Goal: Information Seeking & Learning: Learn about a topic

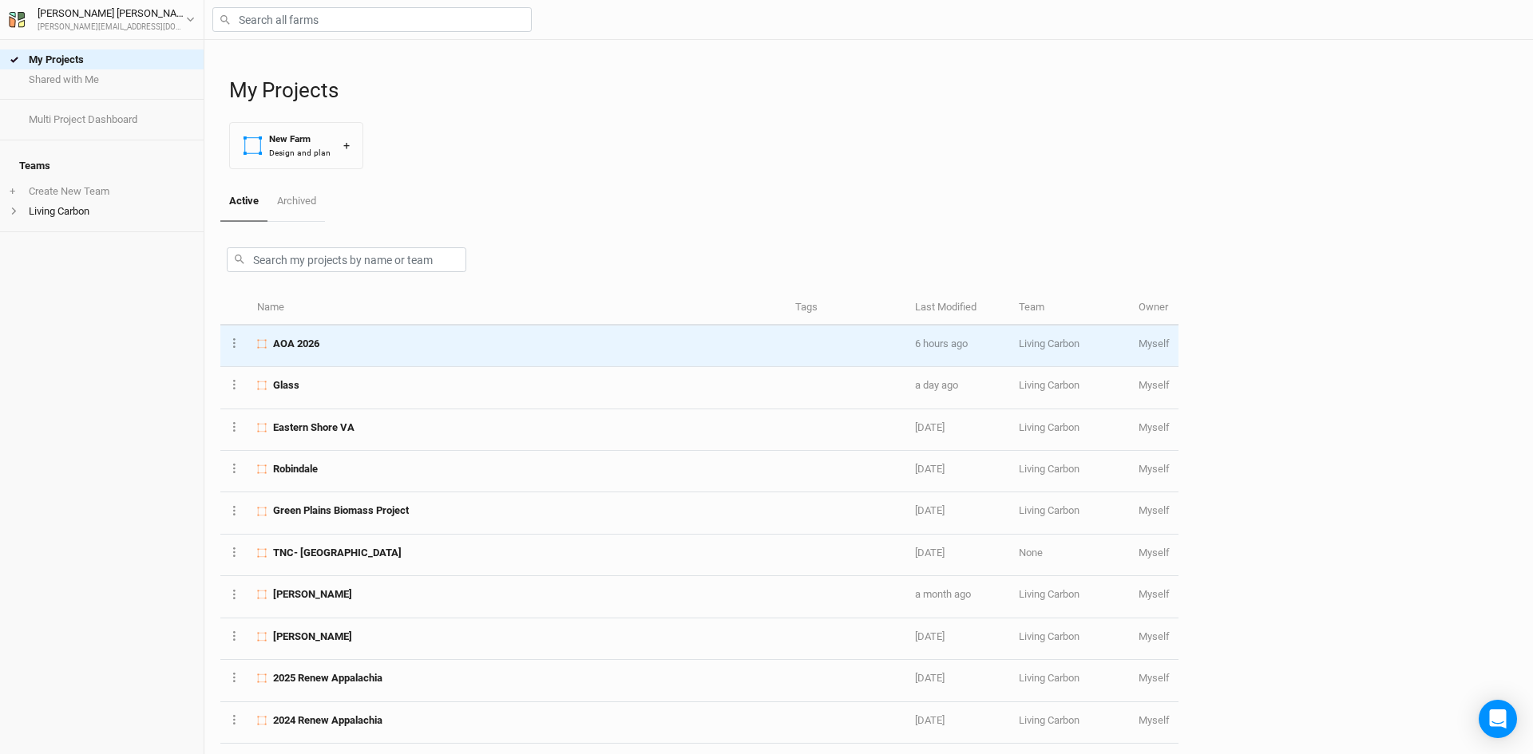
click at [319, 347] on span "AOA 2026" at bounding box center [296, 344] width 46 height 14
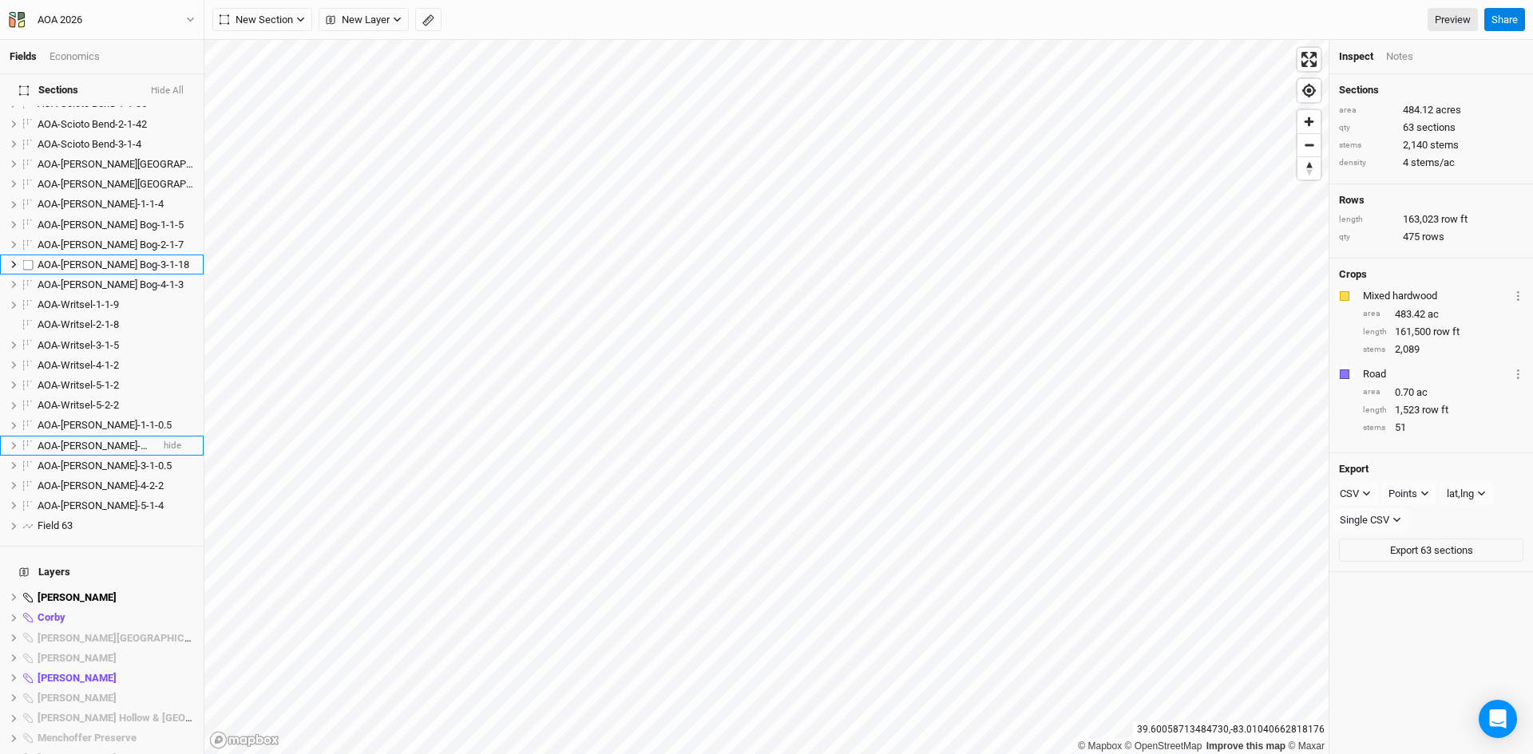
scroll to position [1296, 0]
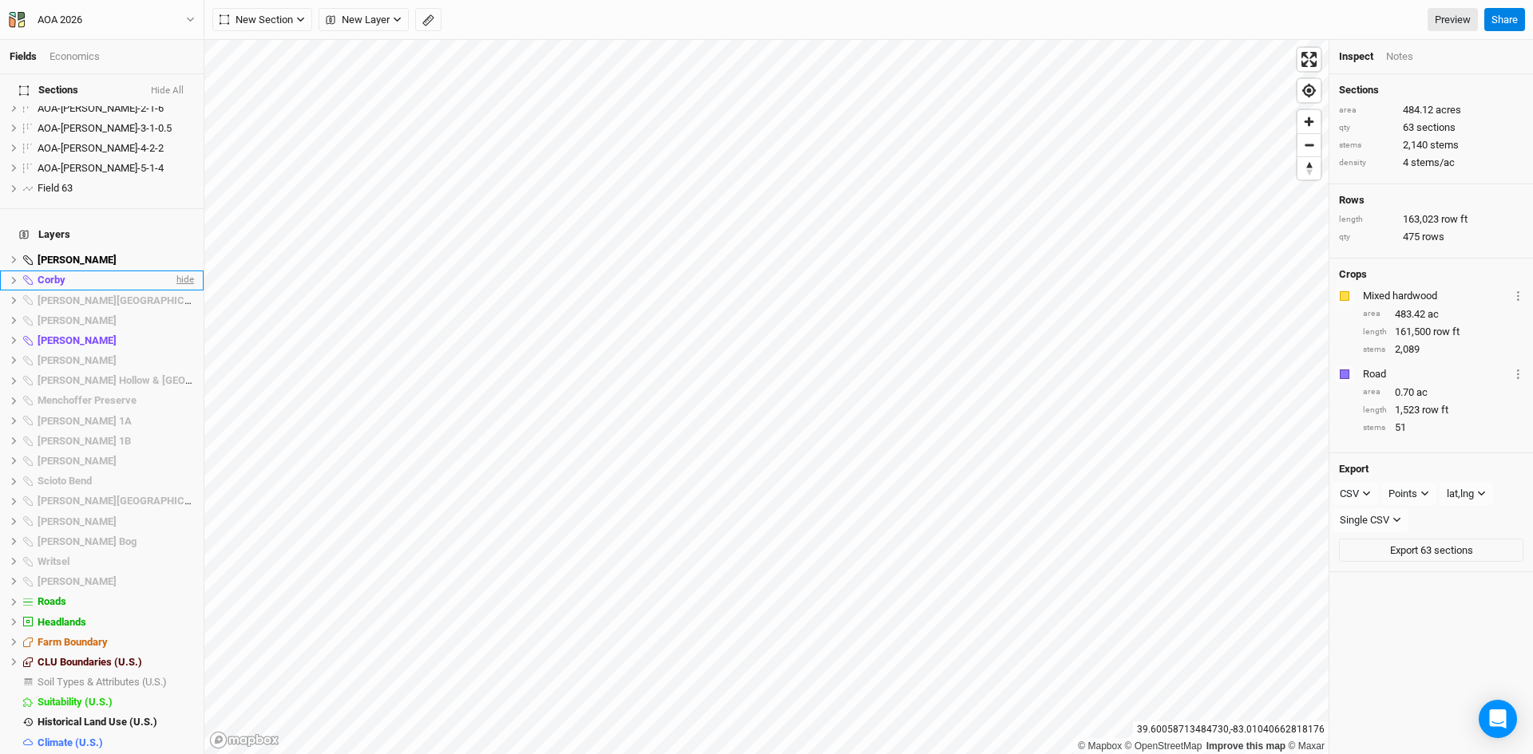
drag, startPoint x: 168, startPoint y: 244, endPoint x: 175, endPoint y: 228, distance: 18.2
click at [0, 0] on span "hide" at bounding box center [0, 0] width 0 height 0
click at [176, 222] on div "Layers [PERSON_NAME] hide Corby show [PERSON_NAME][GEOGRAPHIC_DATA] Preserve hi…" at bounding box center [102, 496] width 204 height 574
click at [173, 250] on span "hide" at bounding box center [183, 260] width 21 height 20
click at [176, 330] on span "hide" at bounding box center [183, 340] width 21 height 20
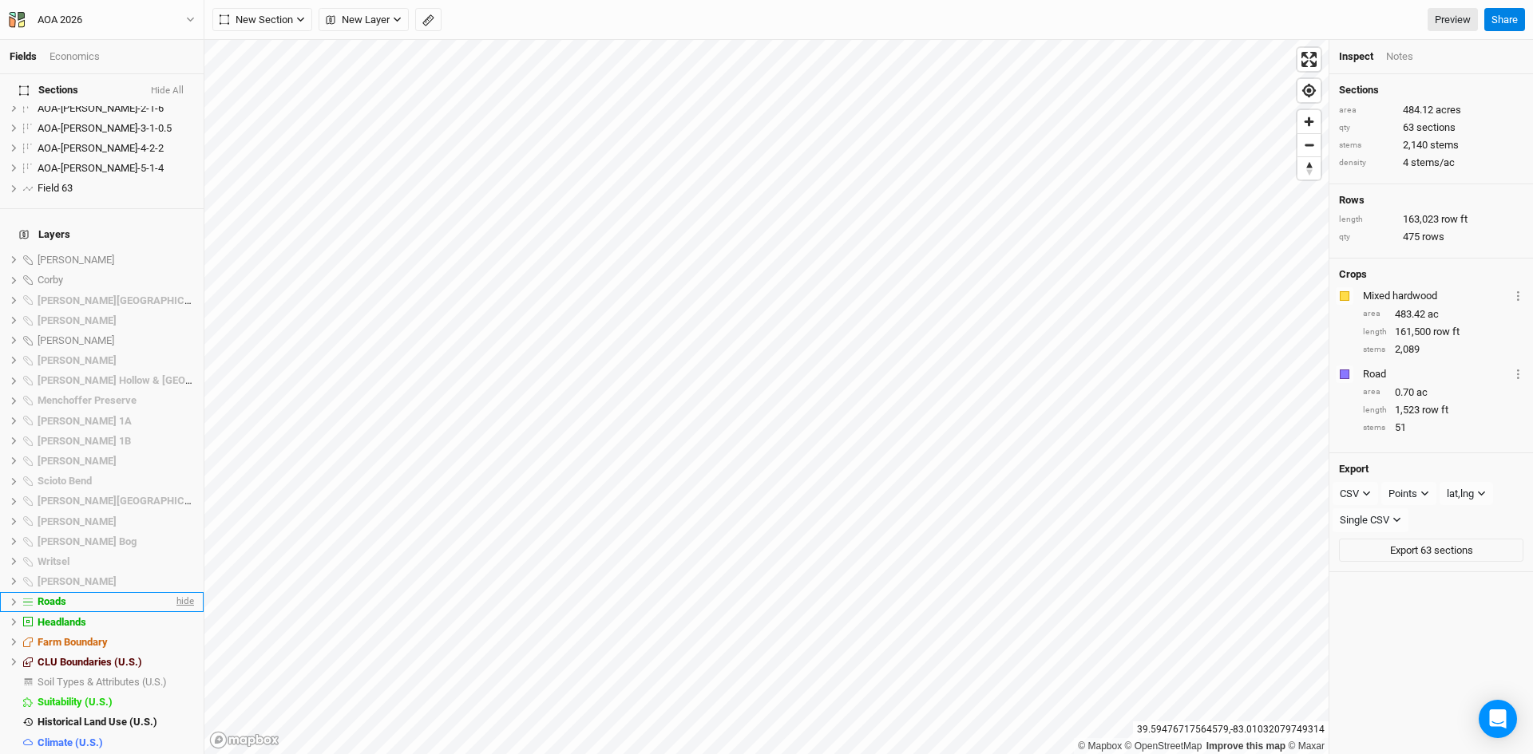
click at [173, 592] on span "hide" at bounding box center [183, 602] width 21 height 20
click at [173, 612] on span "hide" at bounding box center [183, 622] width 21 height 20
click at [177, 652] on span "hide" at bounding box center [183, 662] width 21 height 20
click at [176, 713] on span "hide" at bounding box center [183, 723] width 21 height 20
click at [168, 672] on span "show" at bounding box center [181, 682] width 26 height 20
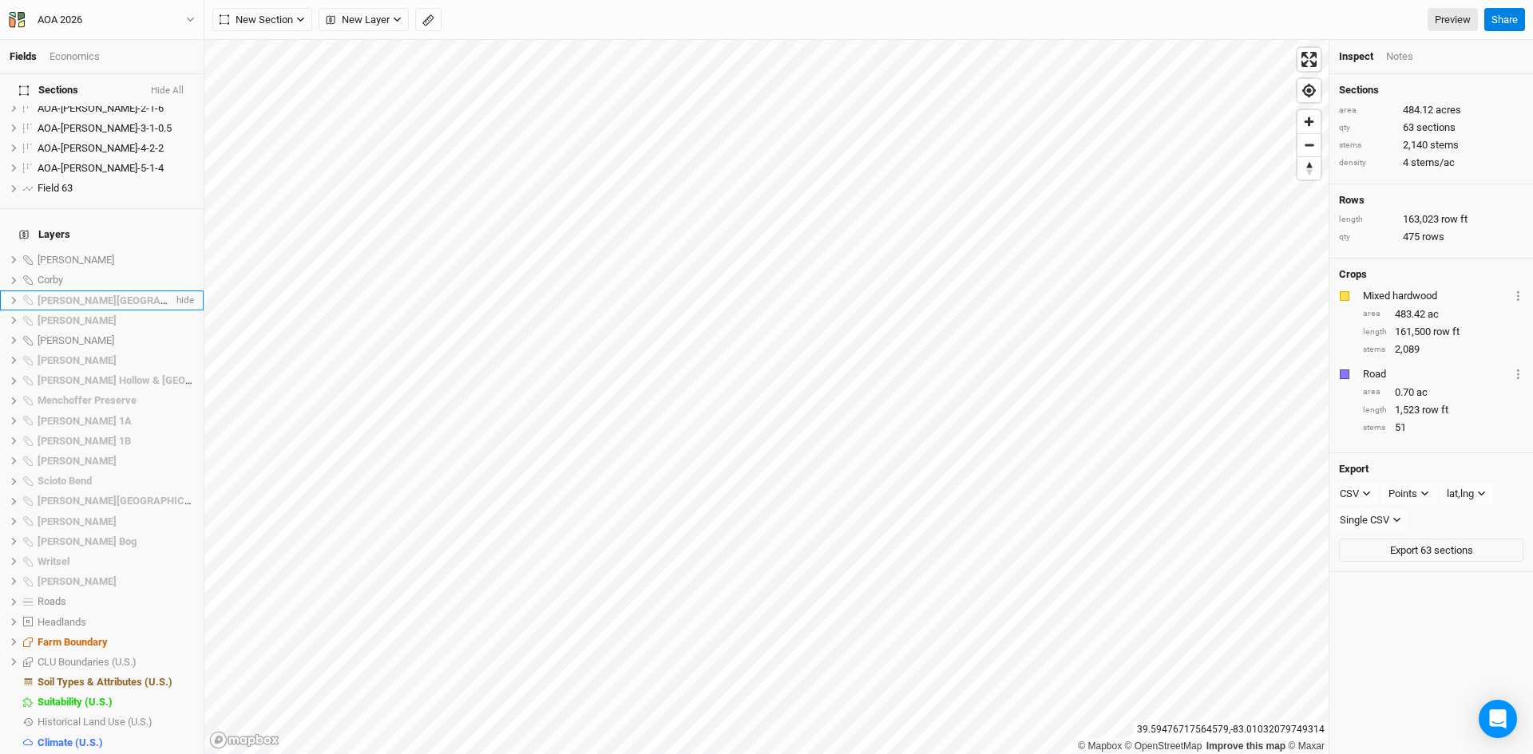
click at [9, 291] on li "[PERSON_NAME] Lakes Preserve hide" at bounding box center [102, 301] width 204 height 20
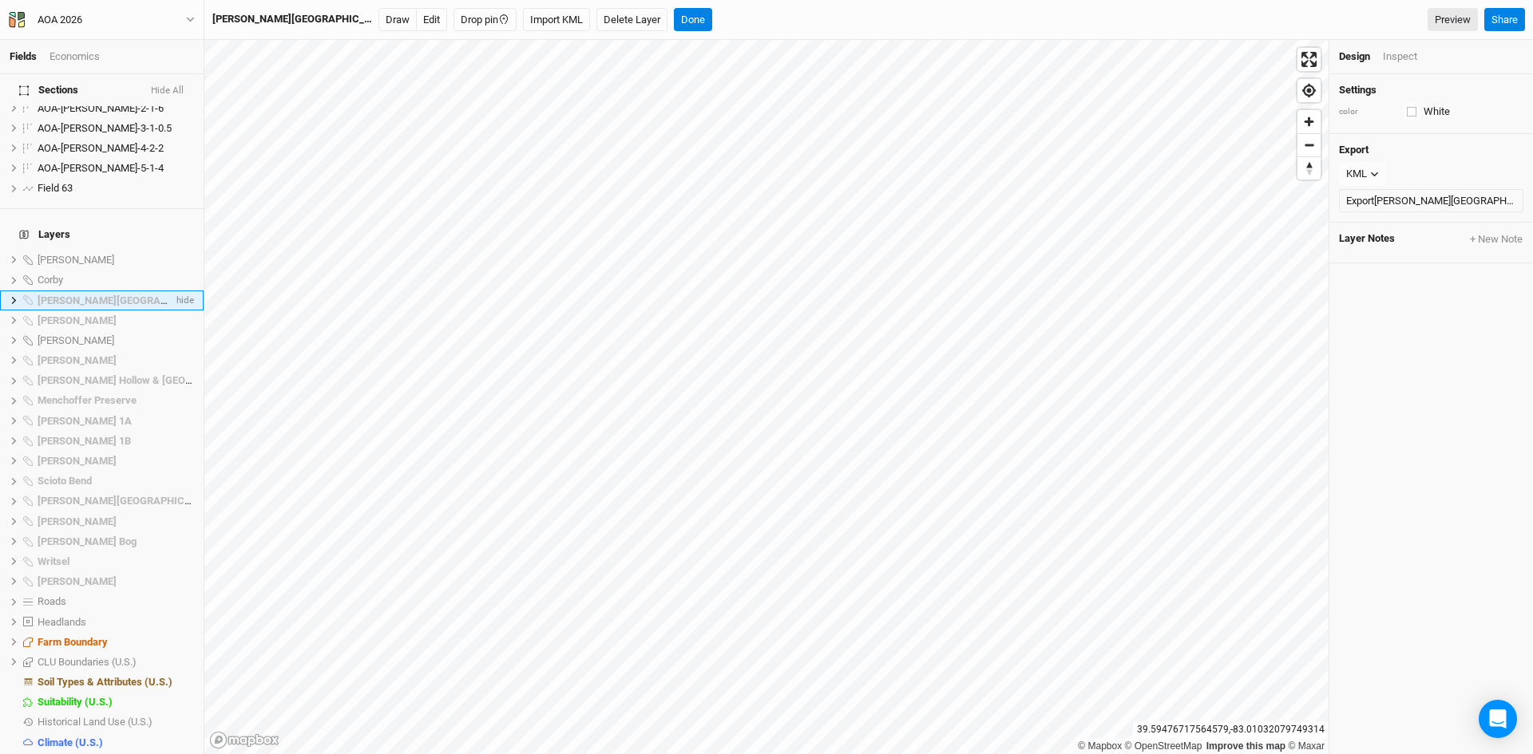
click at [69, 295] on span "[PERSON_NAME][GEOGRAPHIC_DATA]" at bounding box center [128, 301] width 180 height 12
click at [77, 295] on span "[PERSON_NAME][GEOGRAPHIC_DATA]" at bounding box center [128, 301] width 180 height 12
click at [13, 638] on icon at bounding box center [14, 642] width 9 height 9
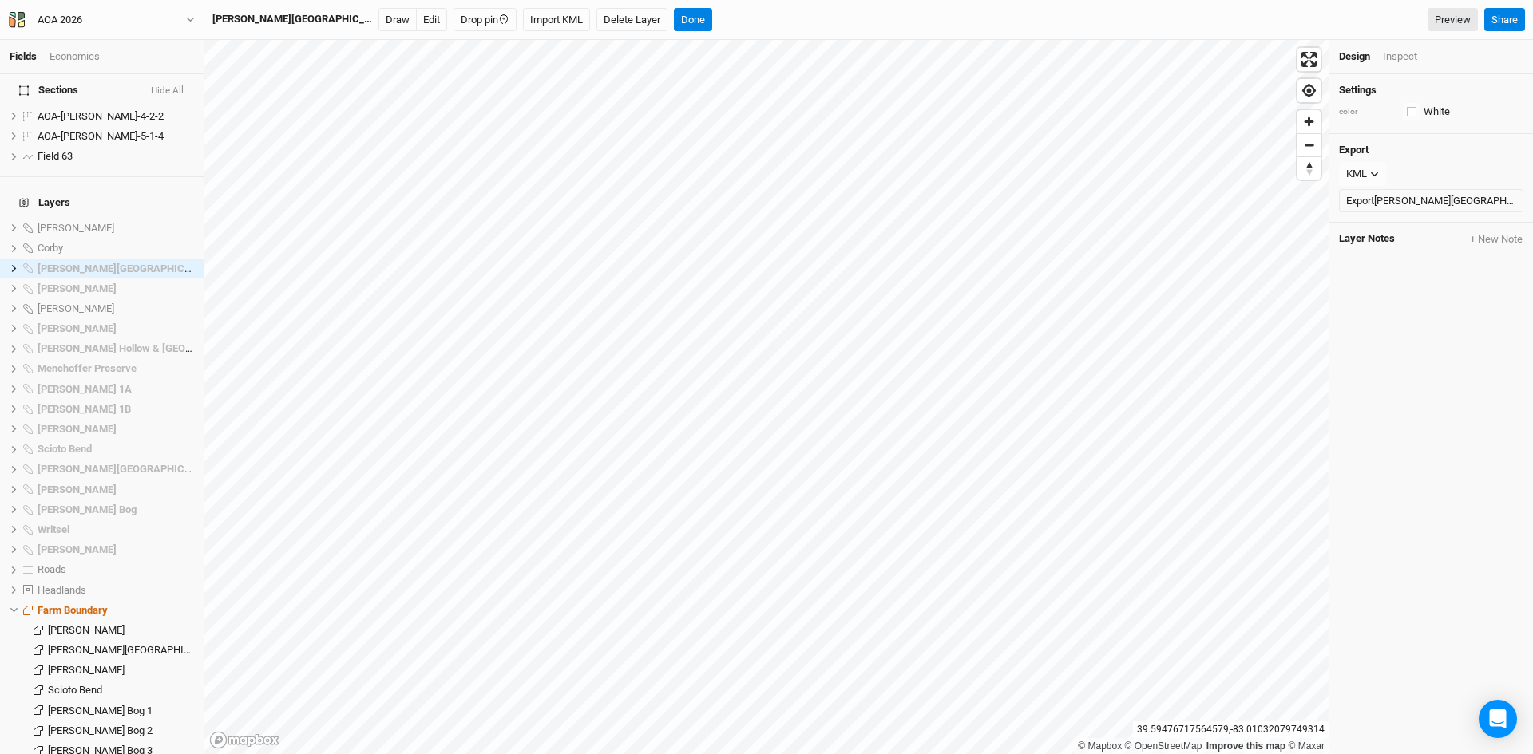
scroll to position [1698, 0]
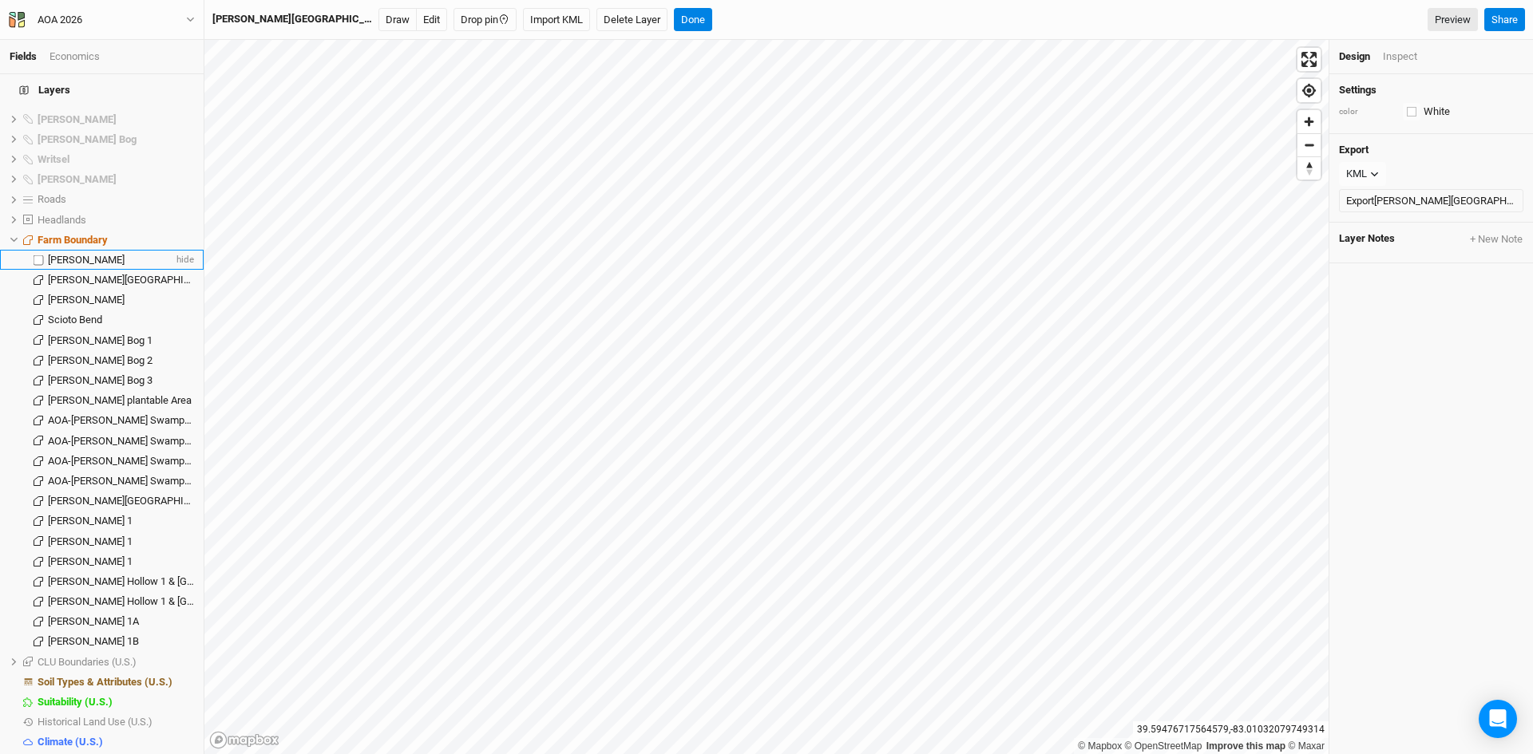
click at [96, 254] on span "[PERSON_NAME]" at bounding box center [86, 260] width 77 height 12
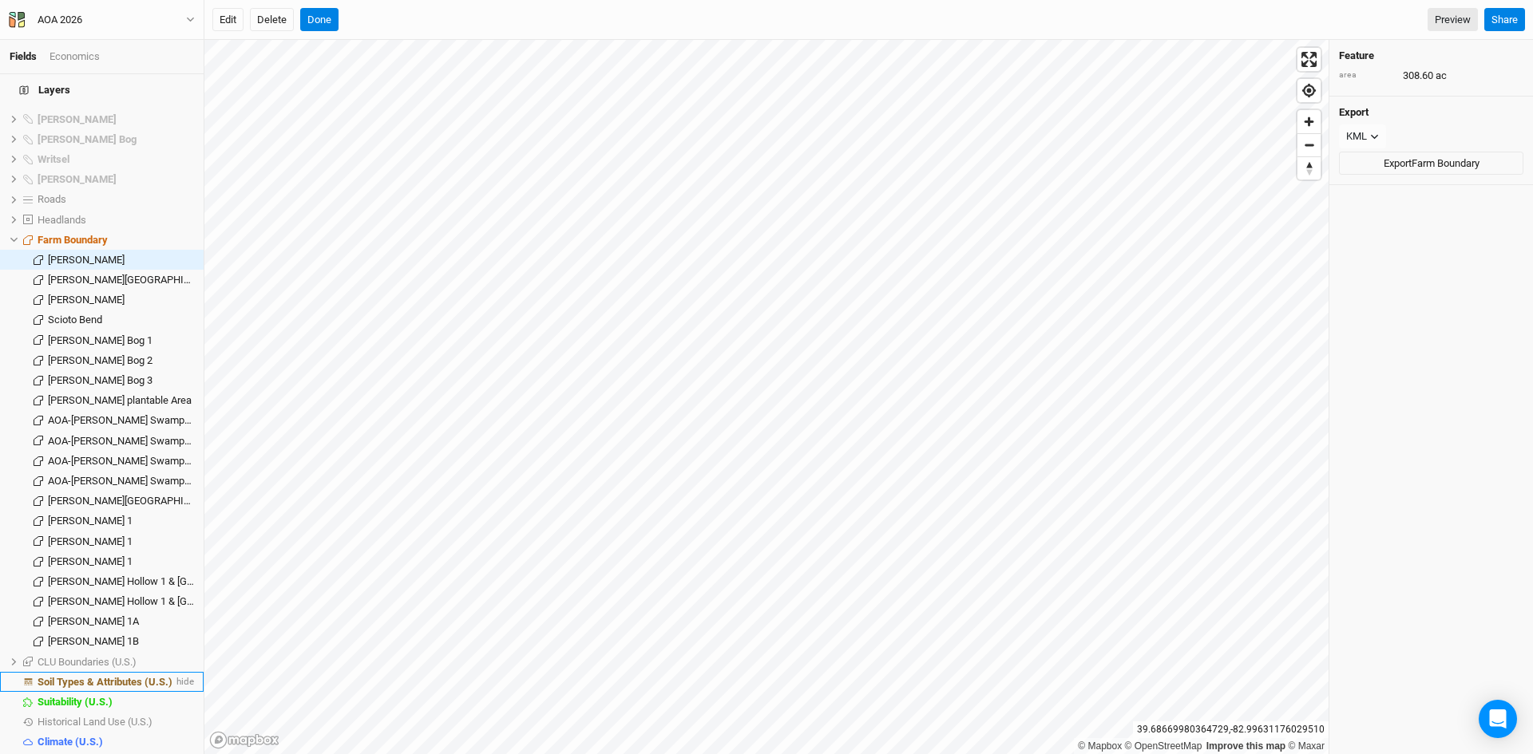
click at [131, 676] on span "Soil Types & Attributes (U.S.)" at bounding box center [105, 682] width 135 height 12
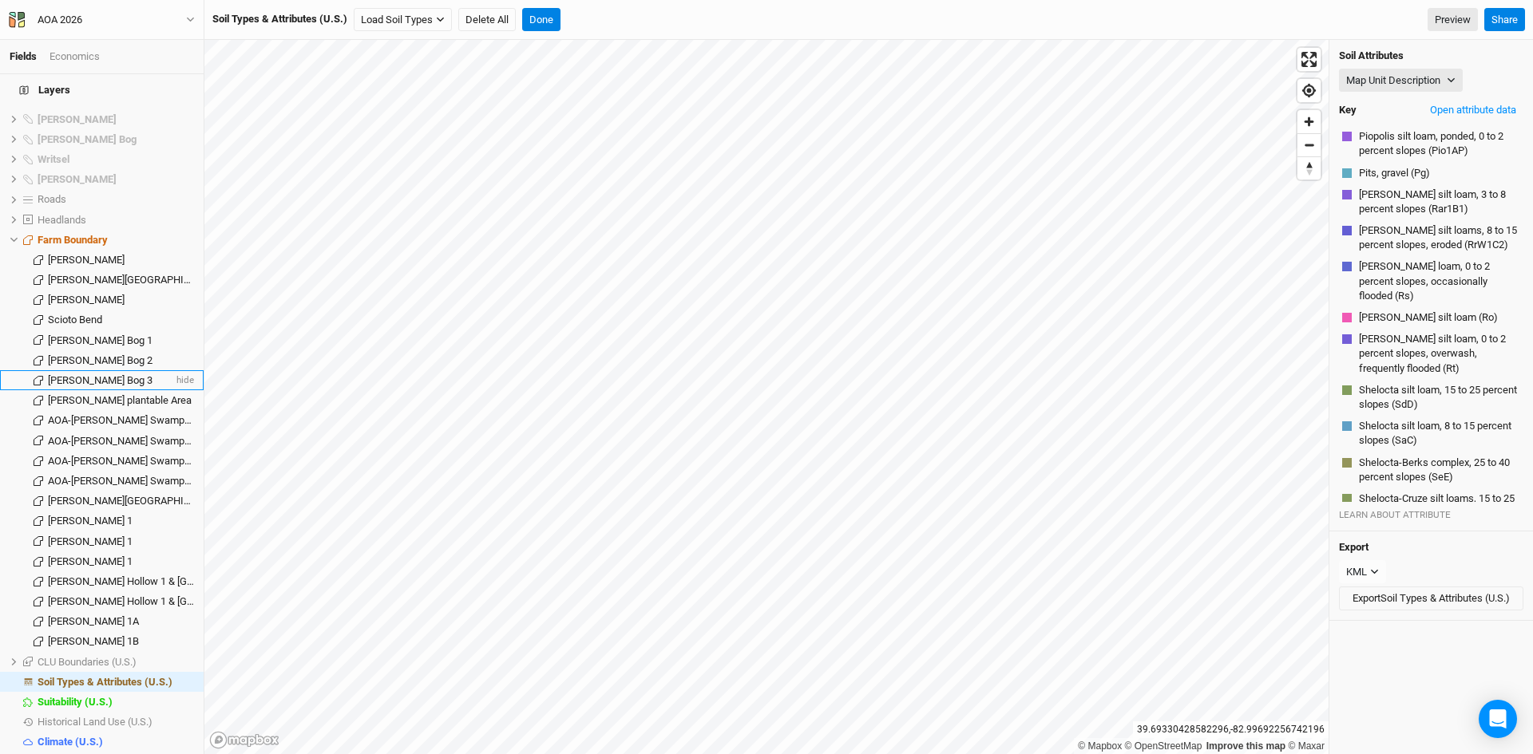
scroll to position [1133, 0]
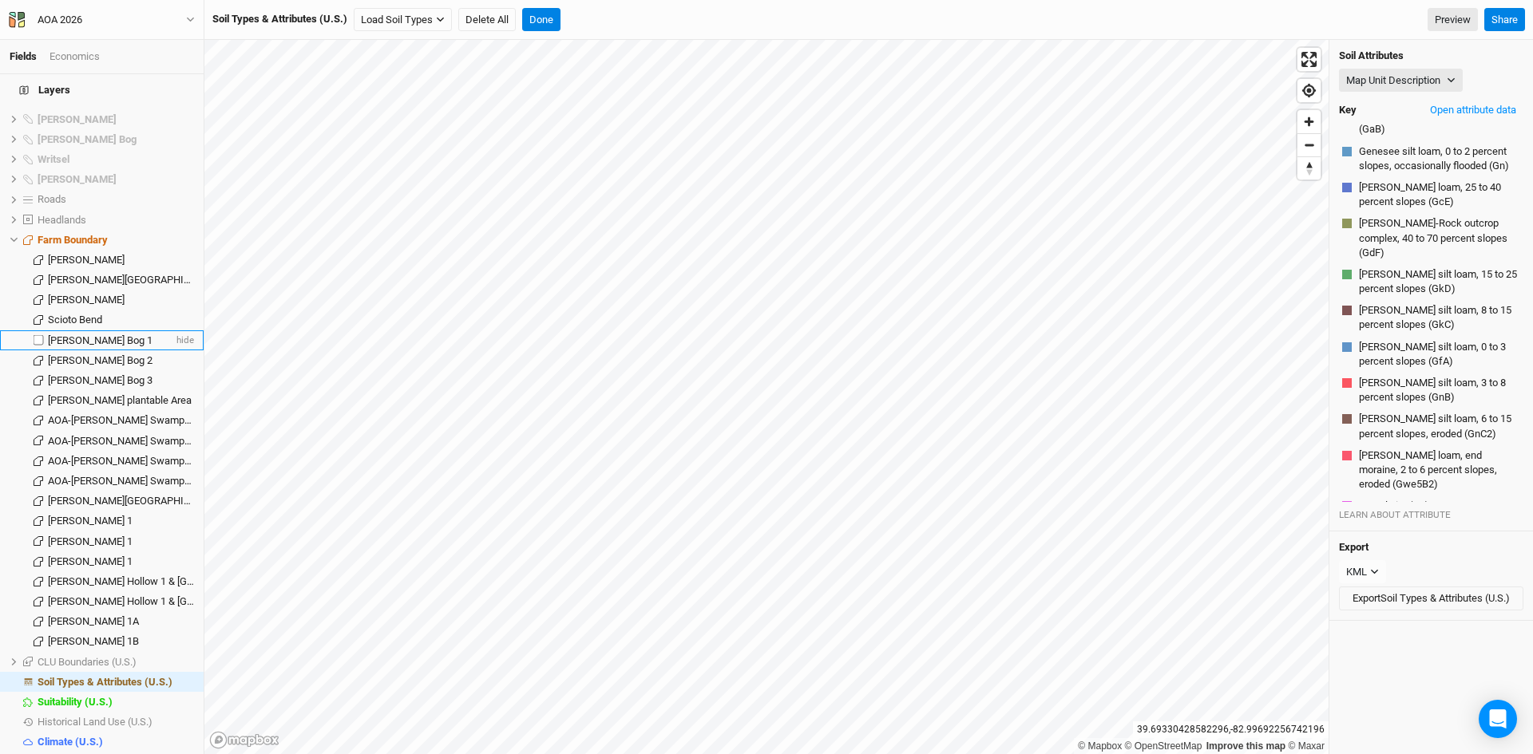
click at [85, 334] on span "[PERSON_NAME] Bog 1" at bounding box center [100, 340] width 105 height 12
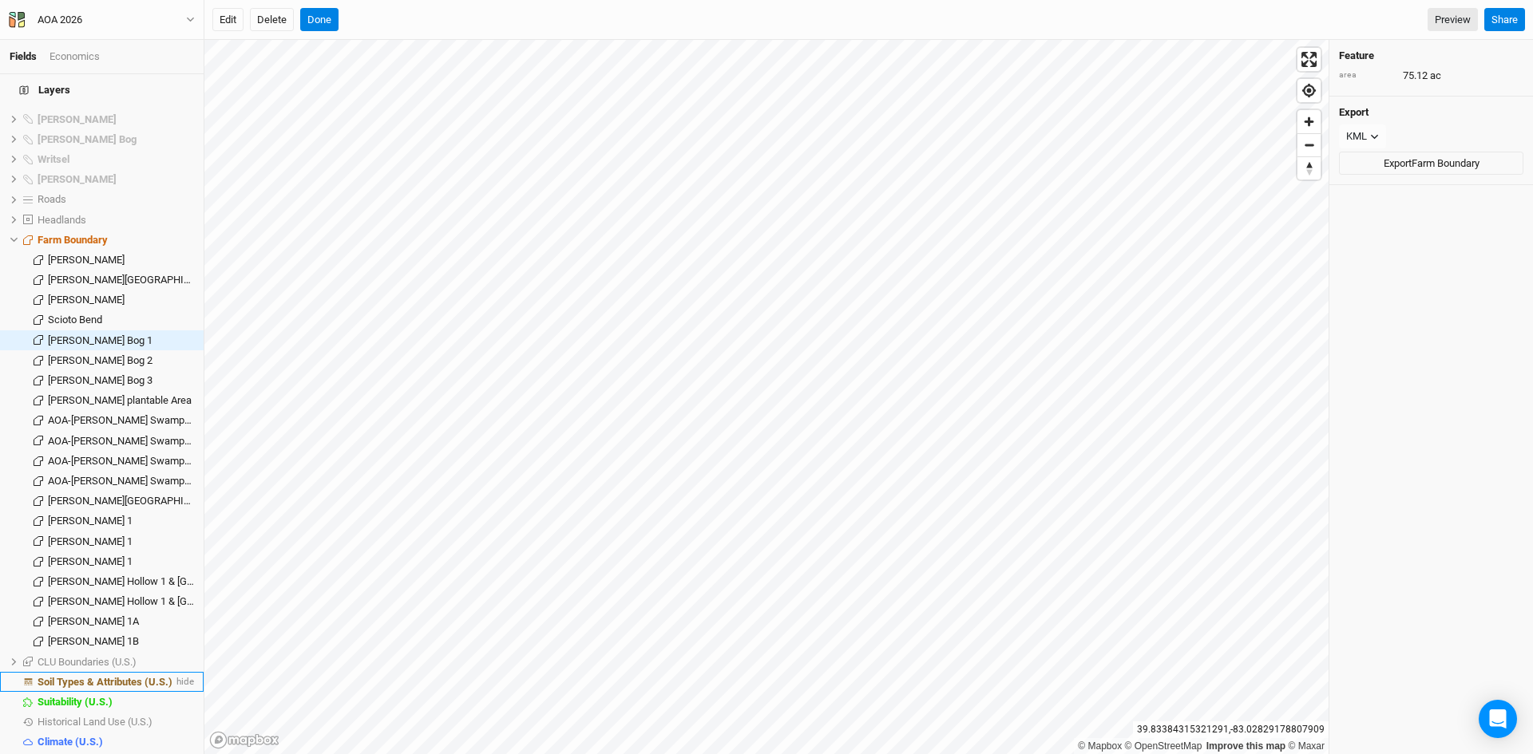
click at [142, 676] on span "Soil Types & Attributes (U.S.)" at bounding box center [105, 682] width 135 height 12
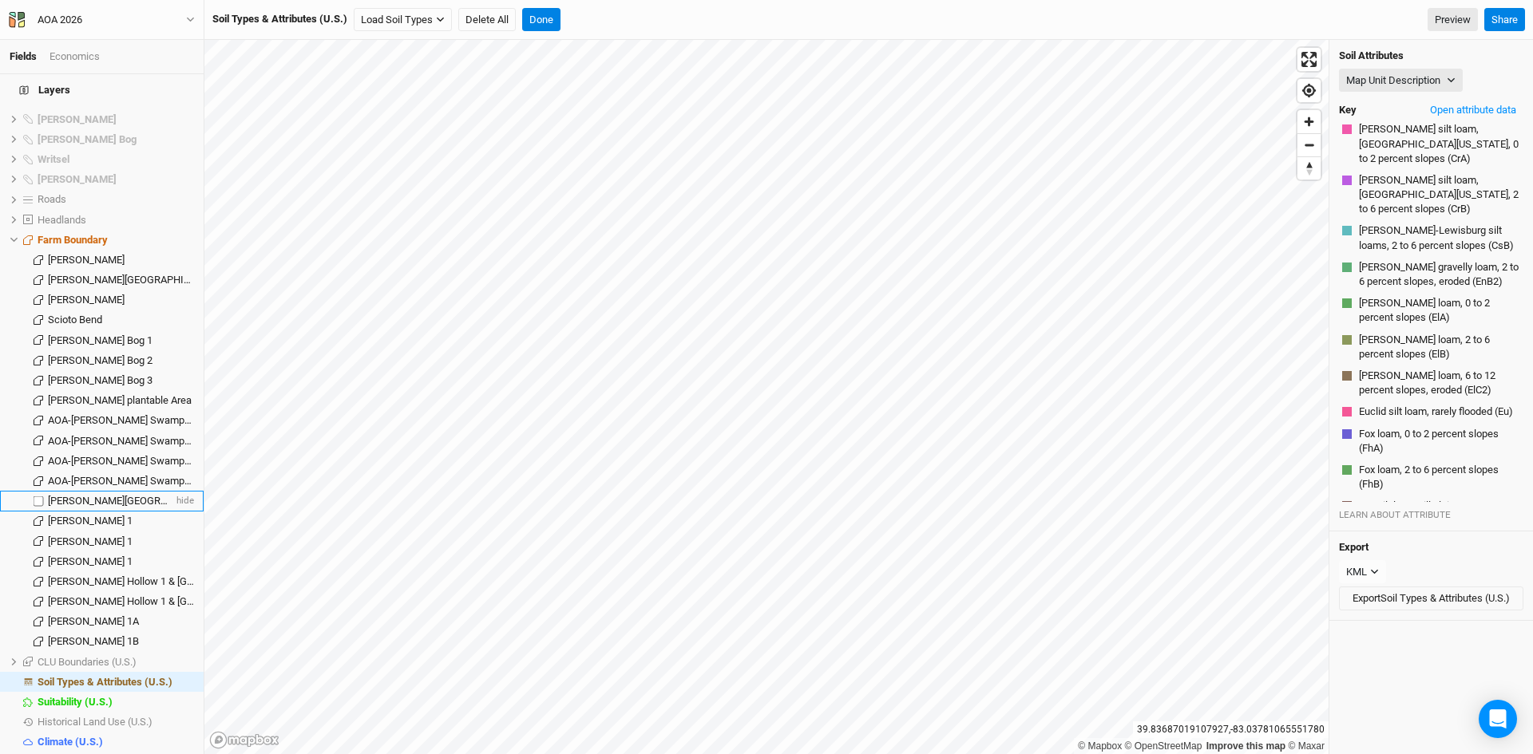
scroll to position [3272, 0]
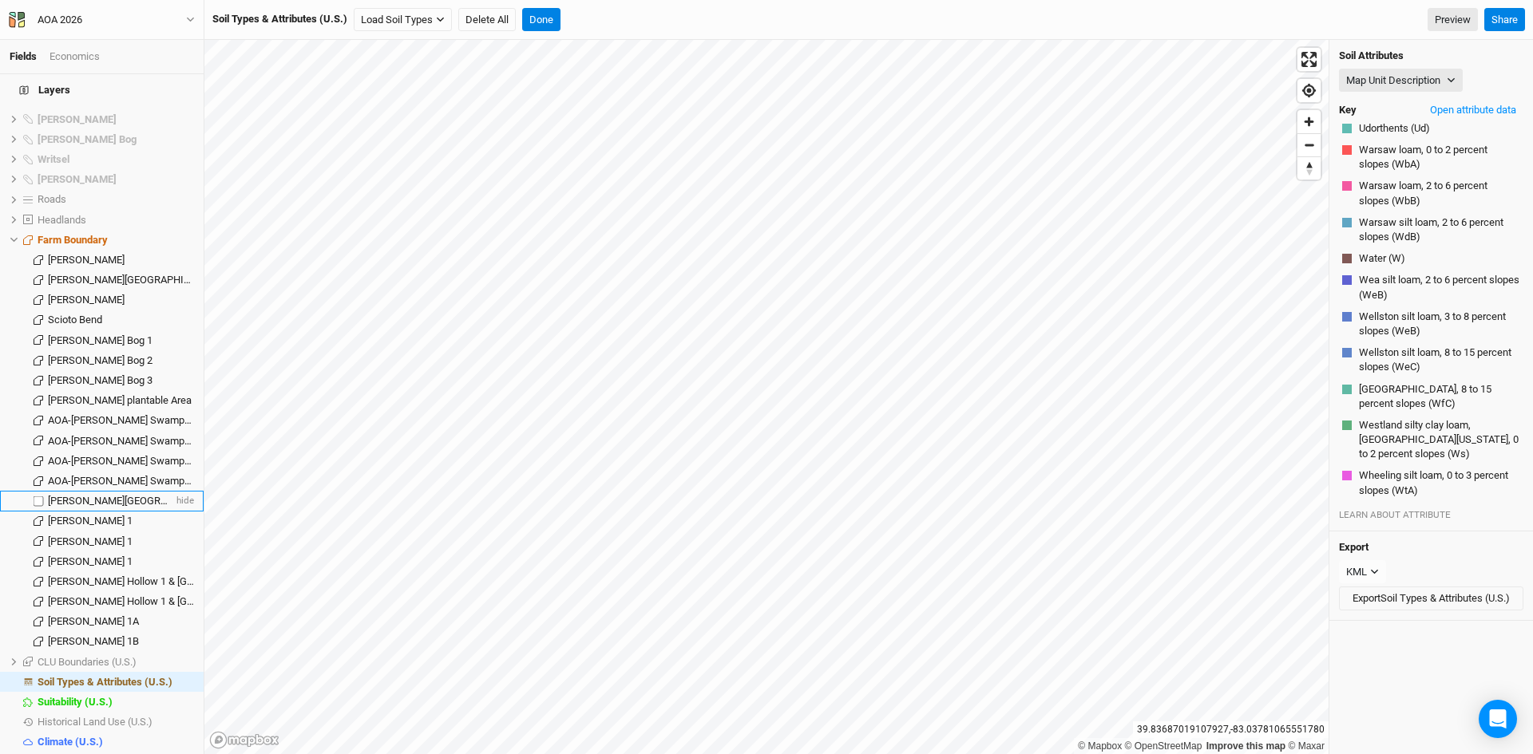
click at [75, 495] on span "[PERSON_NAME][GEOGRAPHIC_DATA]" at bounding box center [135, 501] width 174 height 12
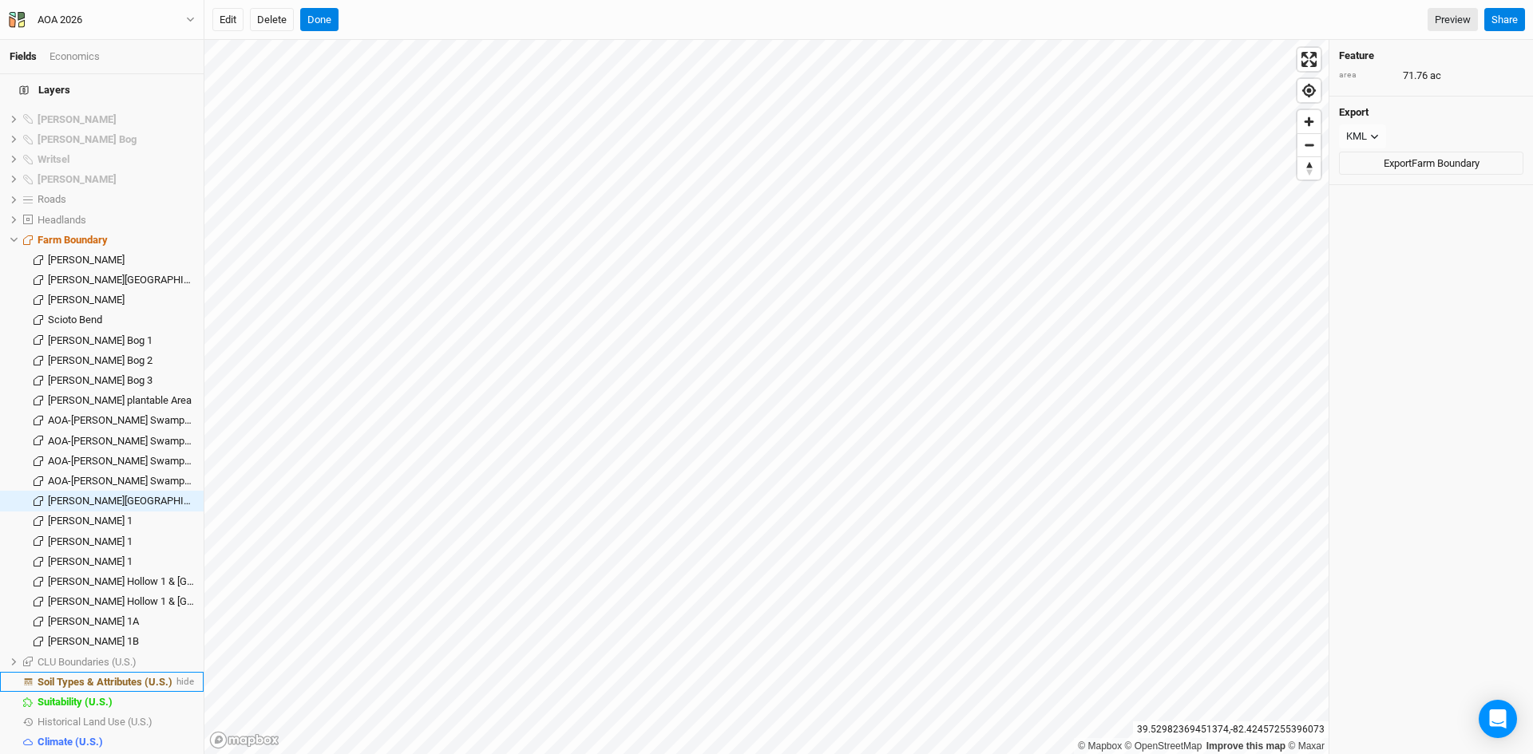
click at [148, 676] on span "Soil Types & Attributes (U.S.)" at bounding box center [105, 682] width 135 height 12
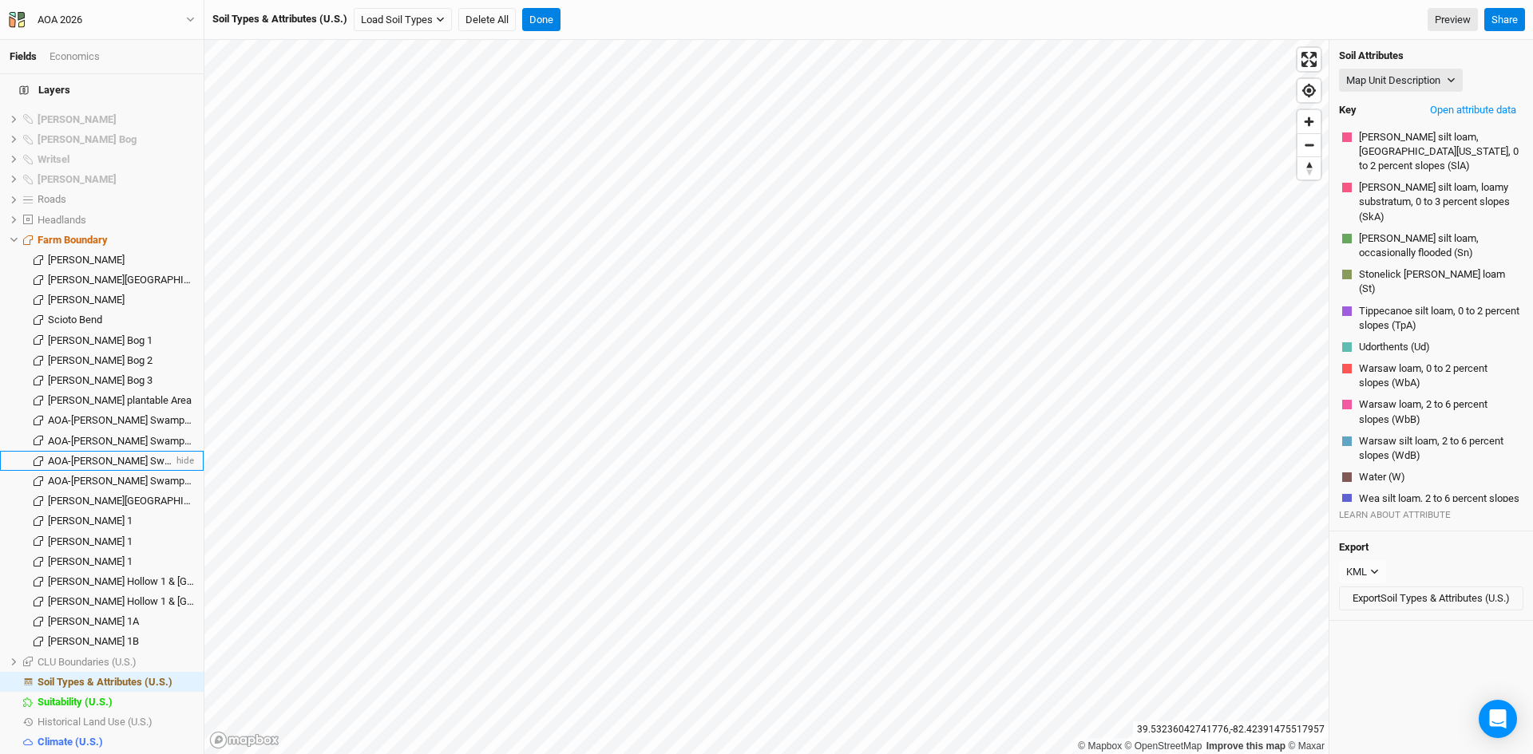
scroll to position [1538, 0]
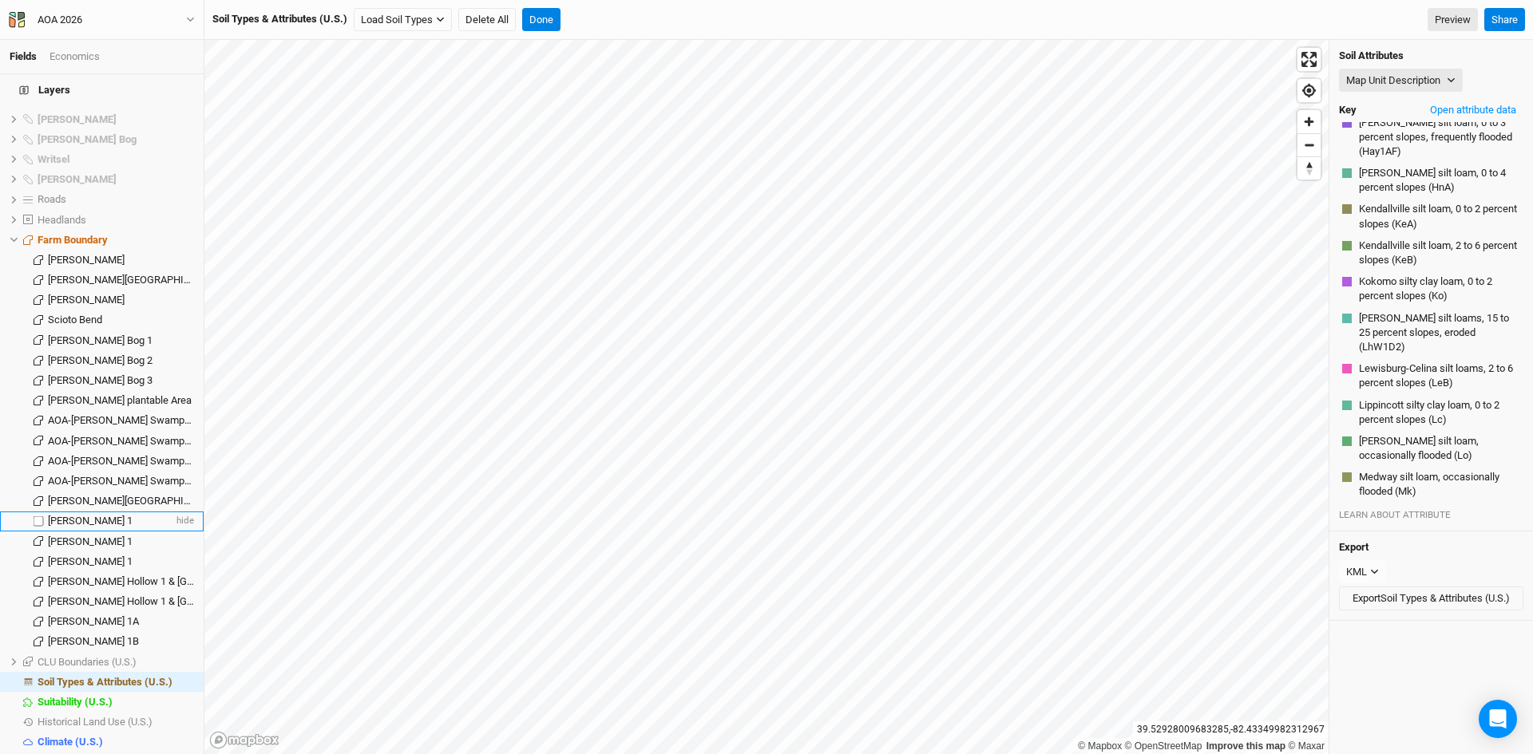
click at [87, 515] on span "[PERSON_NAME] 1" at bounding box center [90, 521] width 85 height 12
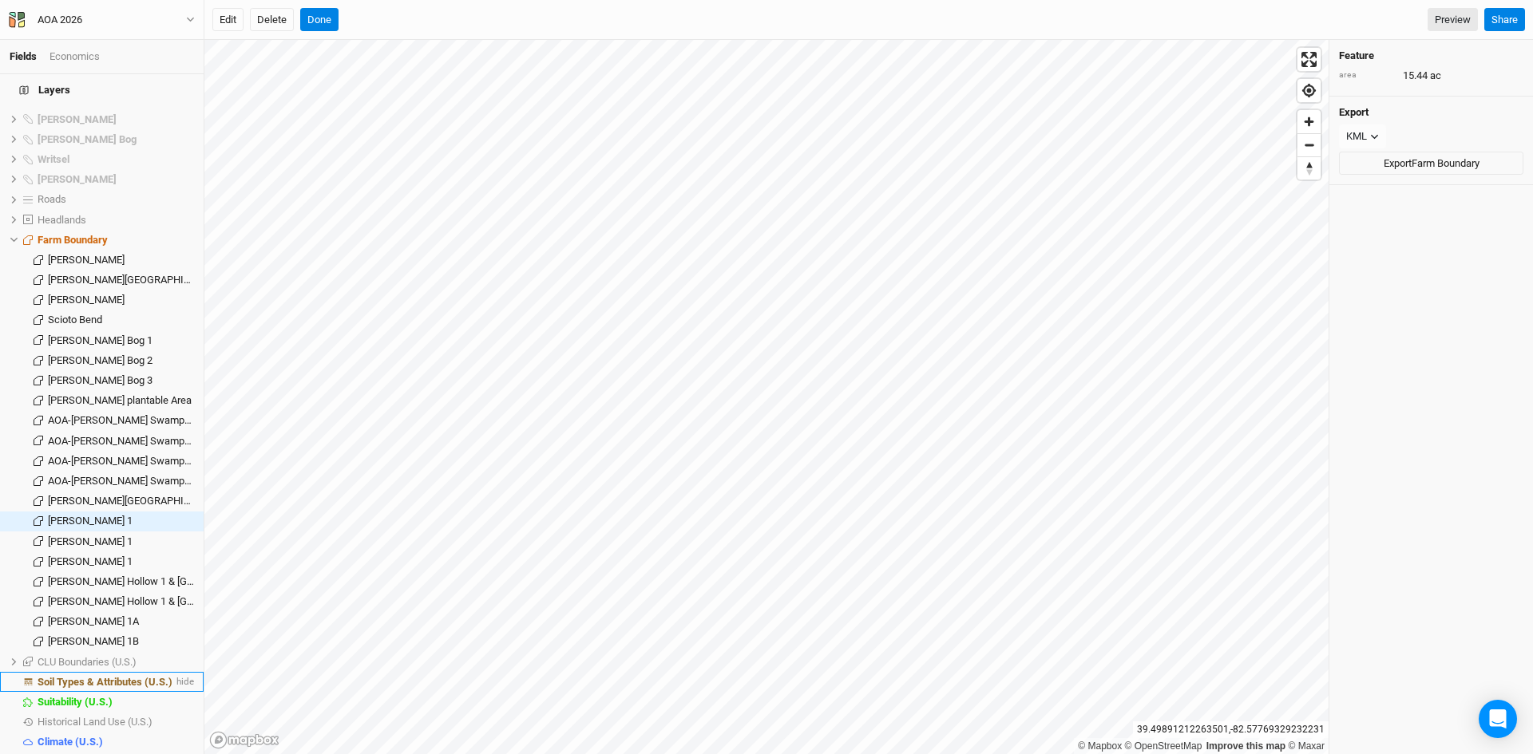
click at [117, 676] on span "Soil Types & Attributes (U.S.)" at bounding box center [105, 682] width 135 height 12
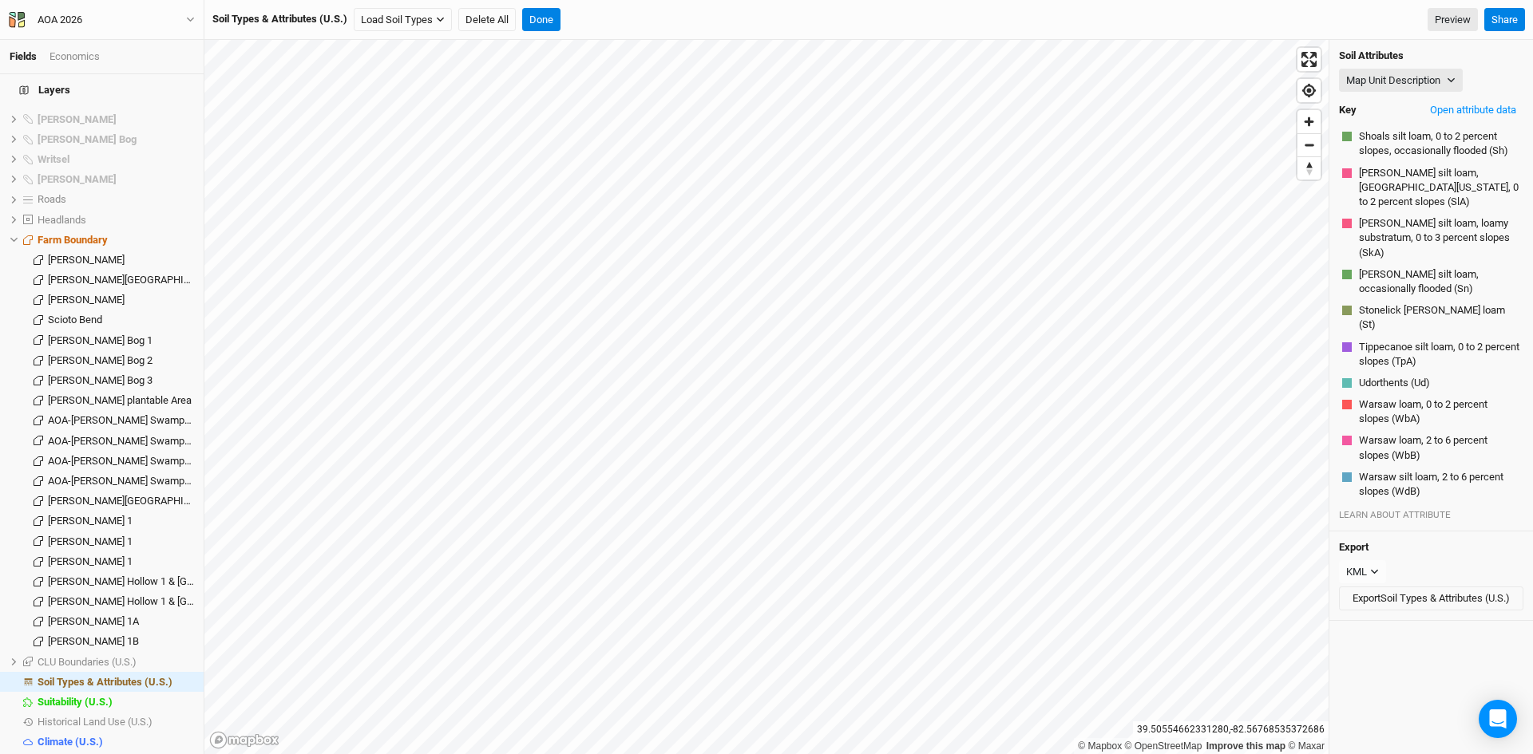
scroll to position [481, 0]
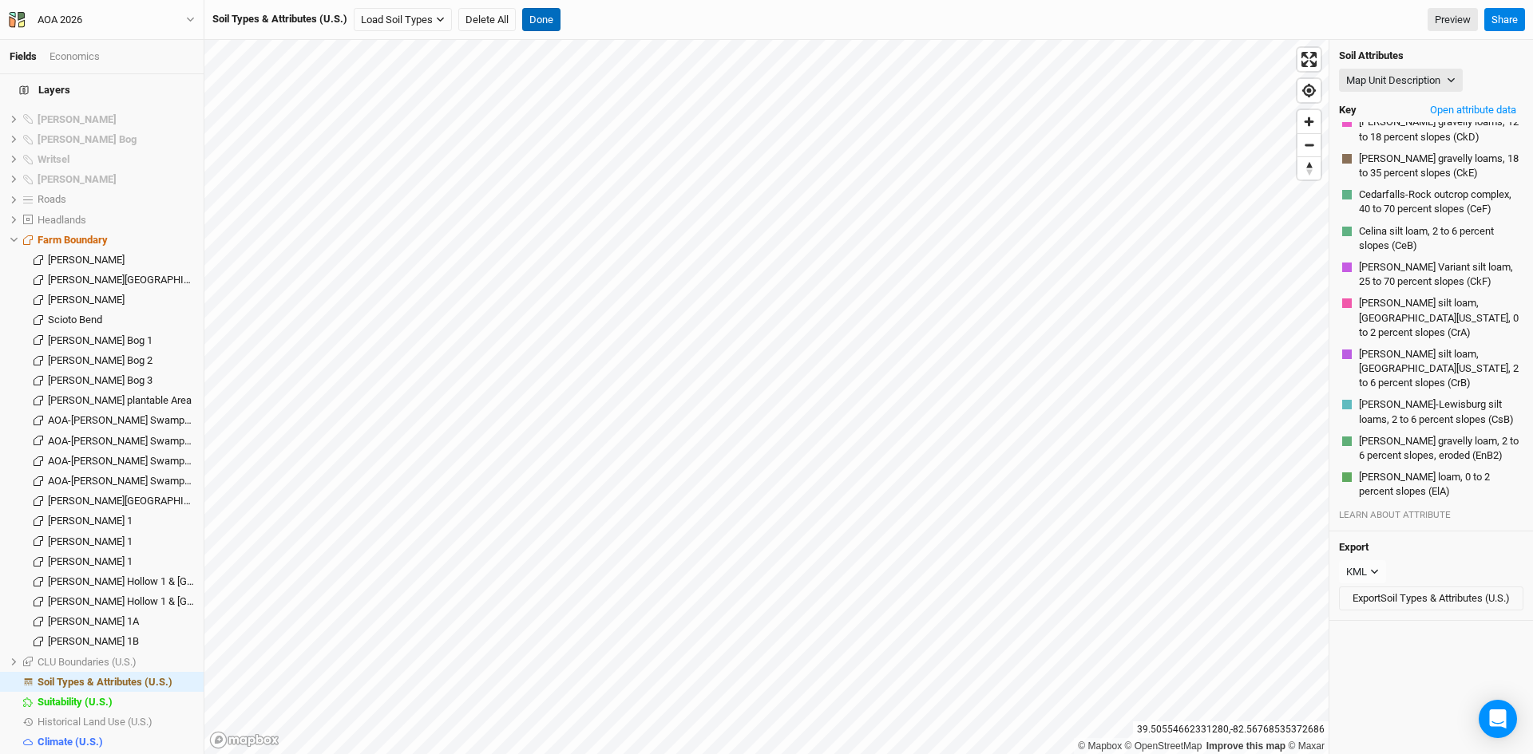
click at [534, 14] on button "Done" at bounding box center [541, 20] width 38 height 24
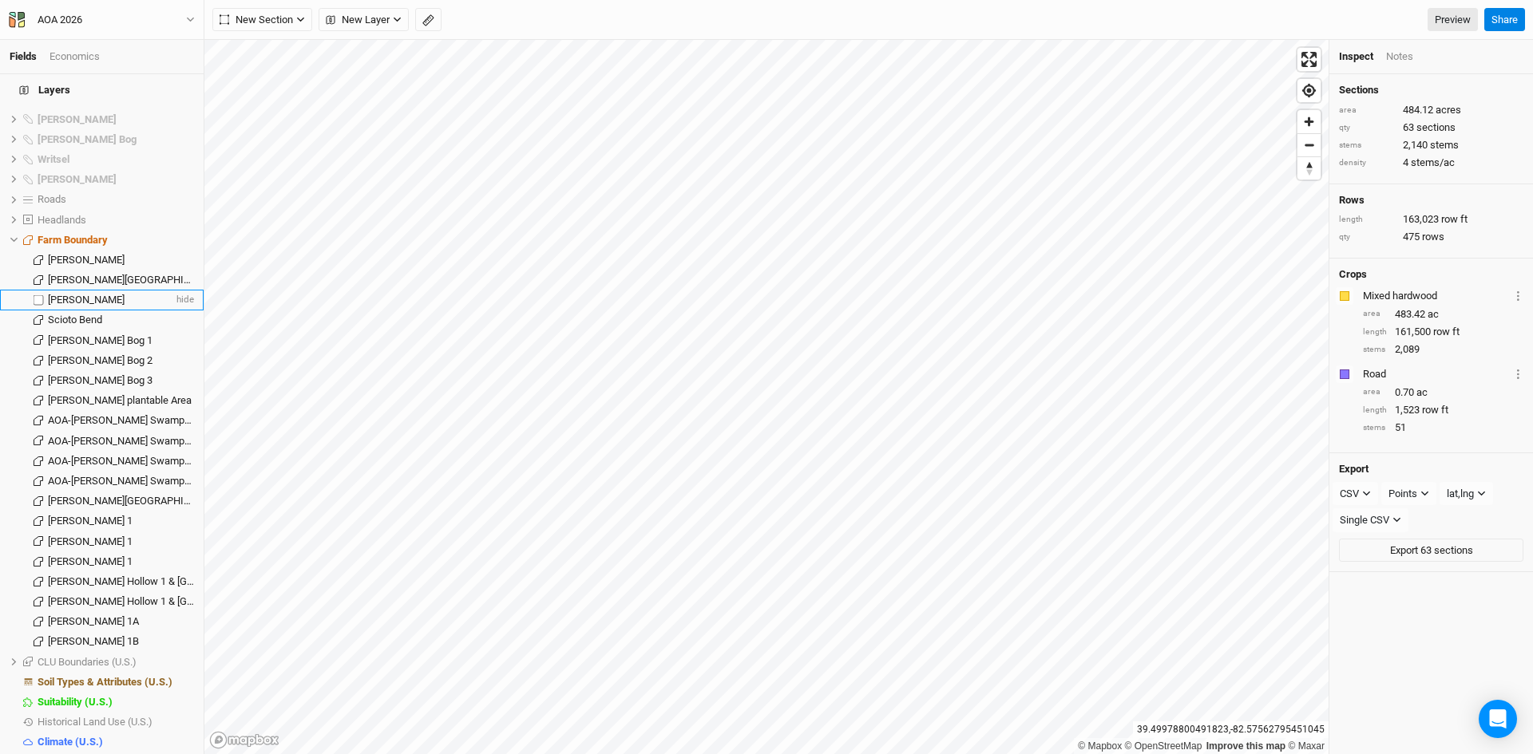
click at [66, 294] on span "[PERSON_NAME]" at bounding box center [86, 300] width 77 height 12
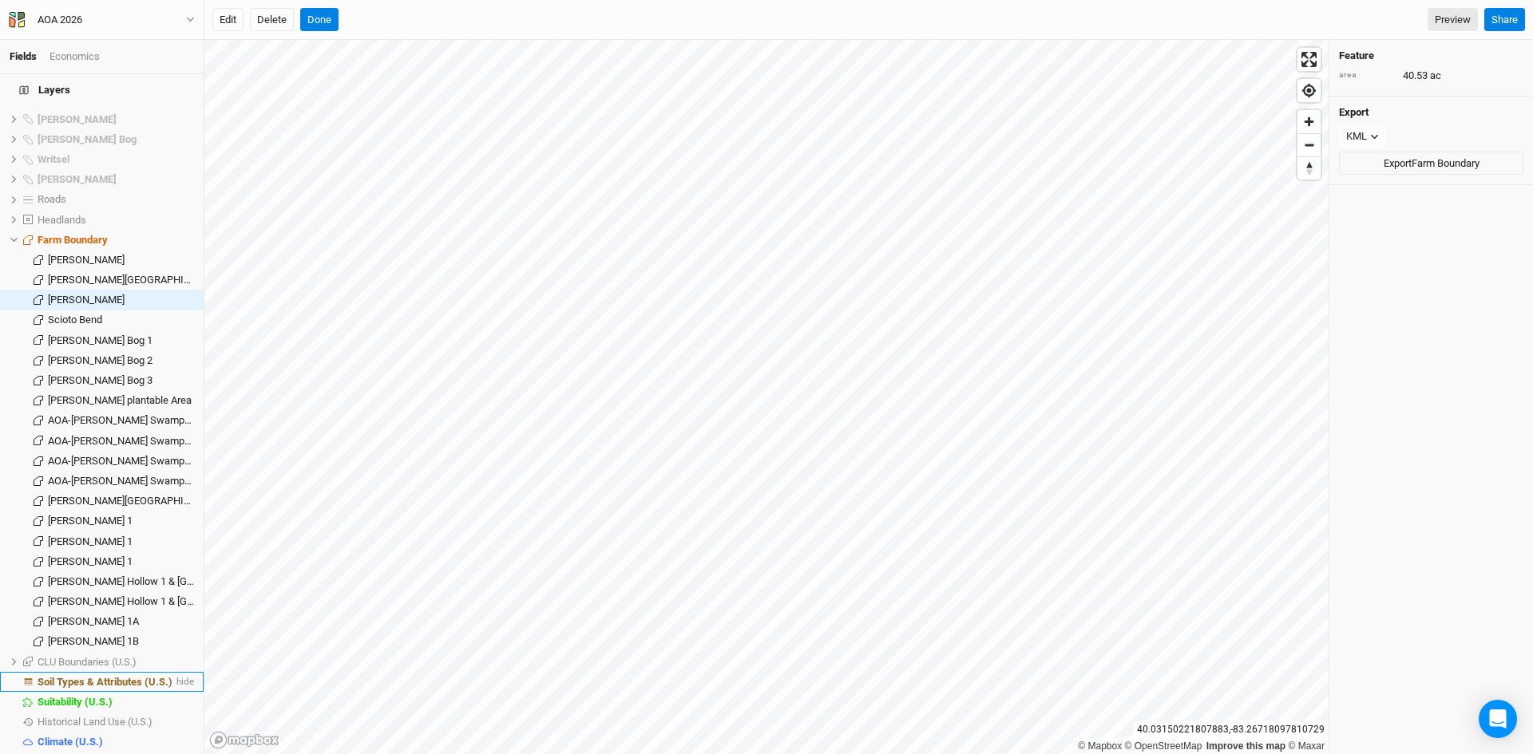
click at [133, 676] on span "Soil Types & Attributes (U.S.)" at bounding box center [105, 682] width 135 height 12
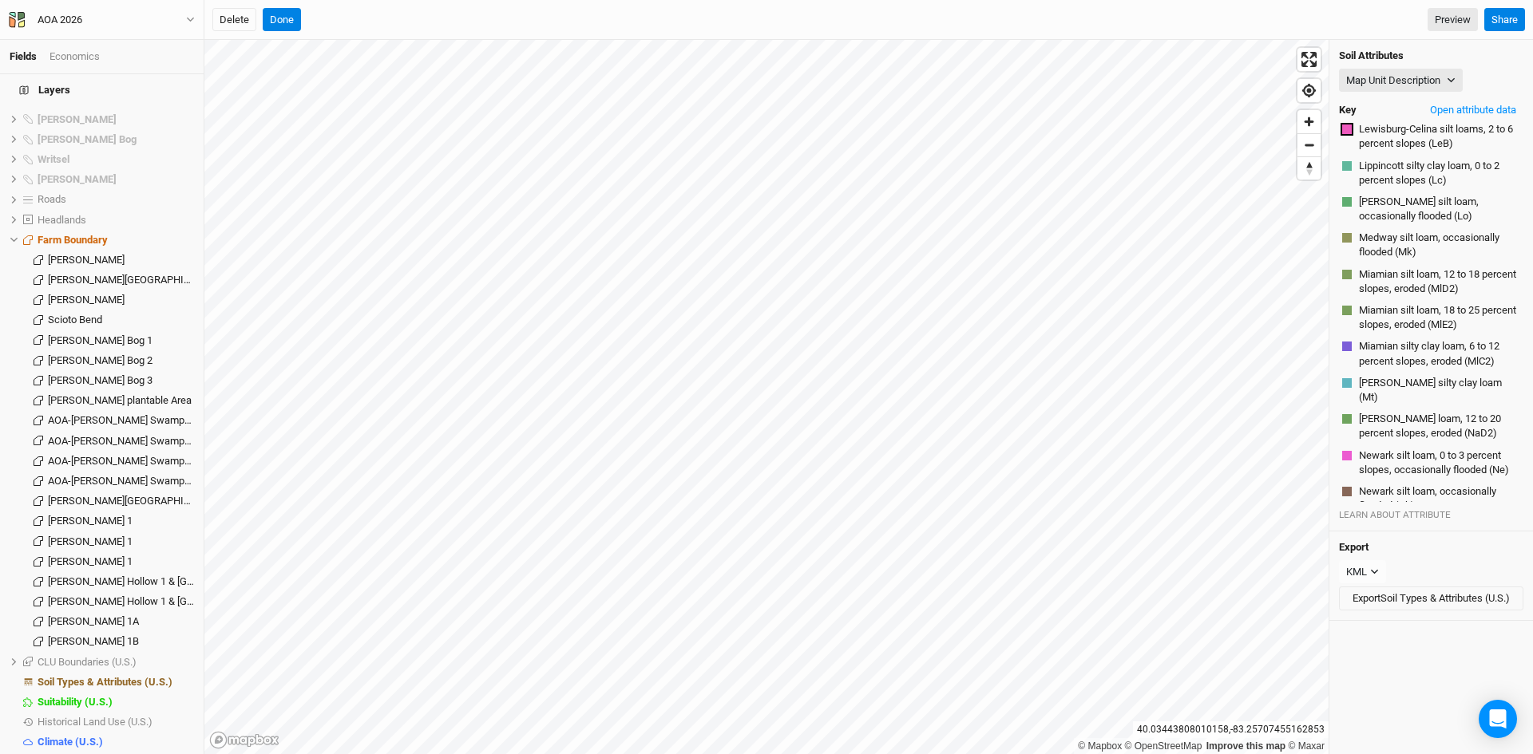
scroll to position [698, 0]
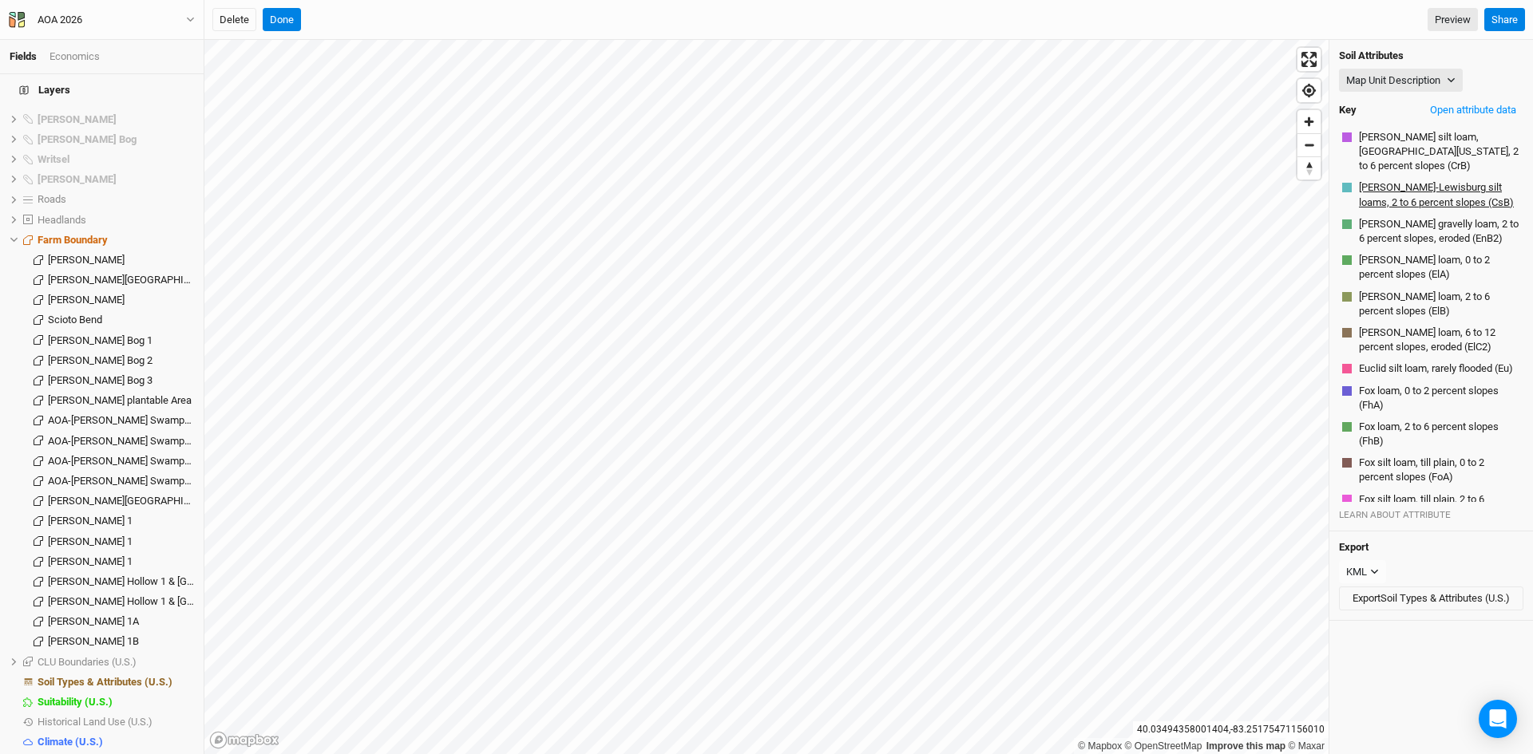
click at [1427, 210] on button "[PERSON_NAME]-Lewisburg silt loams, 2 to 6 percent slopes (CsB)" at bounding box center [1439, 195] width 162 height 30
click at [1454, 113] on button "Open attribute data" at bounding box center [1473, 110] width 101 height 24
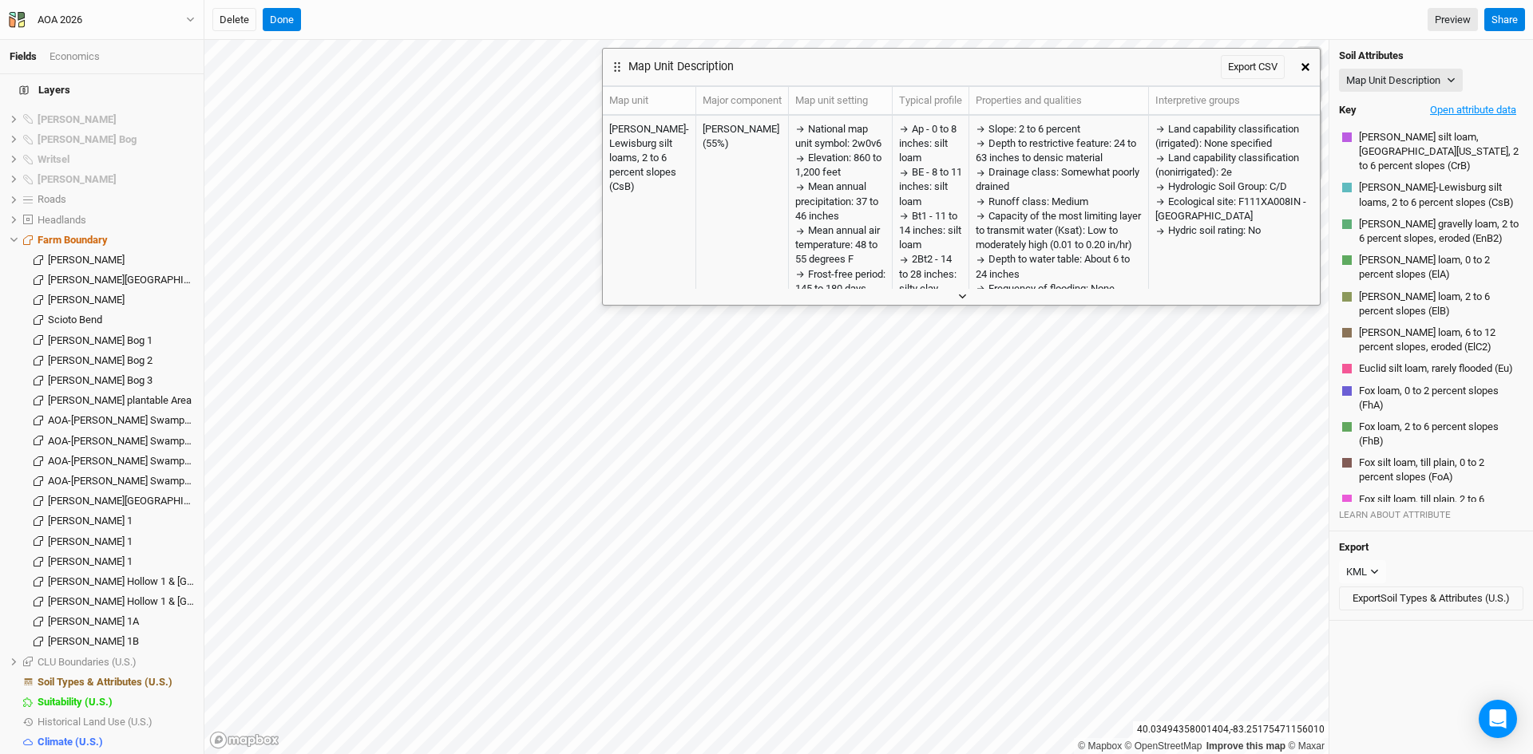
scroll to position [1778, 0]
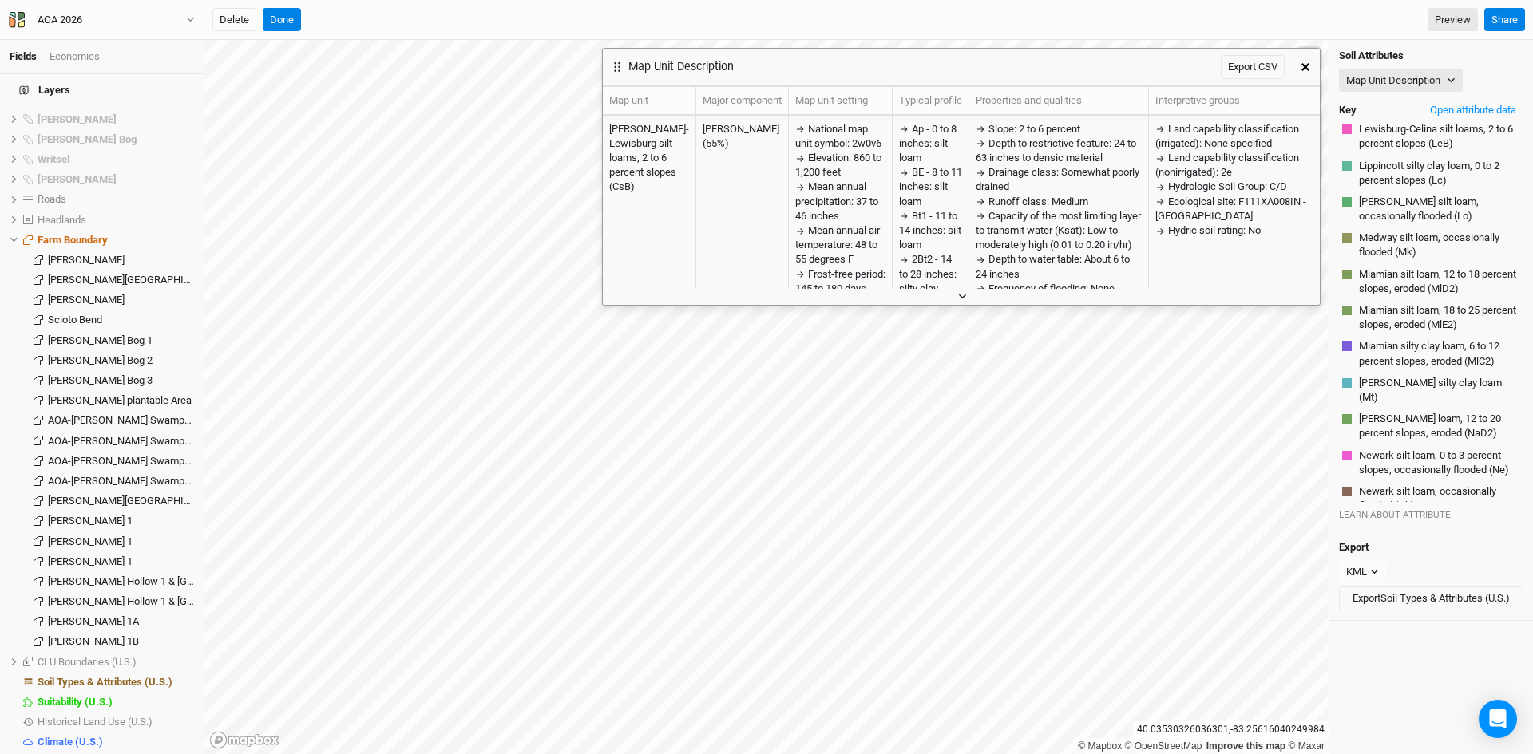
click at [961, 296] on icon "button" at bounding box center [962, 297] width 7 height 5
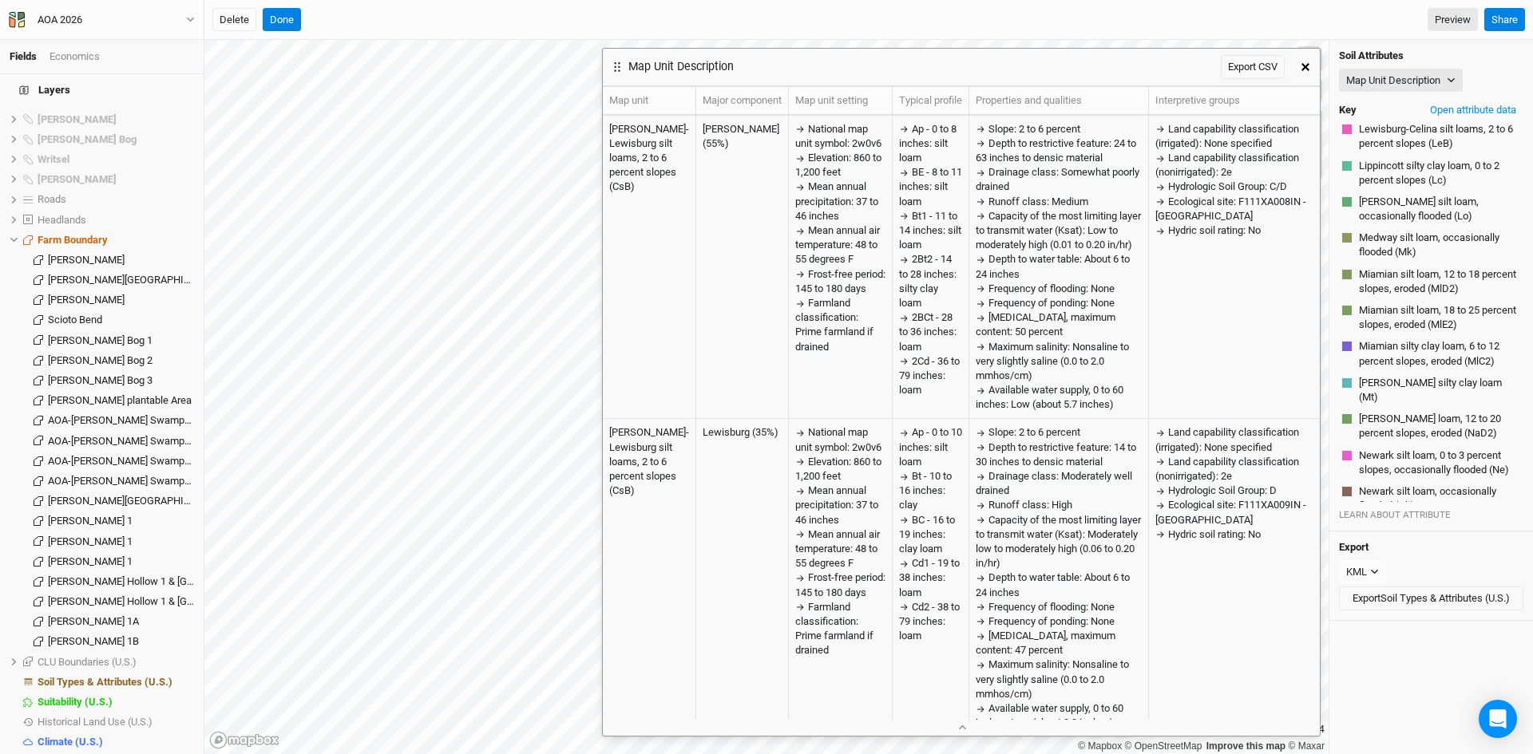
click at [1304, 69] on icon "button" at bounding box center [1305, 67] width 8 height 8
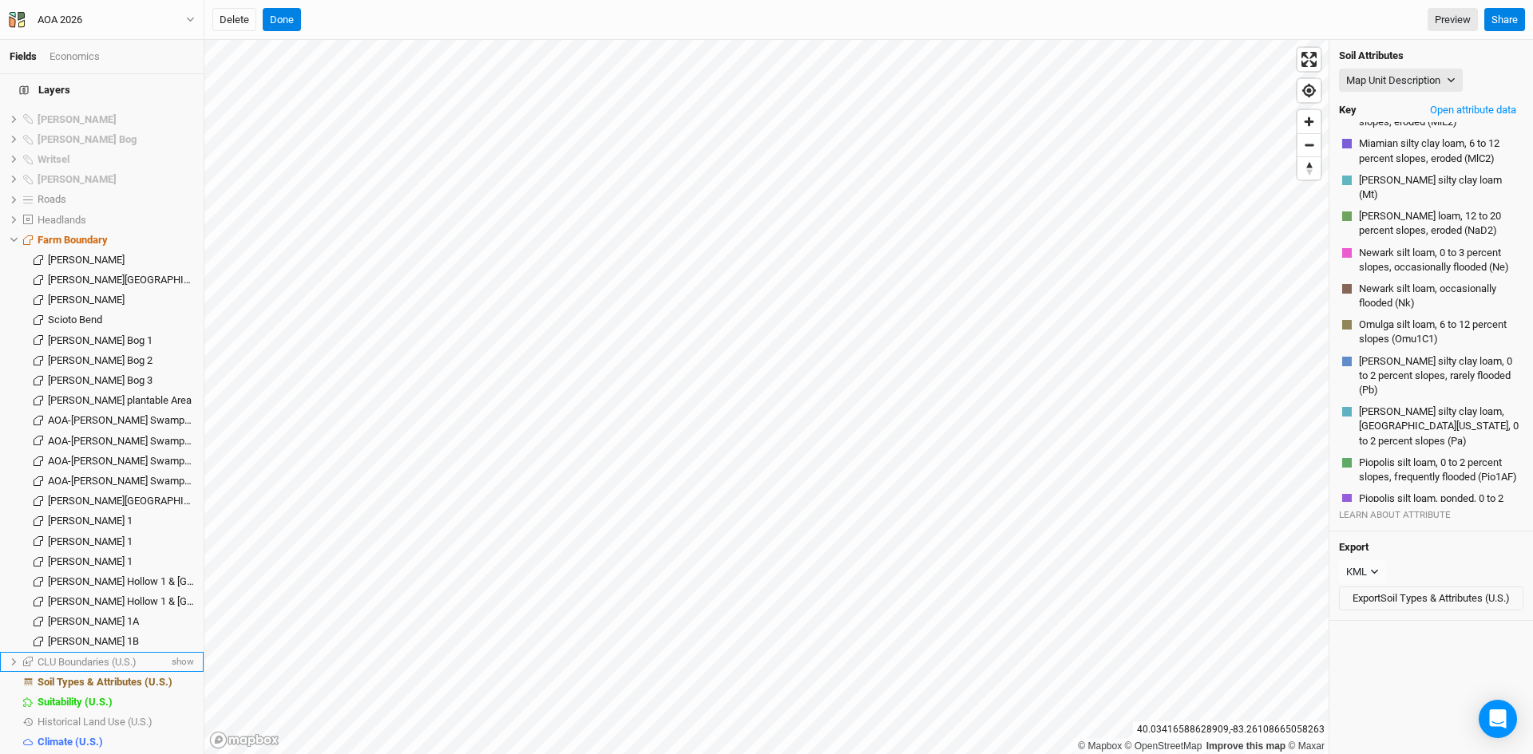
scroll to position [698, 0]
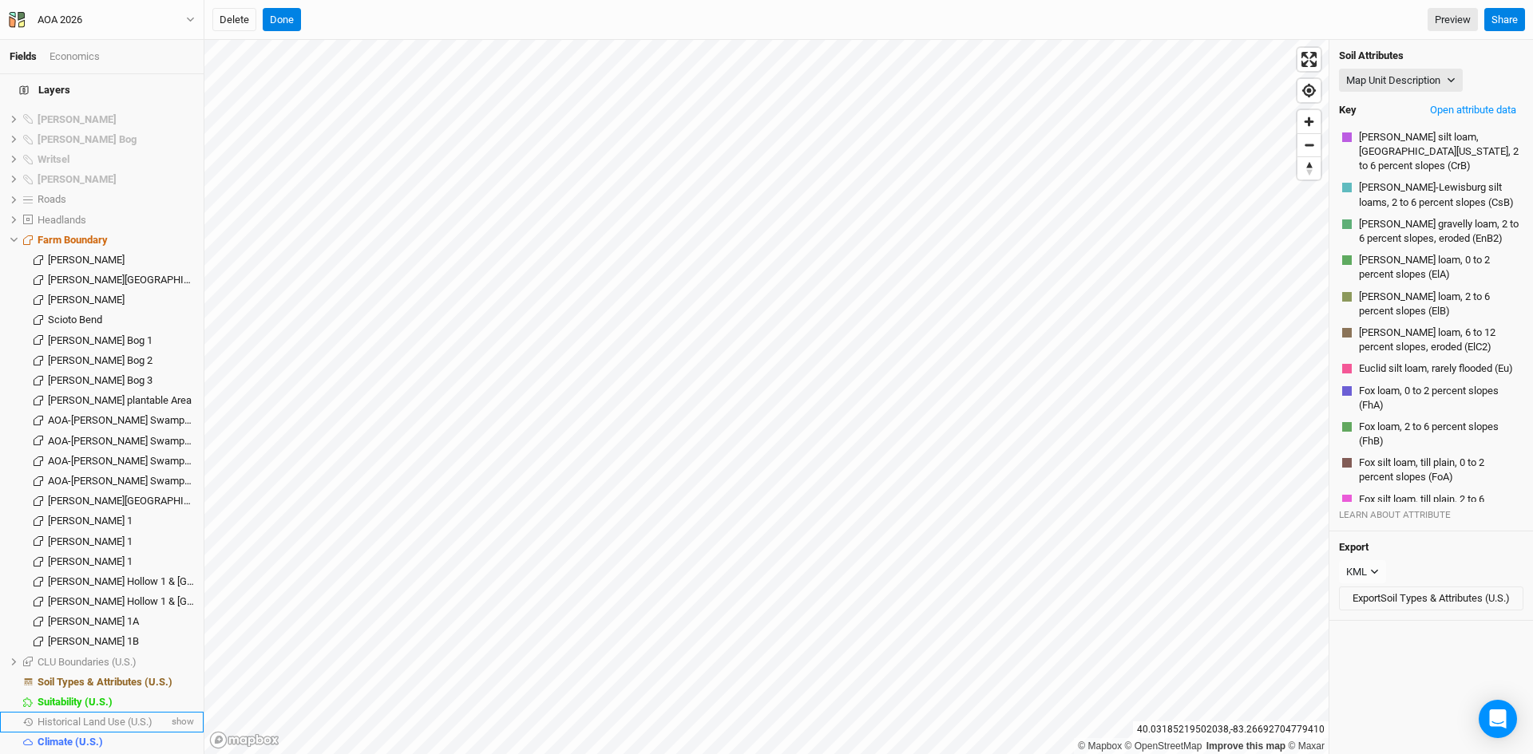
click at [93, 716] on span "Historical Land Use (U.S.)" at bounding box center [95, 722] width 115 height 12
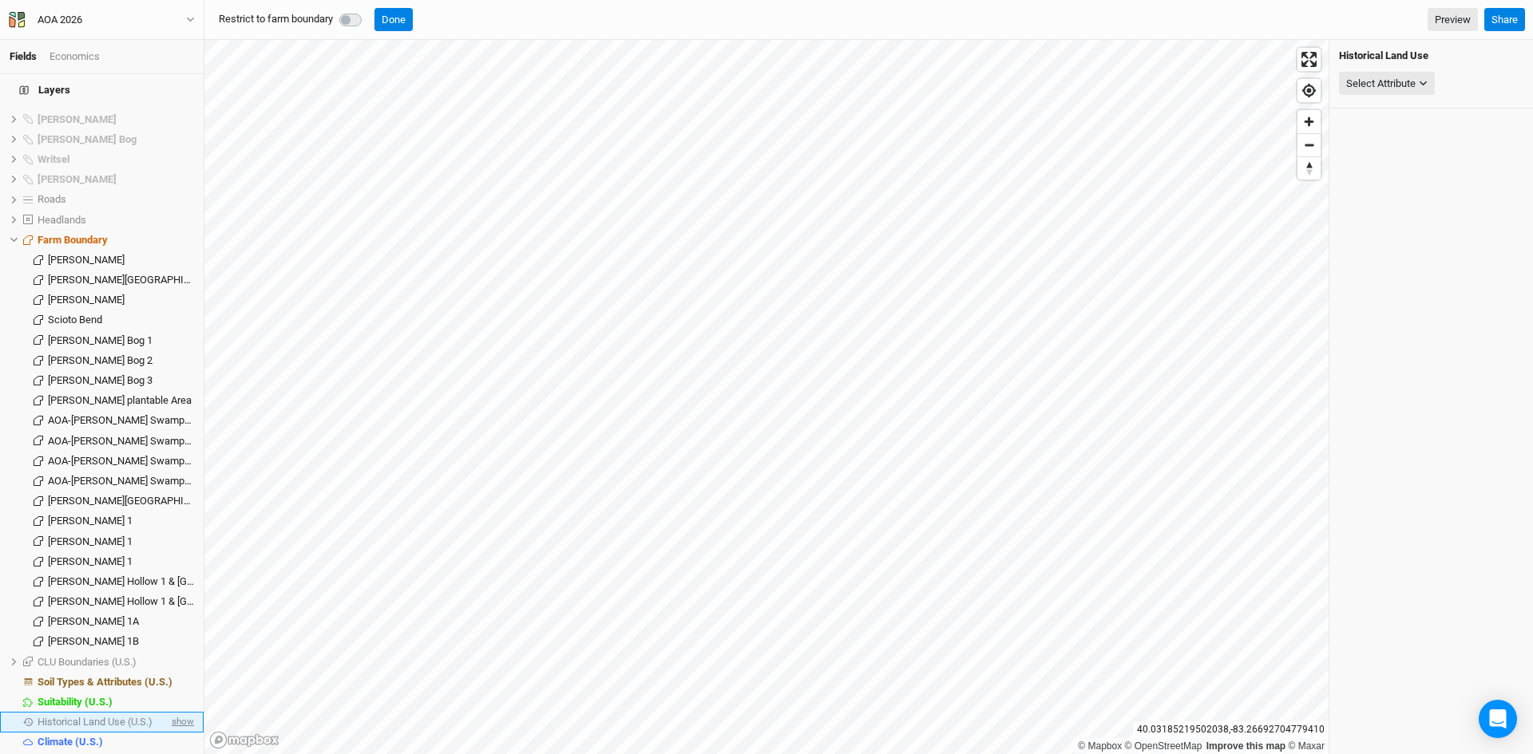
click at [176, 713] on span "show" at bounding box center [181, 723] width 26 height 20
click at [93, 716] on span "Historical Land Use (U.S.)" at bounding box center [98, 722] width 120 height 12
click at [394, 18] on button "Done" at bounding box center [393, 20] width 38 height 24
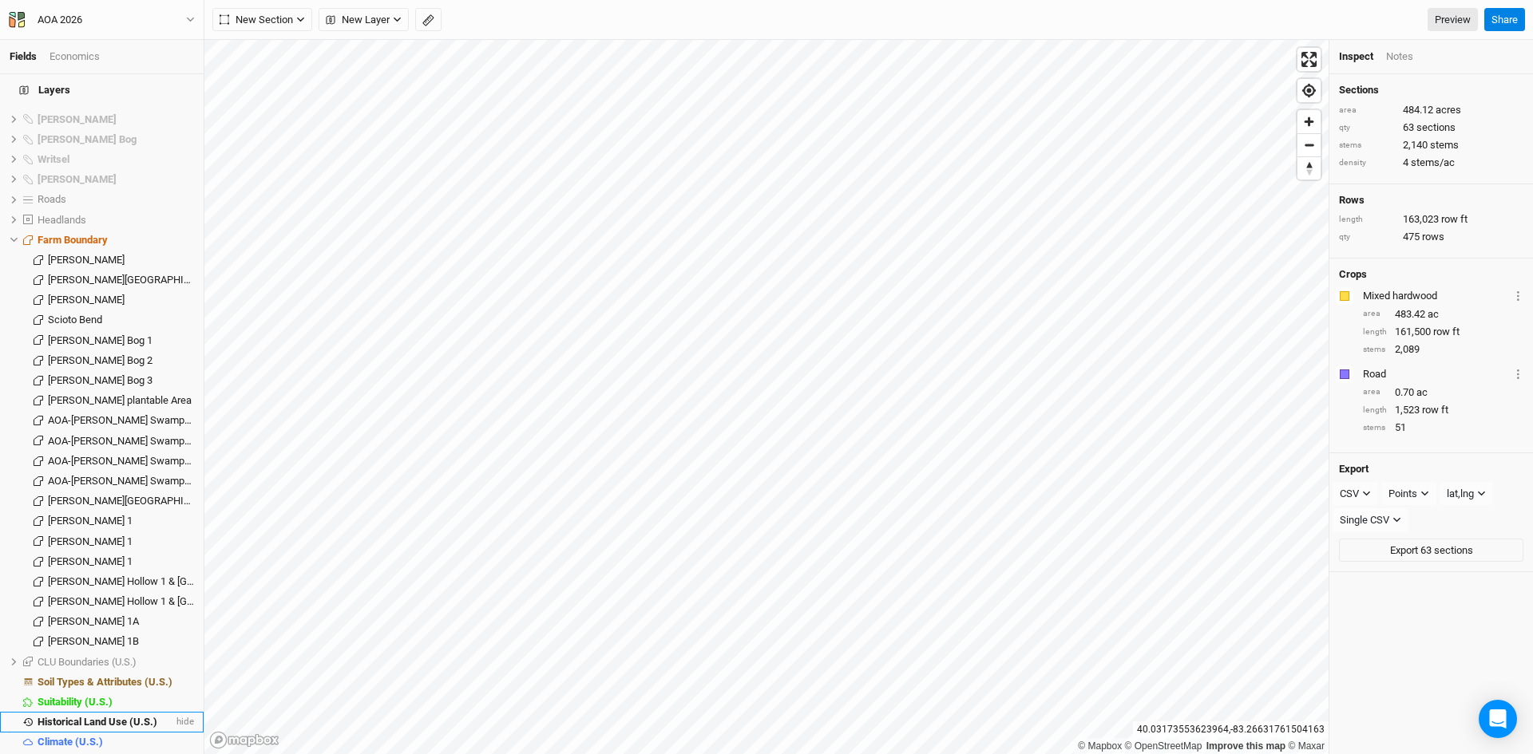
click at [108, 716] on span "Historical Land Use (U.S.)" at bounding box center [98, 722] width 120 height 12
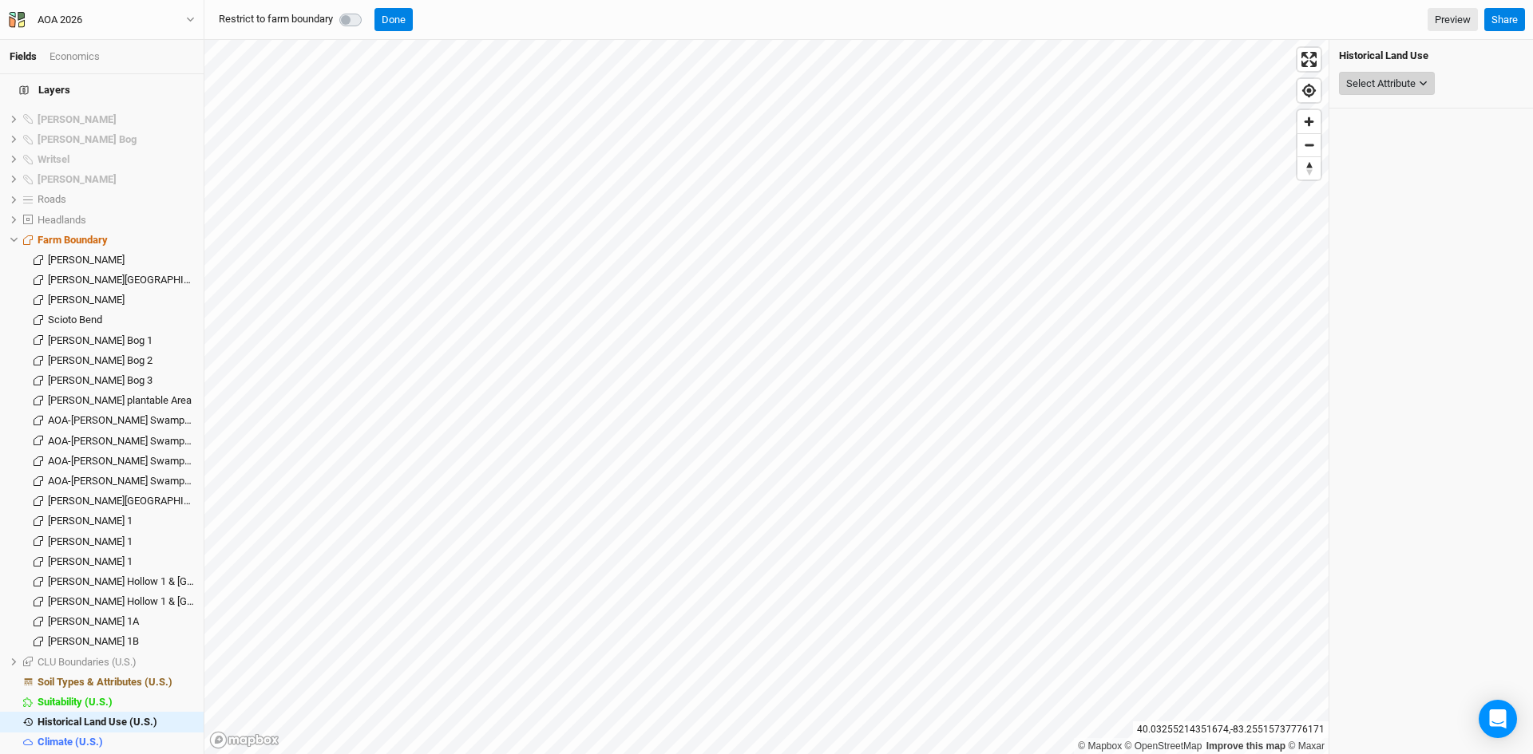
click at [1386, 82] on div "Select Attribute" at bounding box center [1380, 84] width 69 height 16
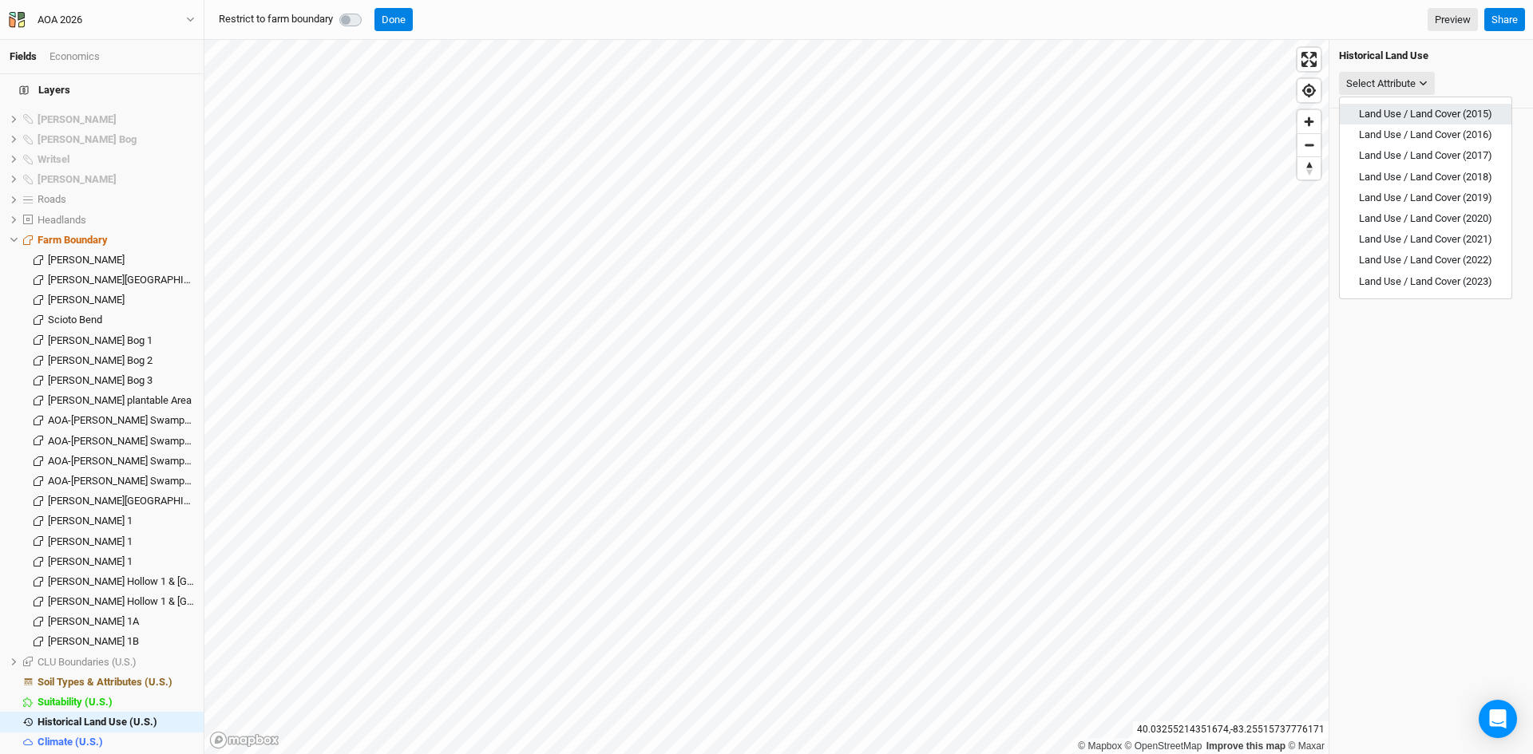
click at [1390, 115] on span "Land Use / Land Cover (2015)" at bounding box center [1425, 114] width 133 height 12
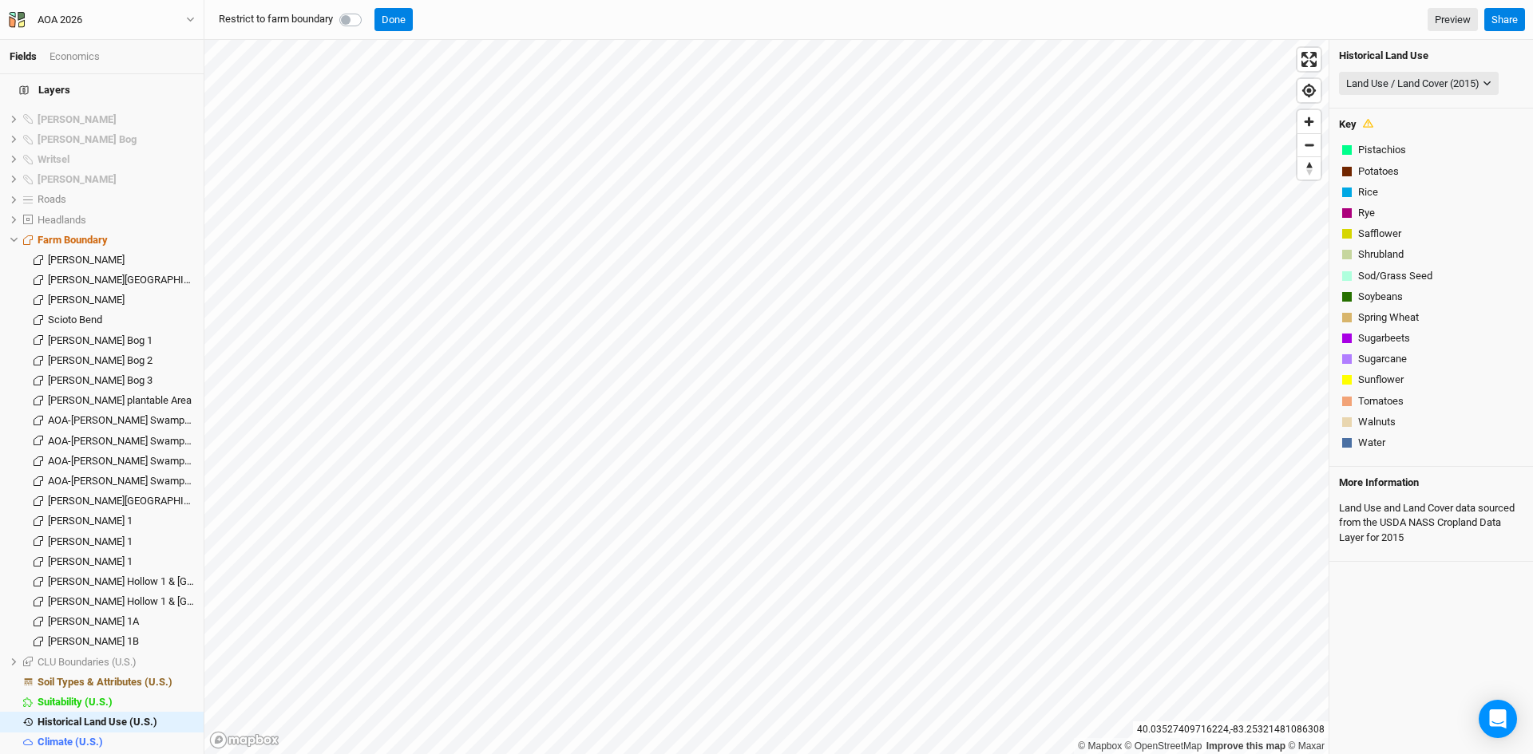
scroll to position [353, 0]
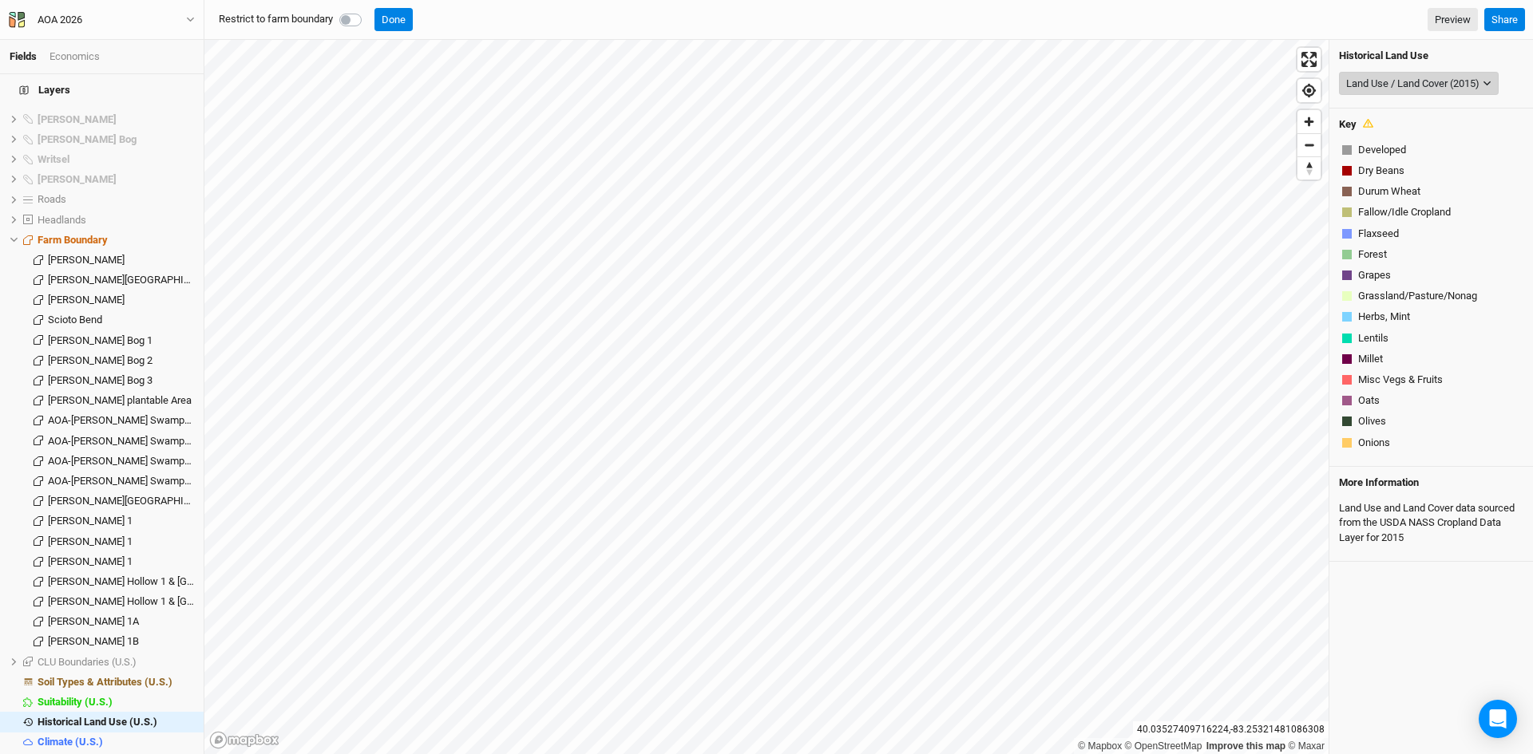
click at [1434, 73] on button "Land Use / Land Cover (2015)" at bounding box center [1419, 84] width 160 height 24
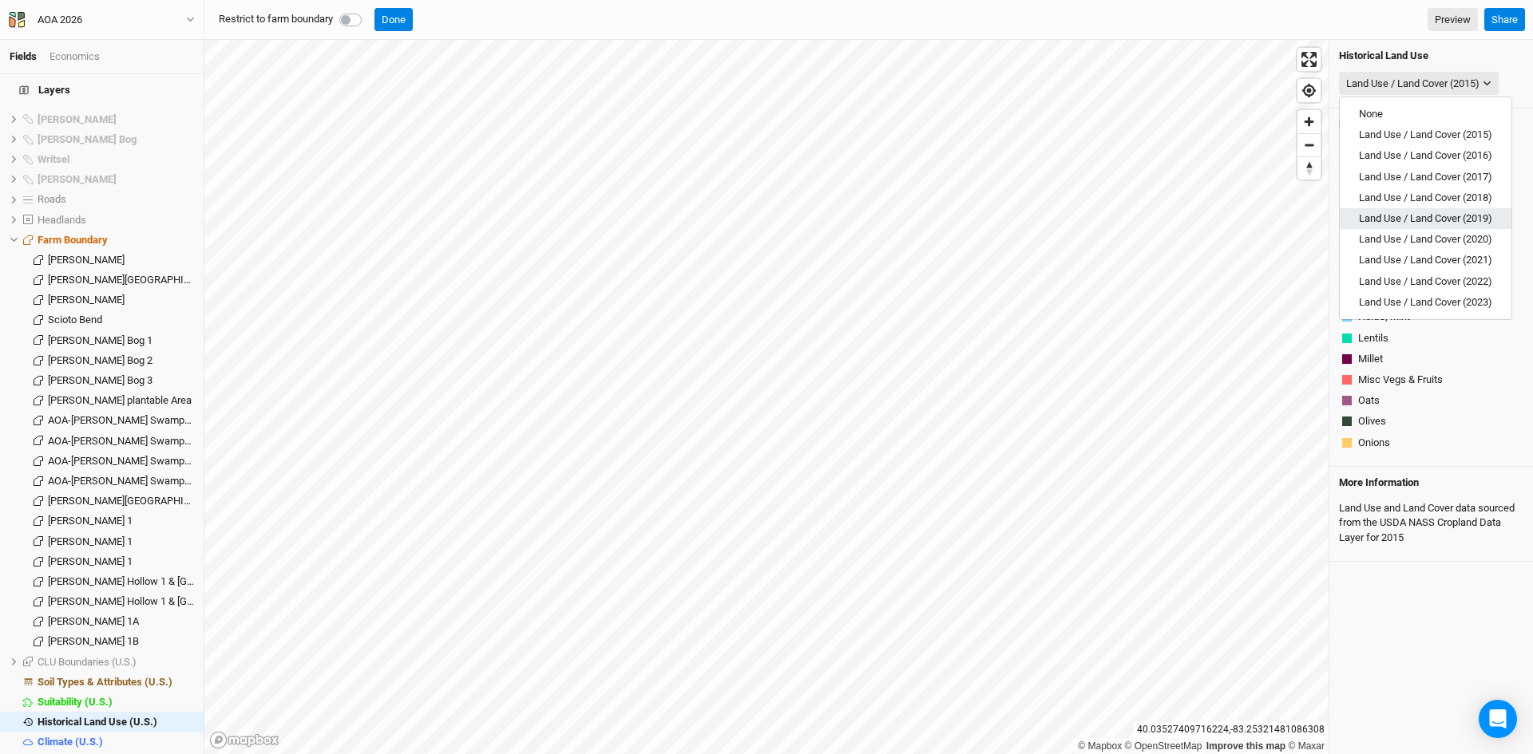
click at [1405, 214] on span "Land Use / Land Cover (2019)" at bounding box center [1425, 218] width 133 height 12
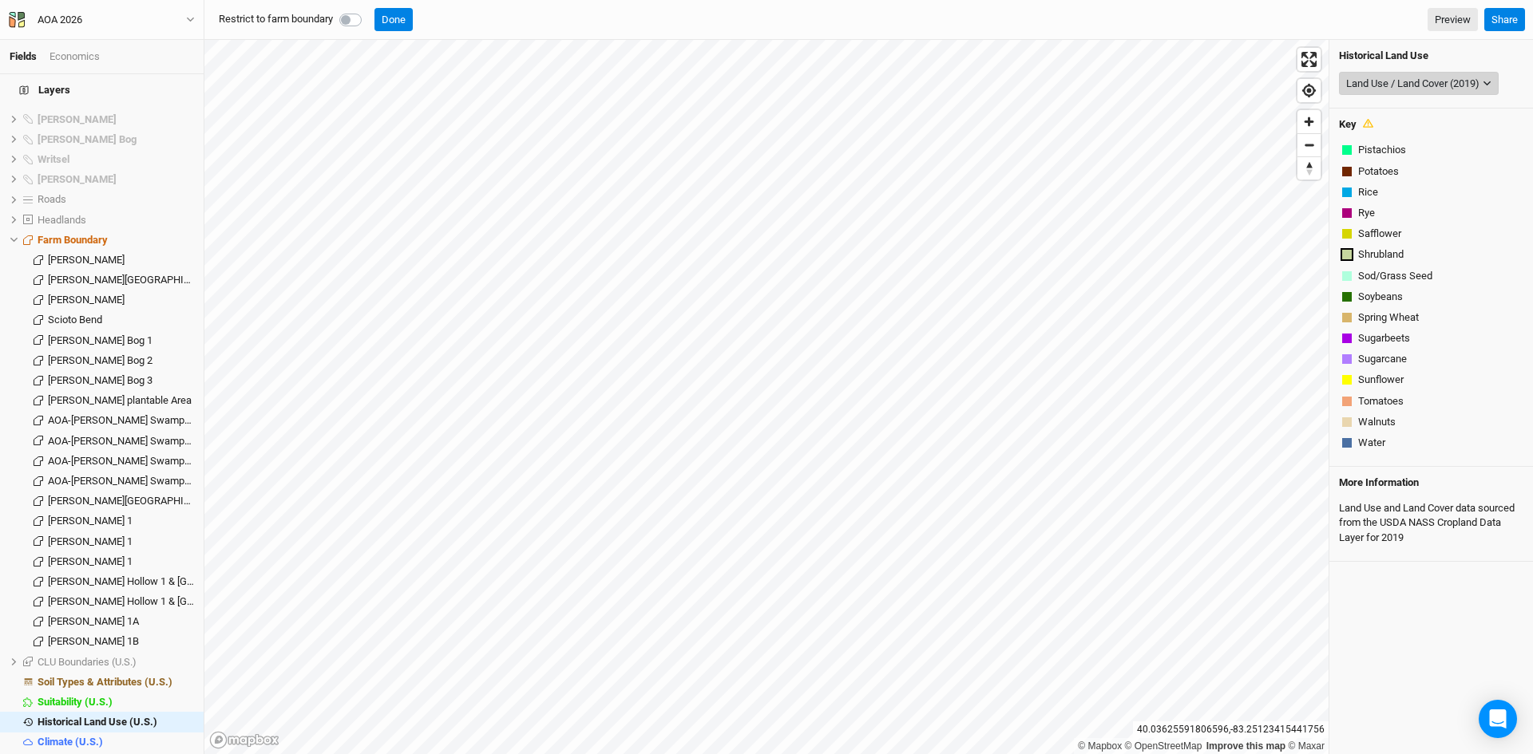
scroll to position [813, 0]
click at [1435, 73] on button "Land Use / Land Cover (2019)" at bounding box center [1419, 84] width 160 height 24
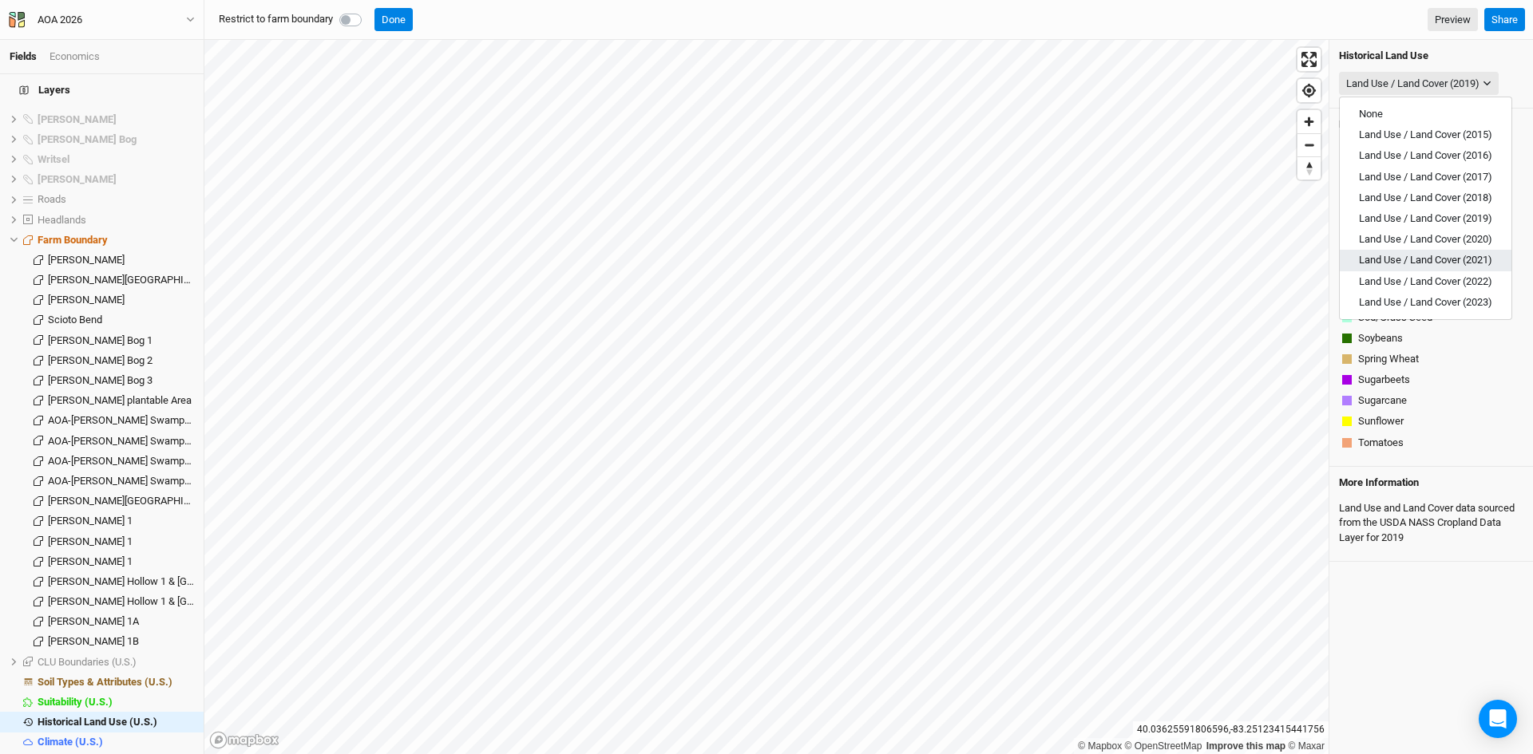
click at [1424, 263] on span "Land Use / Land Cover (2021)" at bounding box center [1425, 260] width 133 height 12
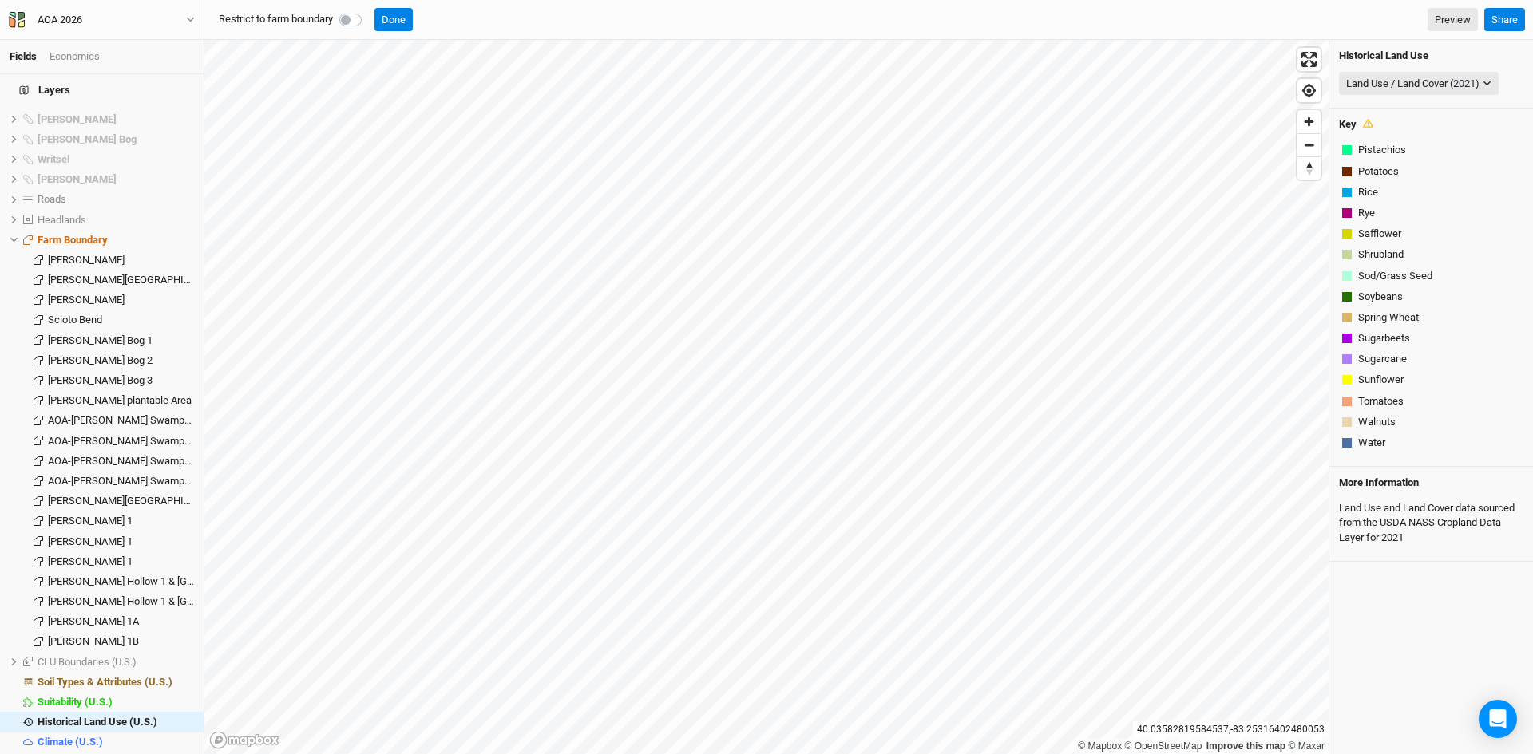
scroll to position [353, 0]
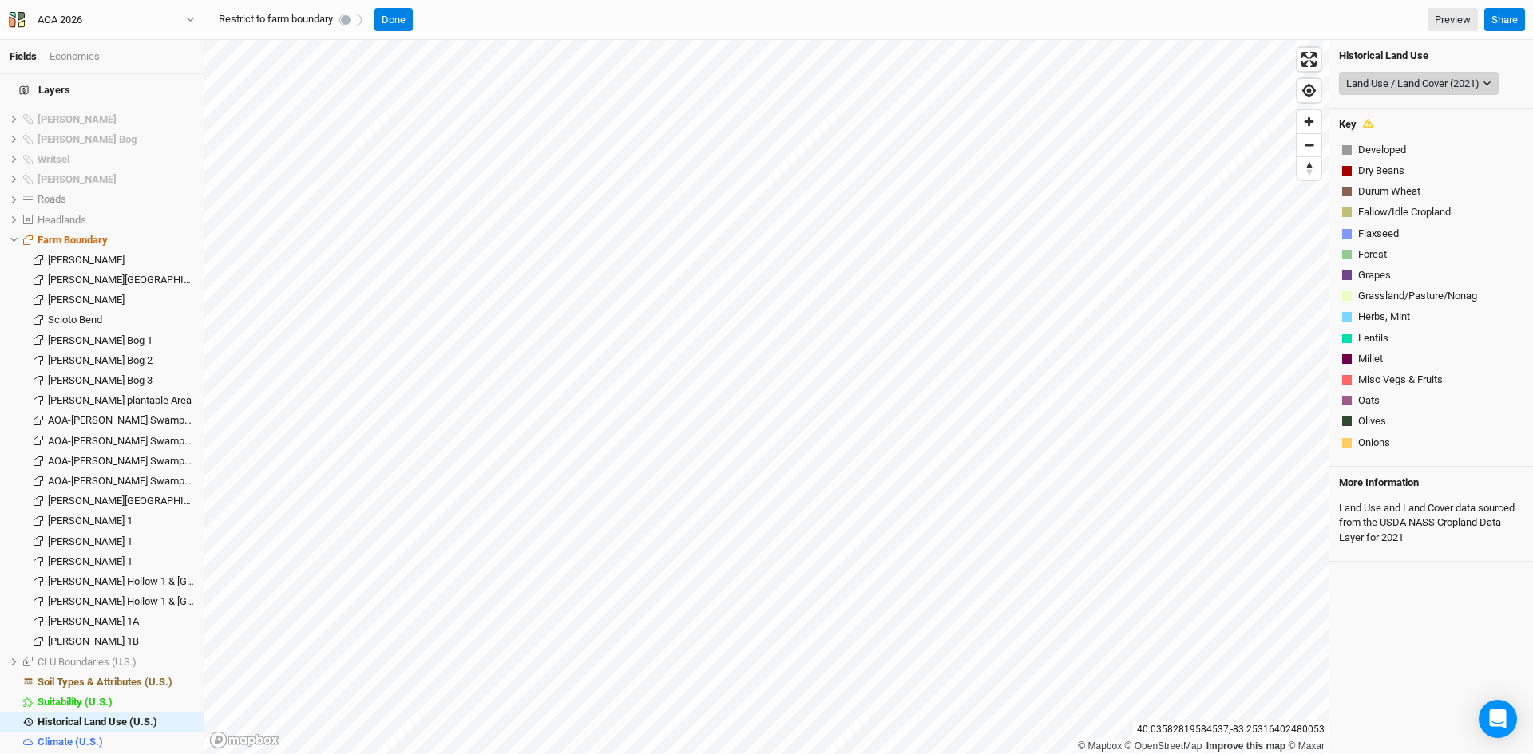
click at [1417, 76] on div "Land Use / Land Cover (2021)" at bounding box center [1412, 84] width 133 height 16
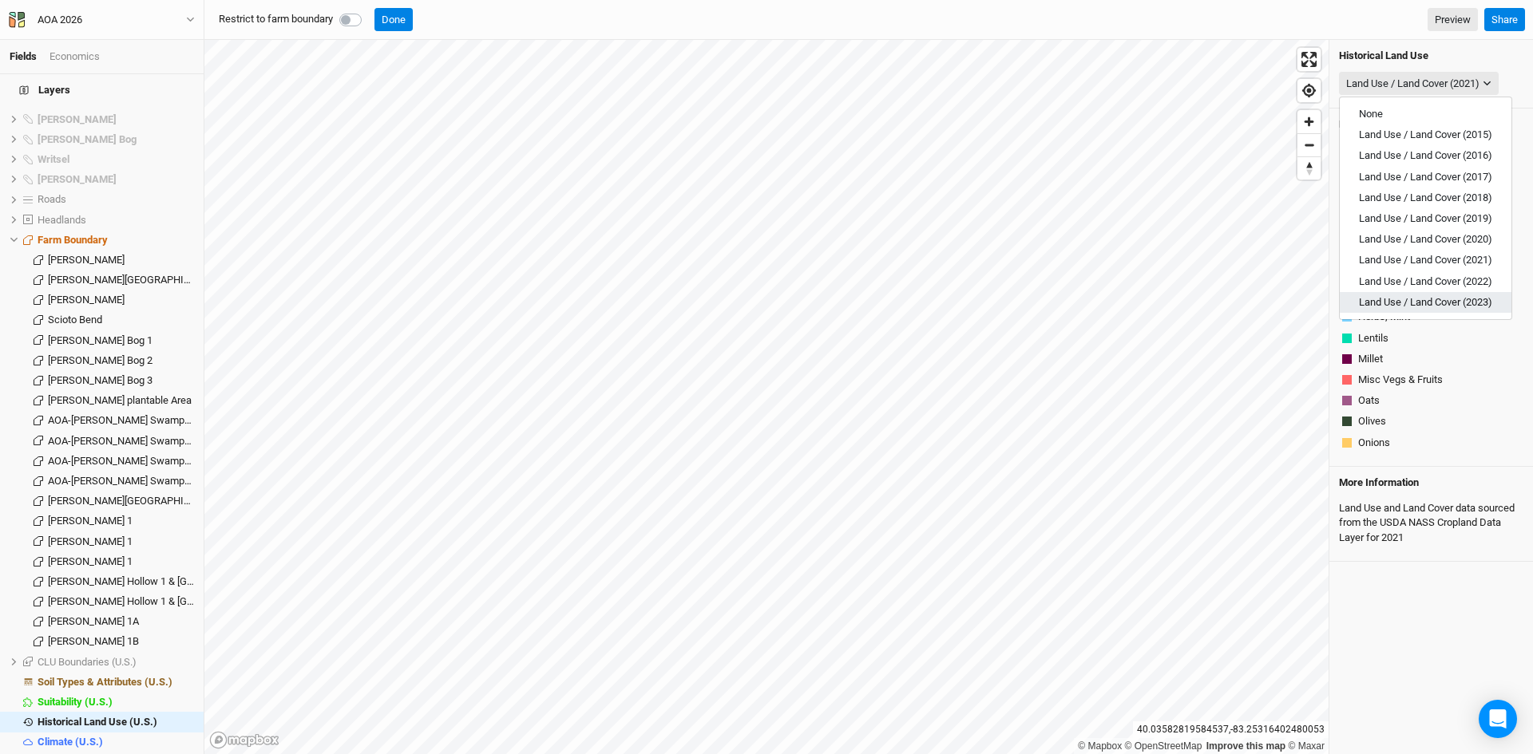
click at [1398, 301] on span "Land Use / Land Cover (2023)" at bounding box center [1425, 302] width 133 height 12
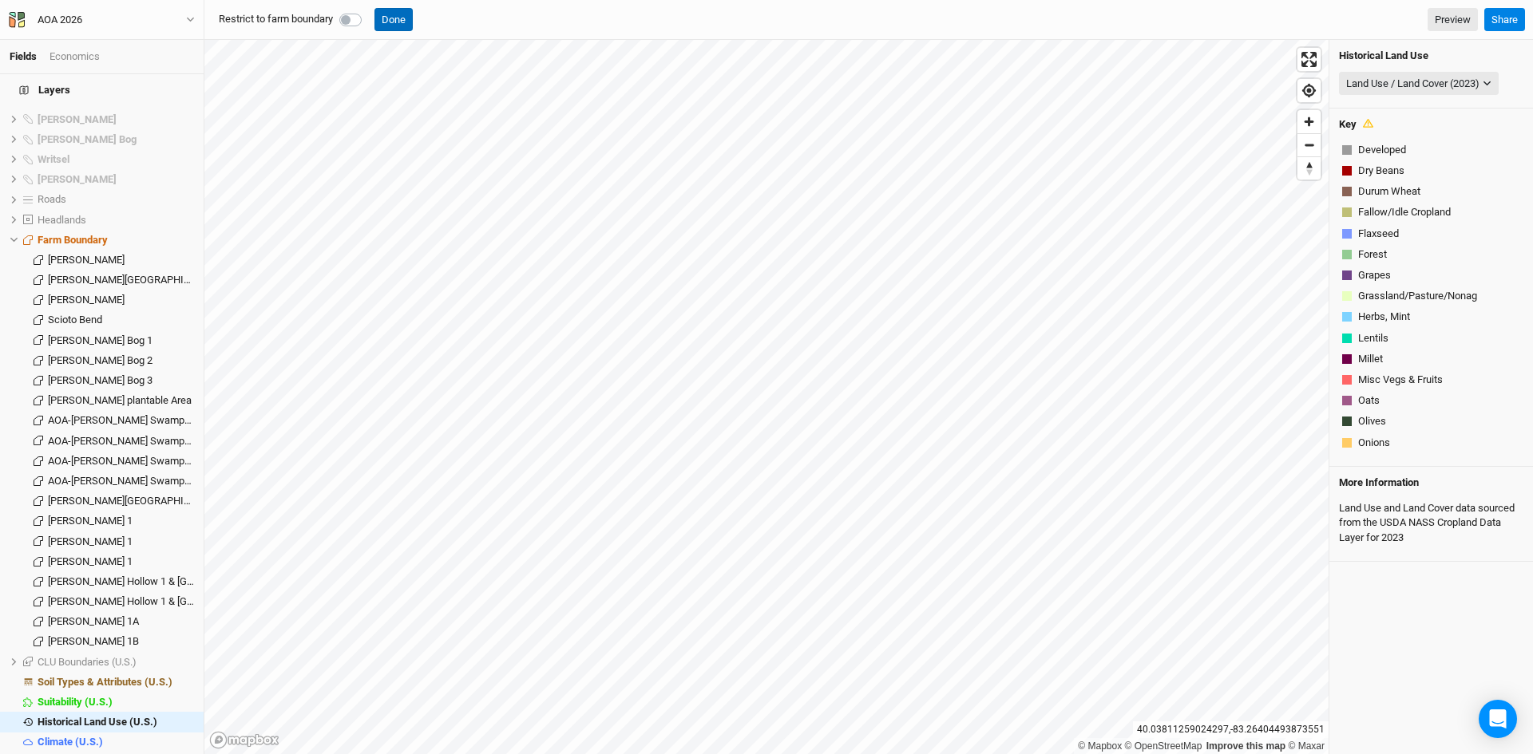
click at [395, 9] on button "Done" at bounding box center [393, 20] width 38 height 24
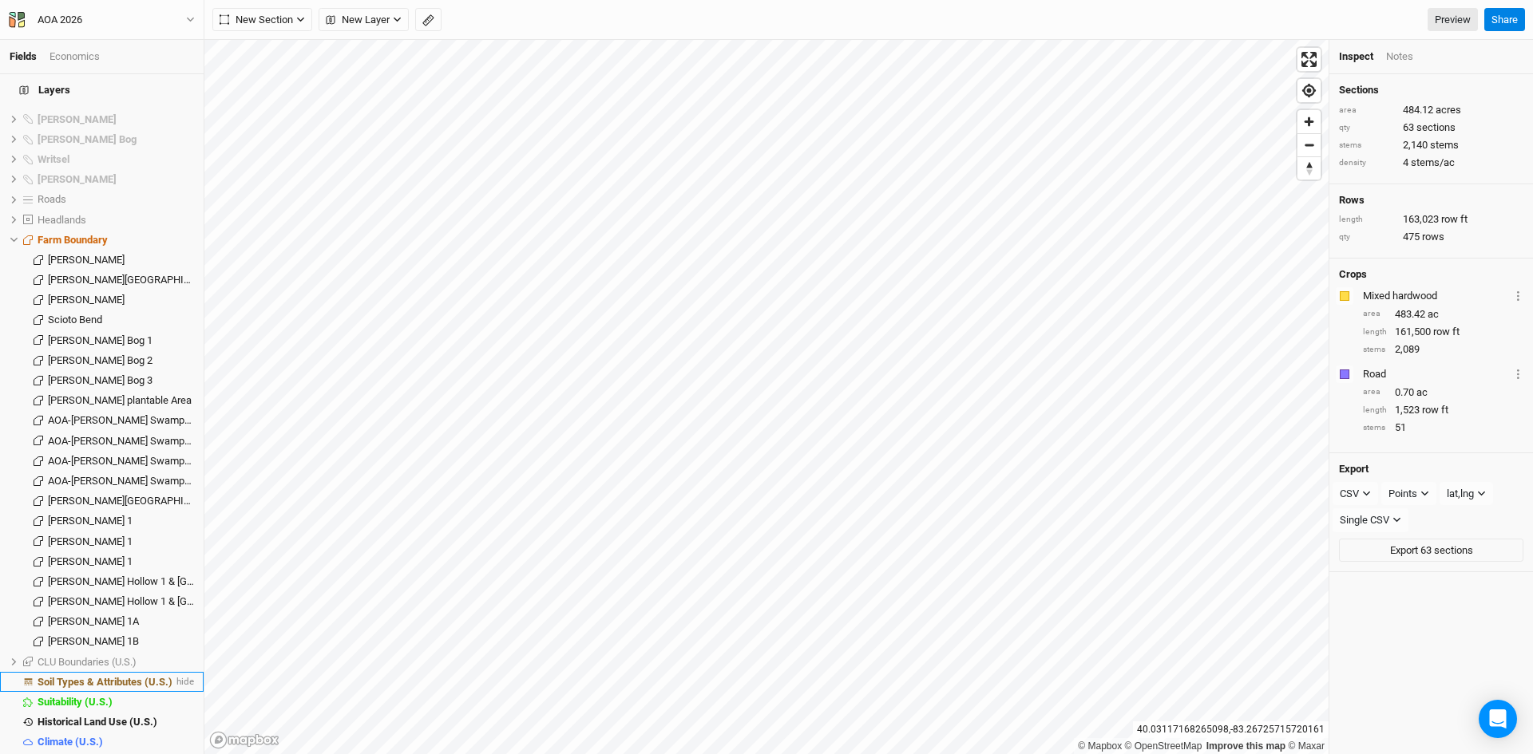
click at [89, 676] on span "Soil Types & Attributes (U.S.)" at bounding box center [105, 682] width 135 height 12
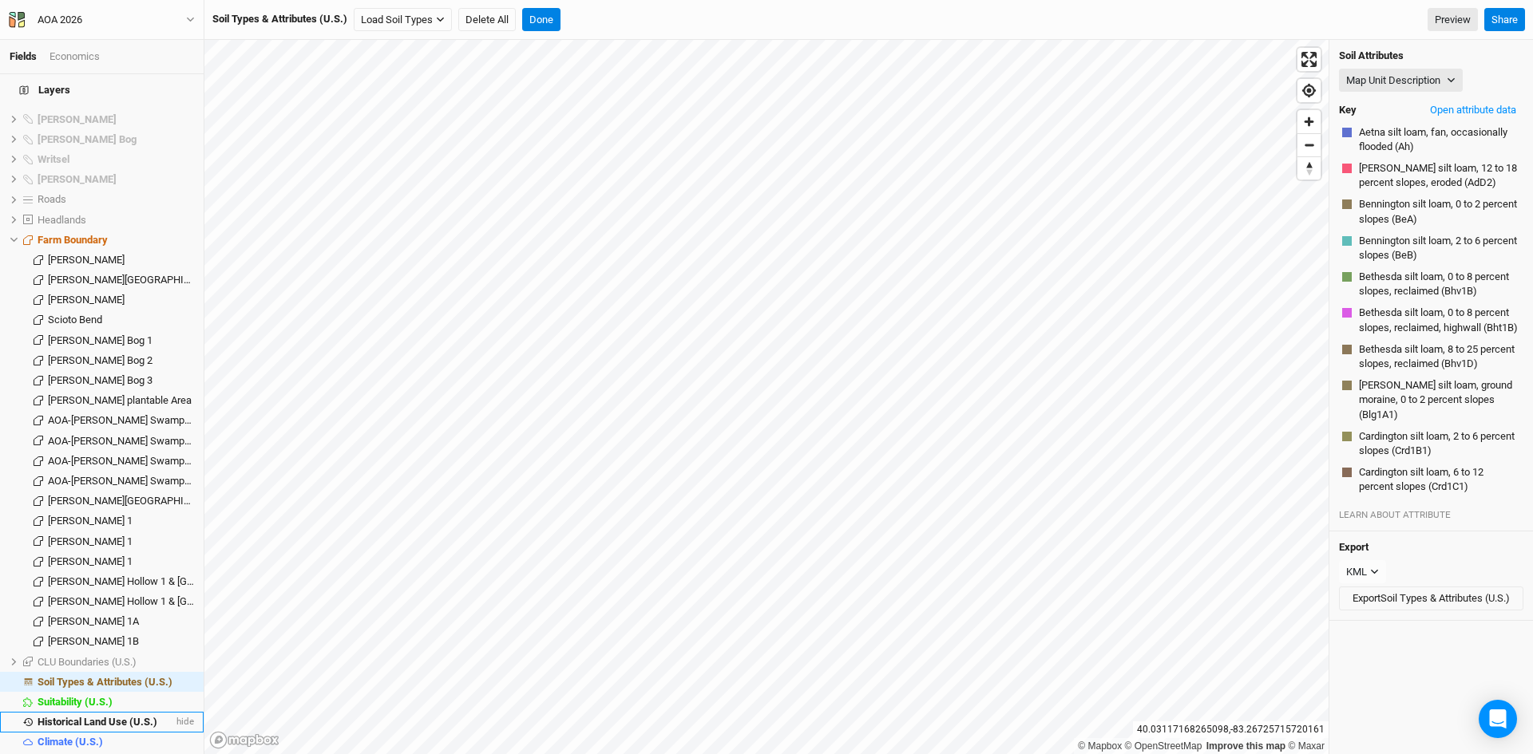
click at [82, 716] on span "Historical Land Use (U.S.)" at bounding box center [98, 722] width 120 height 12
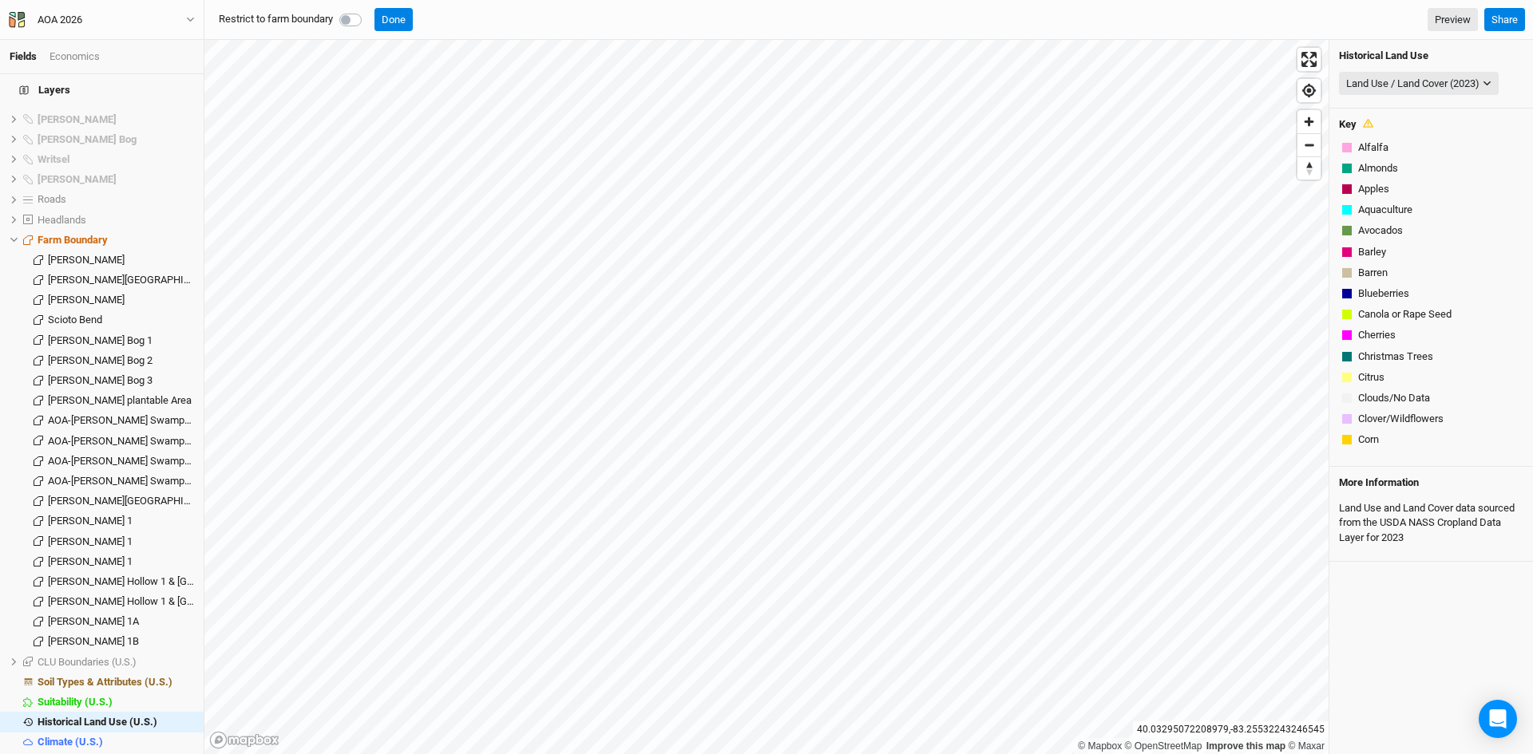
scroll to position [311, 0]
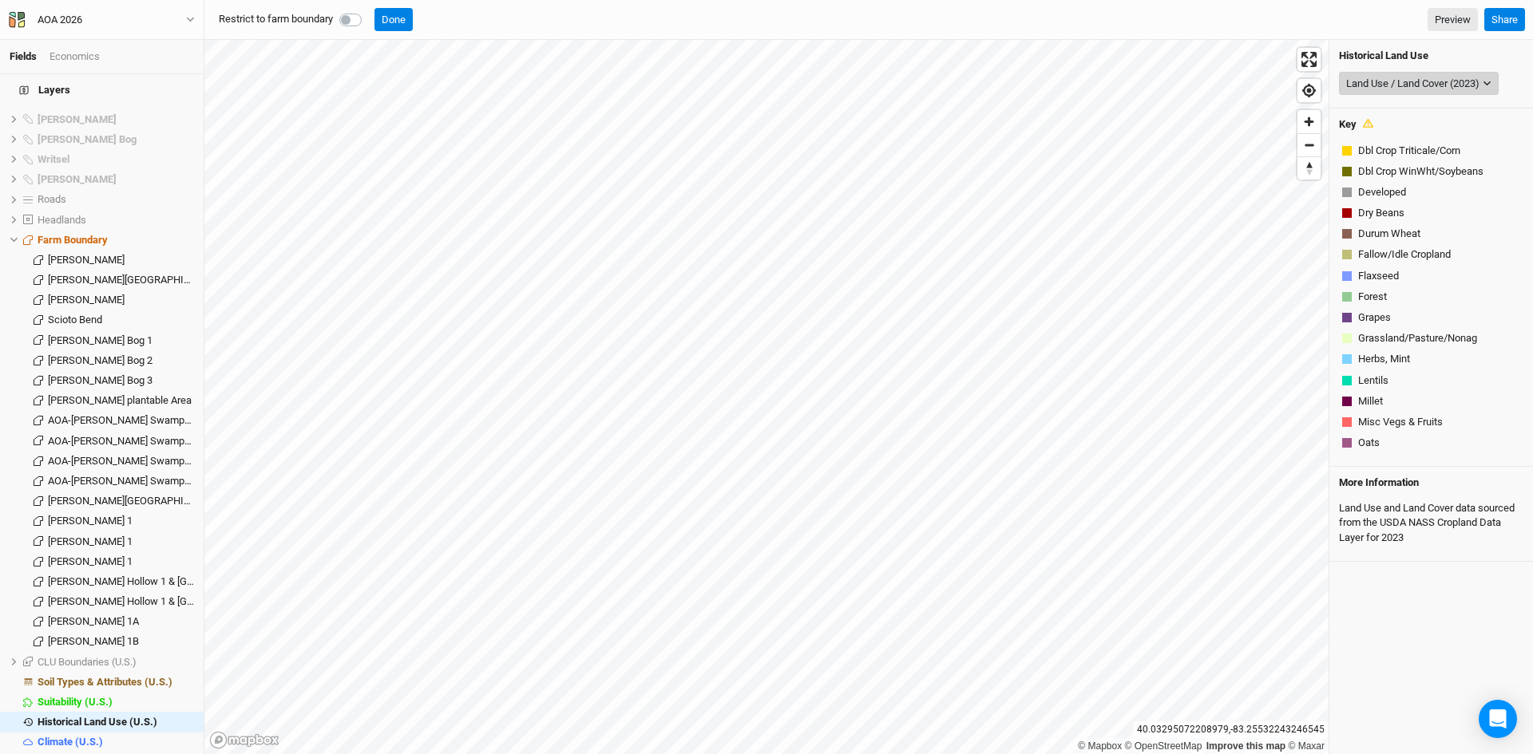
click at [1411, 77] on div "Land Use / Land Cover (2023)" at bounding box center [1412, 84] width 133 height 16
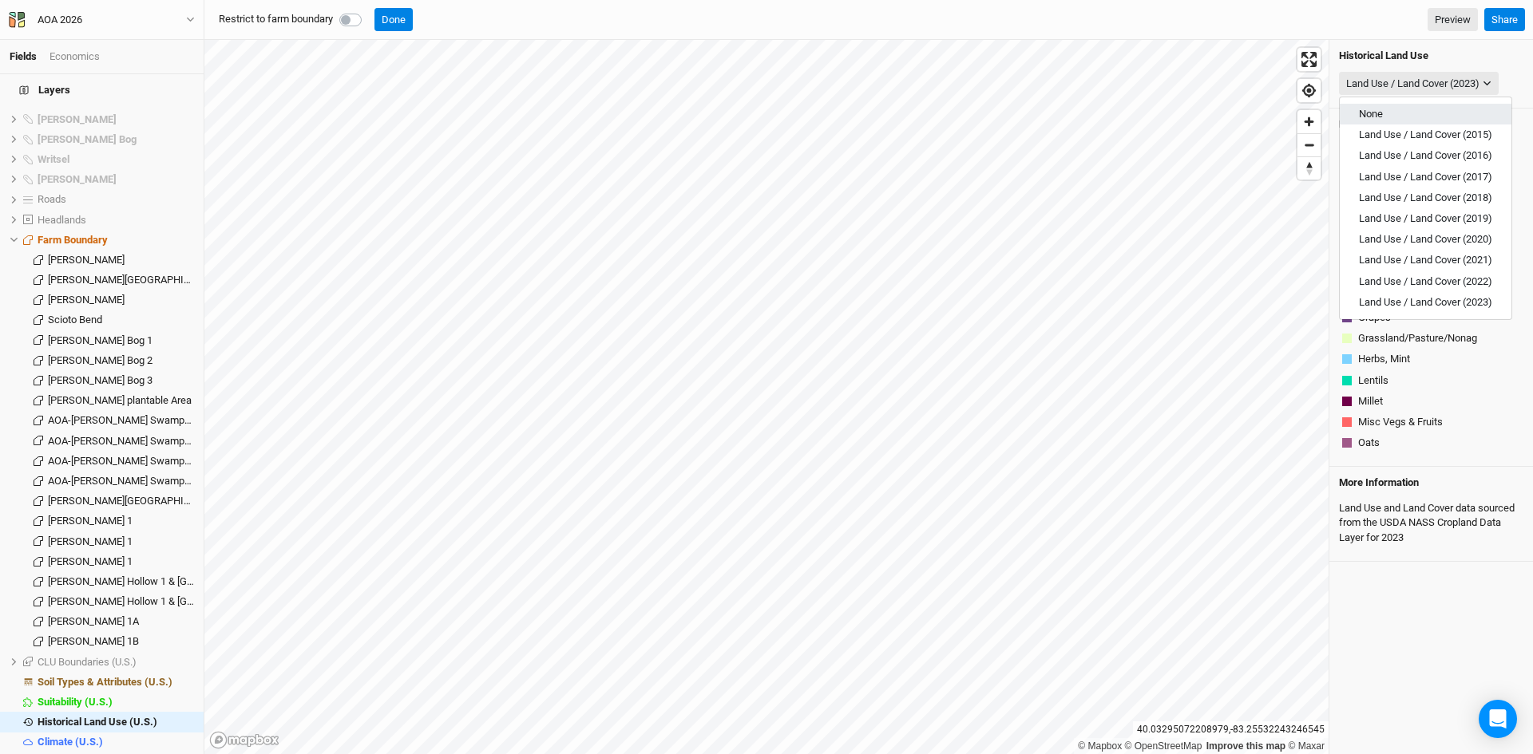
click at [1371, 112] on span "None" at bounding box center [1371, 114] width 24 height 12
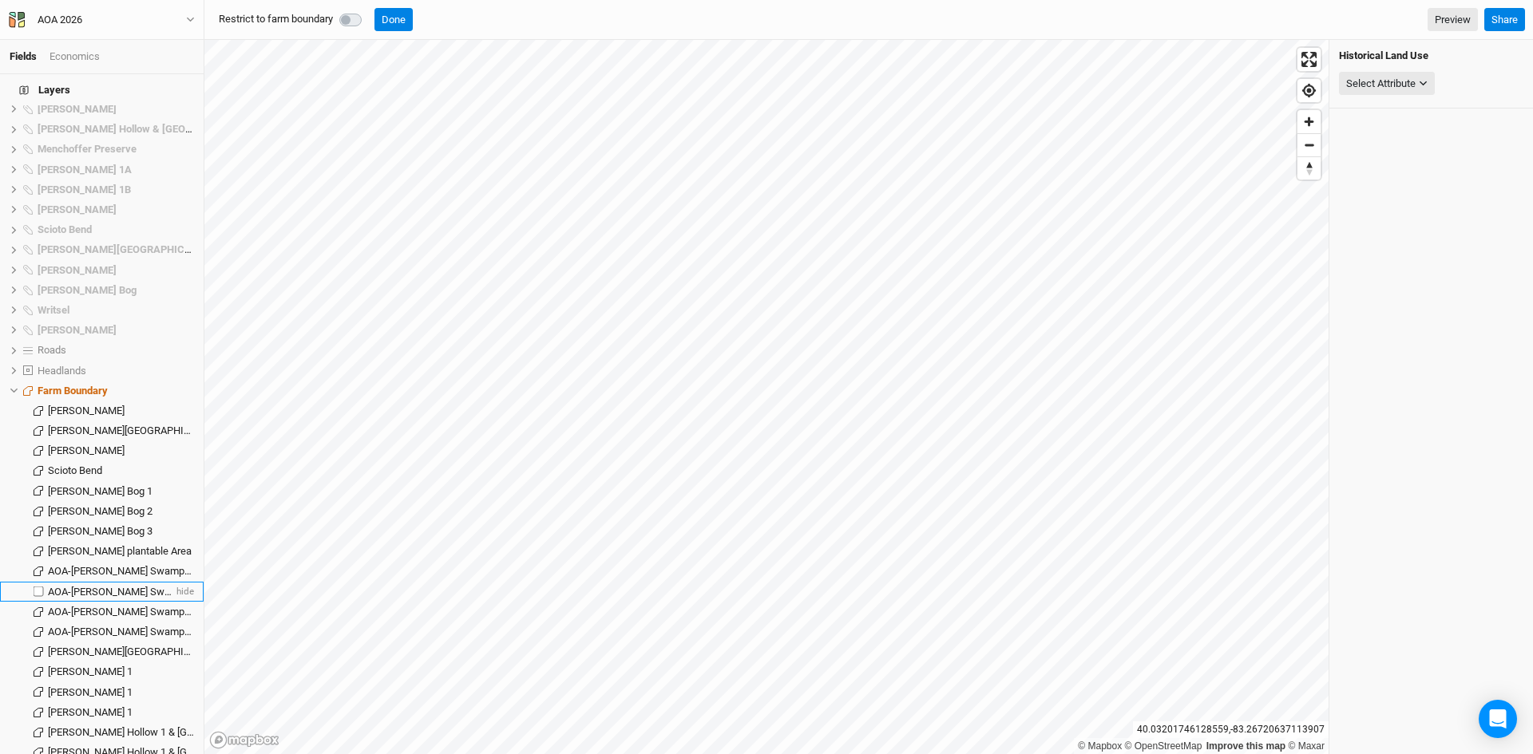
scroll to position [1538, 0]
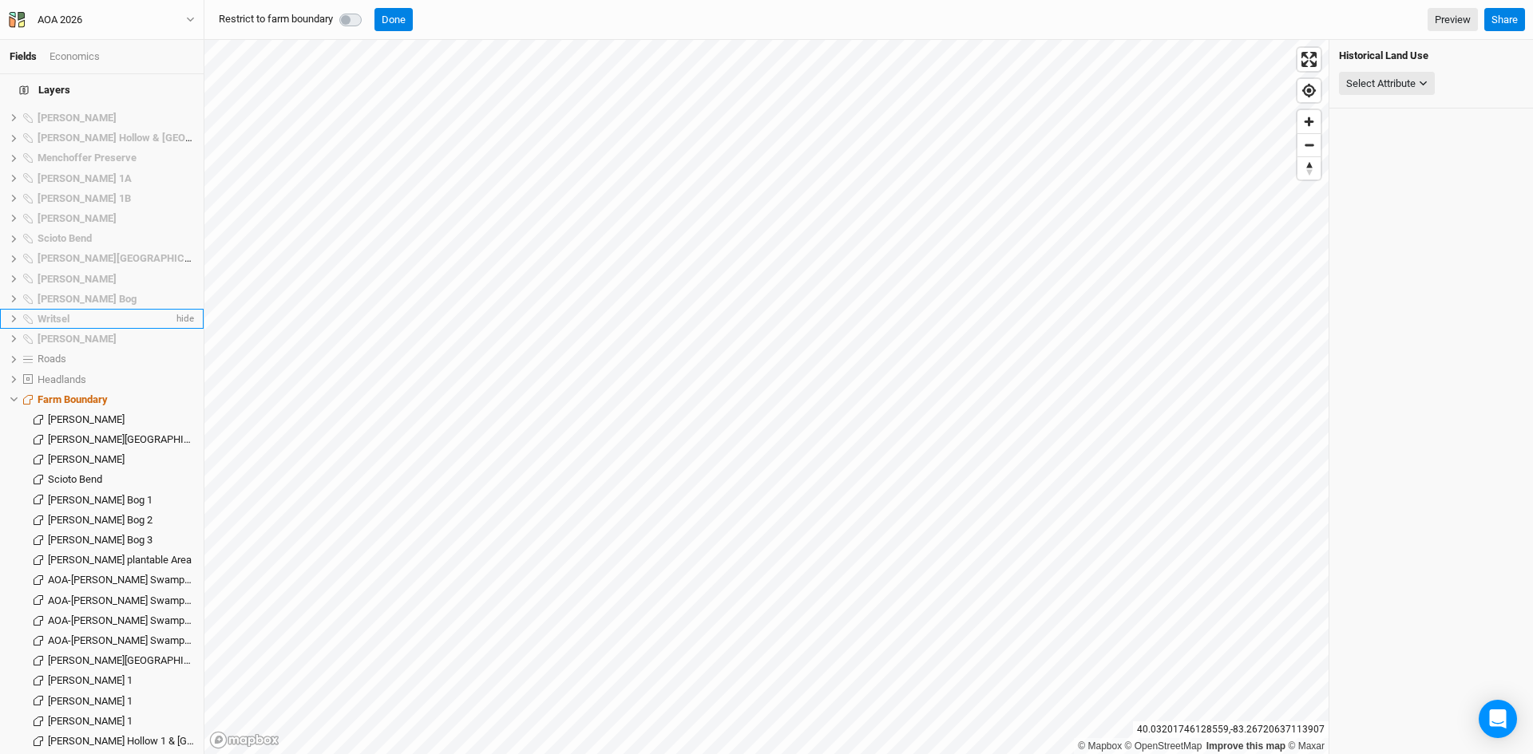
click at [53, 313] on span "Writsel" at bounding box center [54, 319] width 32 height 12
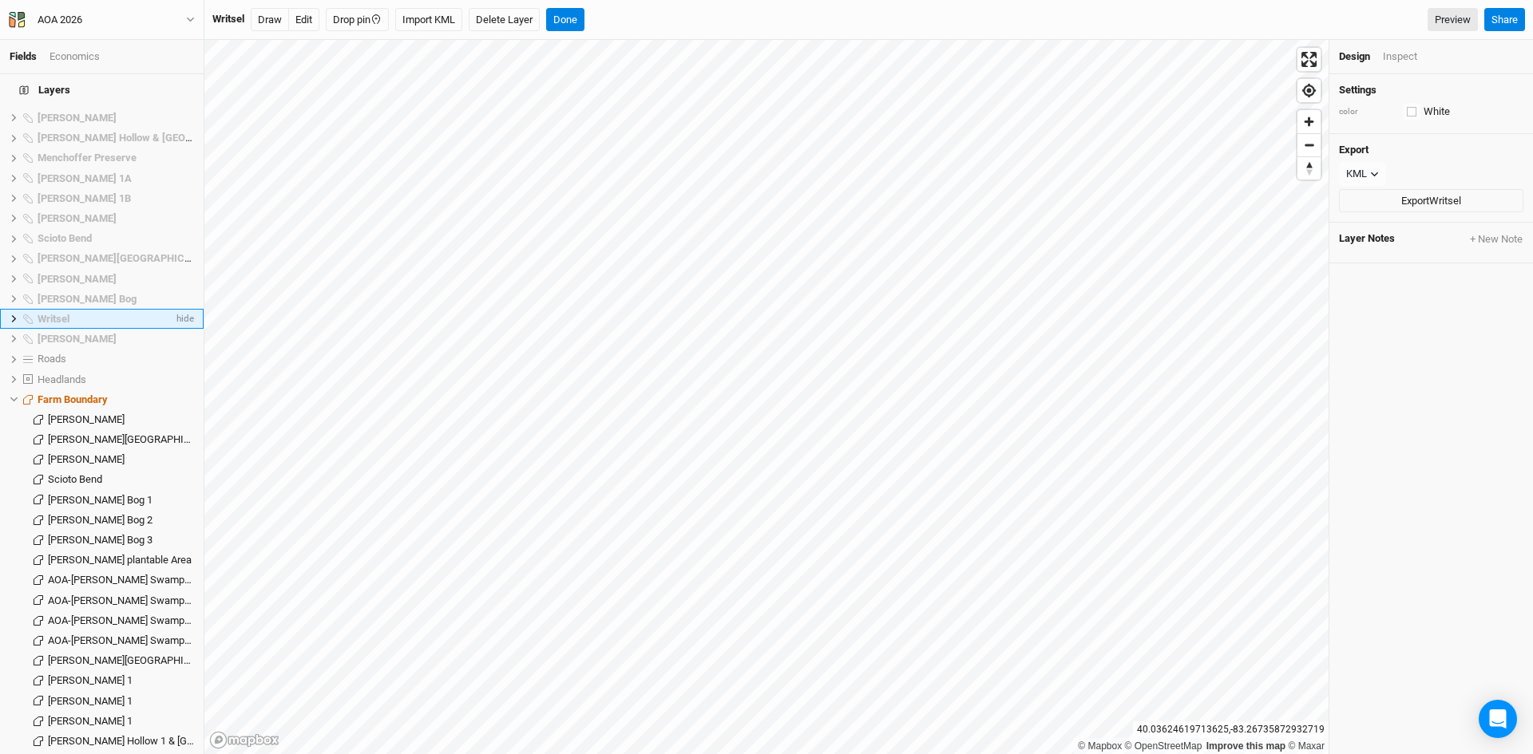
click at [13, 315] on icon at bounding box center [14, 319] width 9 height 9
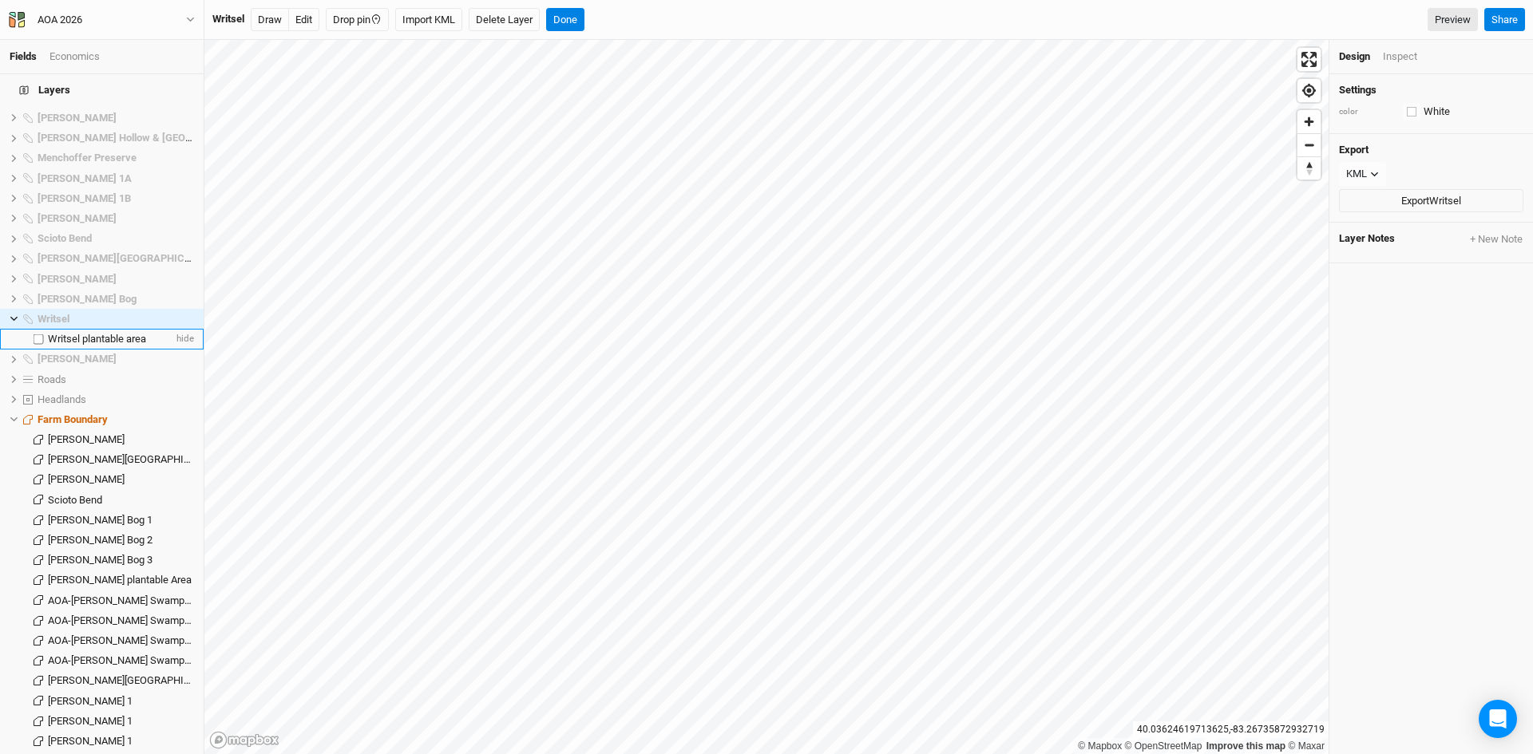
click at [57, 333] on span "Writsel plantable area" at bounding box center [97, 339] width 98 height 12
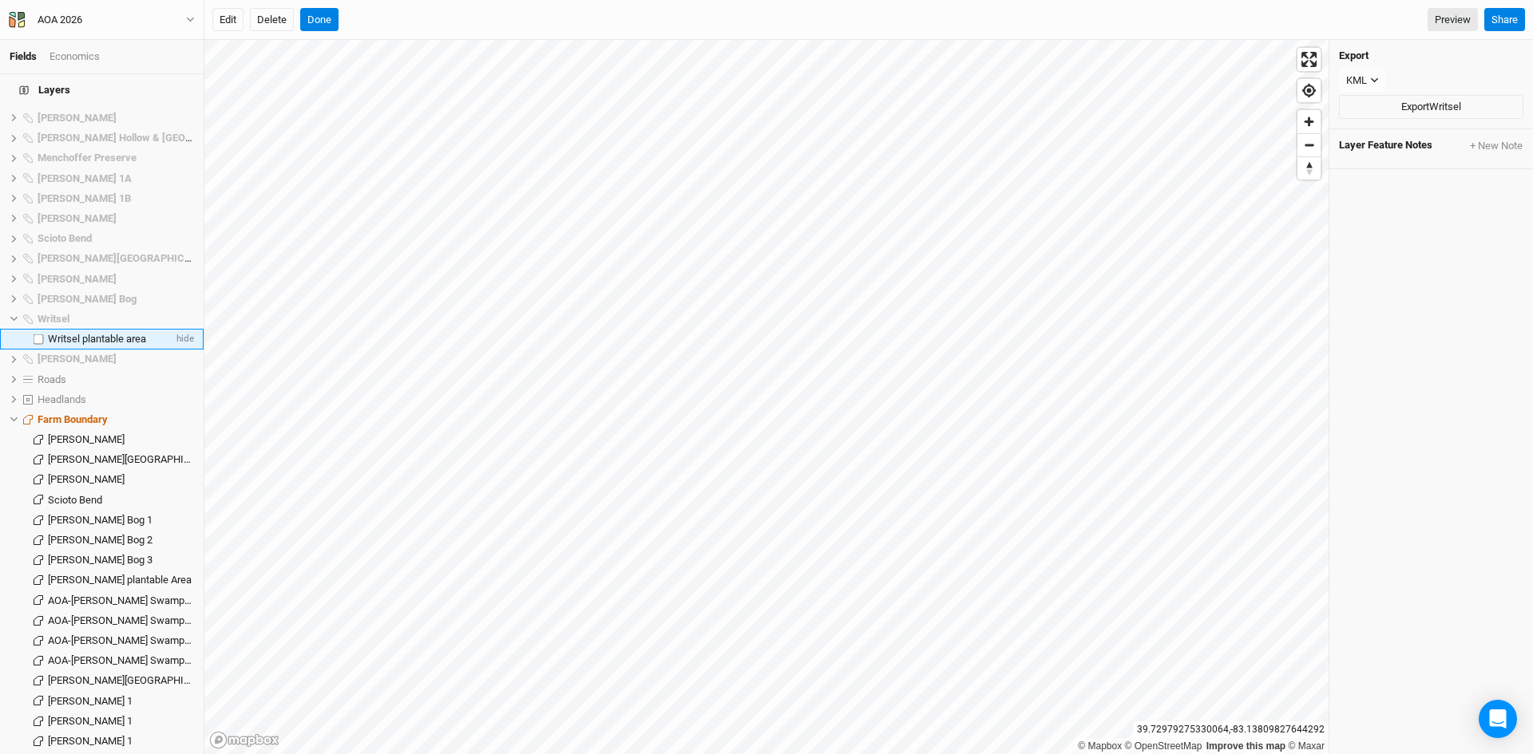
click at [38, 329] on label at bounding box center [39, 339] width 20 height 20
click at [38, 334] on input "checkbox" at bounding box center [39, 339] width 10 height 10
click at [38, 329] on label at bounding box center [39, 339] width 20 height 20
click at [38, 334] on input "checkbox" at bounding box center [39, 339] width 10 height 10
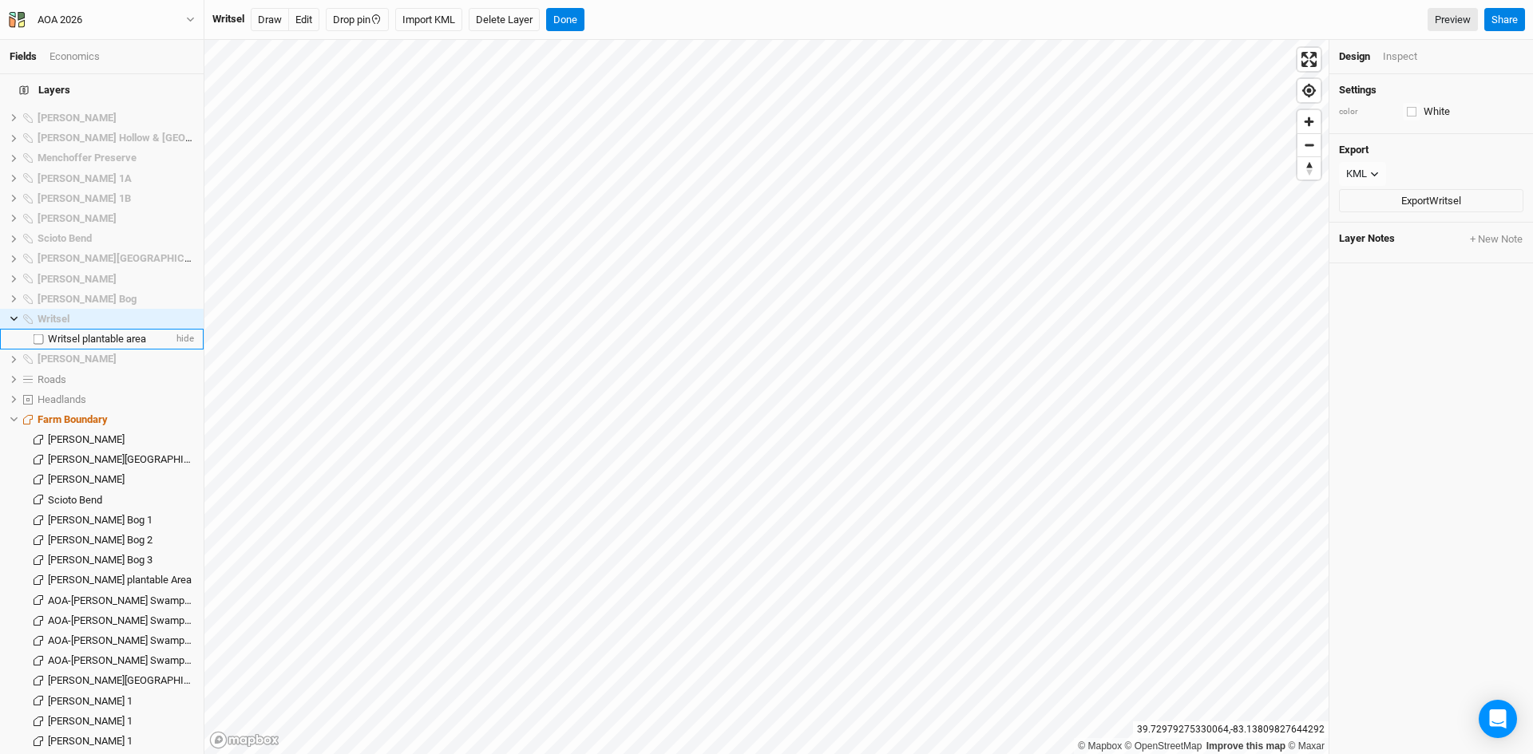
click at [38, 329] on label at bounding box center [39, 339] width 20 height 20
click at [38, 334] on input "checkbox" at bounding box center [39, 339] width 10 height 10
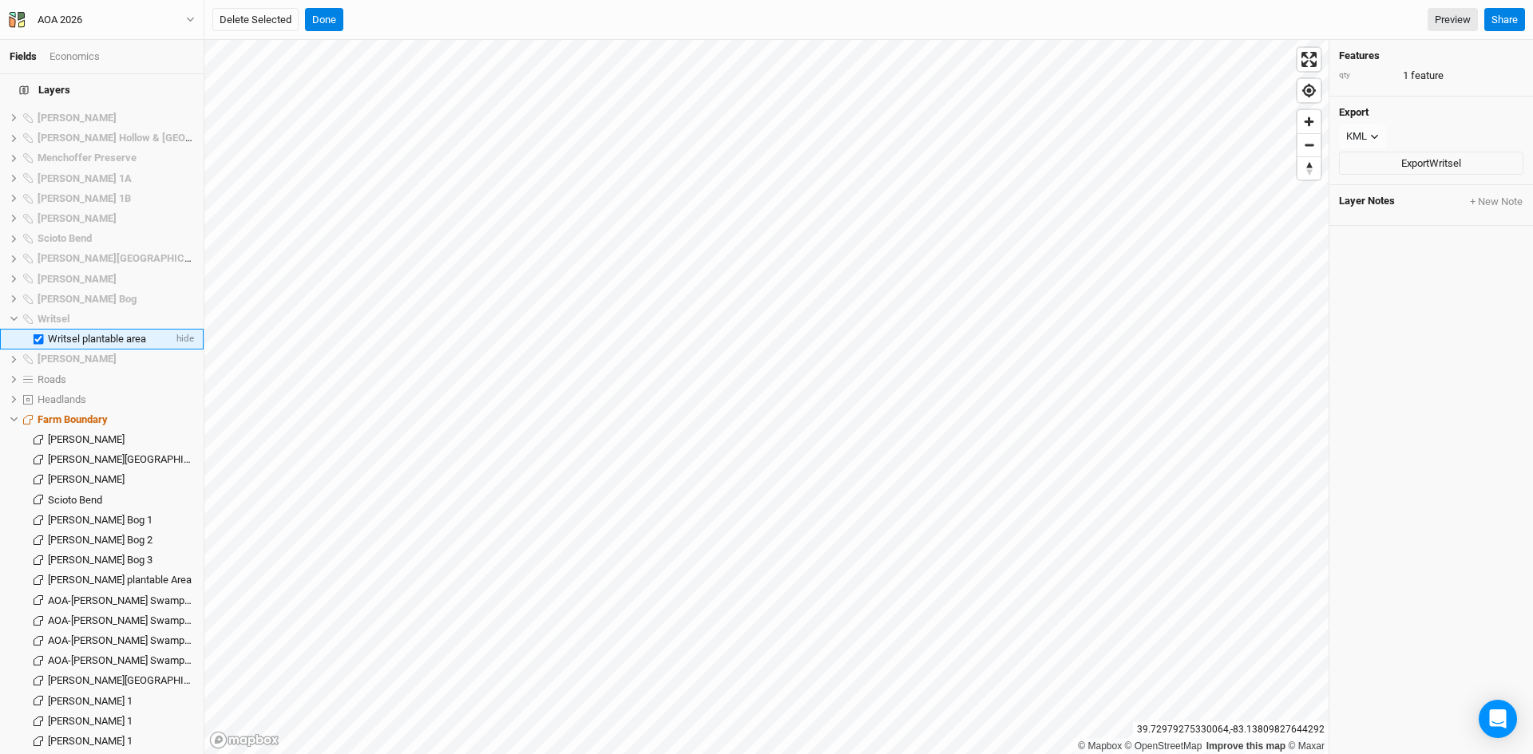
click at [38, 329] on label at bounding box center [39, 339] width 20 height 20
click at [38, 334] on input "checkbox" at bounding box center [39, 339] width 10 height 10
checkbox input "false"
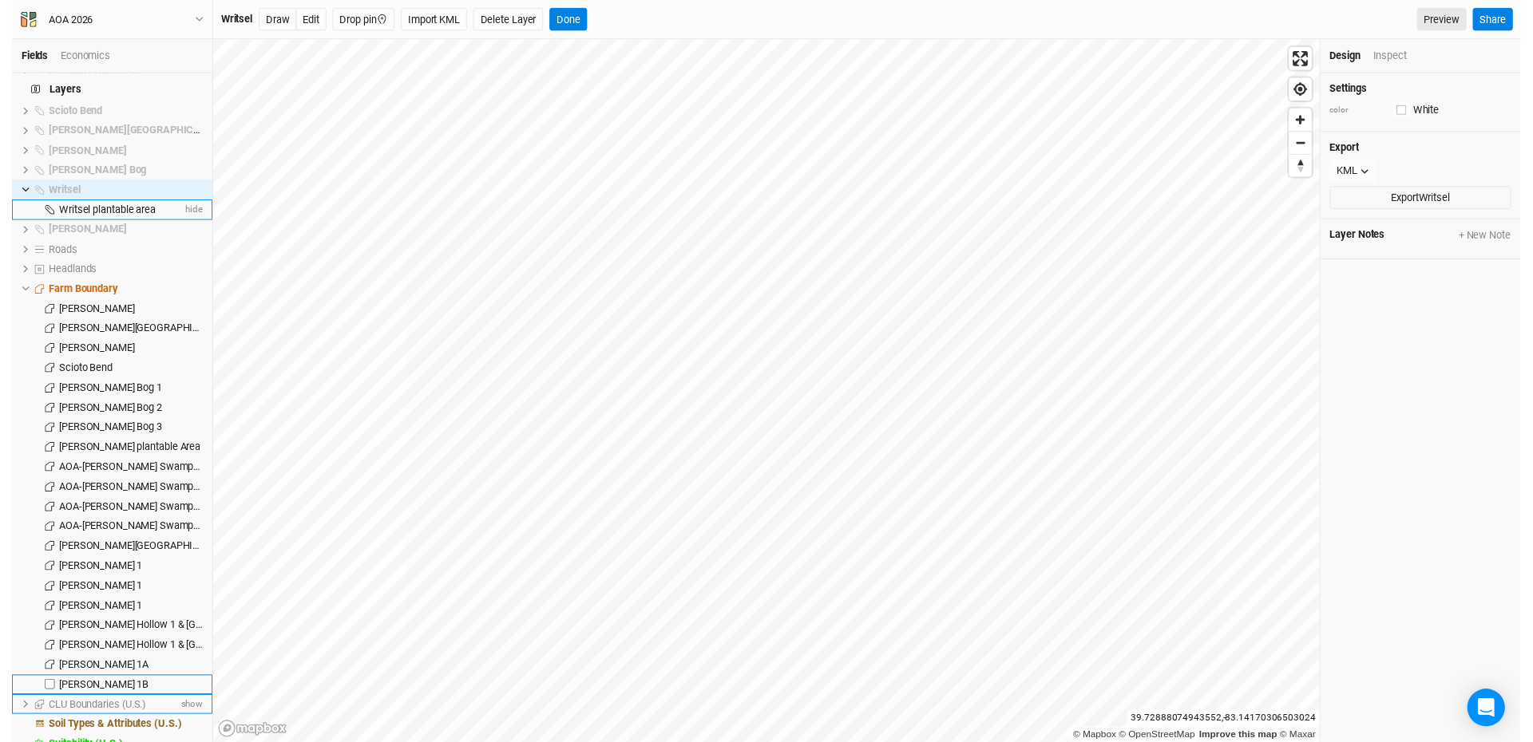
scroll to position [1718, 0]
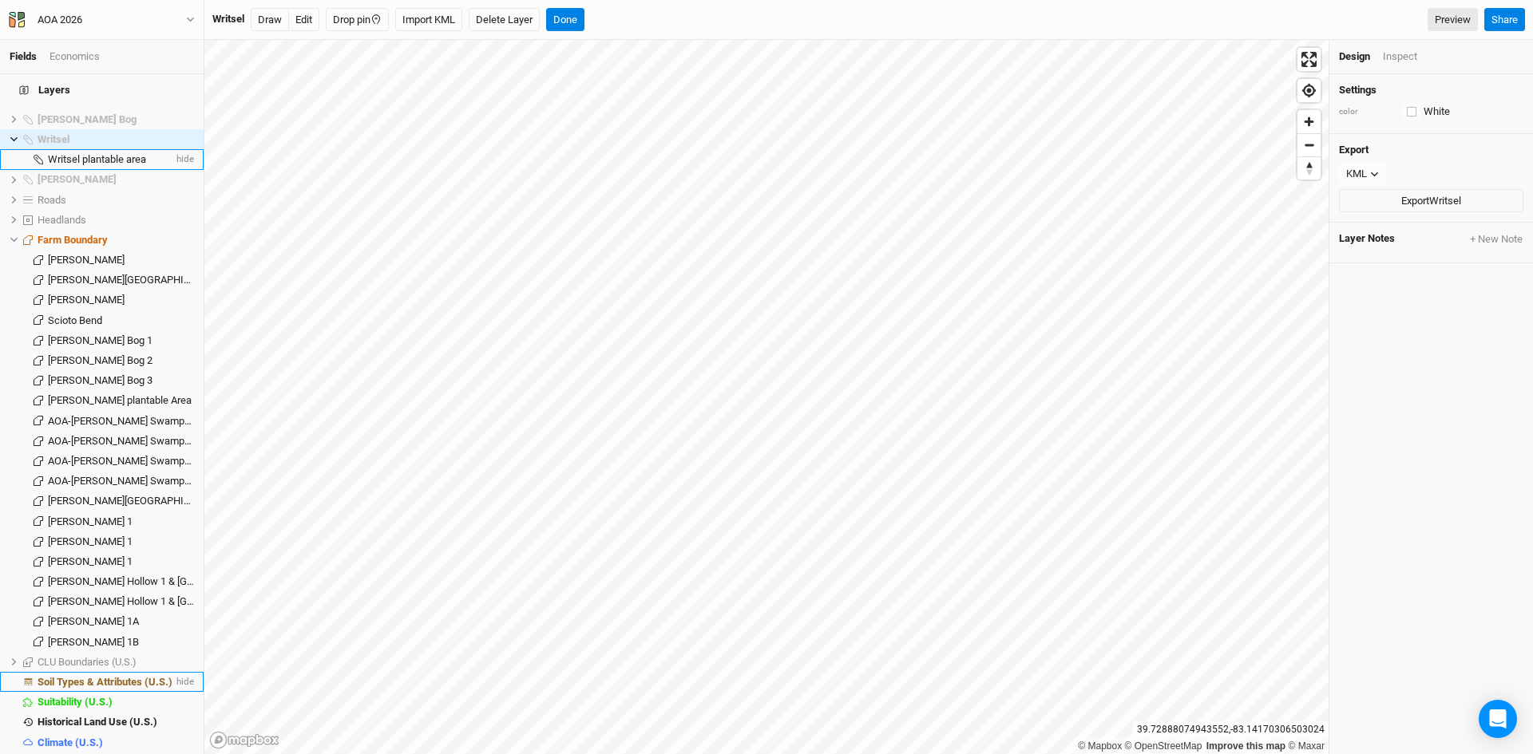
click at [125, 676] on span "Soil Types & Attributes (U.S.)" at bounding box center [105, 682] width 135 height 12
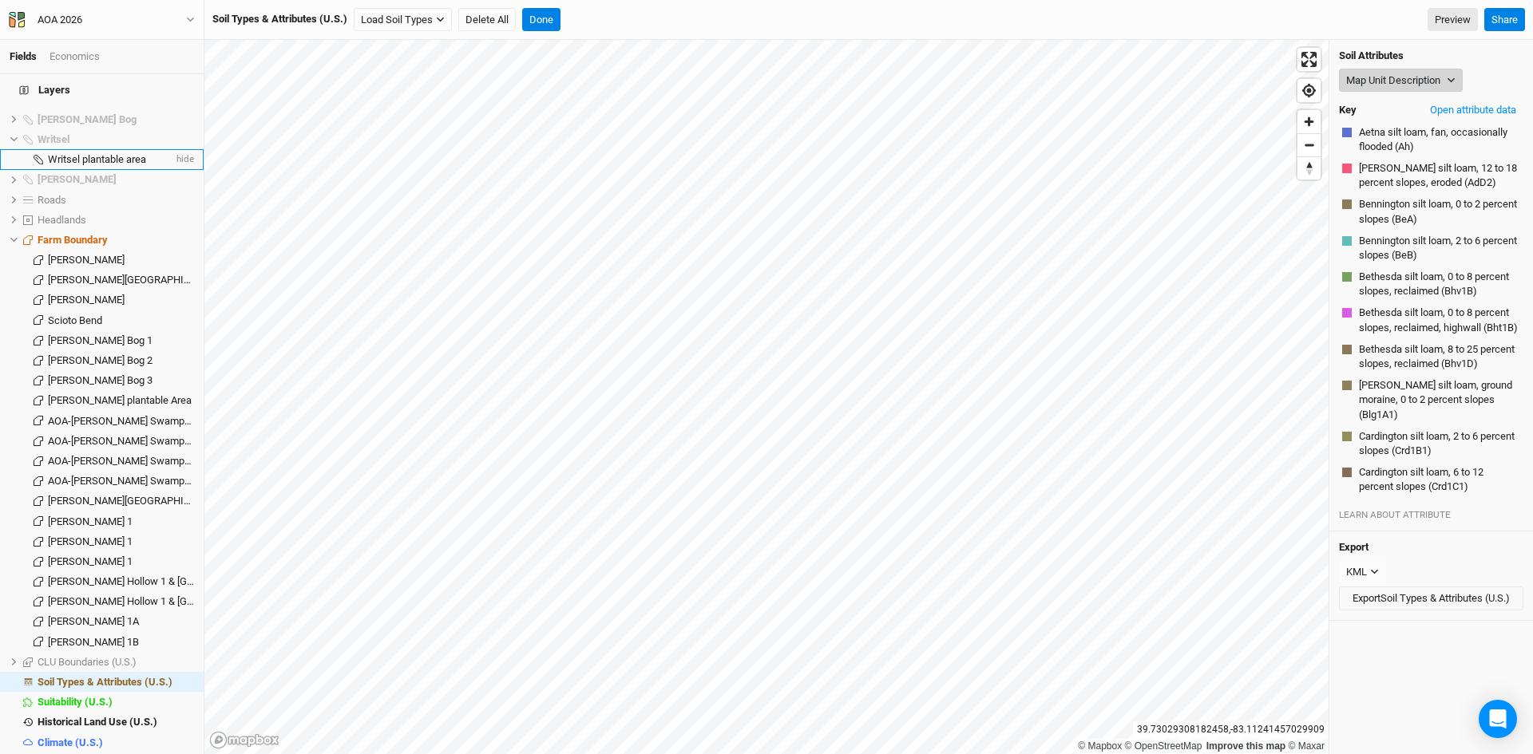
click at [1392, 73] on button "Map Unit Description" at bounding box center [1401, 81] width 124 height 24
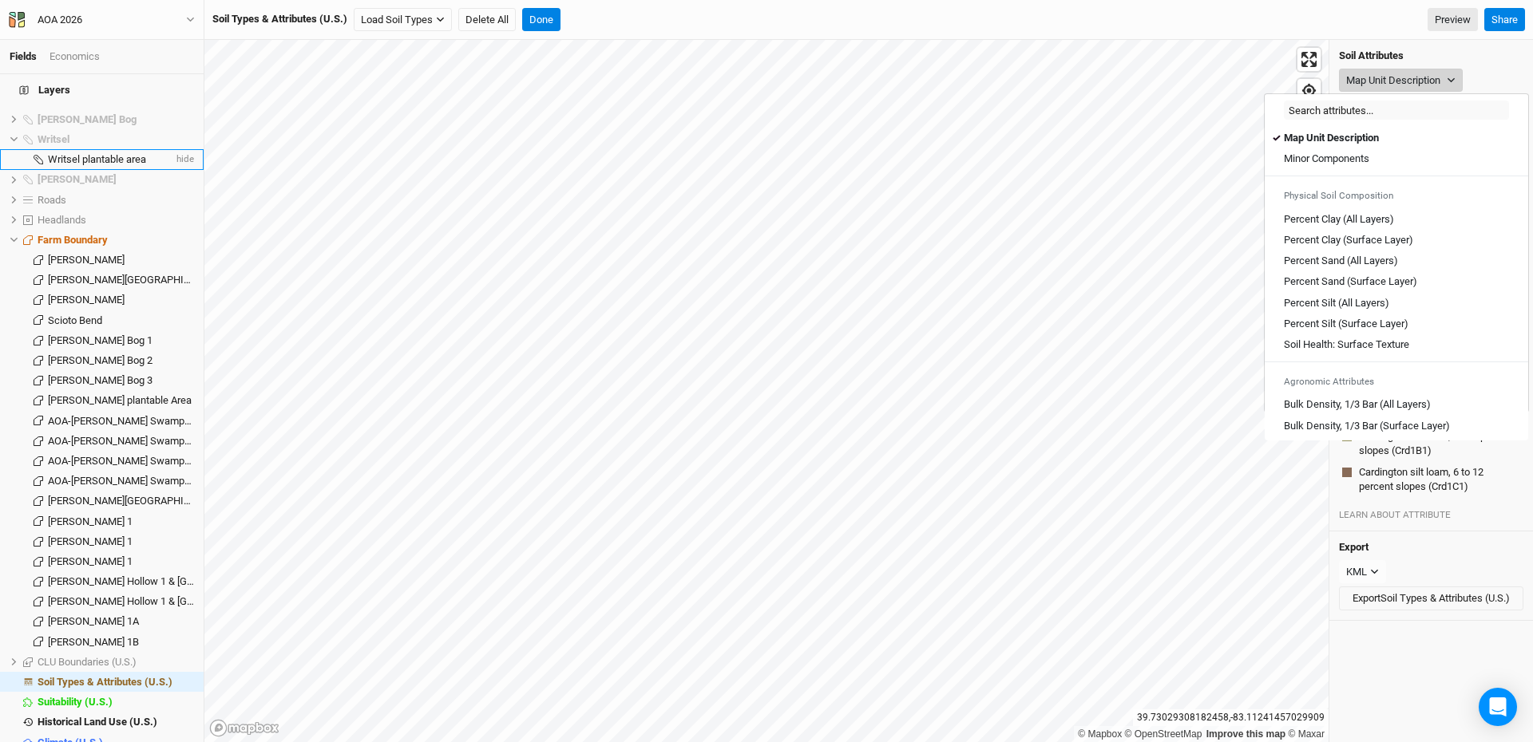
click at [1392, 73] on button "Map Unit Description" at bounding box center [1401, 81] width 124 height 24
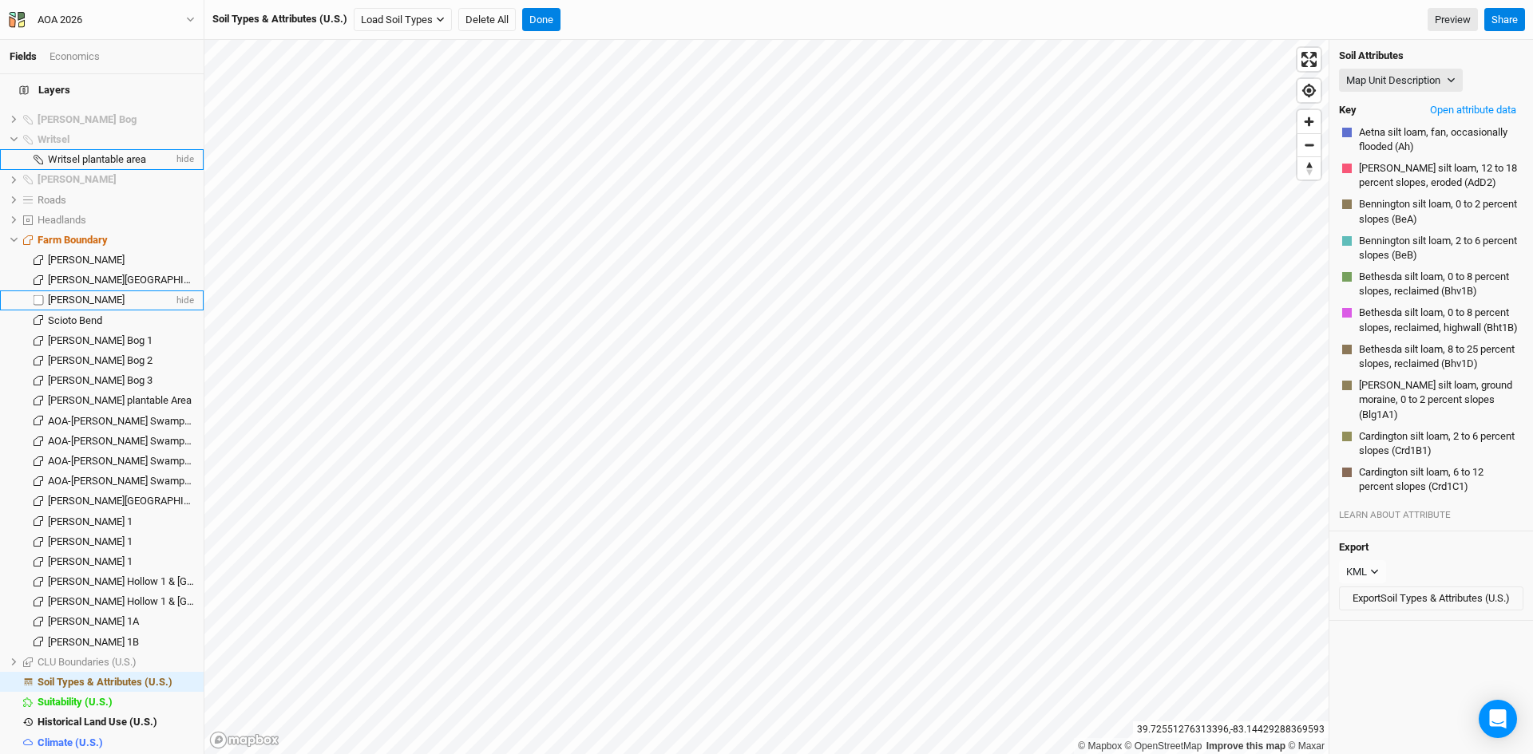
click at [77, 294] on span "[PERSON_NAME]" at bounding box center [86, 300] width 77 height 12
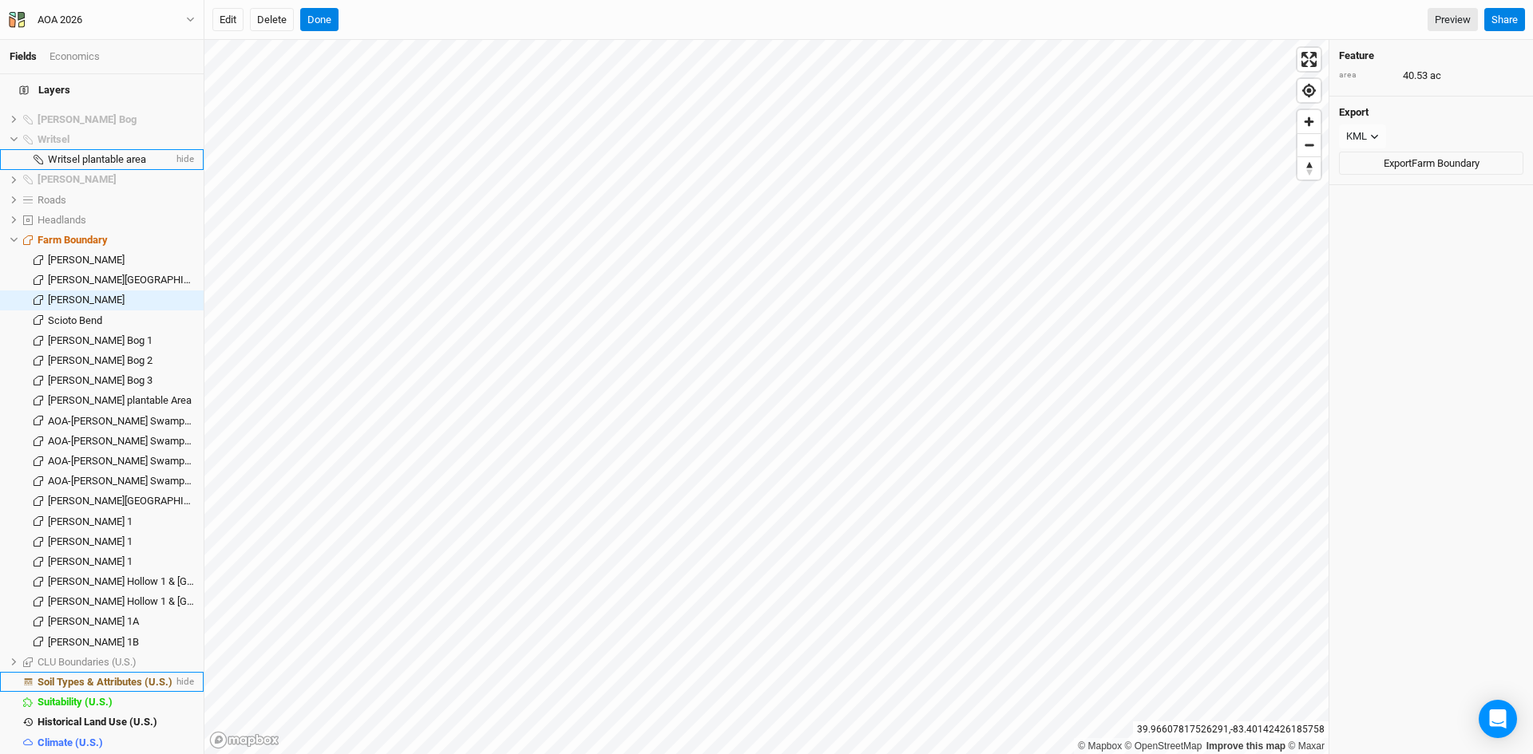
click at [97, 676] on span "Soil Types & Attributes (U.S.)" at bounding box center [105, 682] width 135 height 12
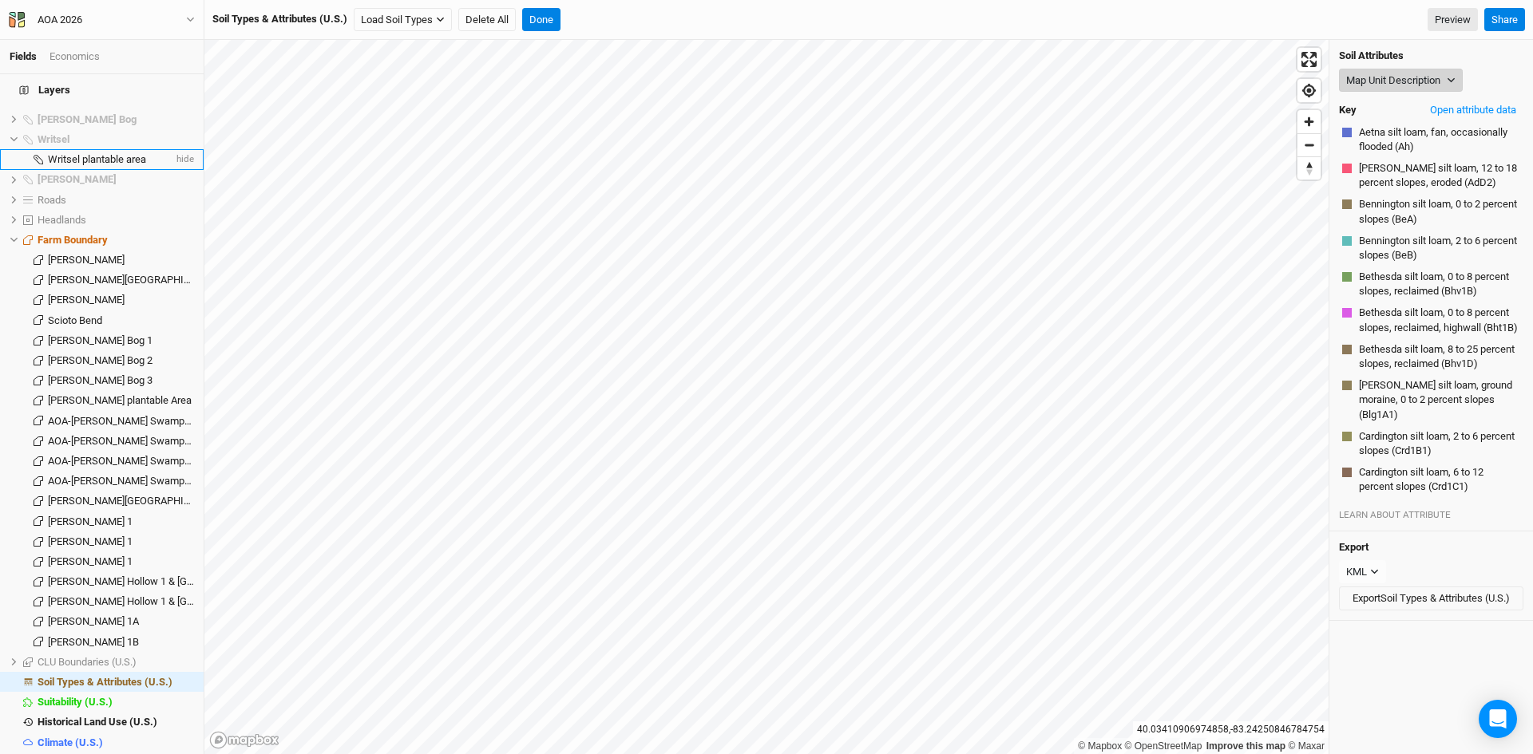
click at [1368, 81] on button "Map Unit Description" at bounding box center [1401, 81] width 124 height 24
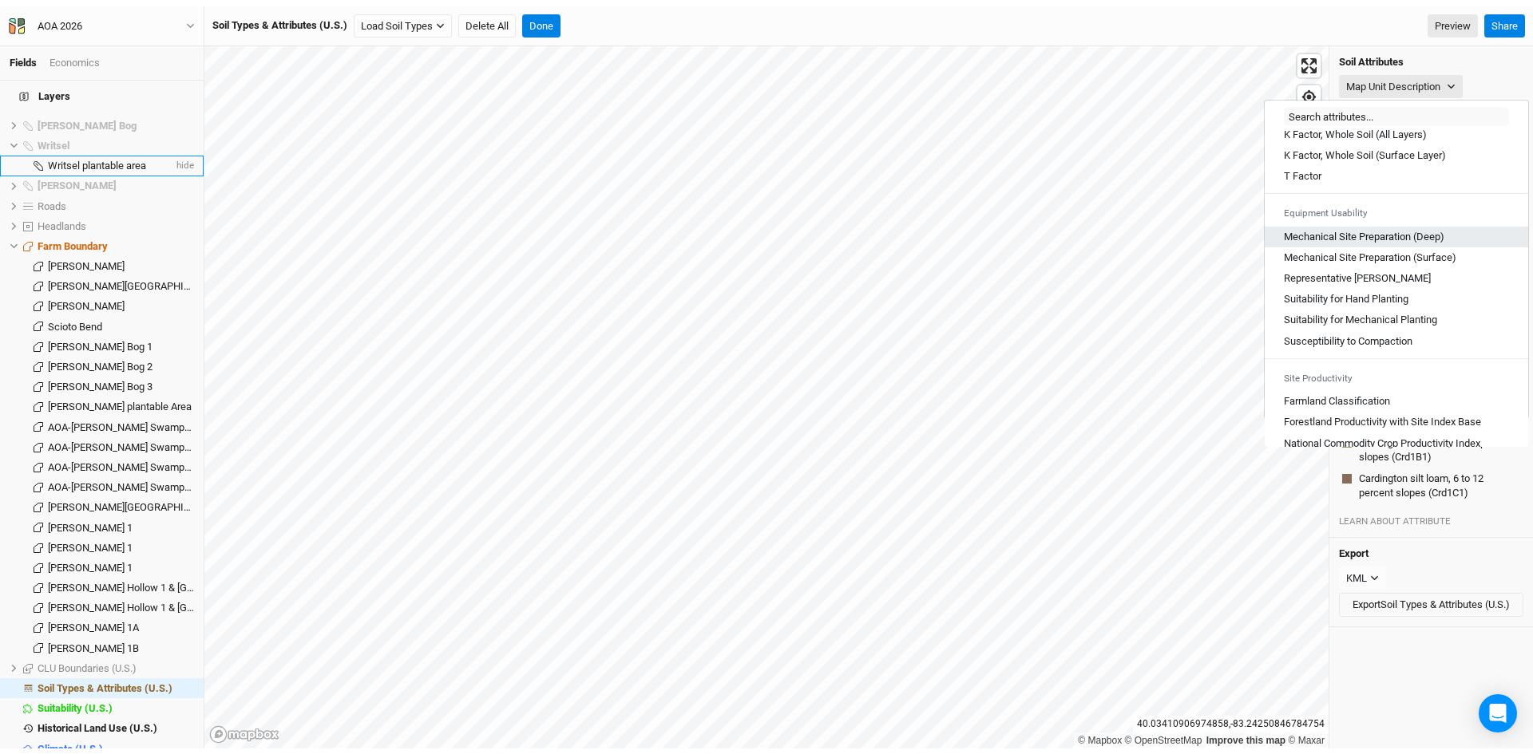
scroll to position [878, 0]
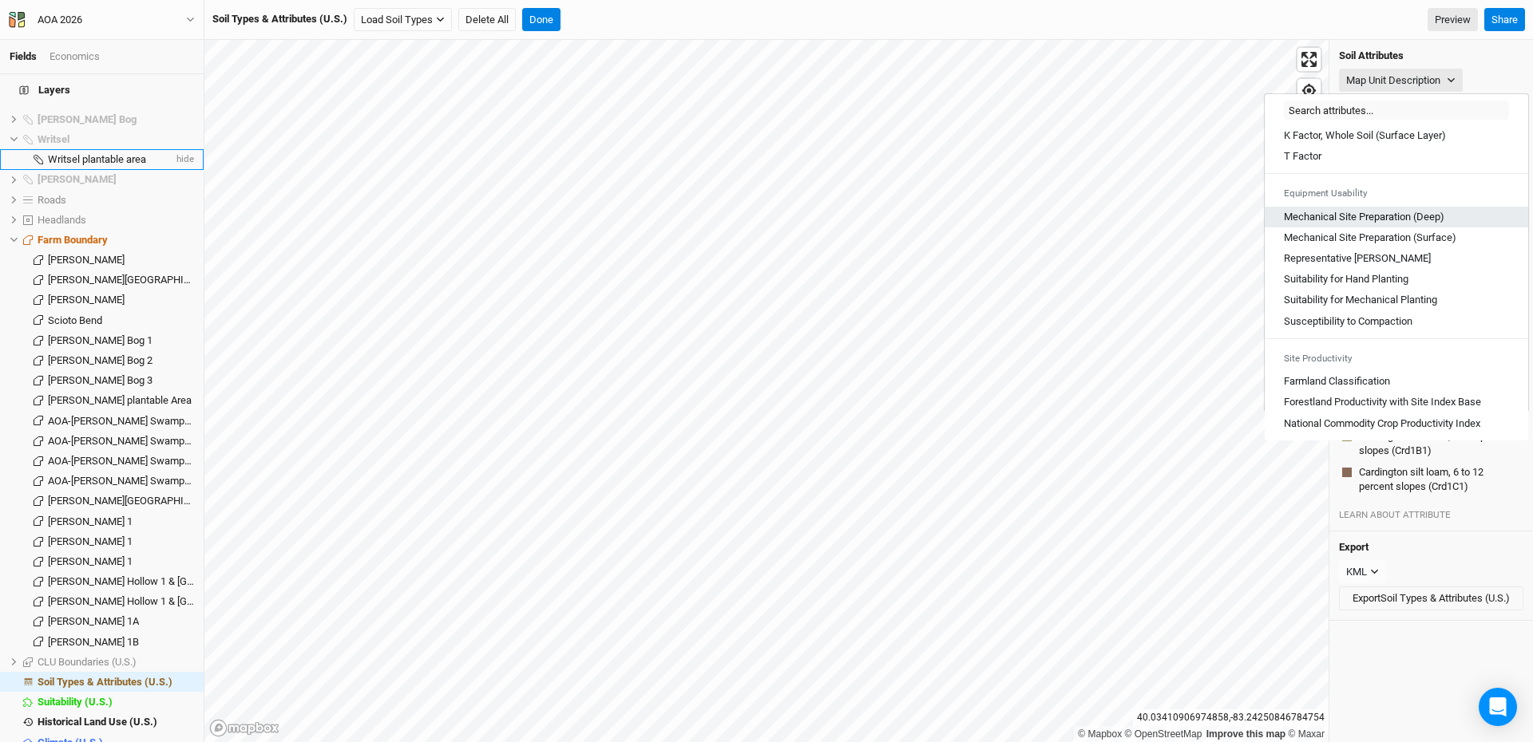
click at [1324, 220] on \(Deep\) "Mechanical Site Preparation (Deep)" at bounding box center [1364, 217] width 160 height 14
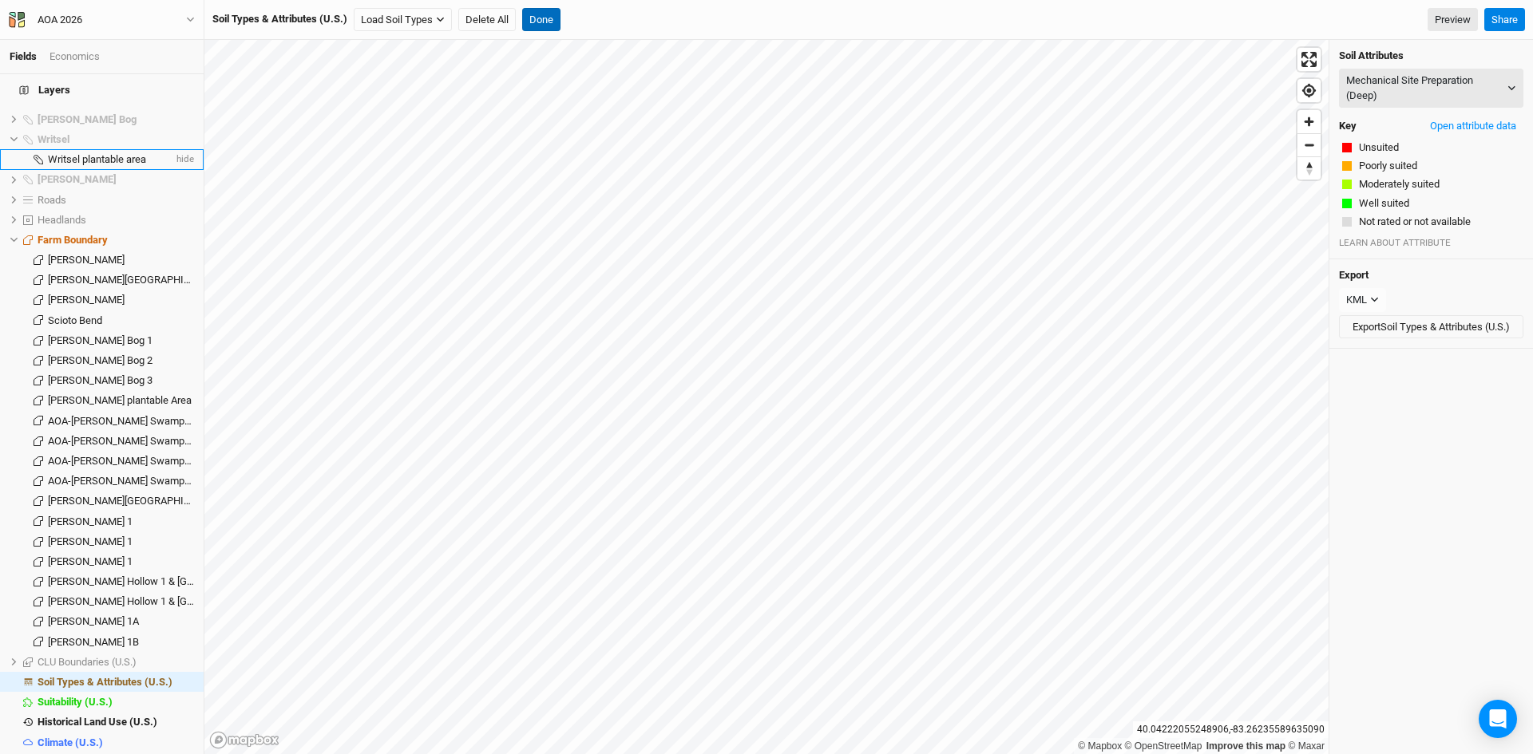
click at [547, 13] on button "Done" at bounding box center [541, 20] width 38 height 24
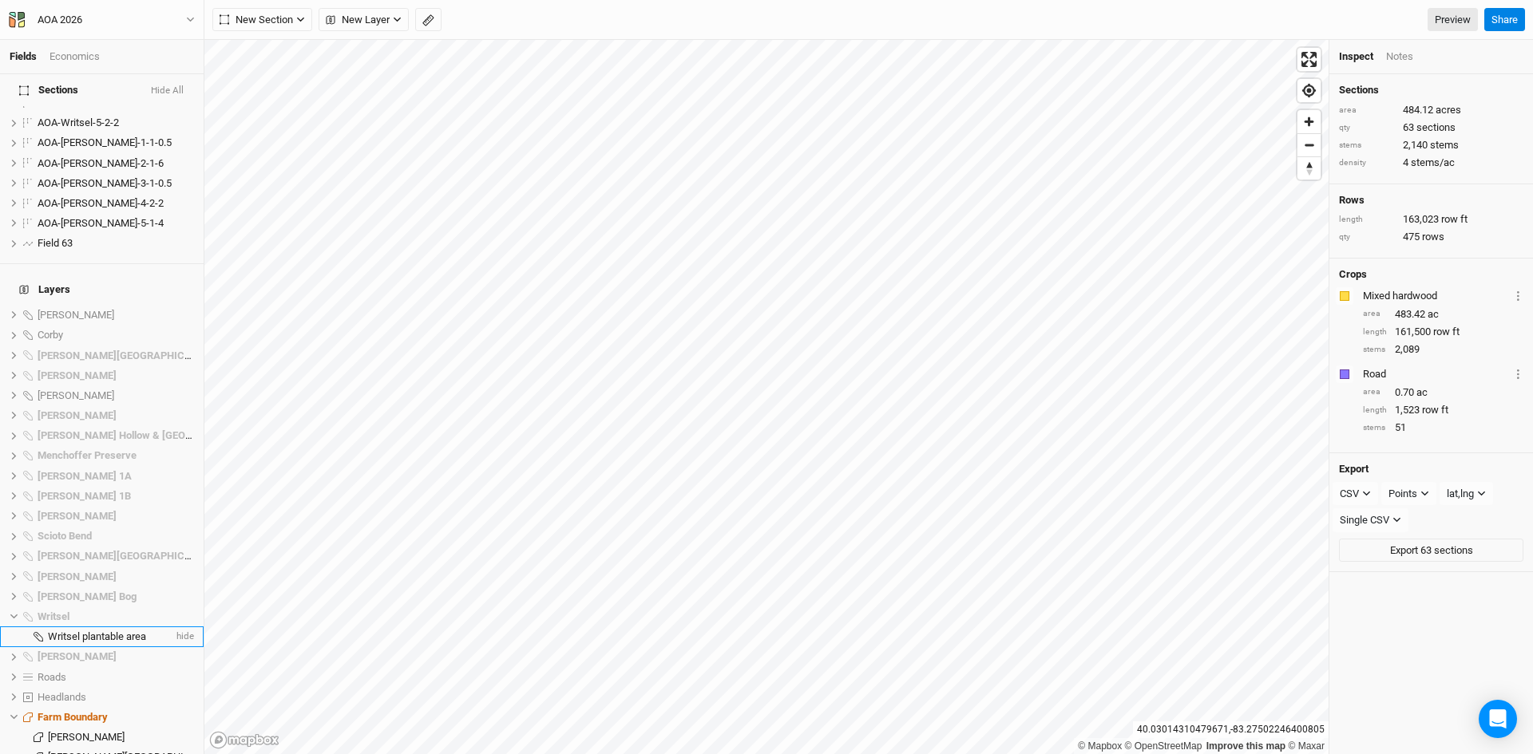
scroll to position [1239, 0]
click at [57, 632] on span "Writsel plantable area" at bounding box center [97, 638] width 98 height 12
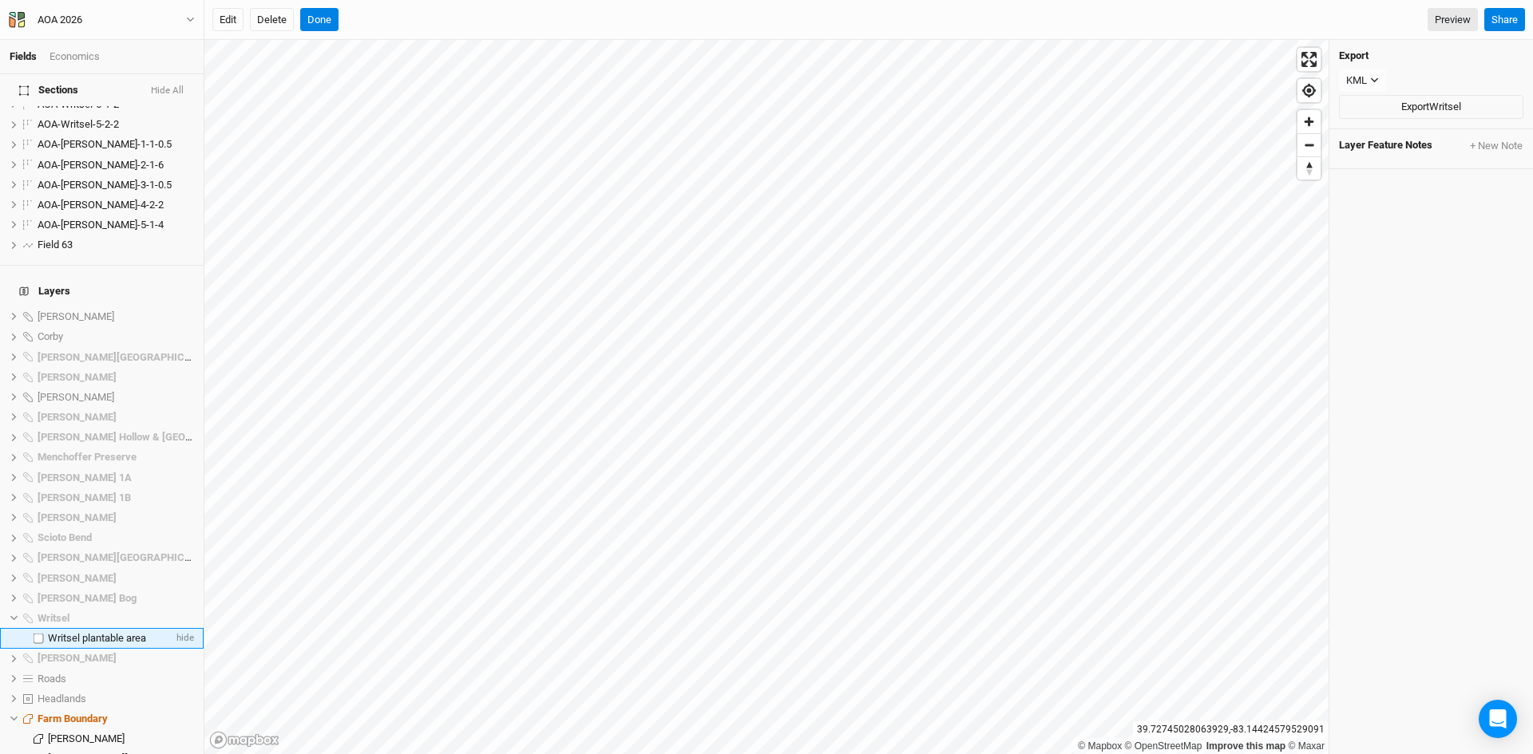
click at [88, 632] on span "Writsel plantable area" at bounding box center [97, 638] width 98 height 12
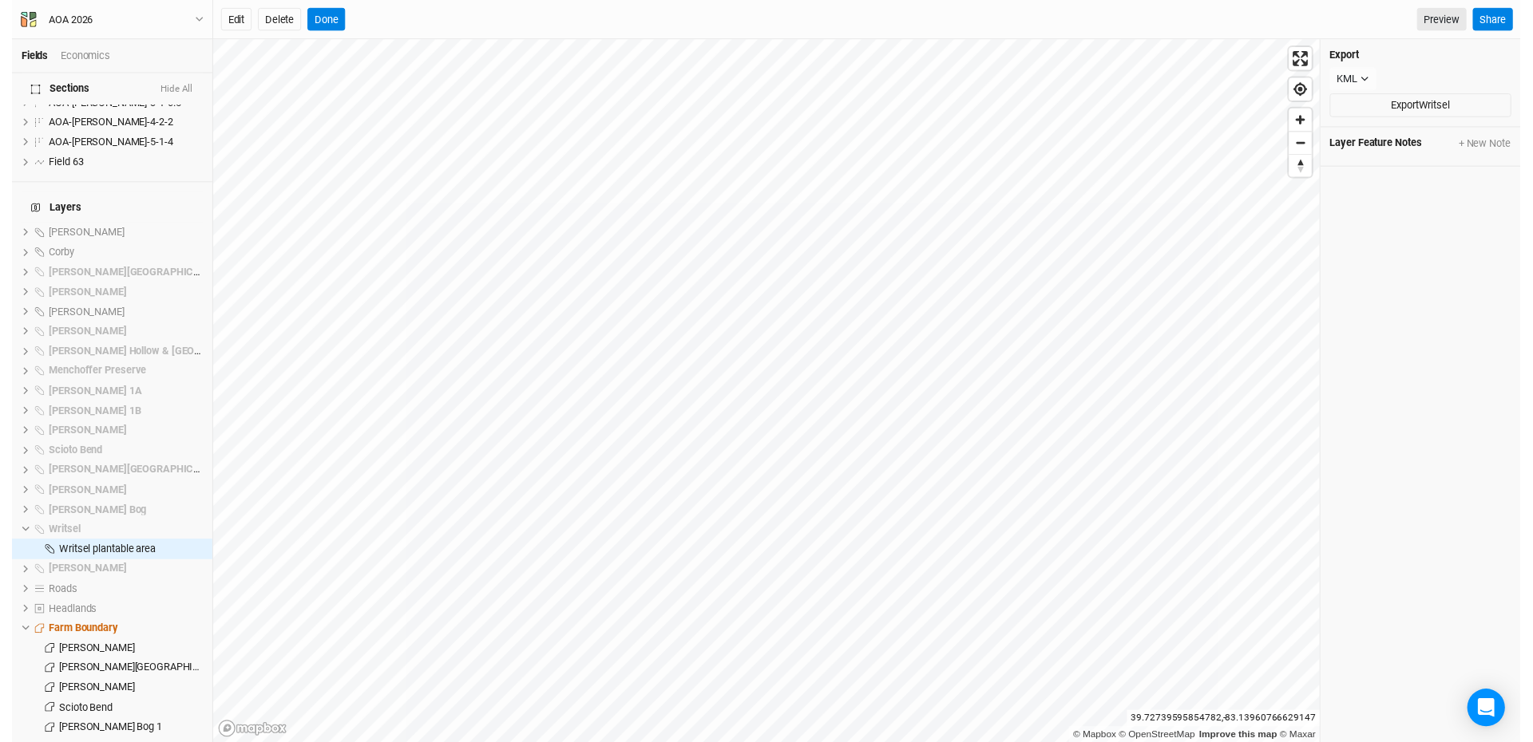
scroll to position [1718, 0]
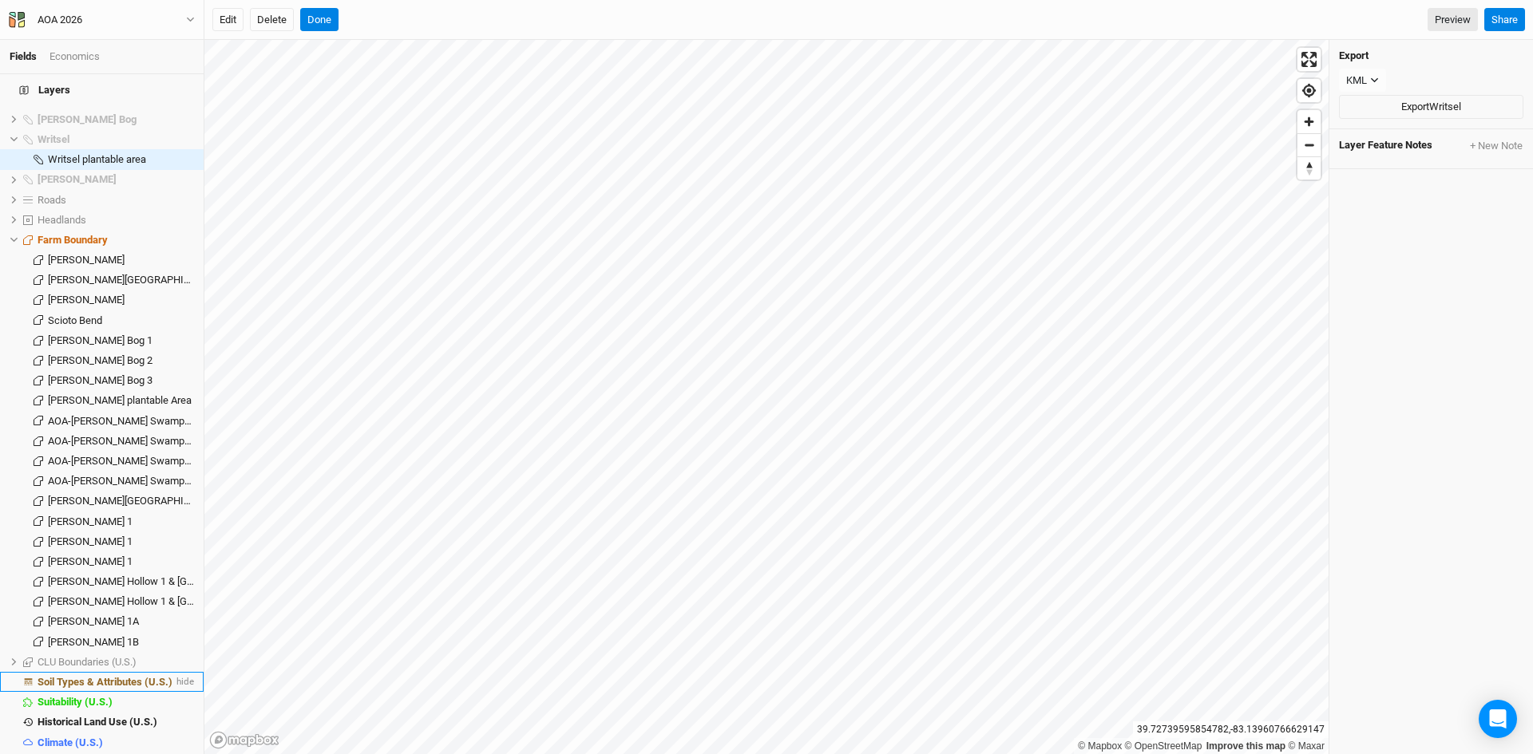
click at [105, 676] on span "Soil Types & Attributes (U.S.)" at bounding box center [105, 682] width 135 height 12
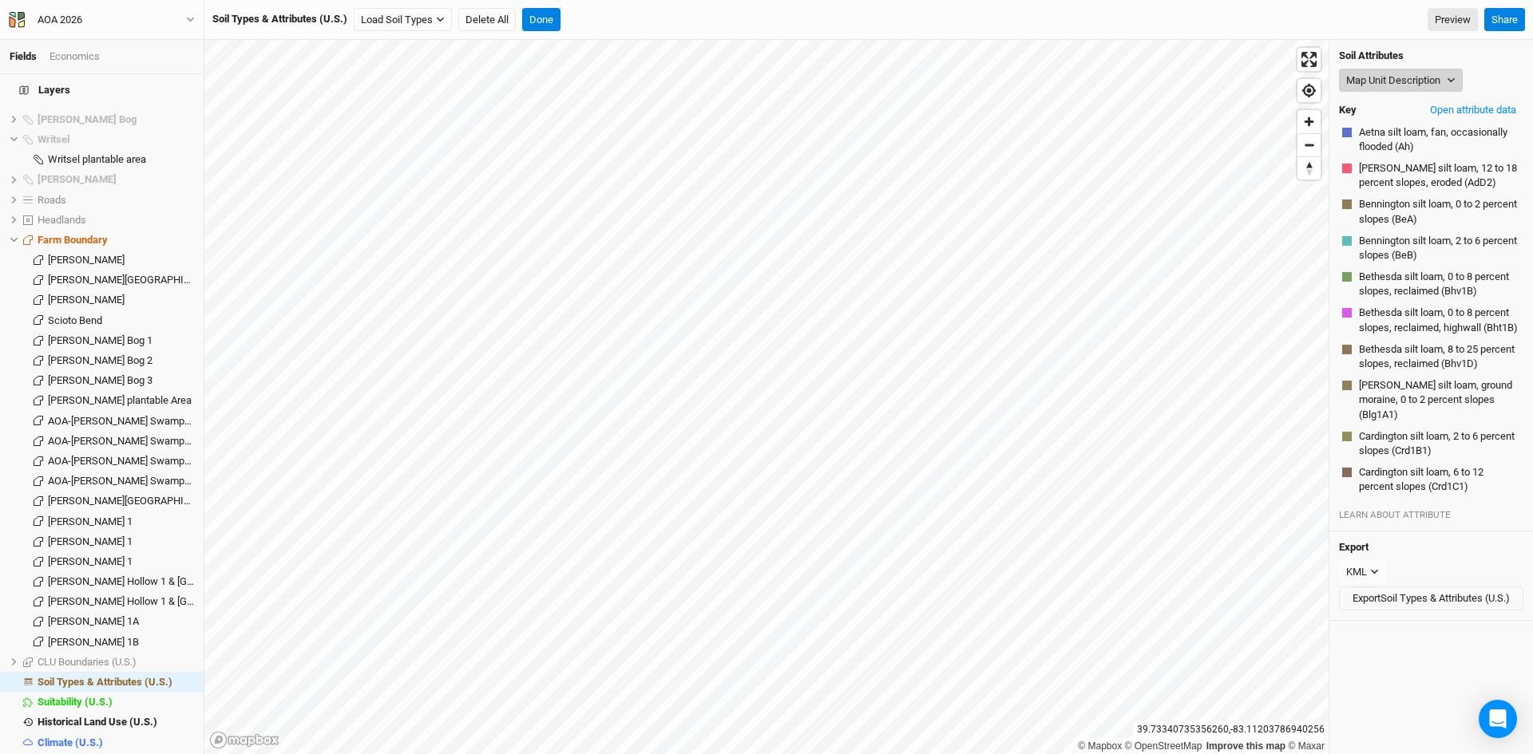
click at [1395, 75] on button "Map Unit Description" at bounding box center [1401, 81] width 124 height 24
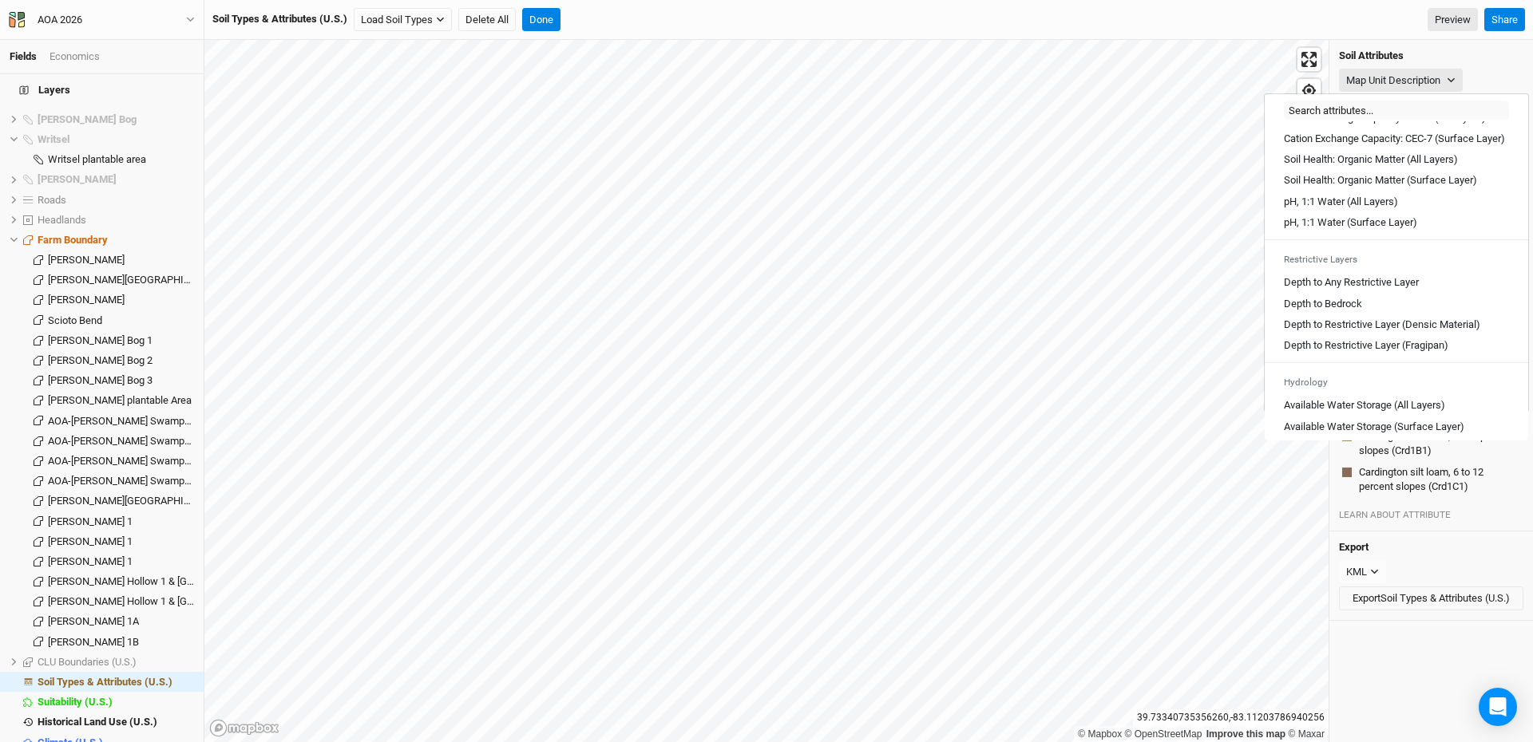
scroll to position [399, 0]
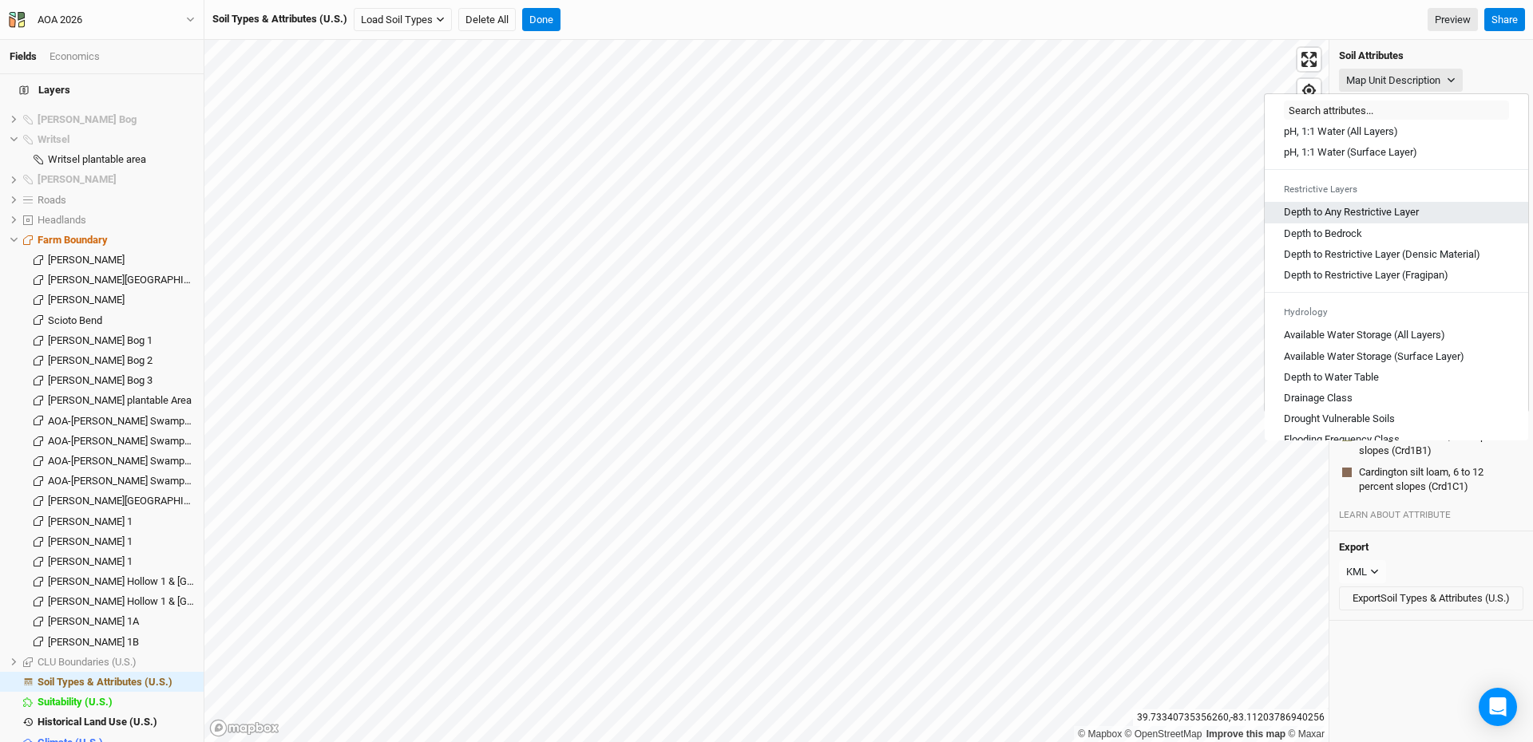
click at [1328, 220] on Layer "Depth to Any Restrictive Layer" at bounding box center [1351, 212] width 135 height 14
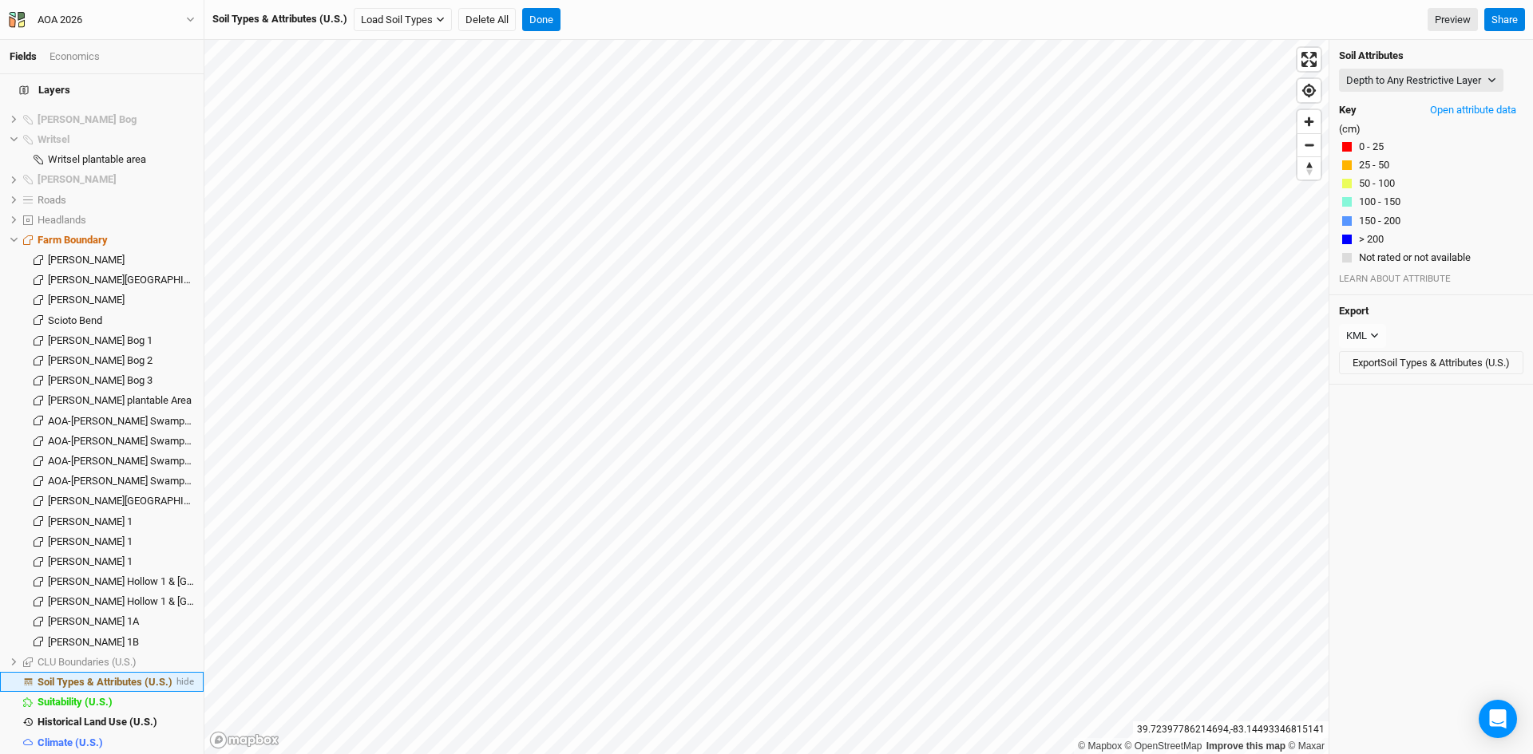
click at [125, 676] on span "Soil Types & Attributes (U.S.)" at bounding box center [105, 682] width 135 height 12
click at [1423, 76] on button "Depth to Any Restrictive Layer" at bounding box center [1421, 81] width 164 height 24
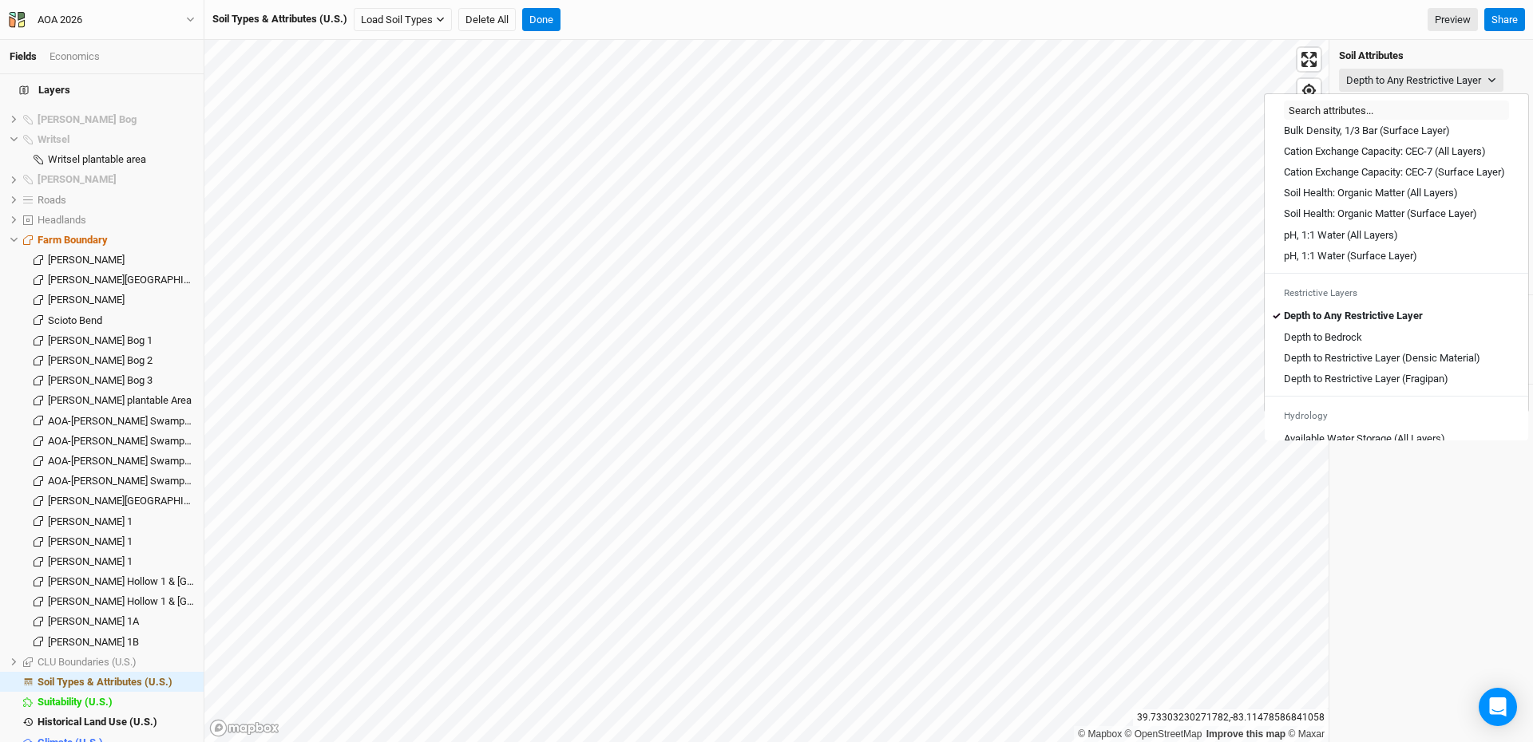
scroll to position [319, 0]
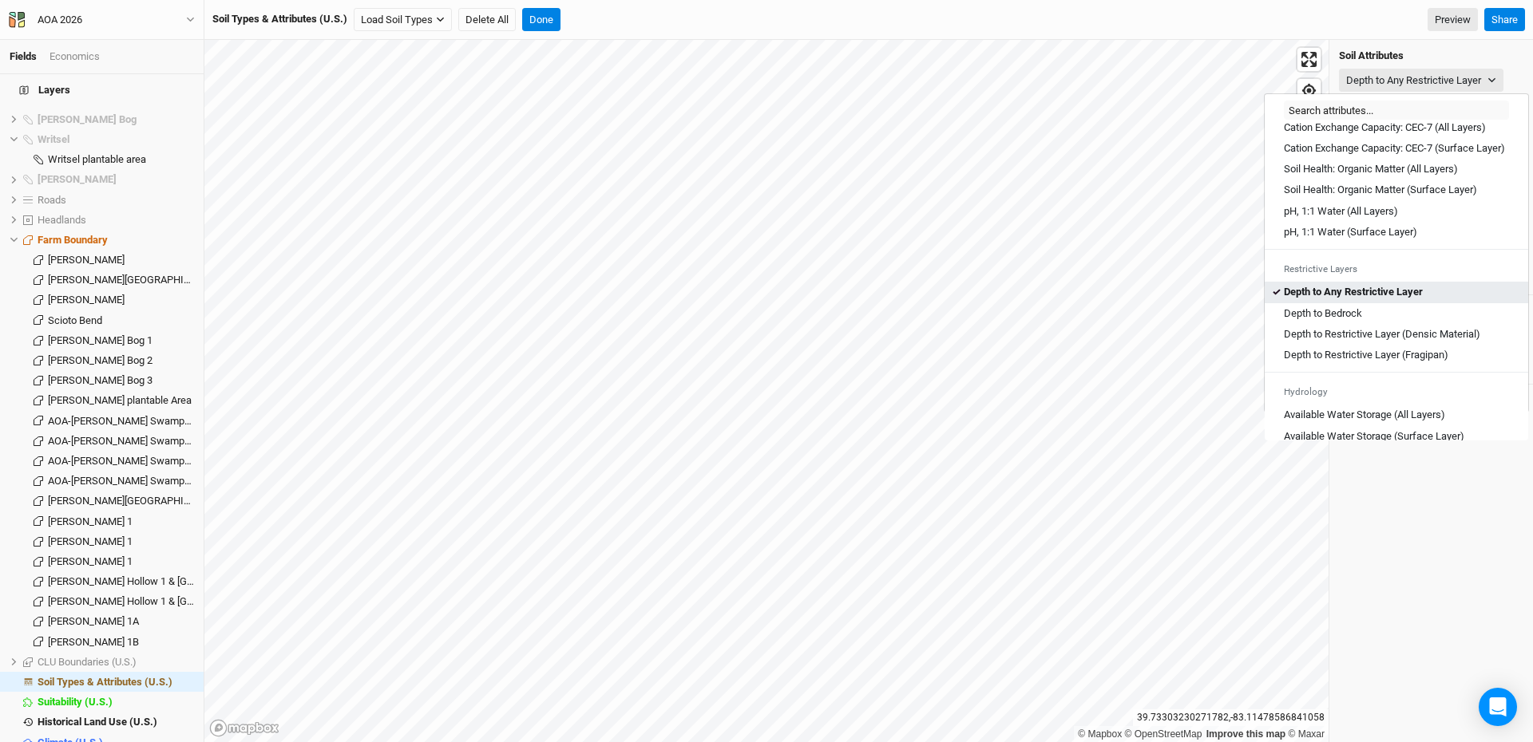
click at [1319, 299] on Layer "Depth to Any Restrictive Layer" at bounding box center [1353, 292] width 139 height 14
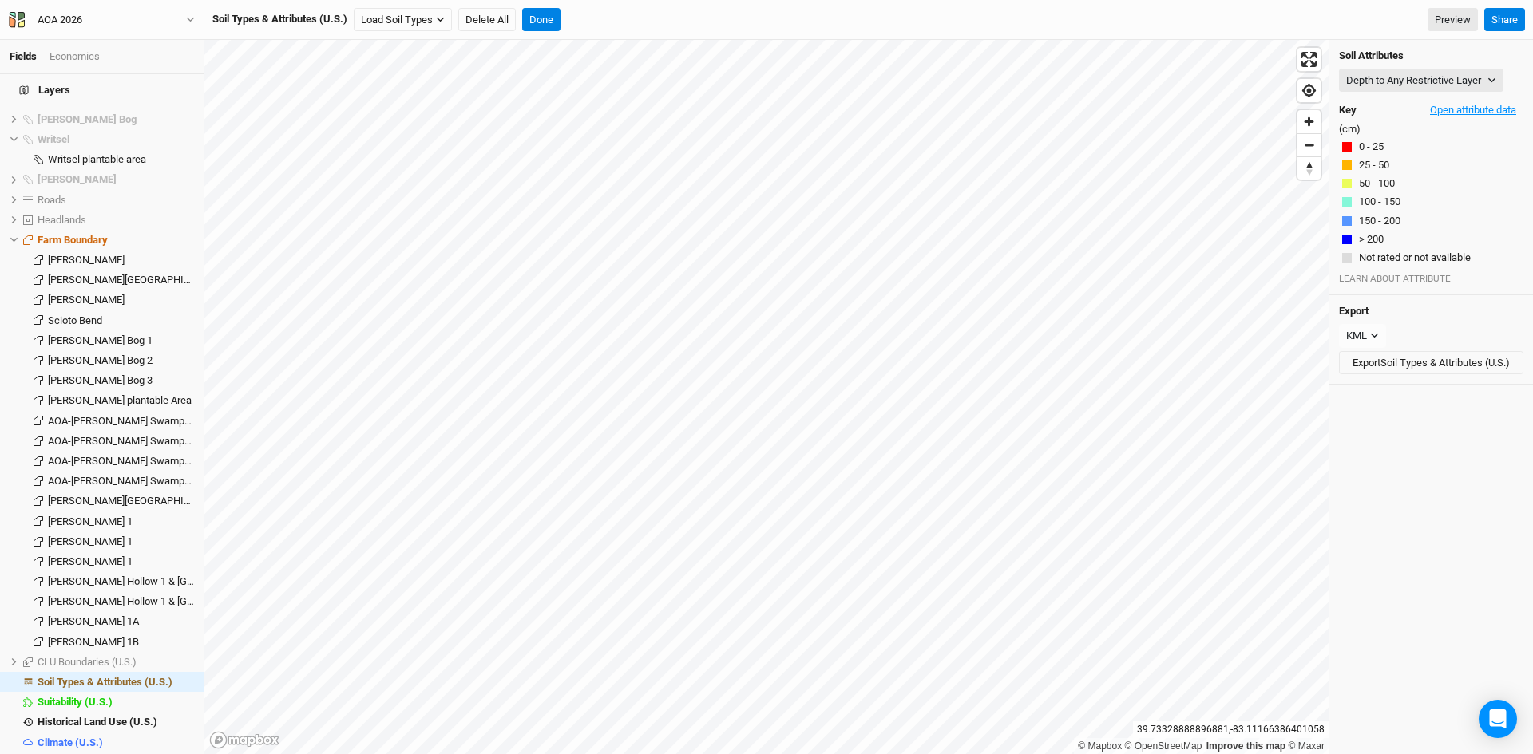
click at [1444, 104] on button "Open attribute data" at bounding box center [1473, 110] width 101 height 24
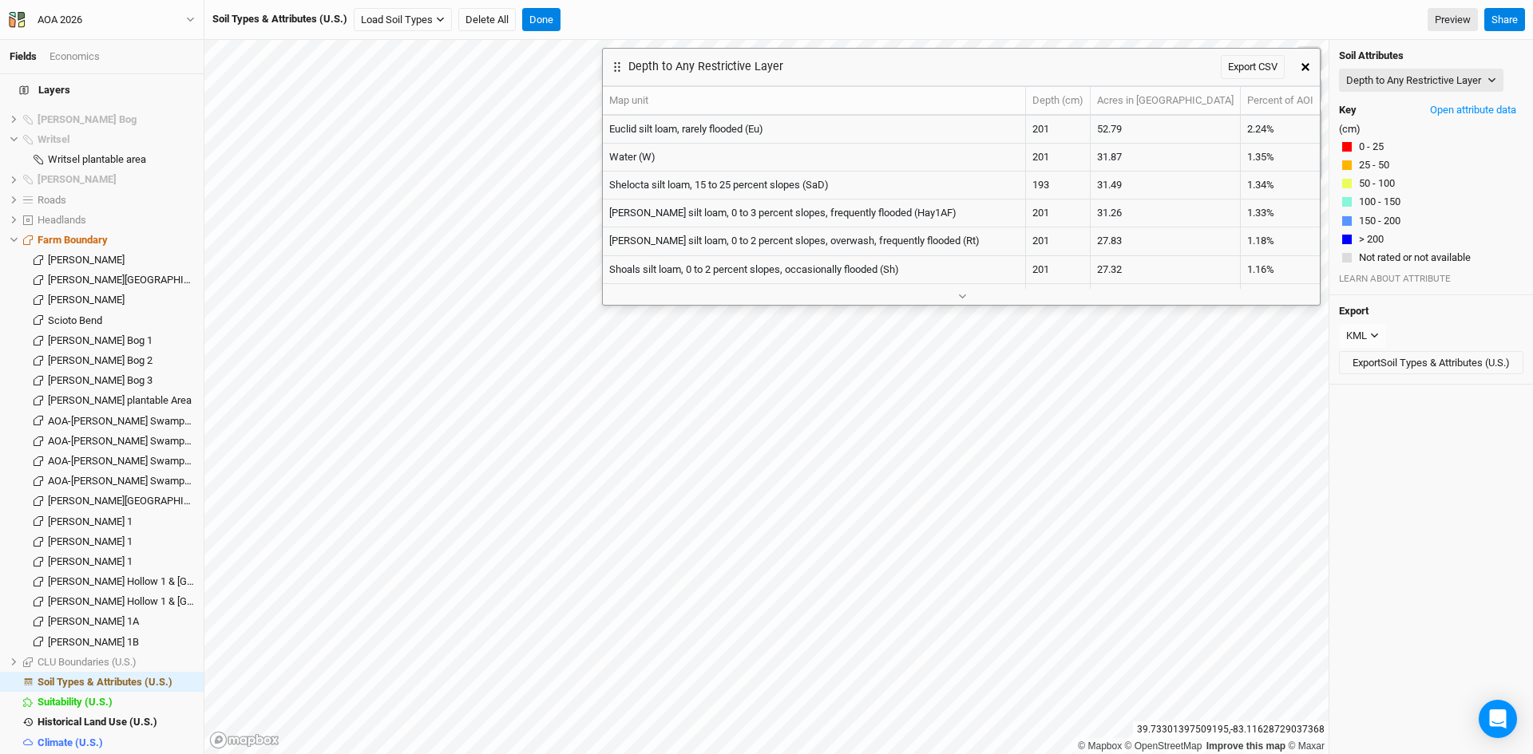
click at [1303, 66] on icon "button" at bounding box center [1305, 67] width 8 height 8
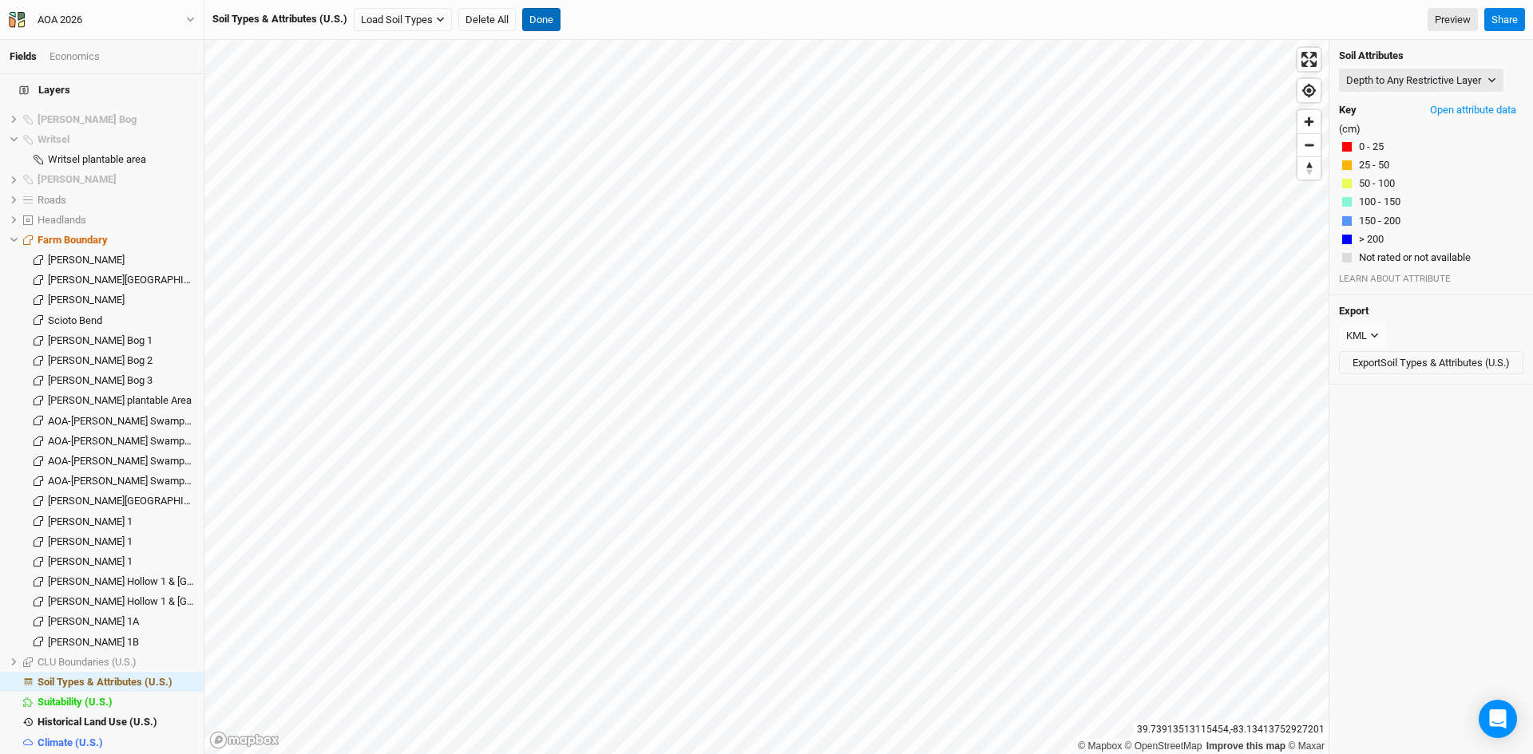
click at [548, 18] on button "Done" at bounding box center [541, 20] width 38 height 24
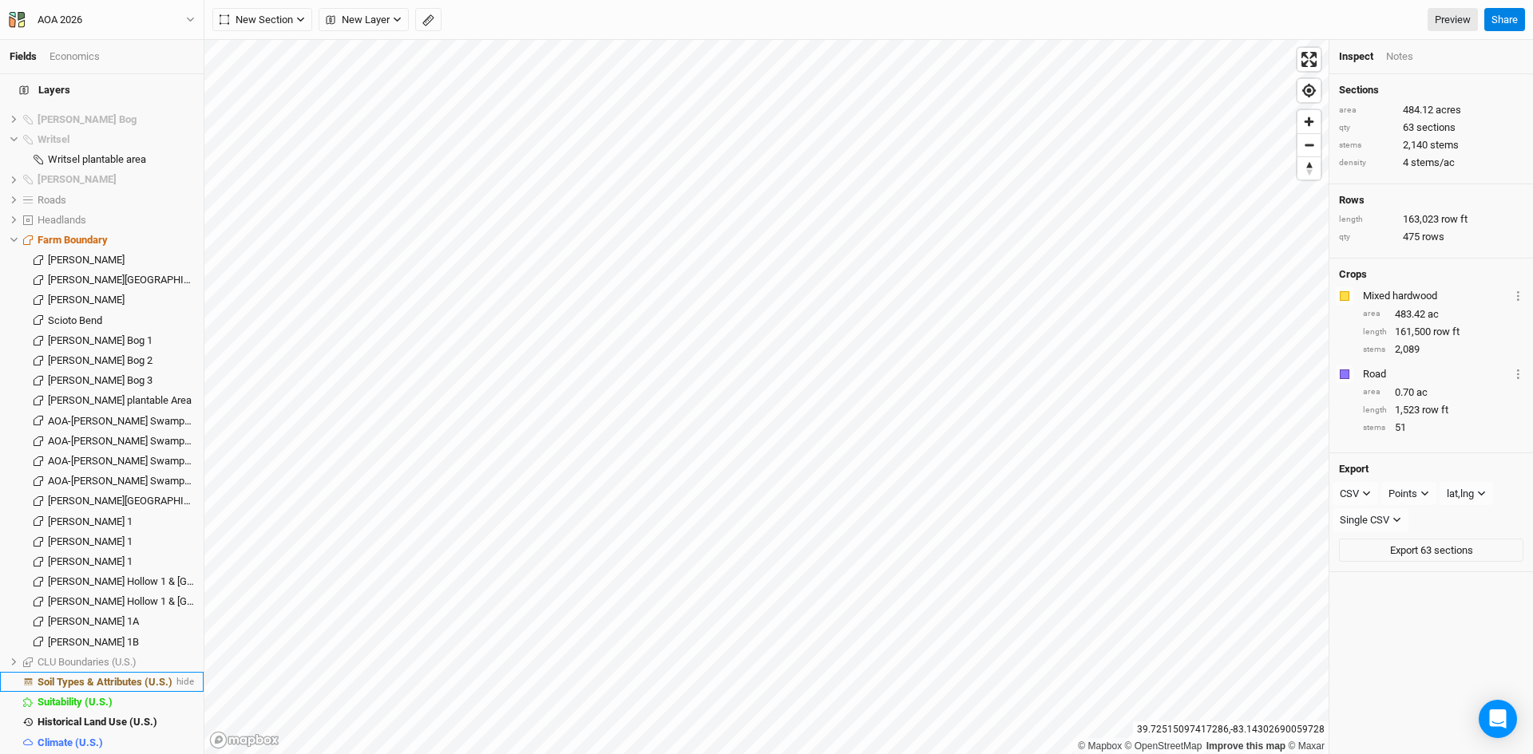
click at [121, 676] on span "Soil Types & Attributes (U.S.)" at bounding box center [105, 682] width 135 height 12
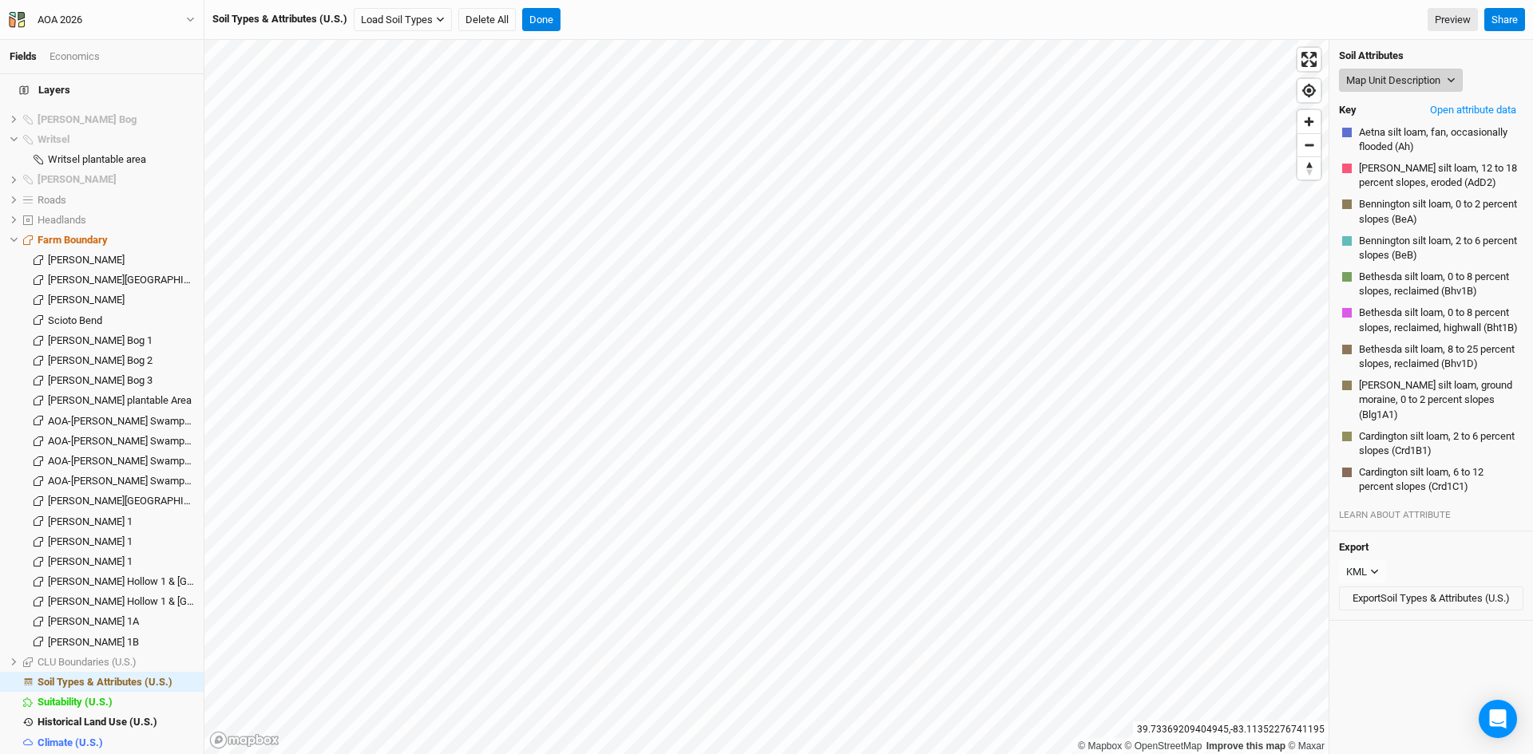
click at [1387, 70] on button "Map Unit Description" at bounding box center [1401, 81] width 124 height 24
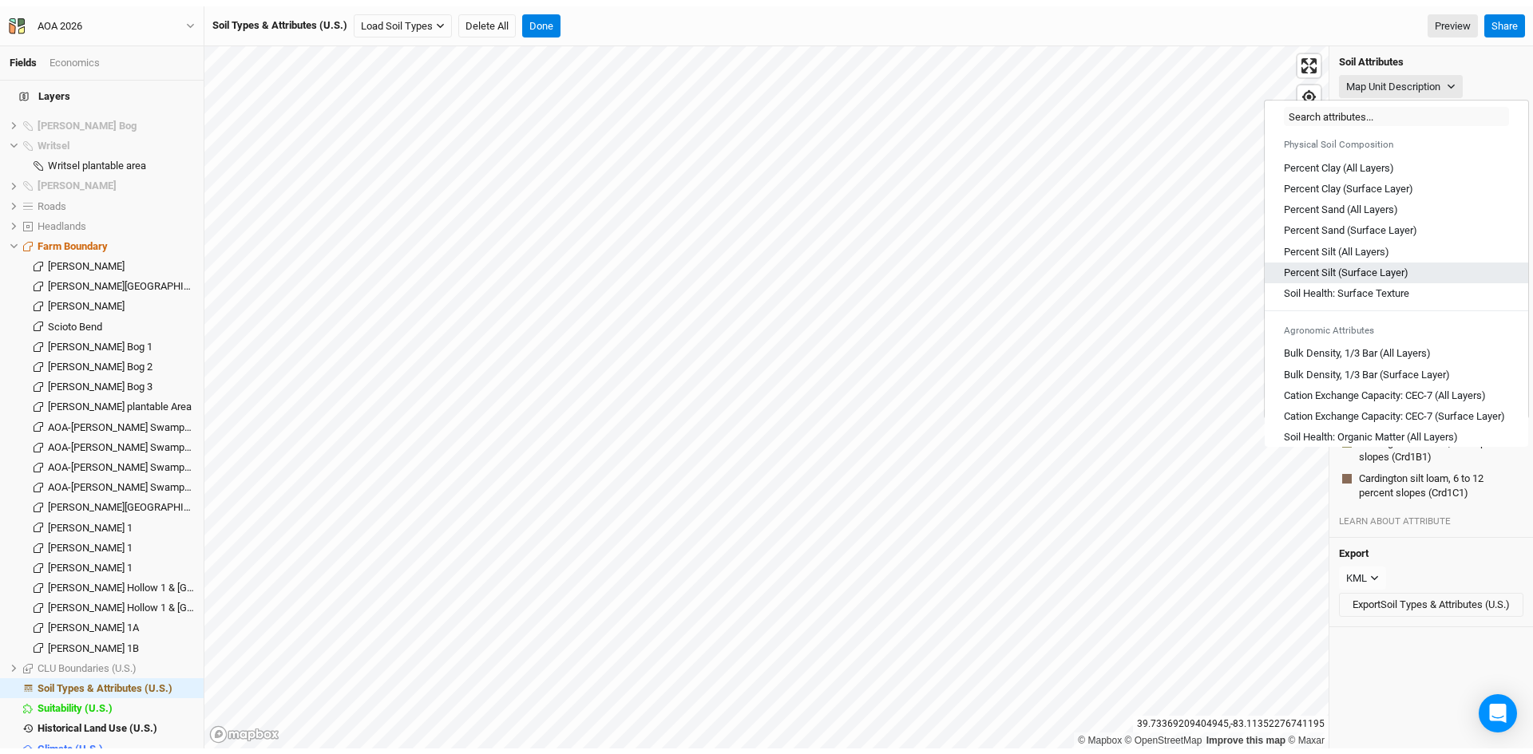
scroll to position [399, 0]
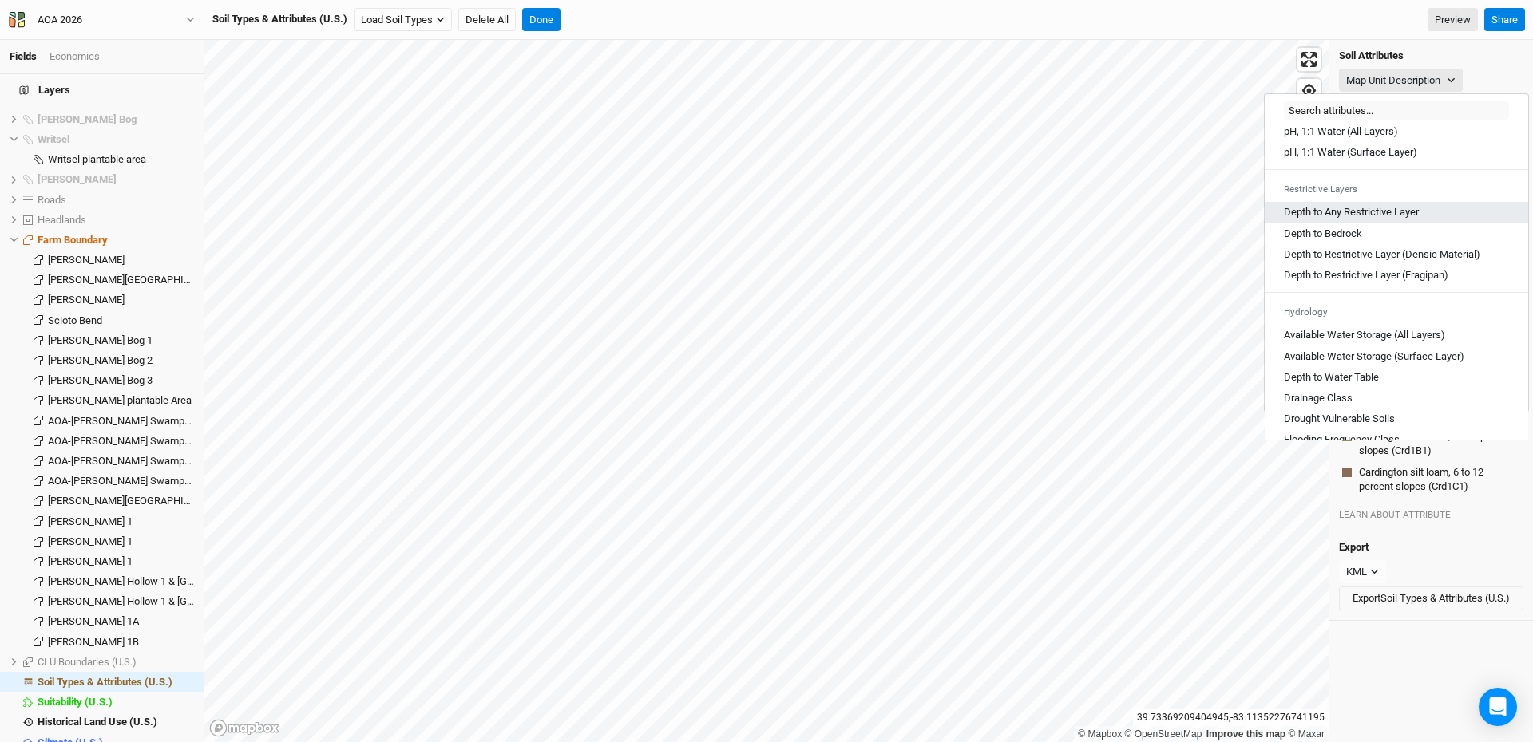
click at [1348, 220] on Layer "Depth to Any Restrictive Layer" at bounding box center [1351, 212] width 135 height 14
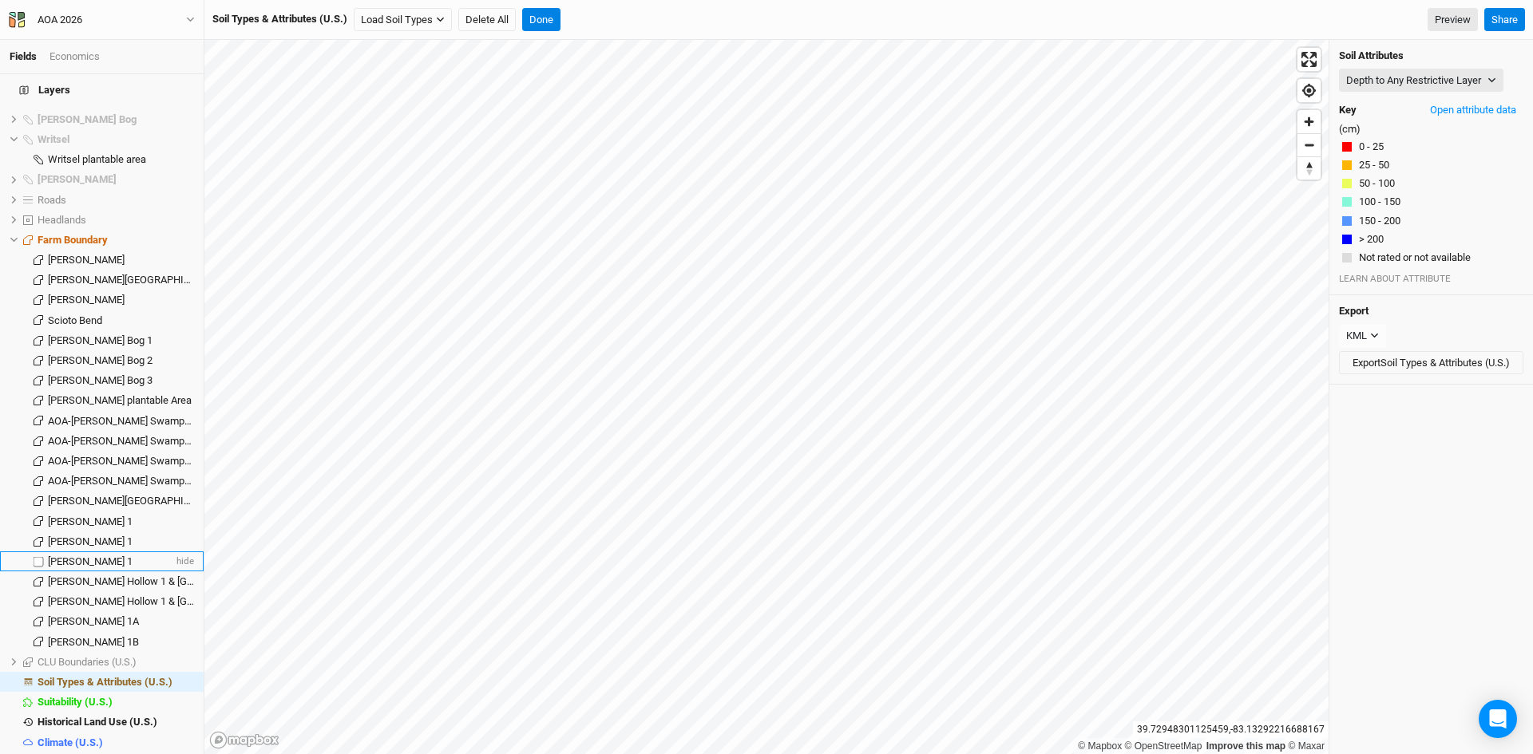
scroll to position [1159, 0]
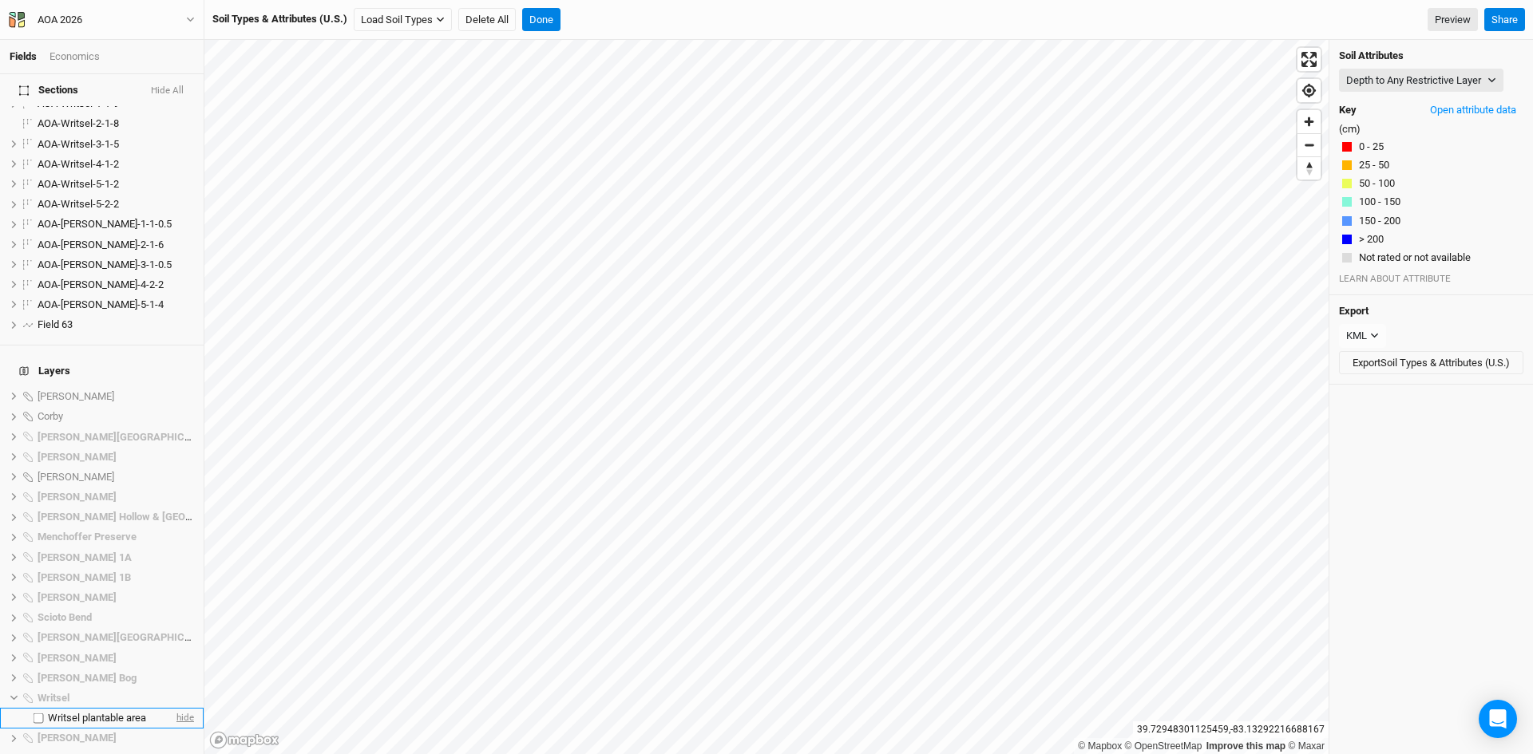
click at [176, 708] on span "hide" at bounding box center [183, 718] width 21 height 20
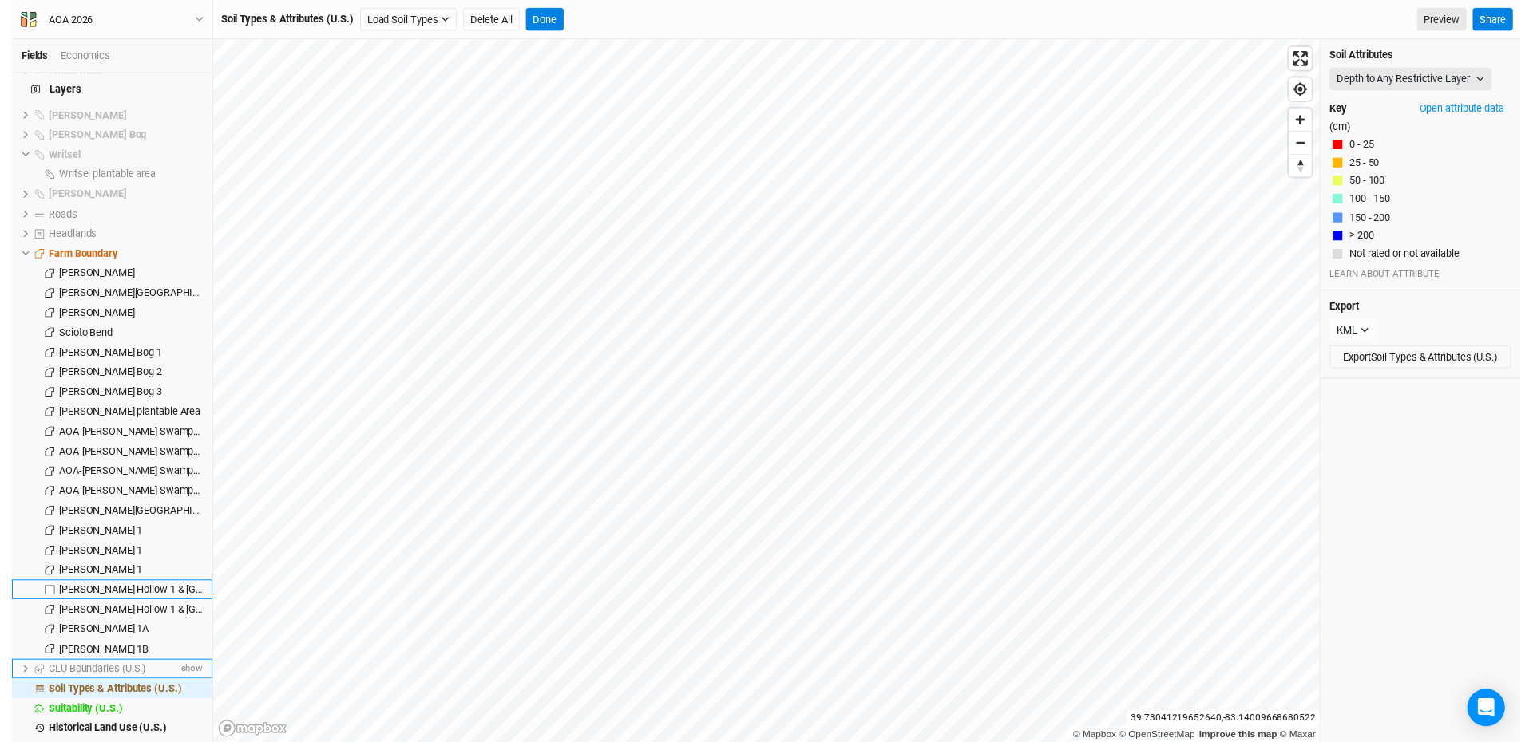
scroll to position [1718, 0]
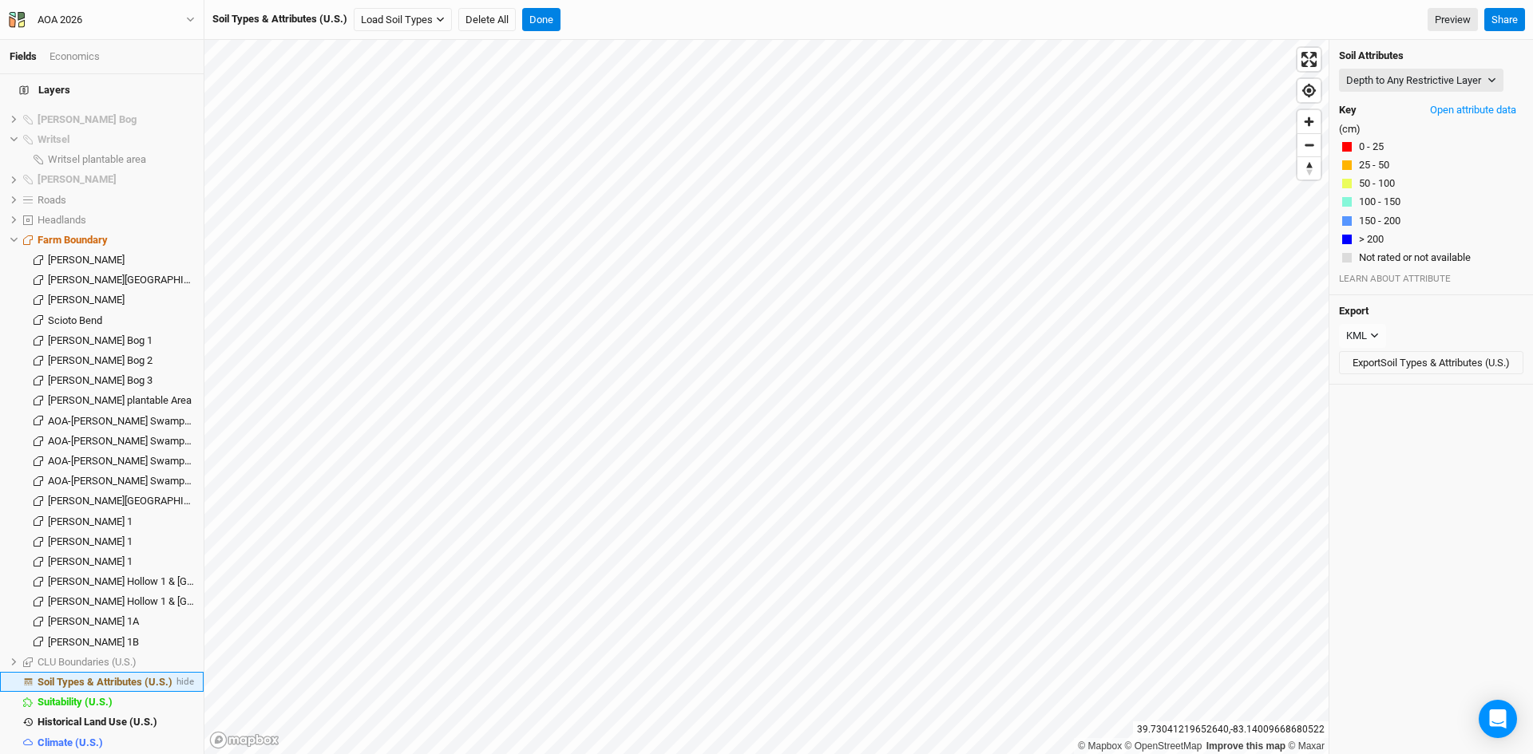
click at [129, 676] on span "Soil Types & Attributes (U.S.)" at bounding box center [105, 682] width 135 height 12
click at [1422, 77] on button "Depth to Any Restrictive Layer" at bounding box center [1421, 81] width 164 height 24
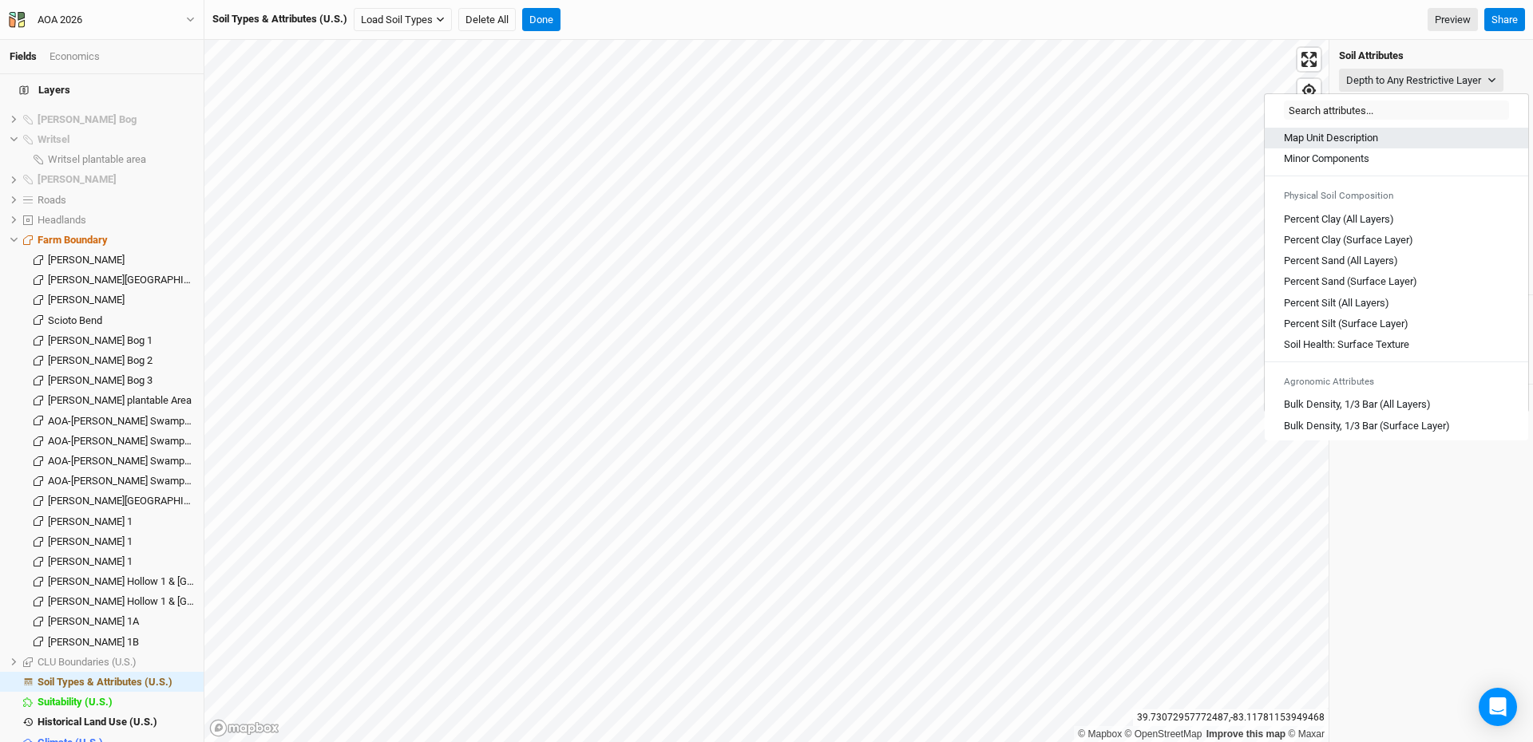
click at [1348, 140] on Description "Map Unit Description" at bounding box center [1331, 138] width 94 height 14
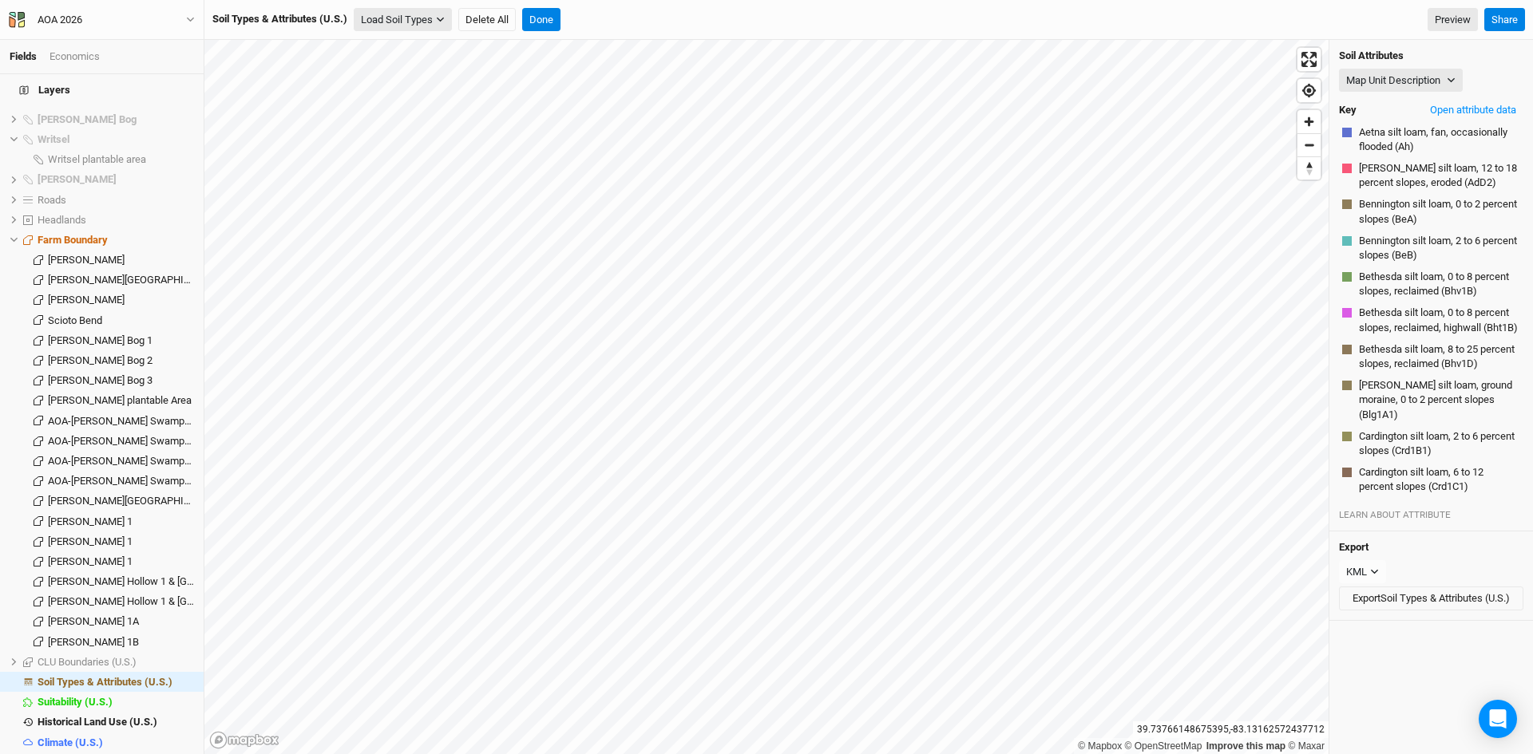
click at [408, 21] on button "Load Soil Types" at bounding box center [403, 20] width 98 height 24
click at [431, 42] on button "Load for Farm Boundary" at bounding box center [421, 47] width 133 height 21
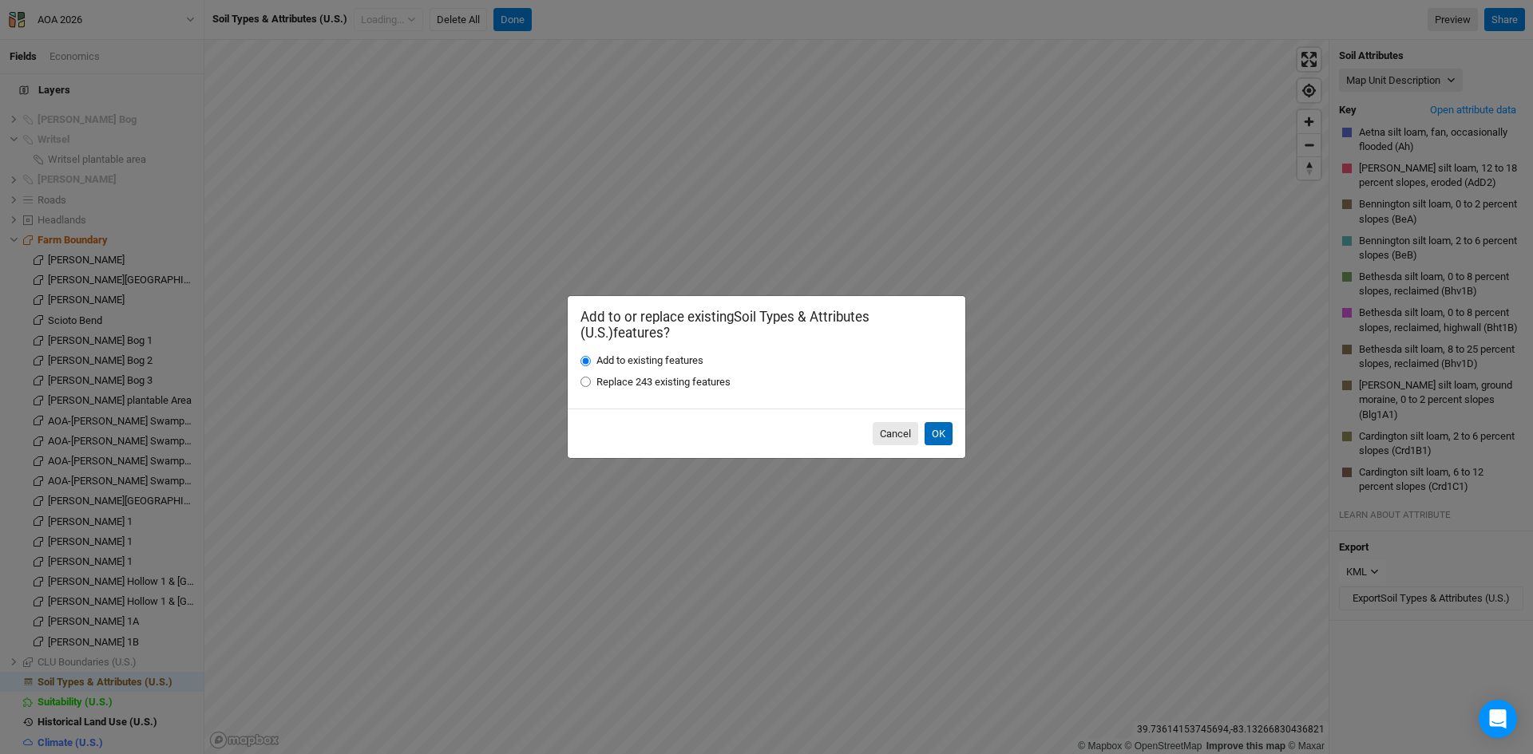
click at [941, 434] on button "OK" at bounding box center [938, 434] width 28 height 24
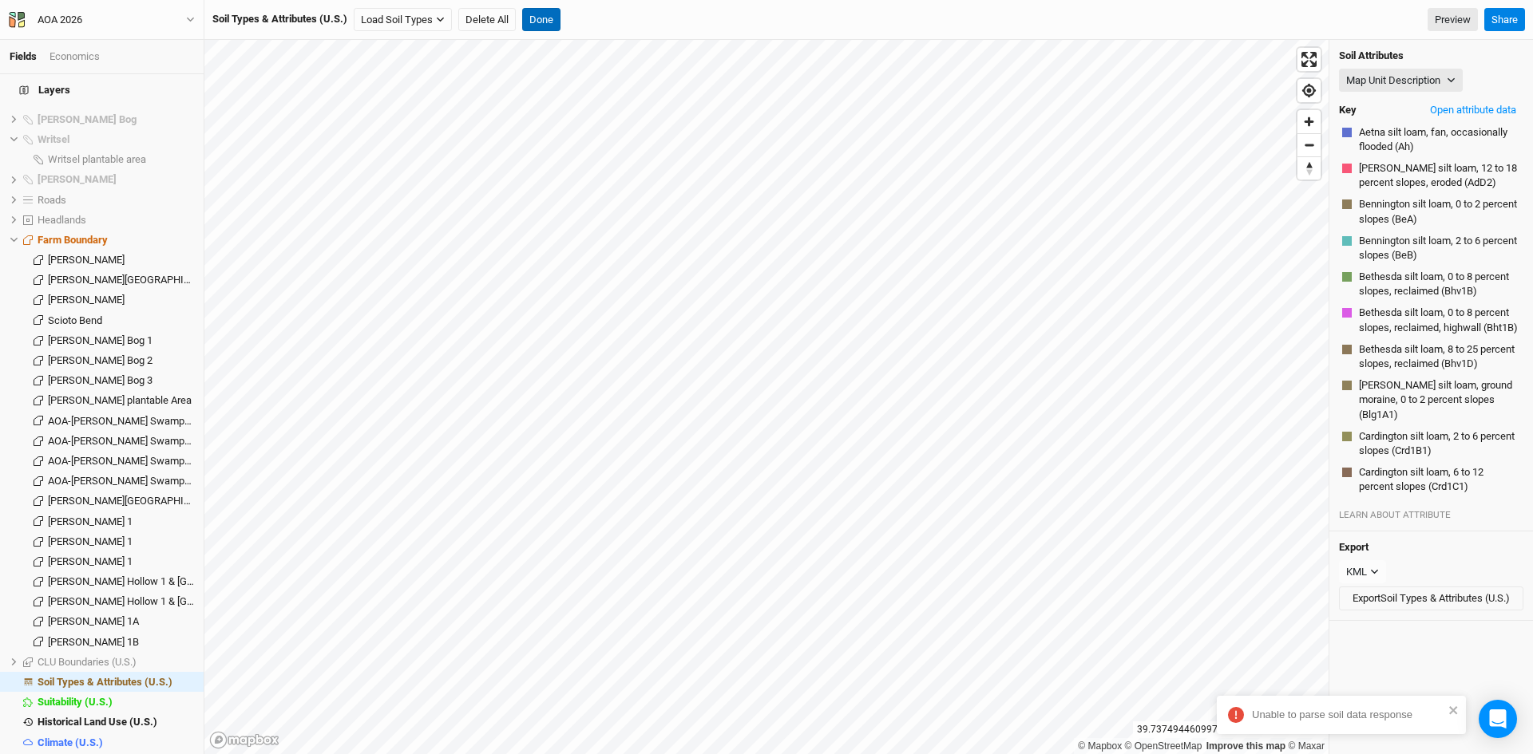
click at [548, 15] on button "Done" at bounding box center [541, 20] width 38 height 24
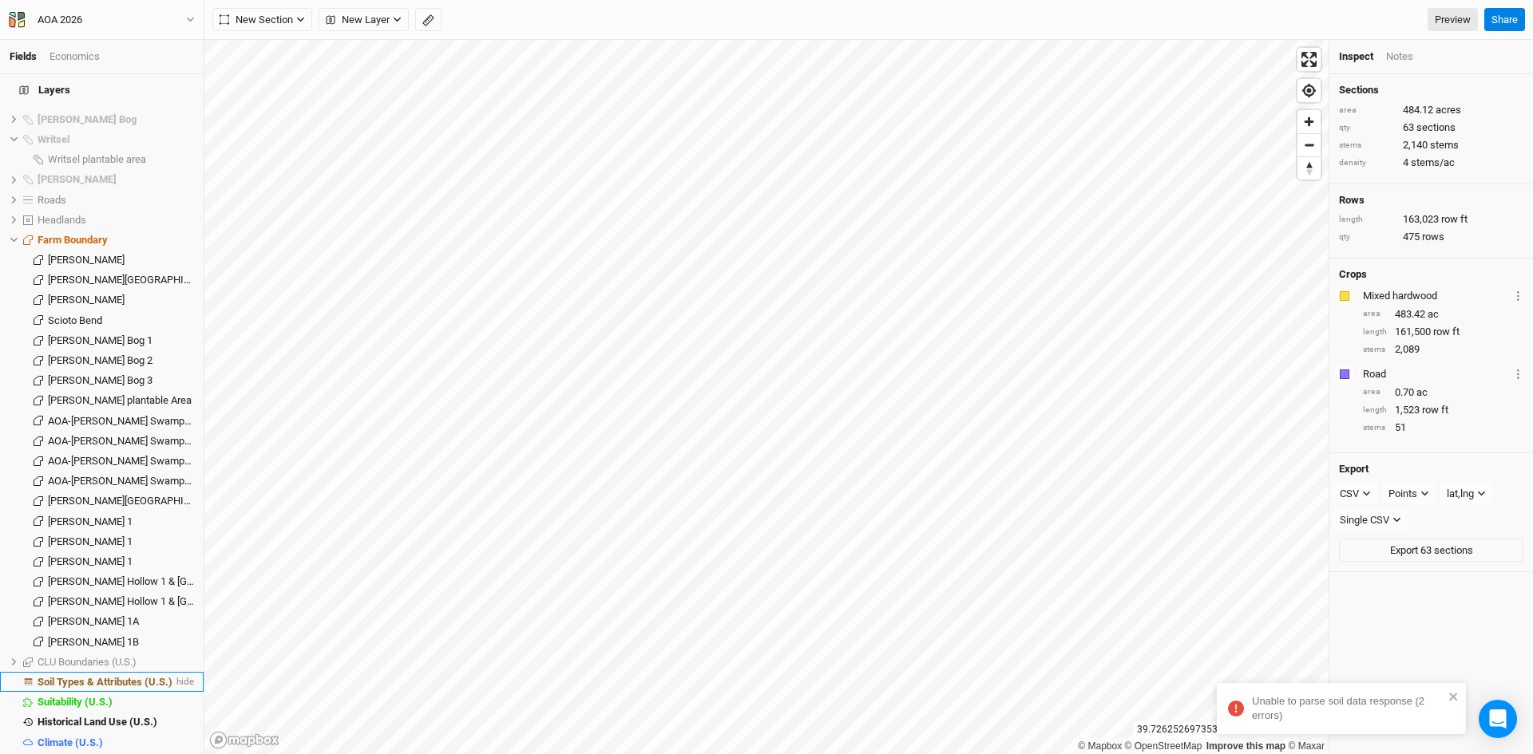
click at [119, 676] on span "Soil Types & Attributes (U.S.)" at bounding box center [105, 682] width 135 height 12
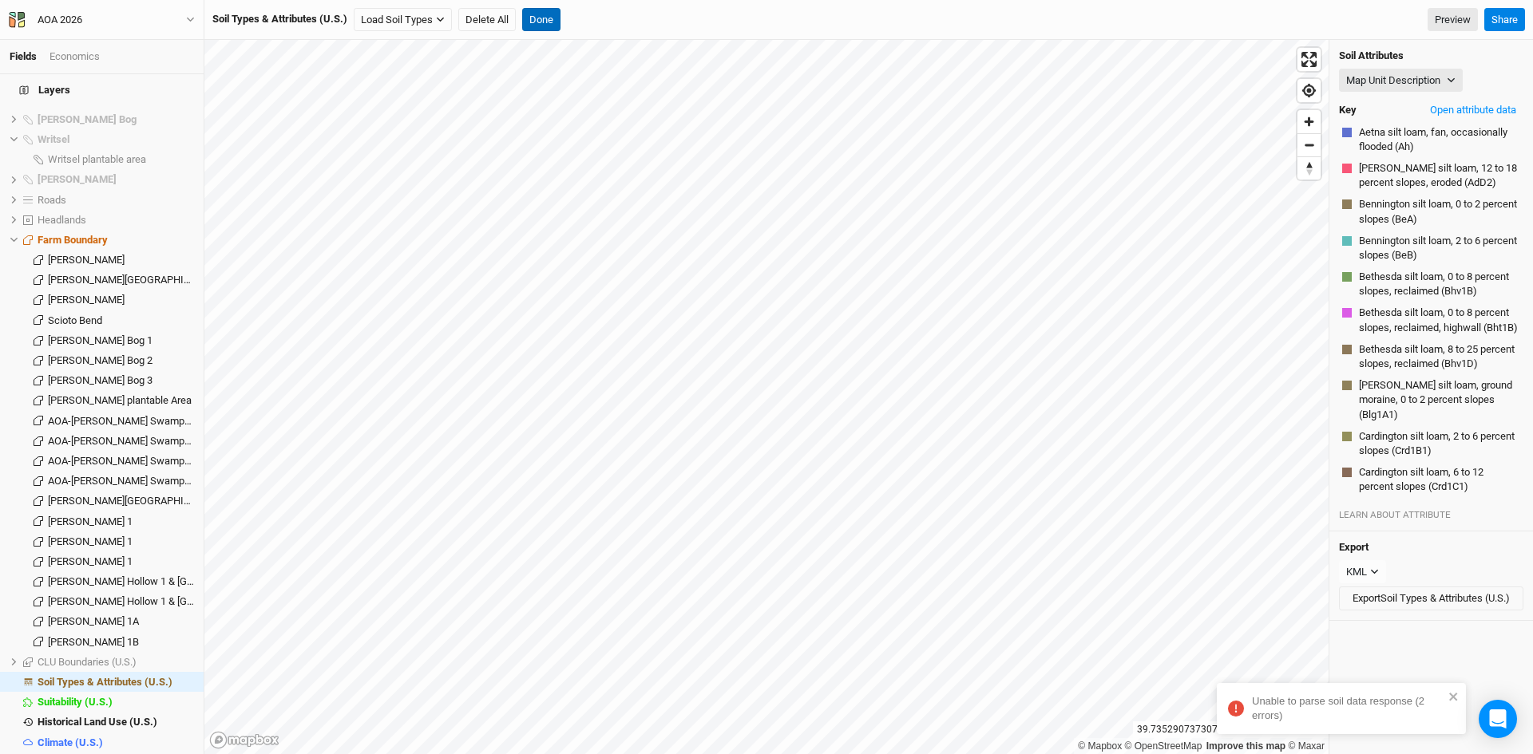
click at [540, 15] on button "Done" at bounding box center [541, 20] width 38 height 24
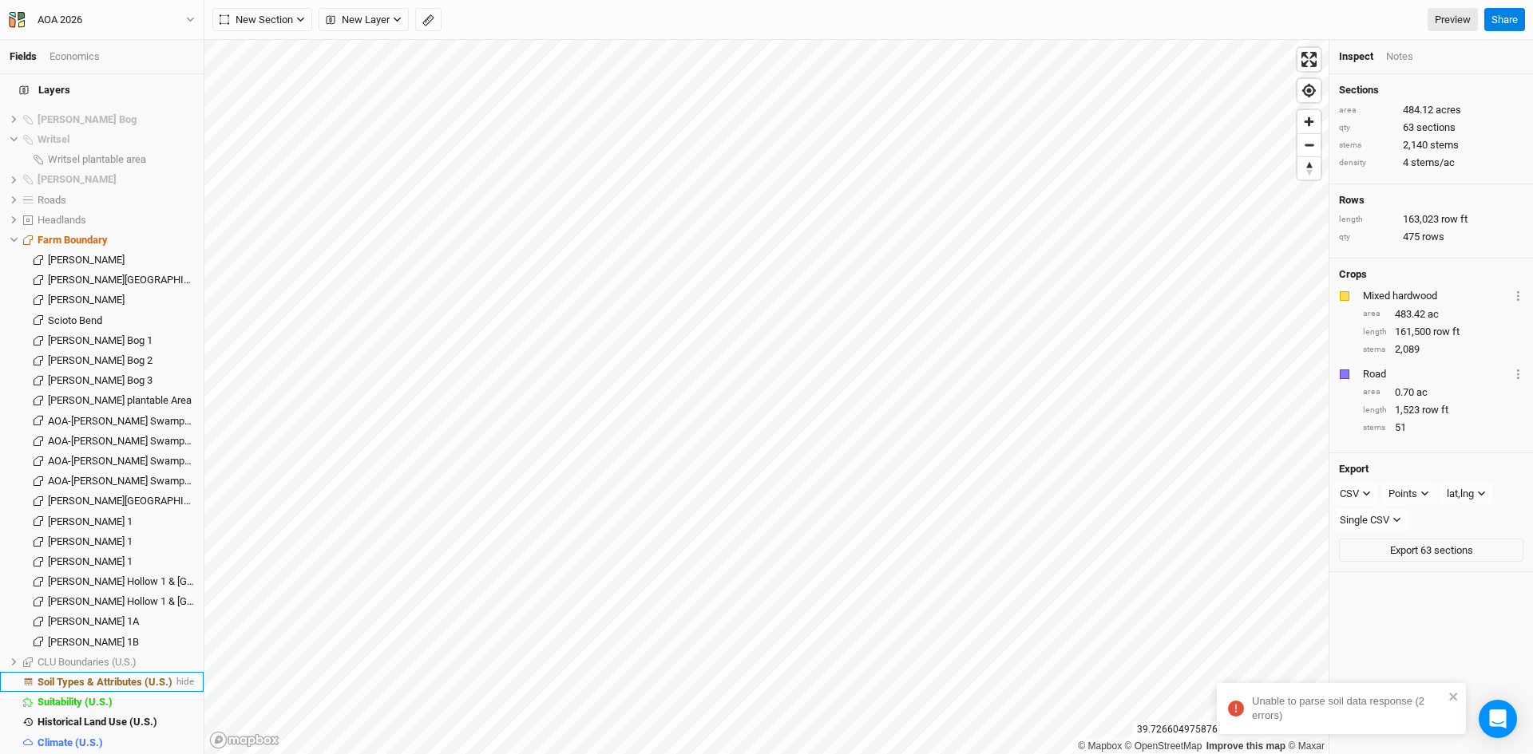
click at [125, 676] on span "Soil Types & Attributes (U.S.)" at bounding box center [105, 682] width 135 height 12
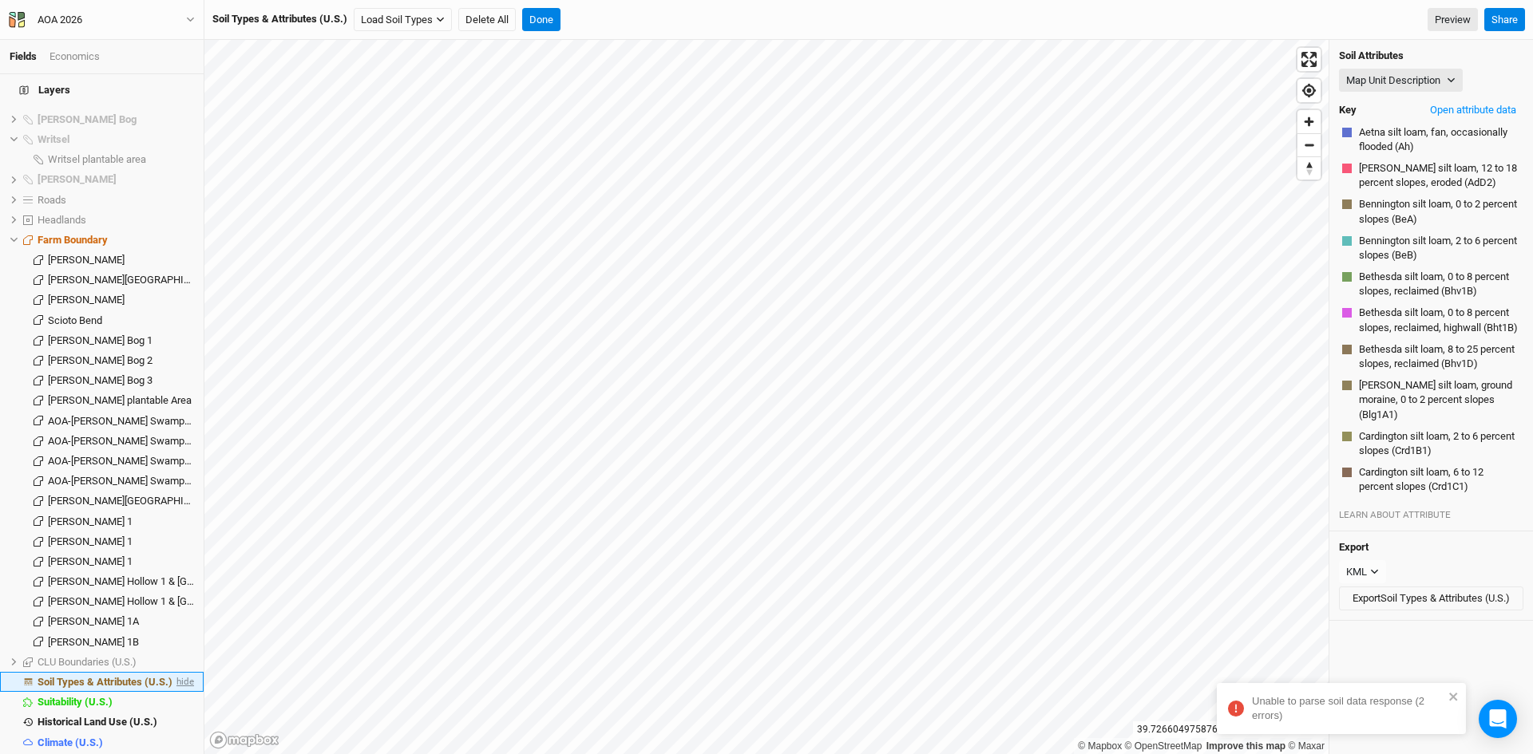
click at [179, 672] on span "hide" at bounding box center [183, 682] width 21 height 20
click at [178, 672] on span "show" at bounding box center [181, 682] width 26 height 20
click at [178, 672] on span "hide" at bounding box center [183, 682] width 21 height 20
click at [178, 672] on span "show" at bounding box center [181, 682] width 26 height 20
click at [1453, 688] on response "Unable to parse soil data response (6 errors)" at bounding box center [1341, 708] width 249 height 51
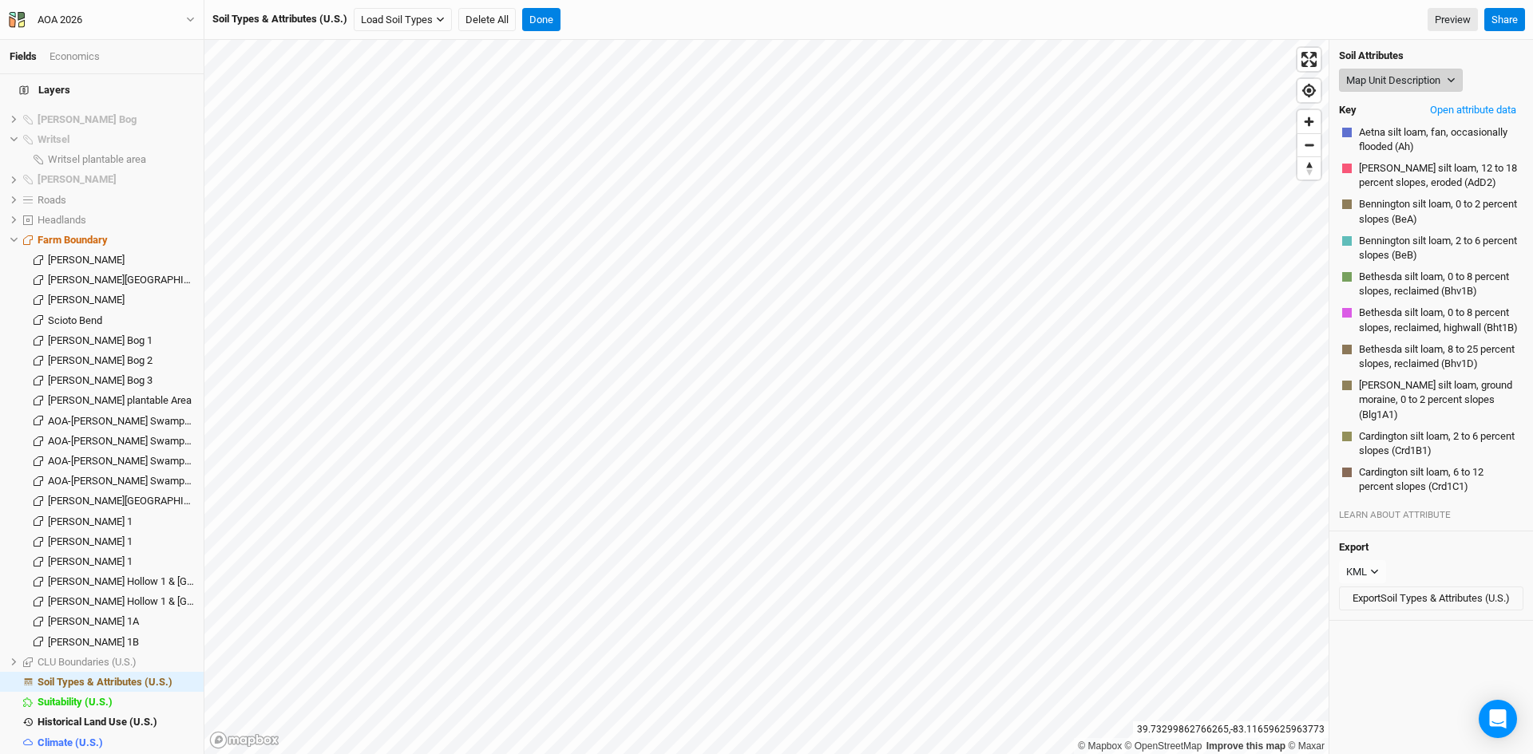
click at [1373, 76] on button "Map Unit Description" at bounding box center [1401, 81] width 124 height 24
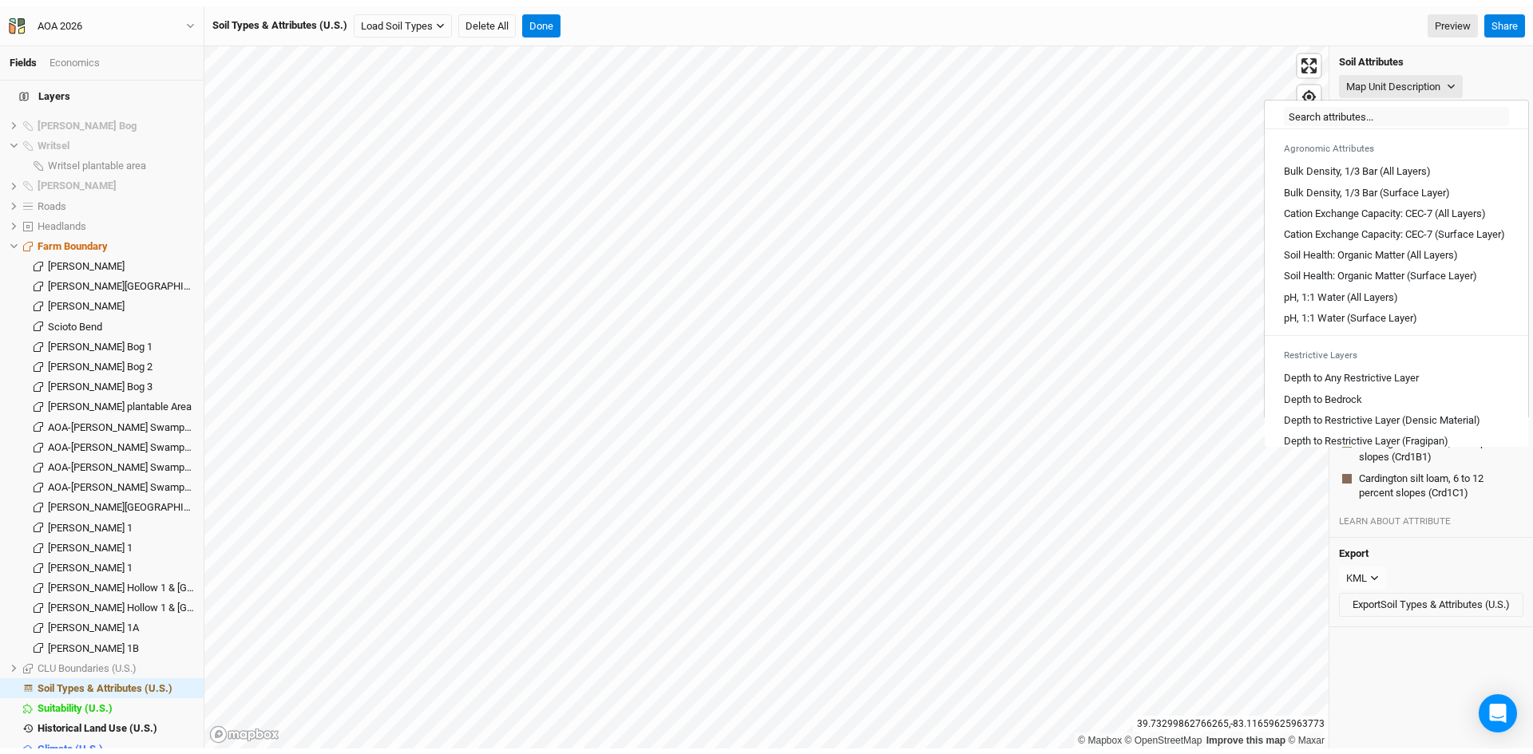
scroll to position [319, 0]
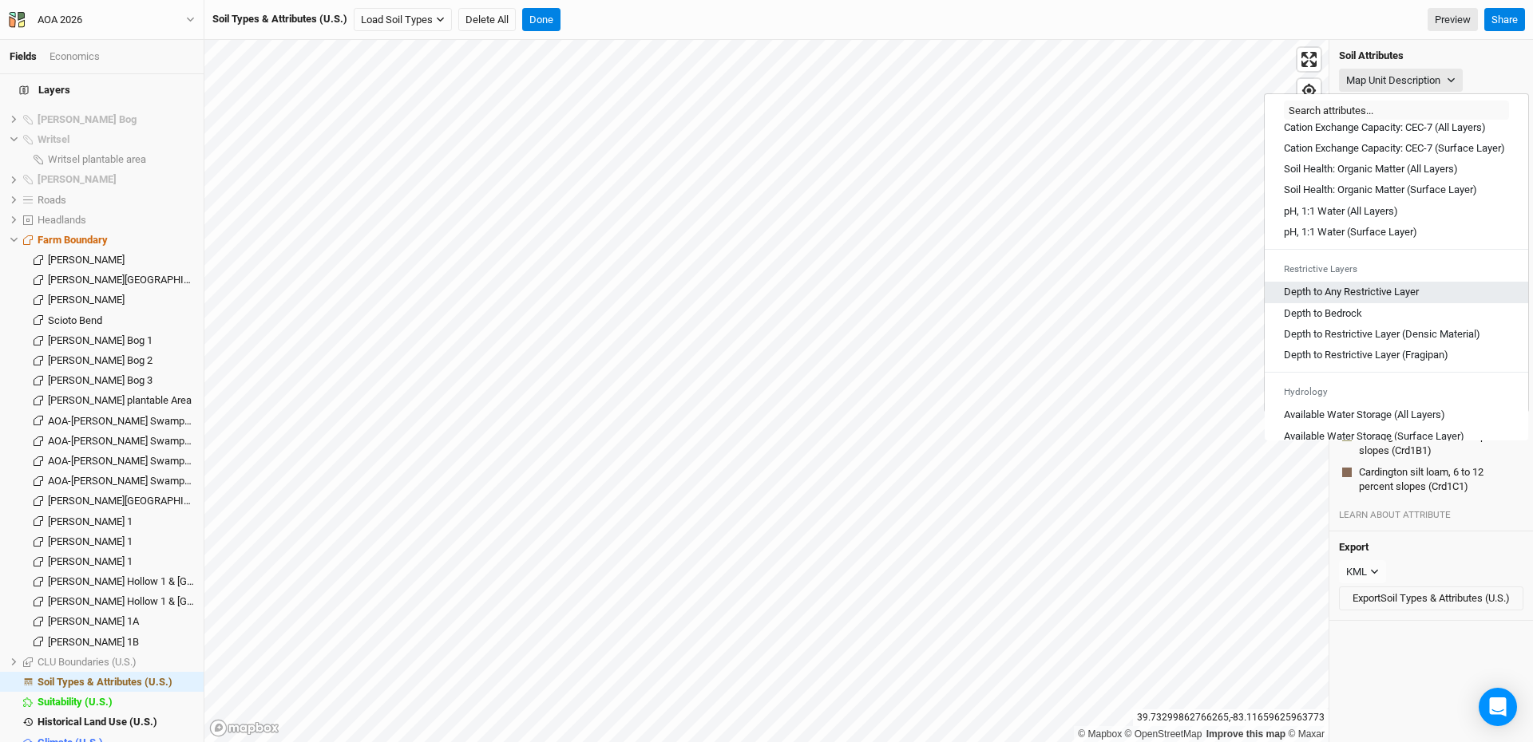
click at [1348, 299] on Layer "Depth to Any Restrictive Layer" at bounding box center [1351, 292] width 135 height 14
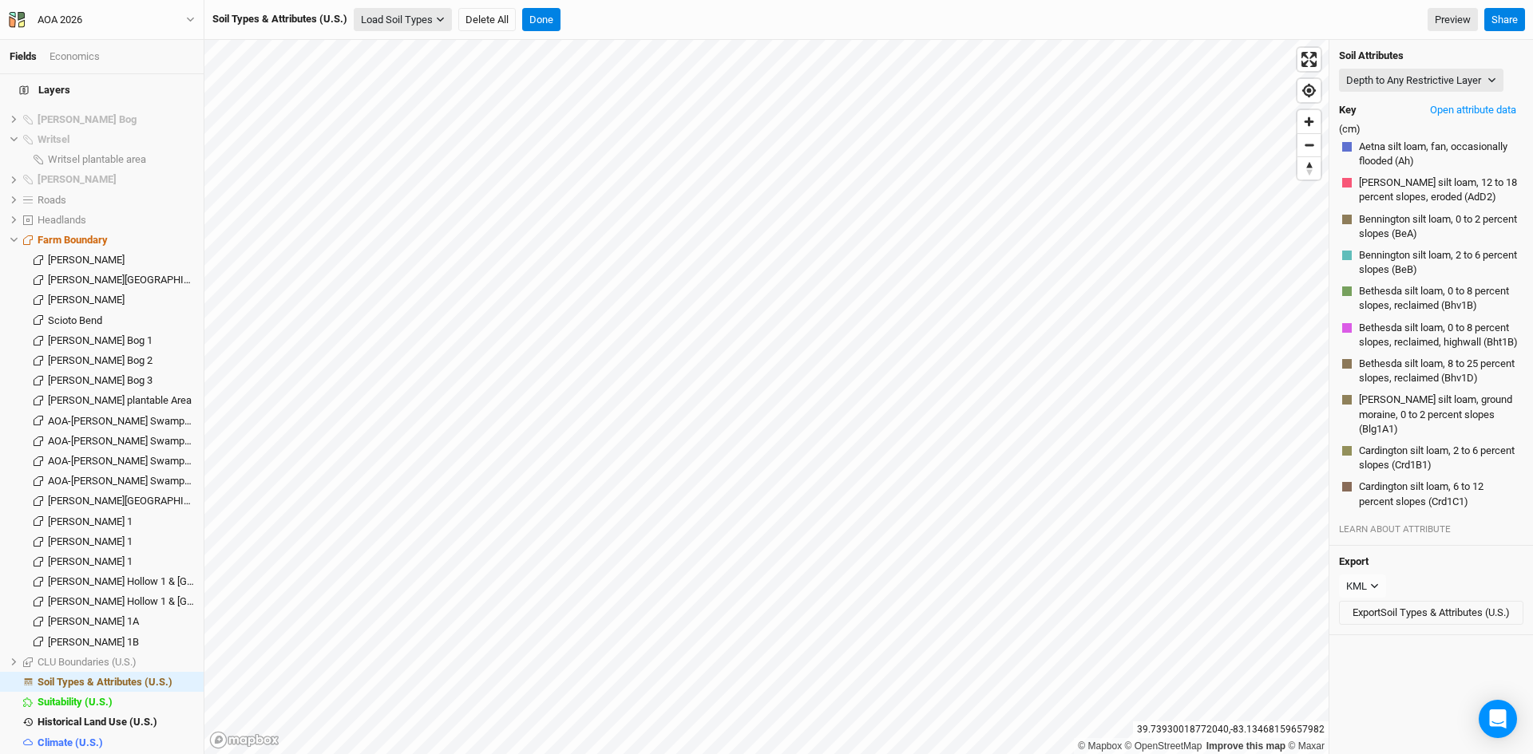
click at [437, 16] on icon "button" at bounding box center [440, 19] width 9 height 9
click at [442, 68] on button "Load for Current View" at bounding box center [421, 67] width 133 height 21
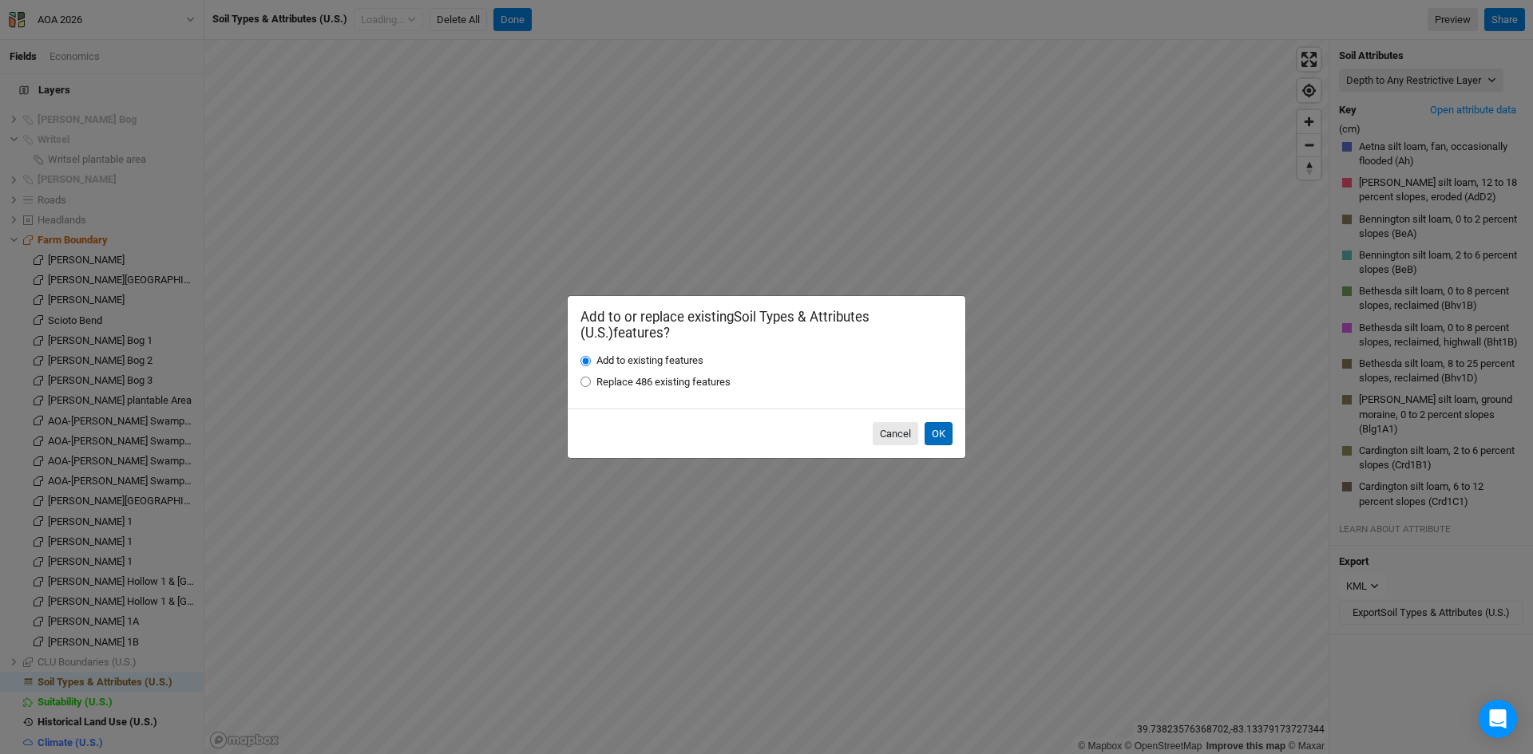
click at [936, 433] on button "OK" at bounding box center [938, 434] width 28 height 24
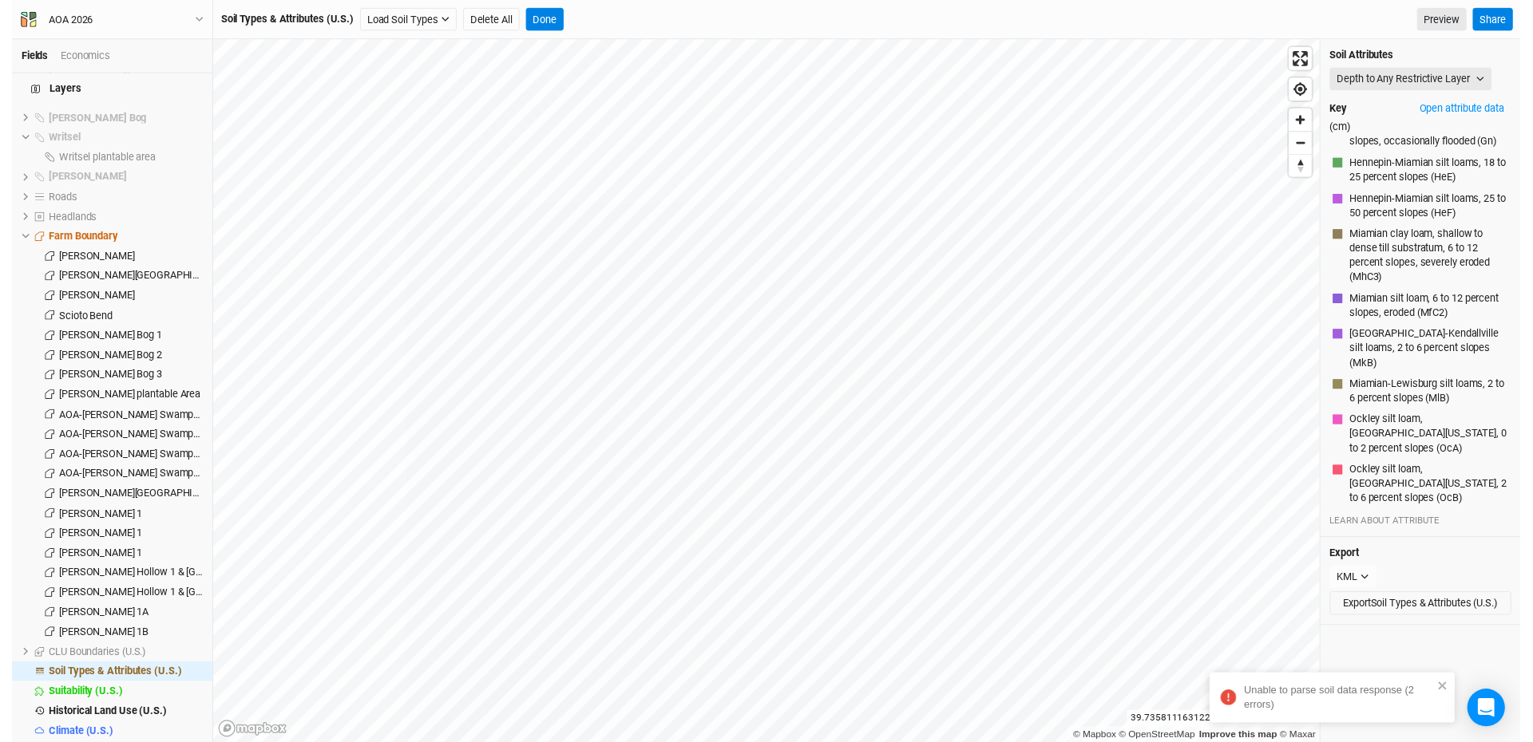
scroll to position [3944, 0]
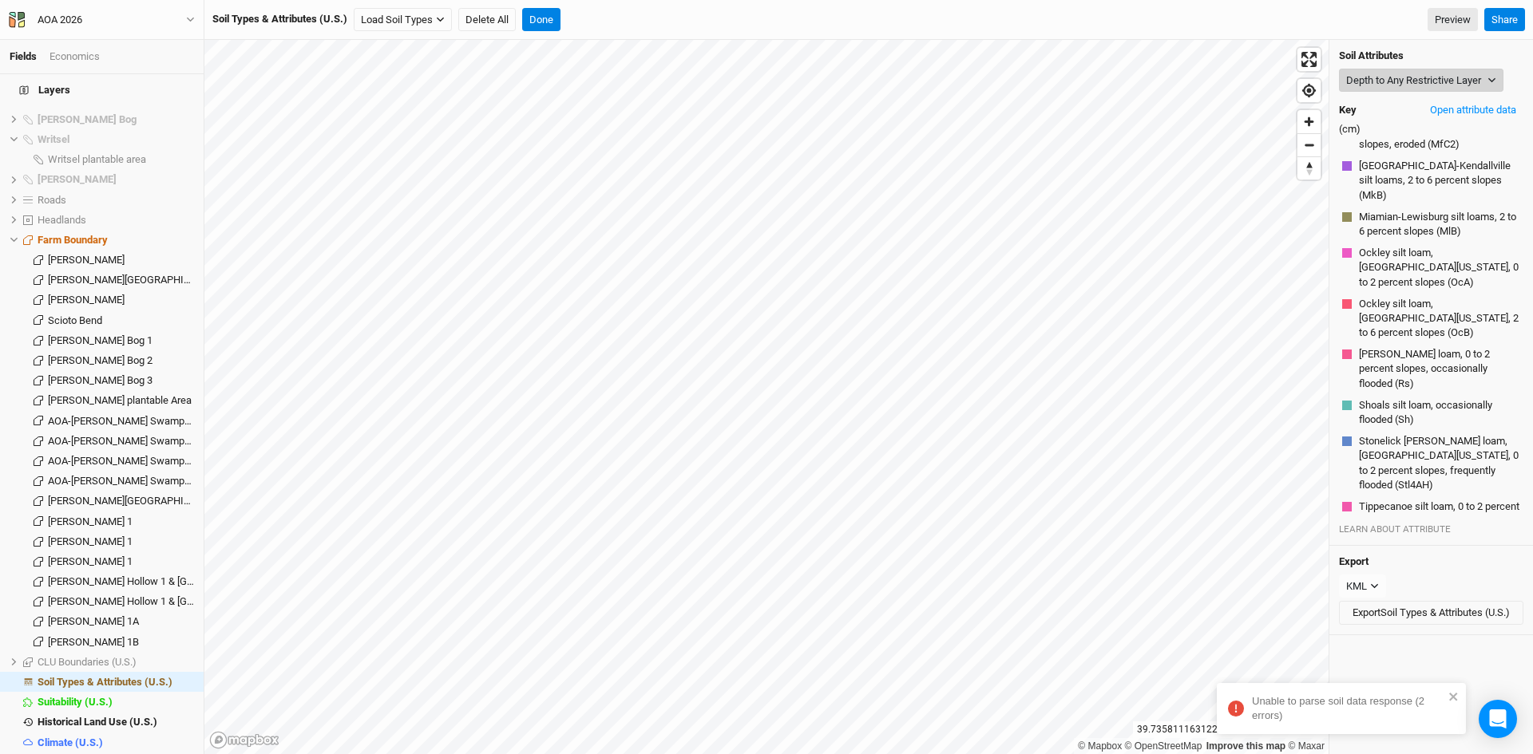
click at [1390, 73] on button "Depth to Any Restrictive Layer" at bounding box center [1421, 81] width 164 height 24
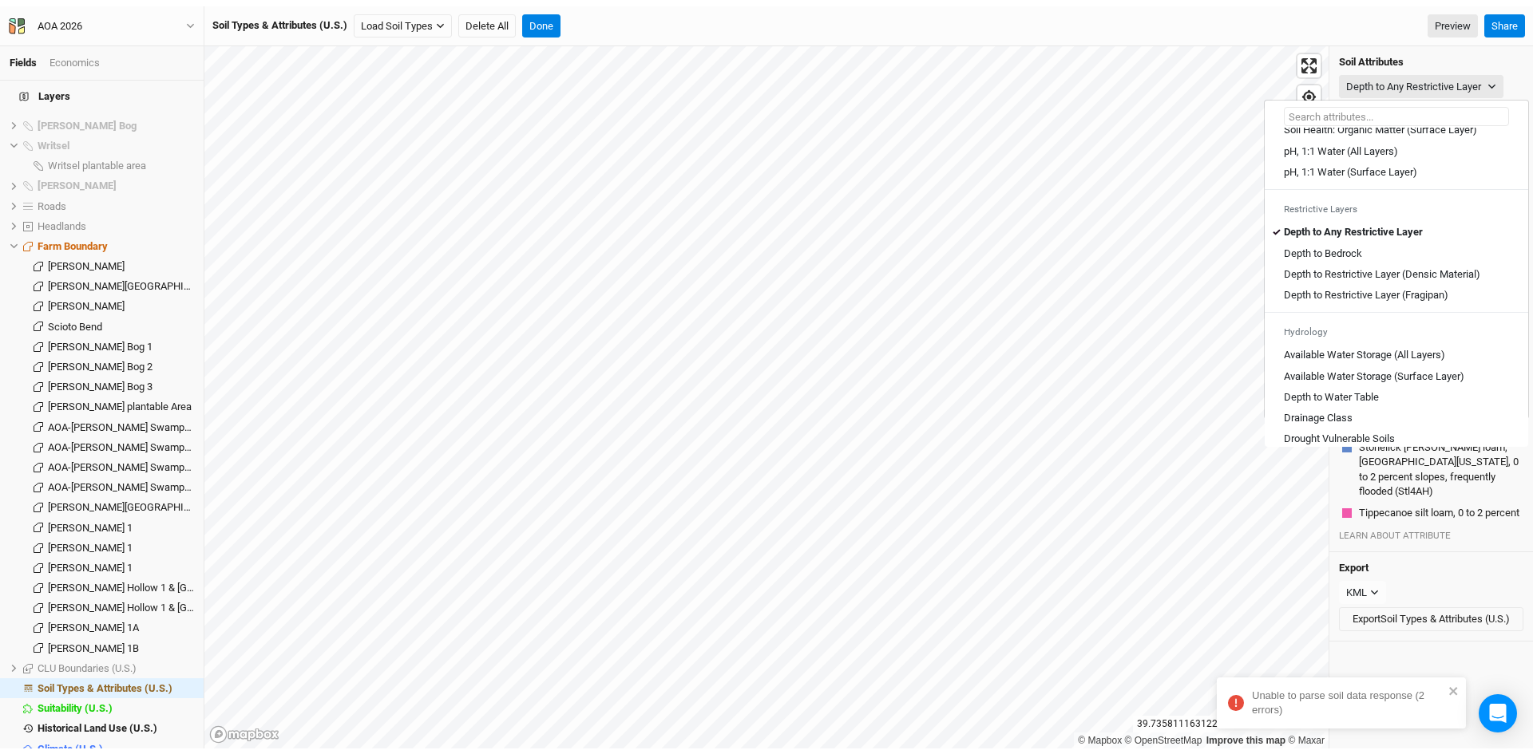
scroll to position [399, 0]
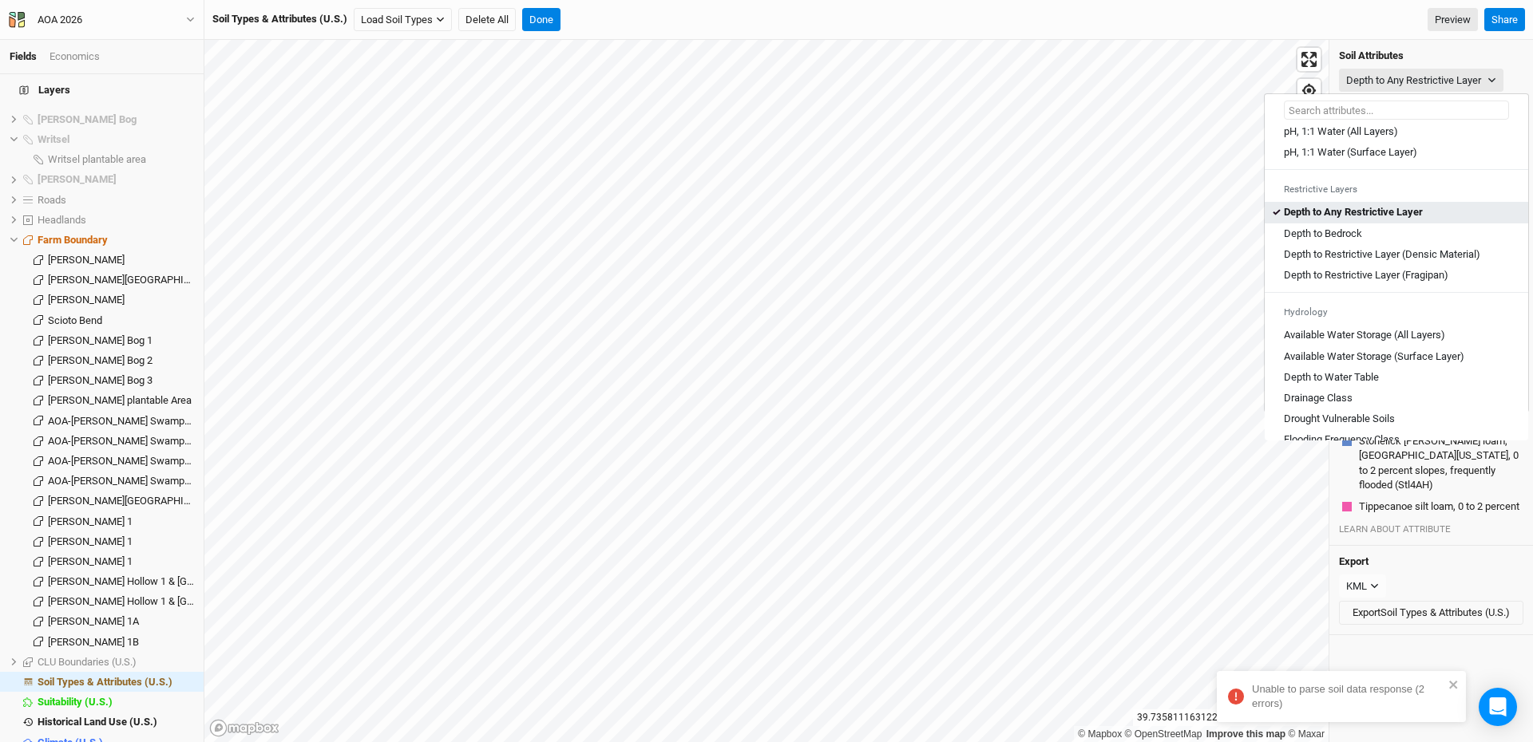
click at [1360, 220] on Layer "Depth to Any Restrictive Layer" at bounding box center [1353, 212] width 139 height 14
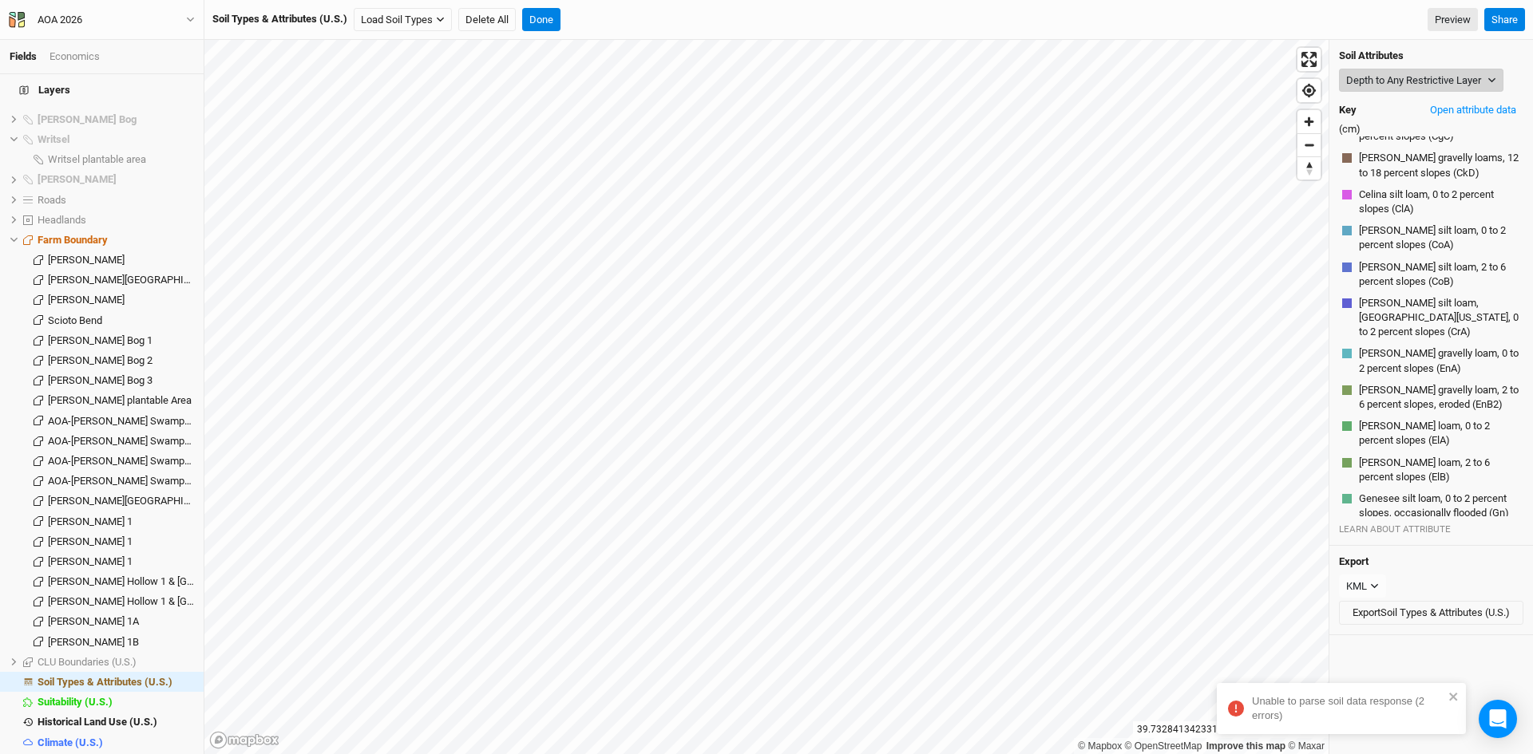
scroll to position [1299, 0]
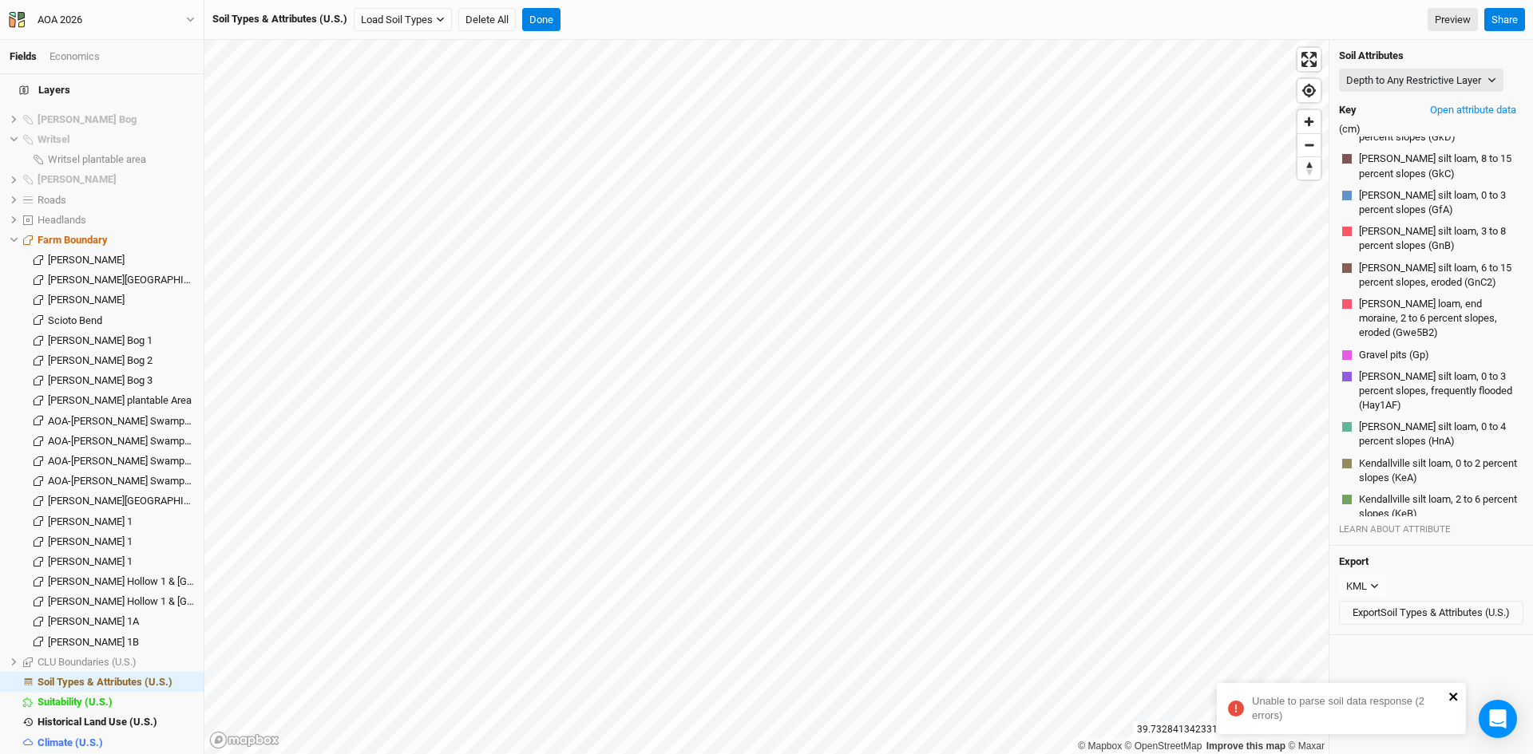
click at [1449, 697] on icon "close" at bounding box center [1453, 697] width 11 height 13
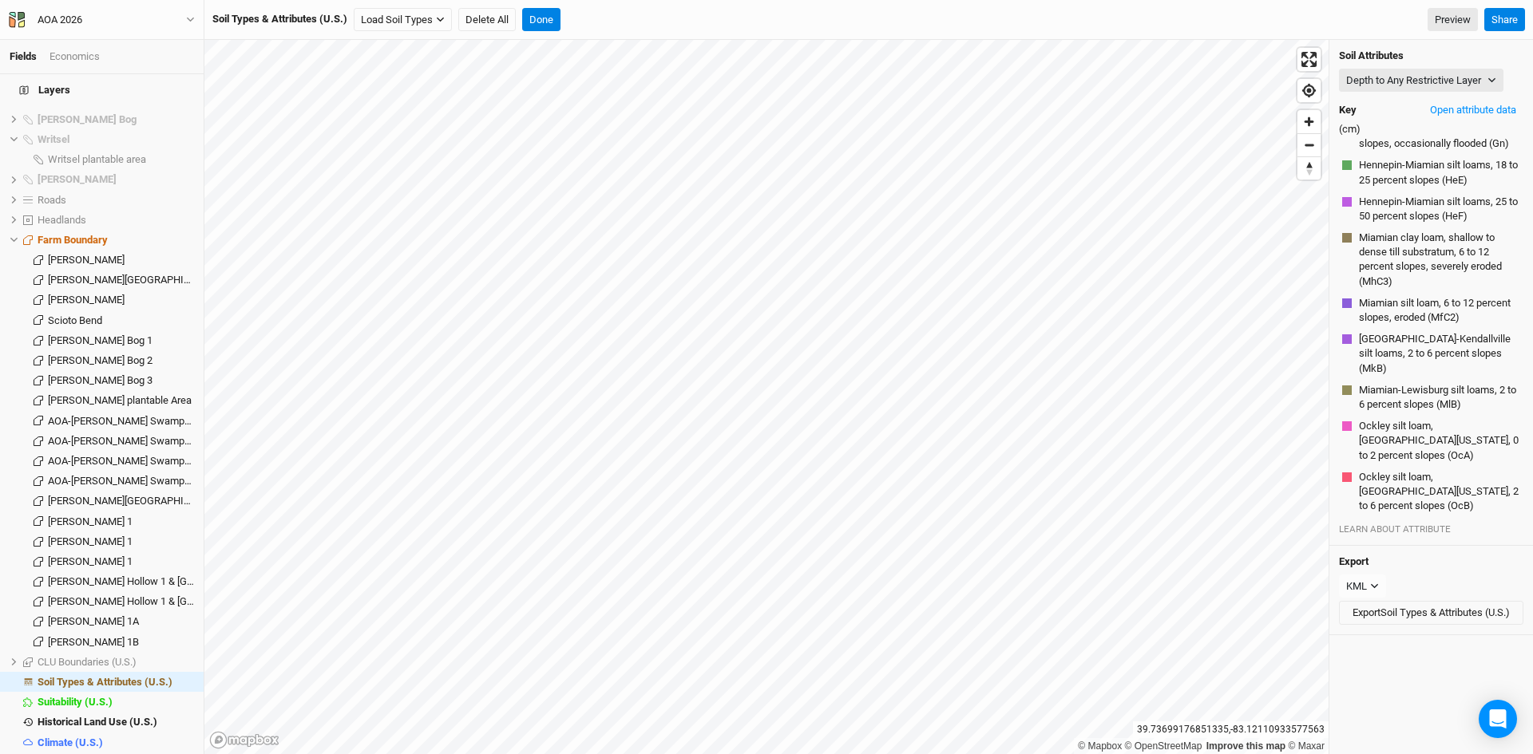
scroll to position [3683, 0]
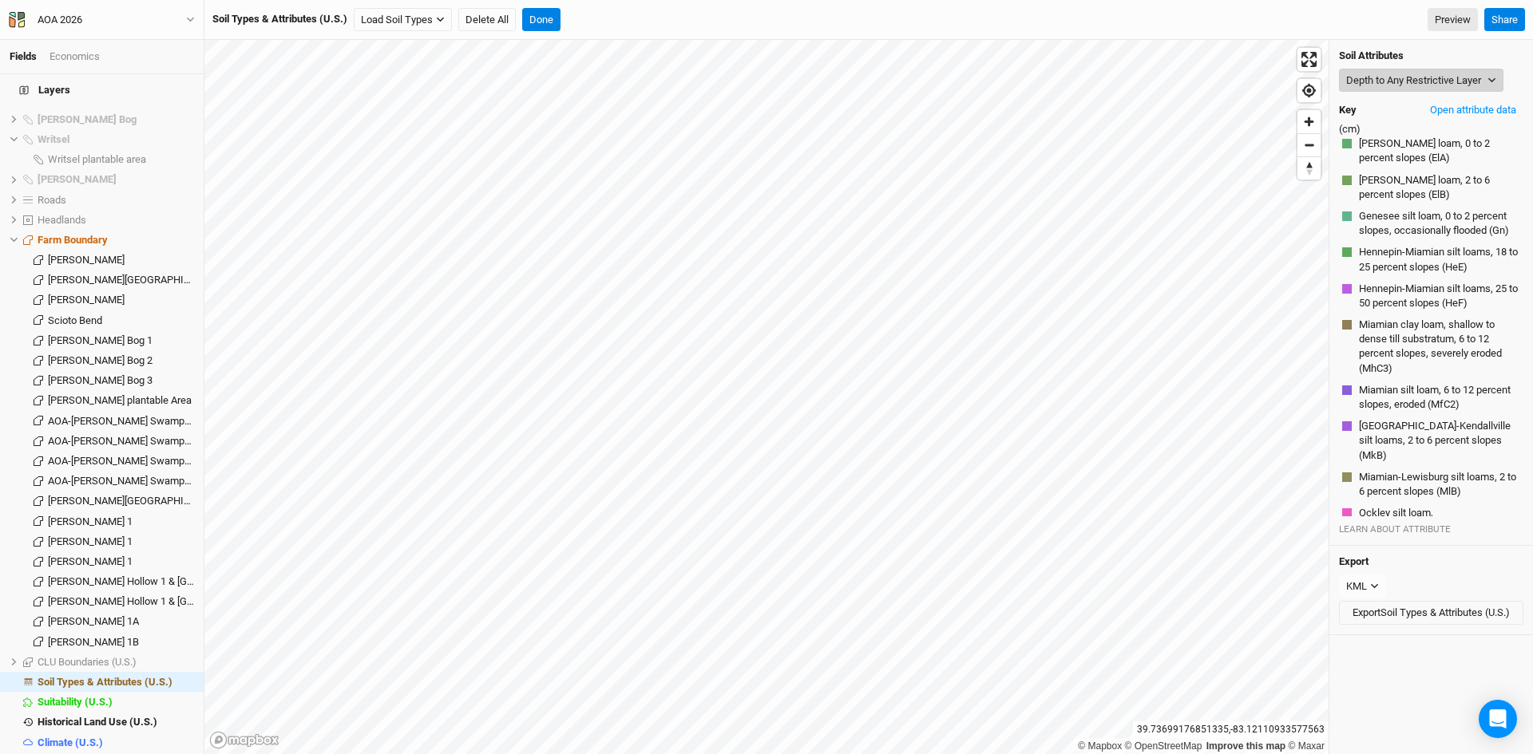
click at [1397, 85] on button "Depth to Any Restrictive Layer" at bounding box center [1421, 81] width 164 height 24
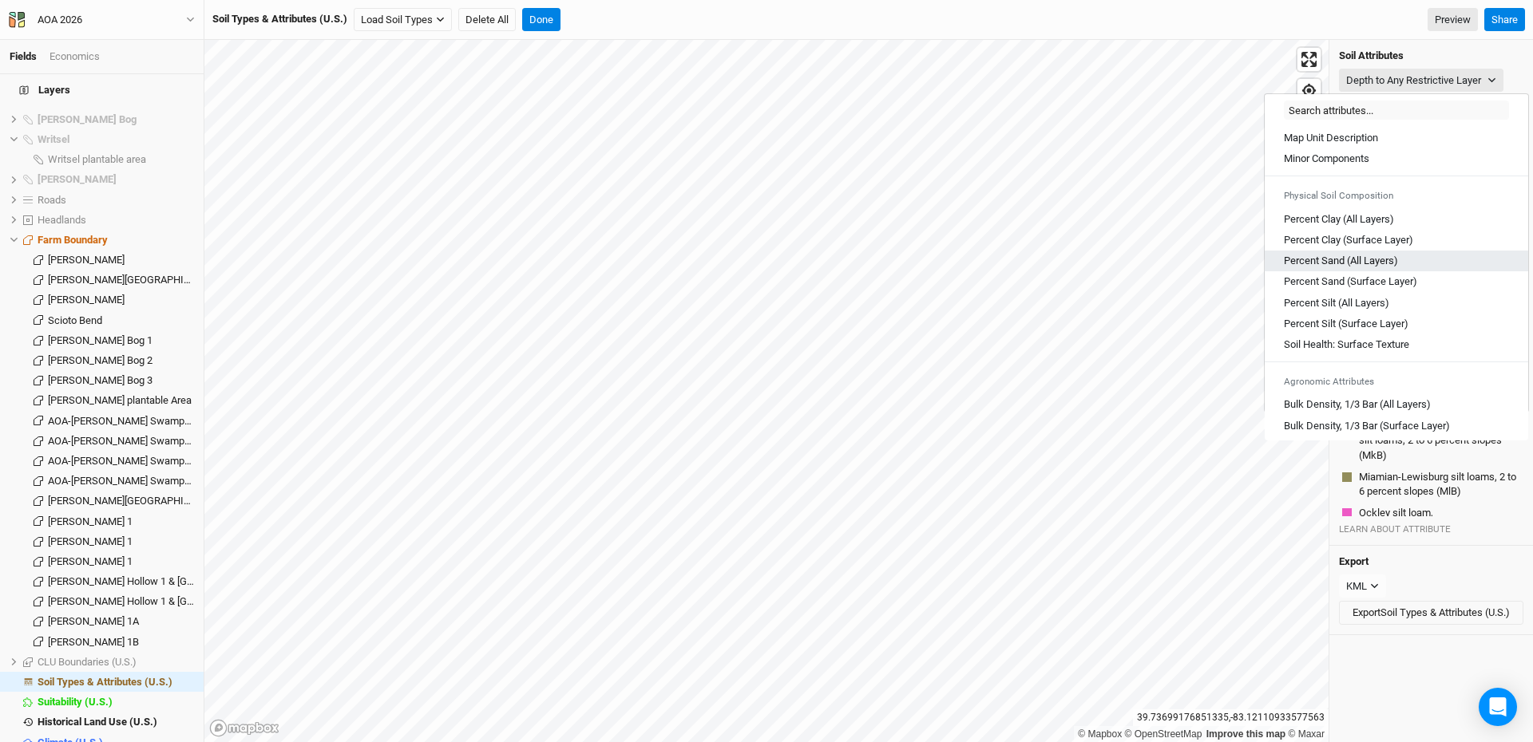
click at [1332, 262] on Layers\) "Percent Sand (All Layers)" at bounding box center [1341, 261] width 114 height 14
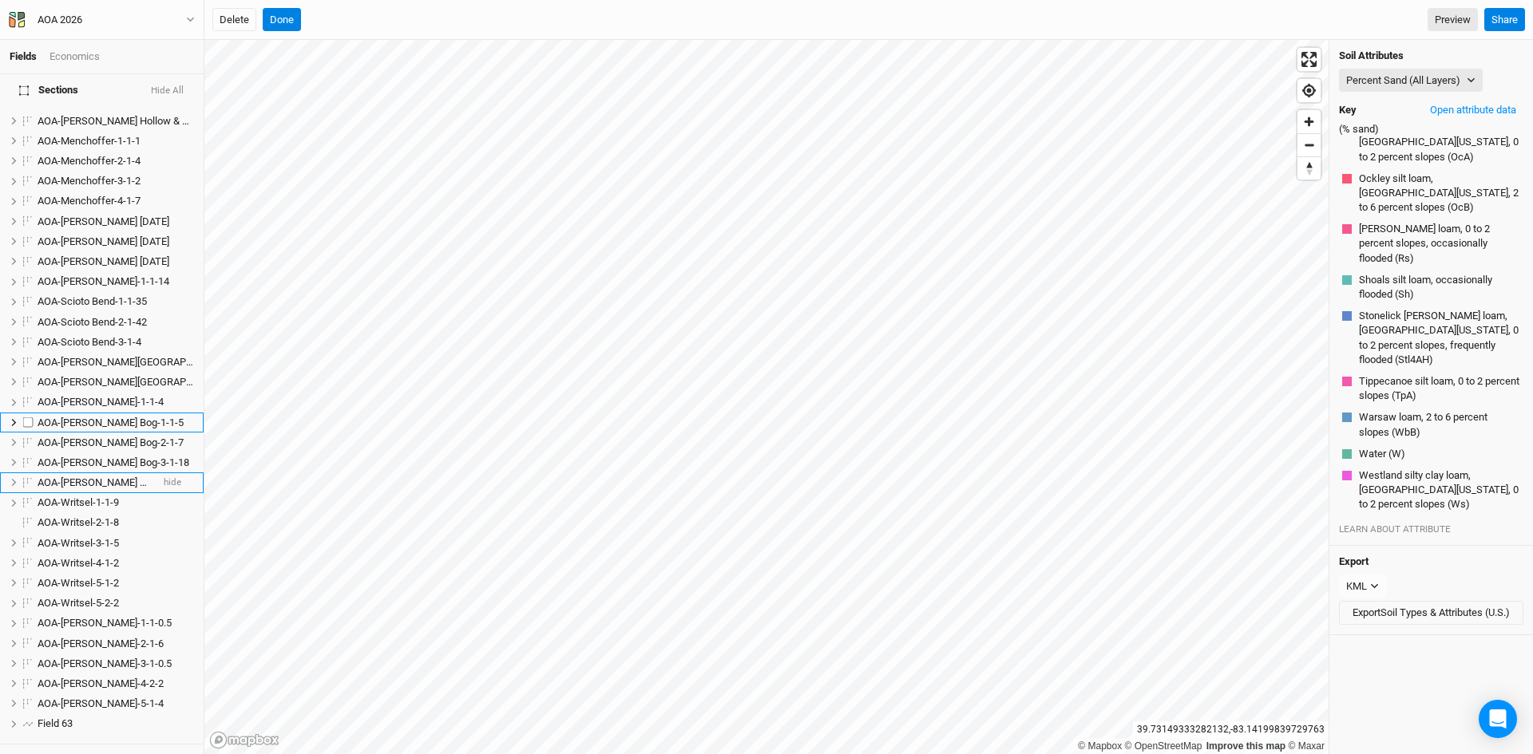
scroll to position [3893, 0]
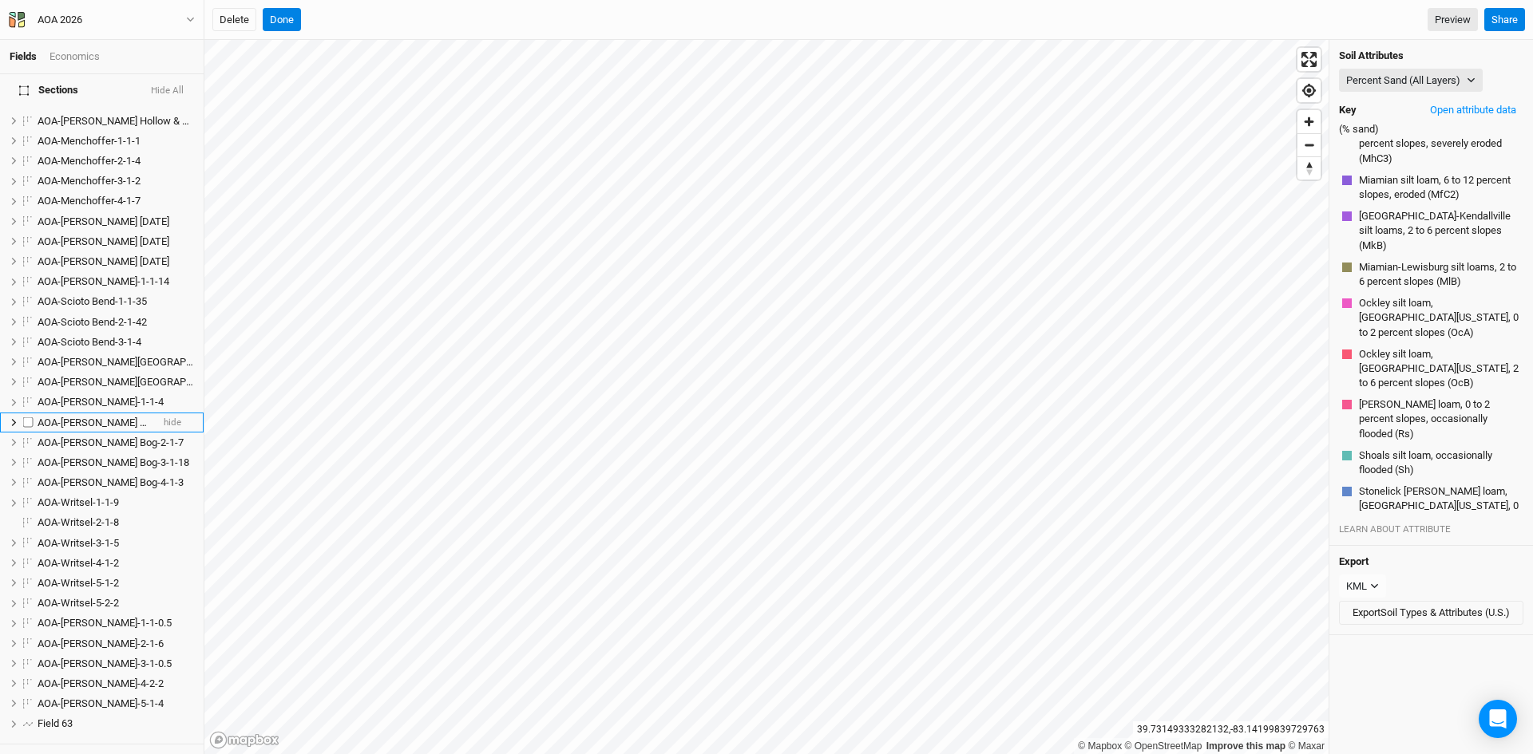
click at [103, 417] on span "AOA-[PERSON_NAME] Bog-1-1-5" at bounding box center [111, 423] width 146 height 12
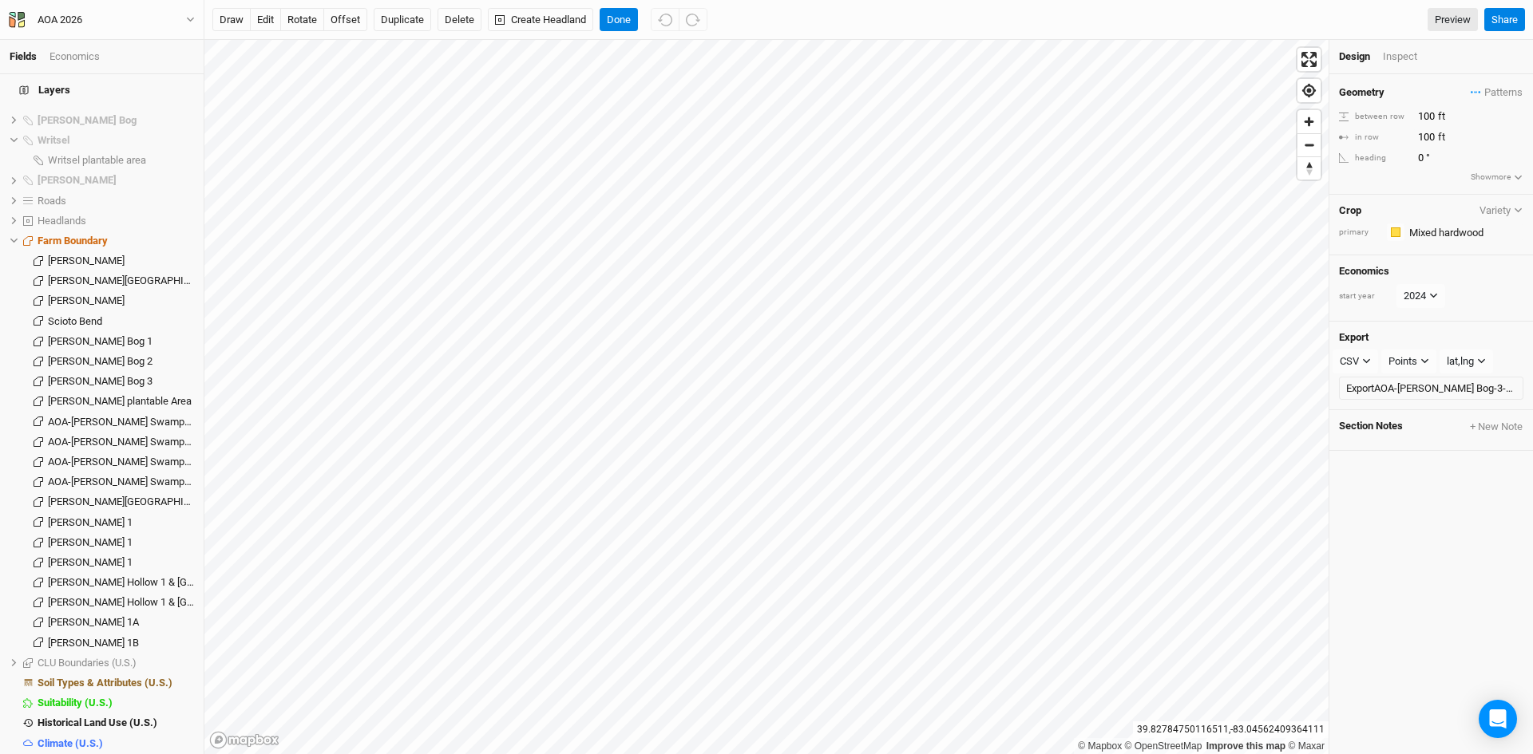
scroll to position [1718, 0]
click at [119, 676] on span "Soil Types & Attributes (U.S.)" at bounding box center [105, 682] width 135 height 12
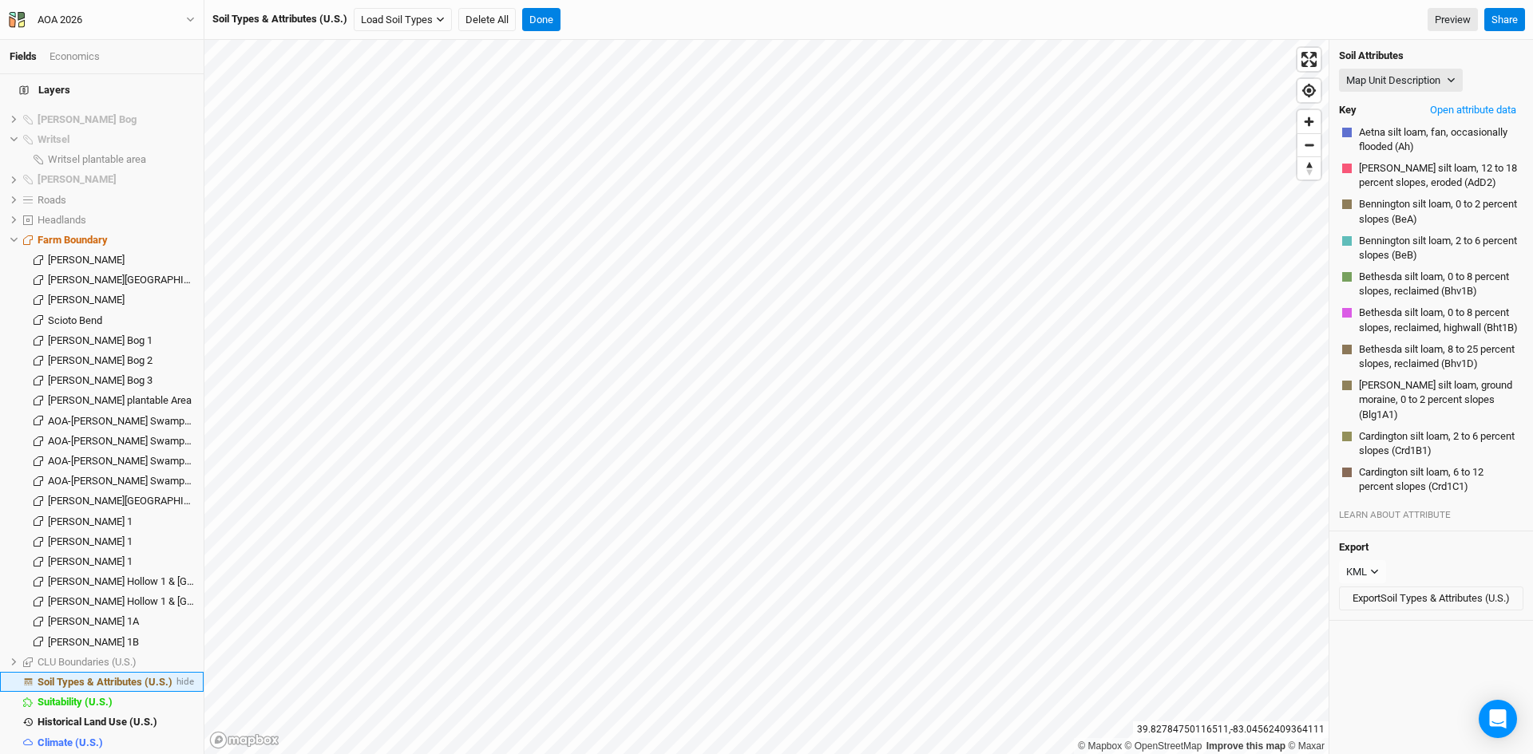
click at [129, 676] on span "Soil Types & Attributes (U.S.)" at bounding box center [105, 682] width 135 height 12
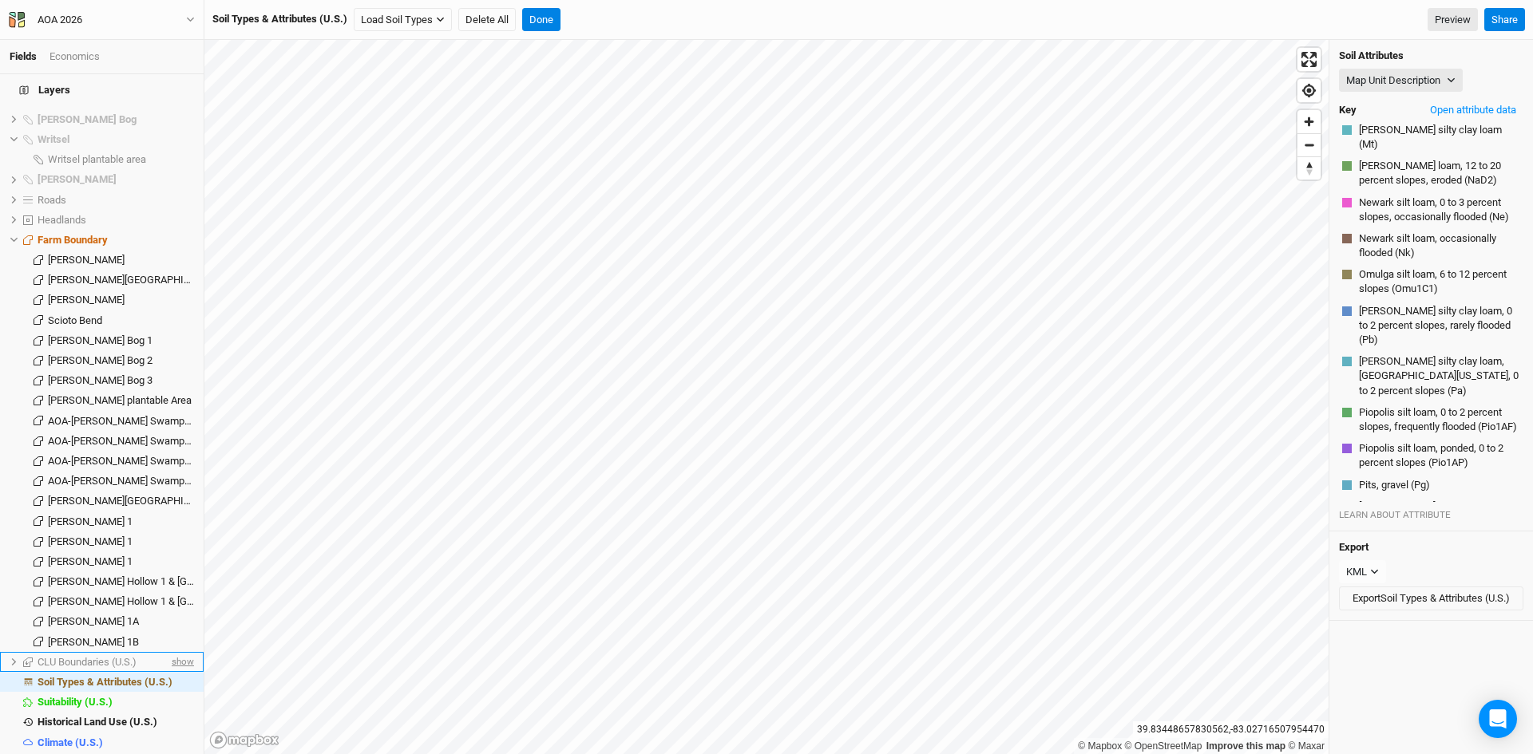
scroll to position [604, 0]
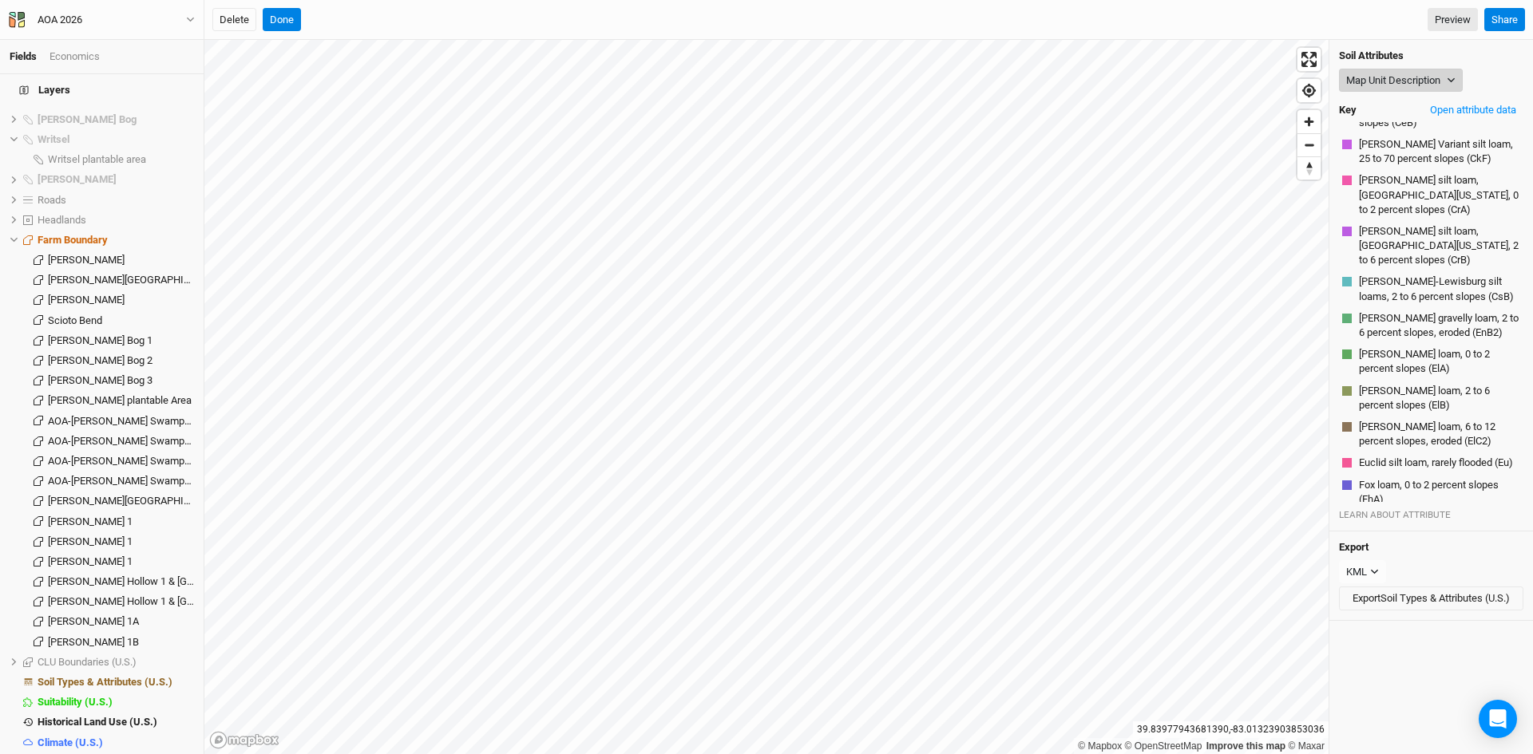
click at [1382, 83] on button "Map Unit Description" at bounding box center [1401, 81] width 124 height 24
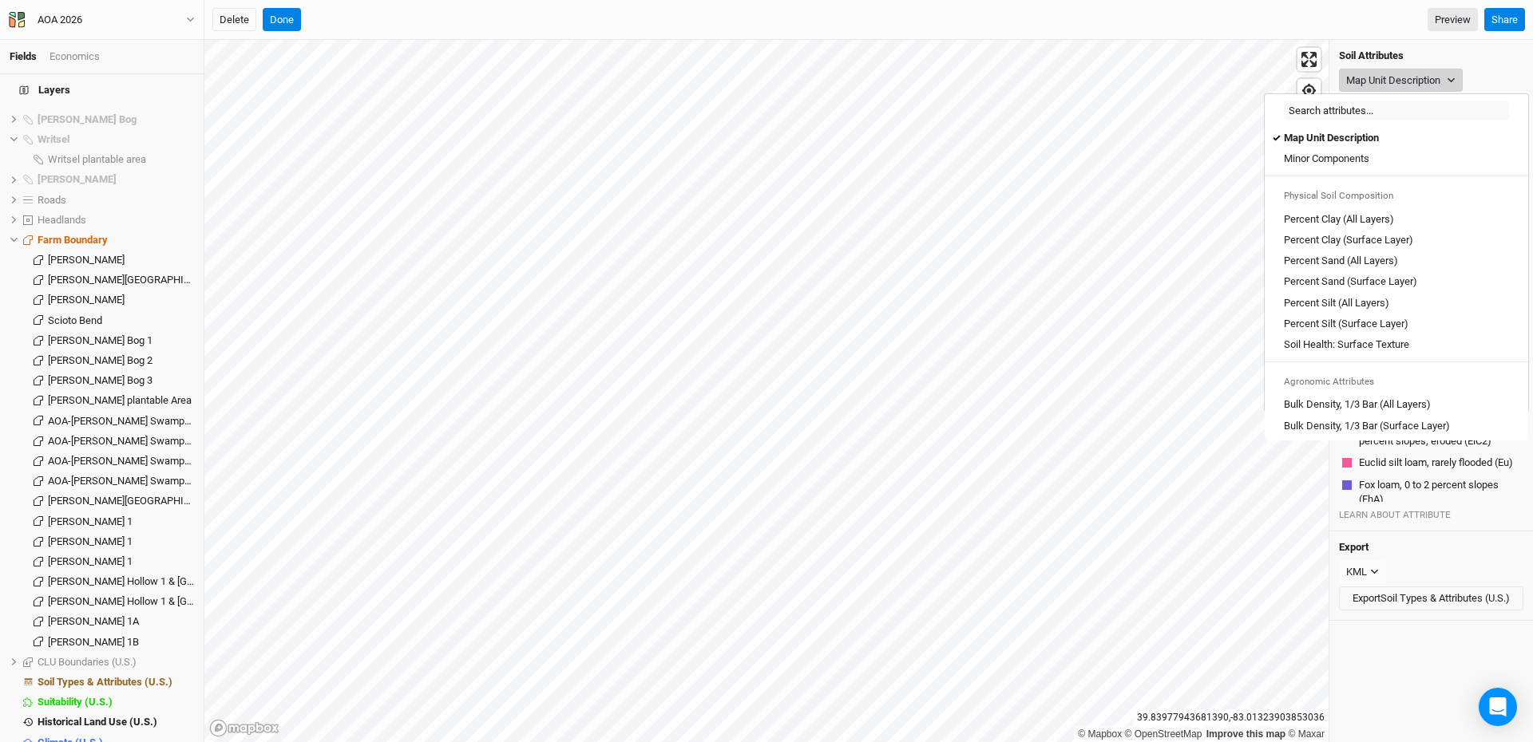
click at [1387, 73] on button "Map Unit Description" at bounding box center [1401, 81] width 124 height 24
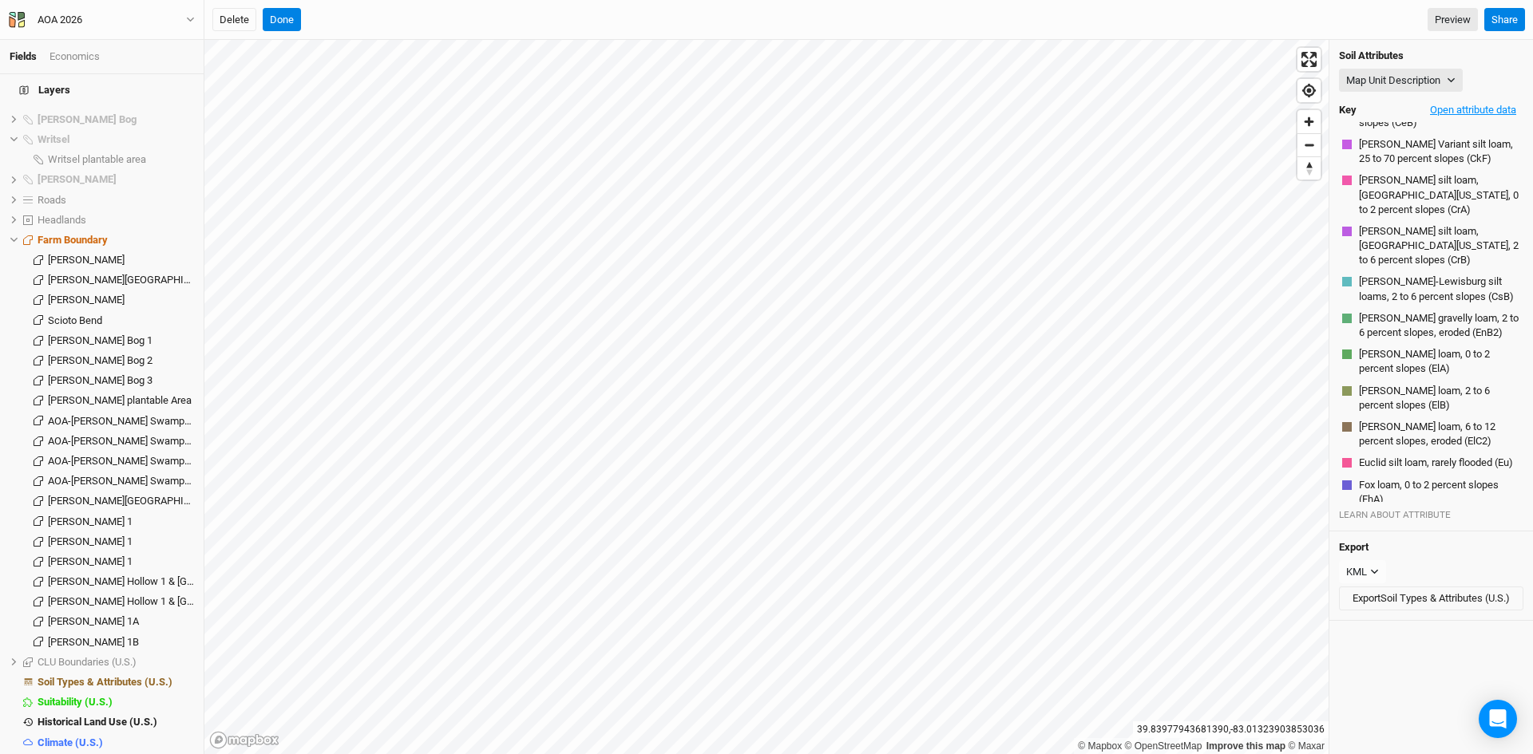
click at [1451, 105] on button "Open attribute data" at bounding box center [1473, 110] width 101 height 24
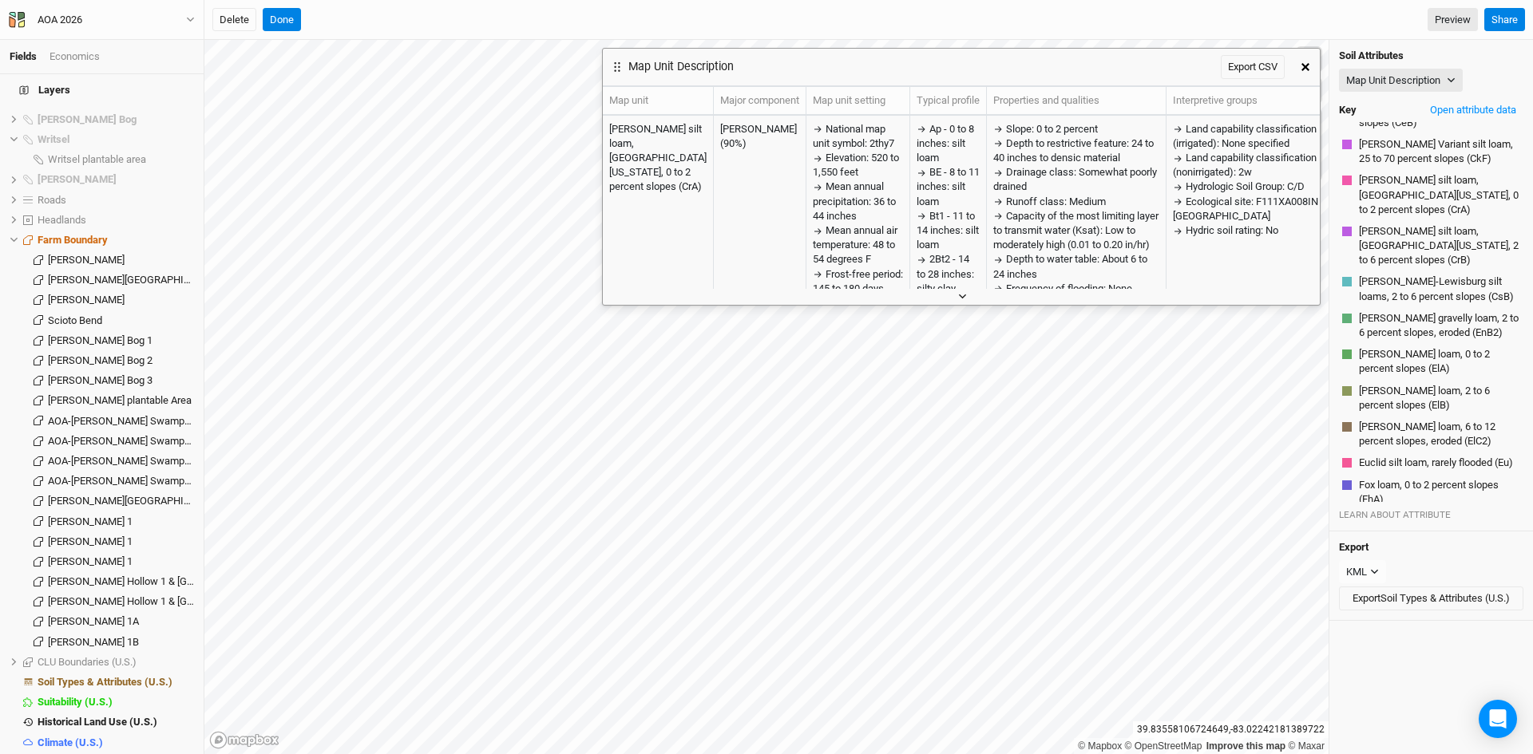
click at [961, 295] on icon "button" at bounding box center [962, 296] width 9 height 9
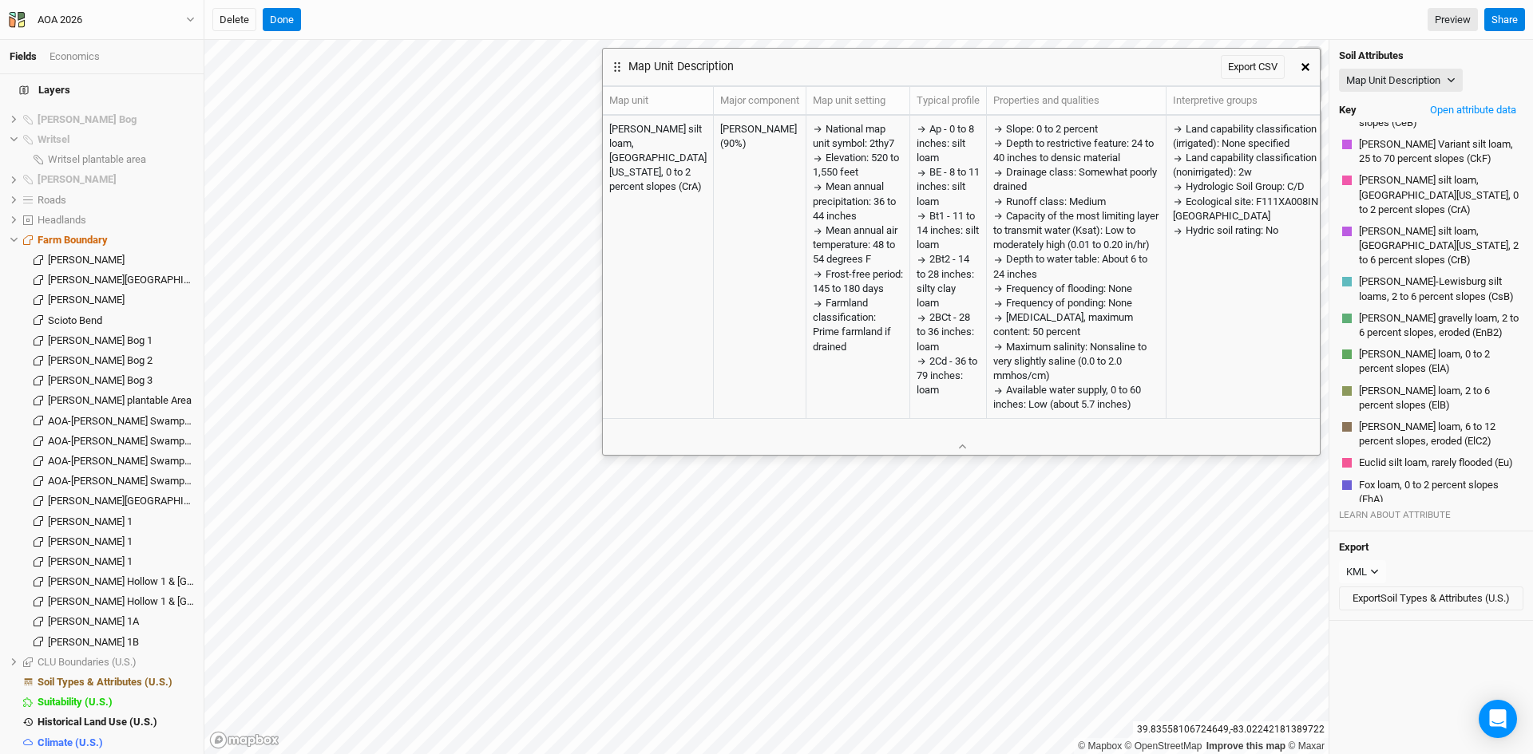
click at [1302, 64] on icon "button" at bounding box center [1305, 67] width 8 height 8
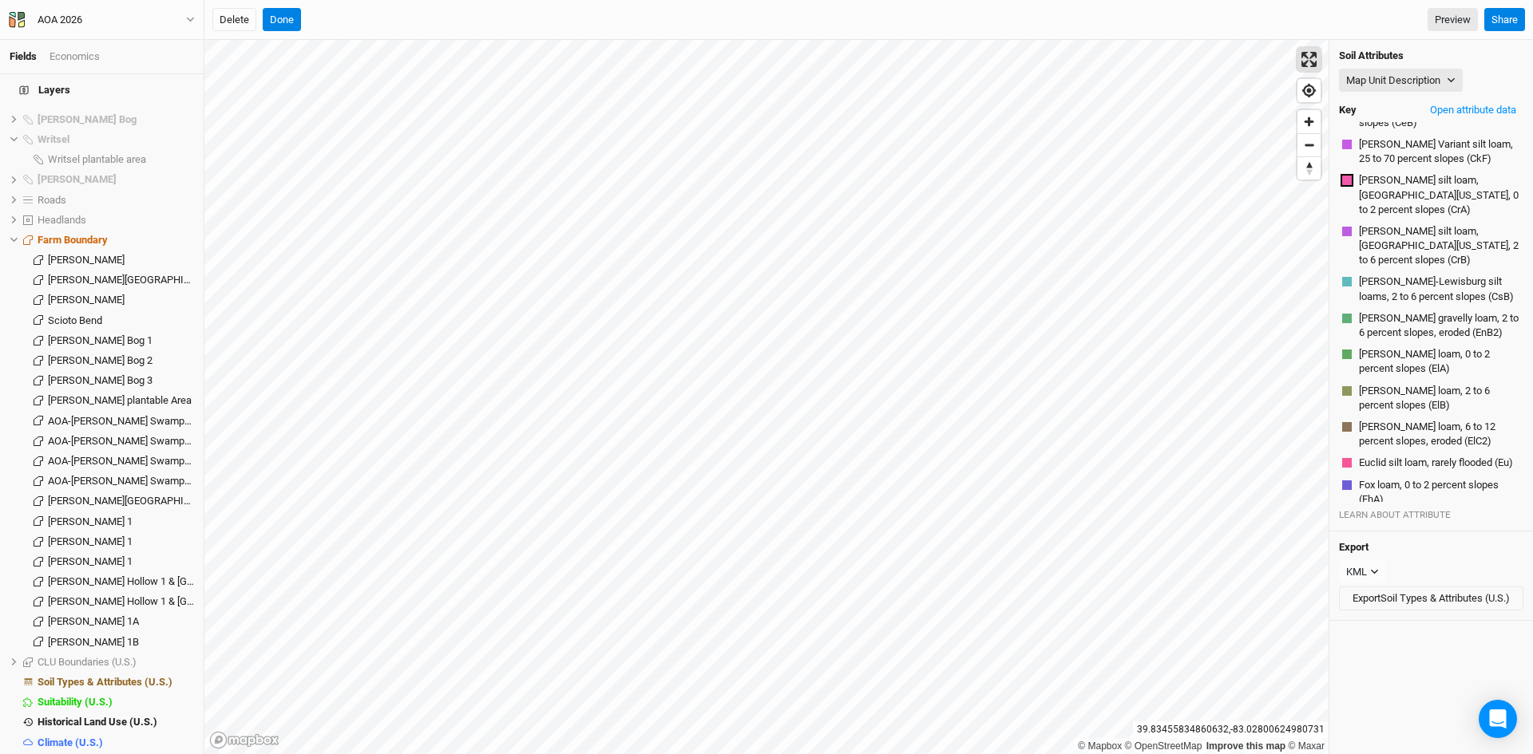
scroll to position [2031, 0]
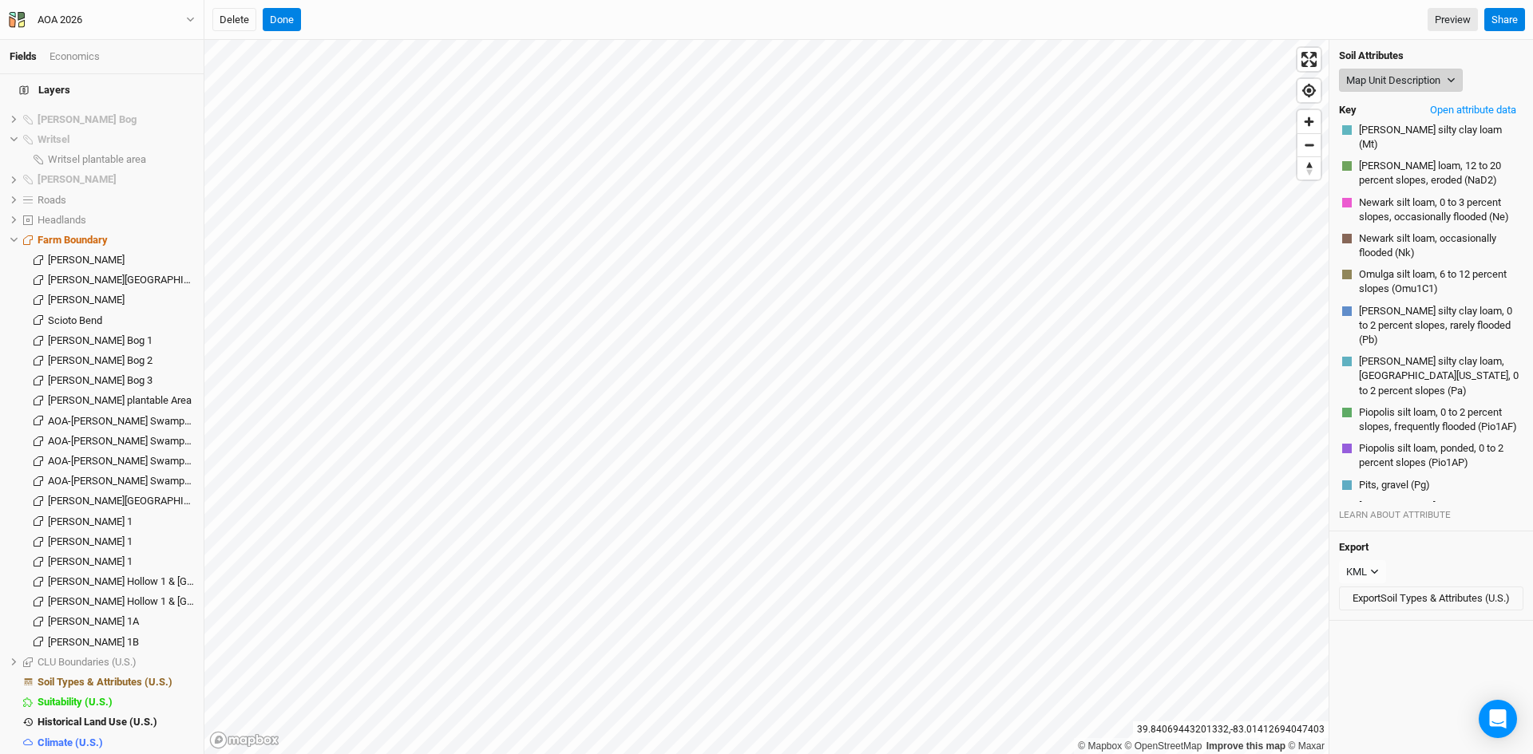
click at [1387, 79] on button "Map Unit Description" at bounding box center [1401, 81] width 124 height 24
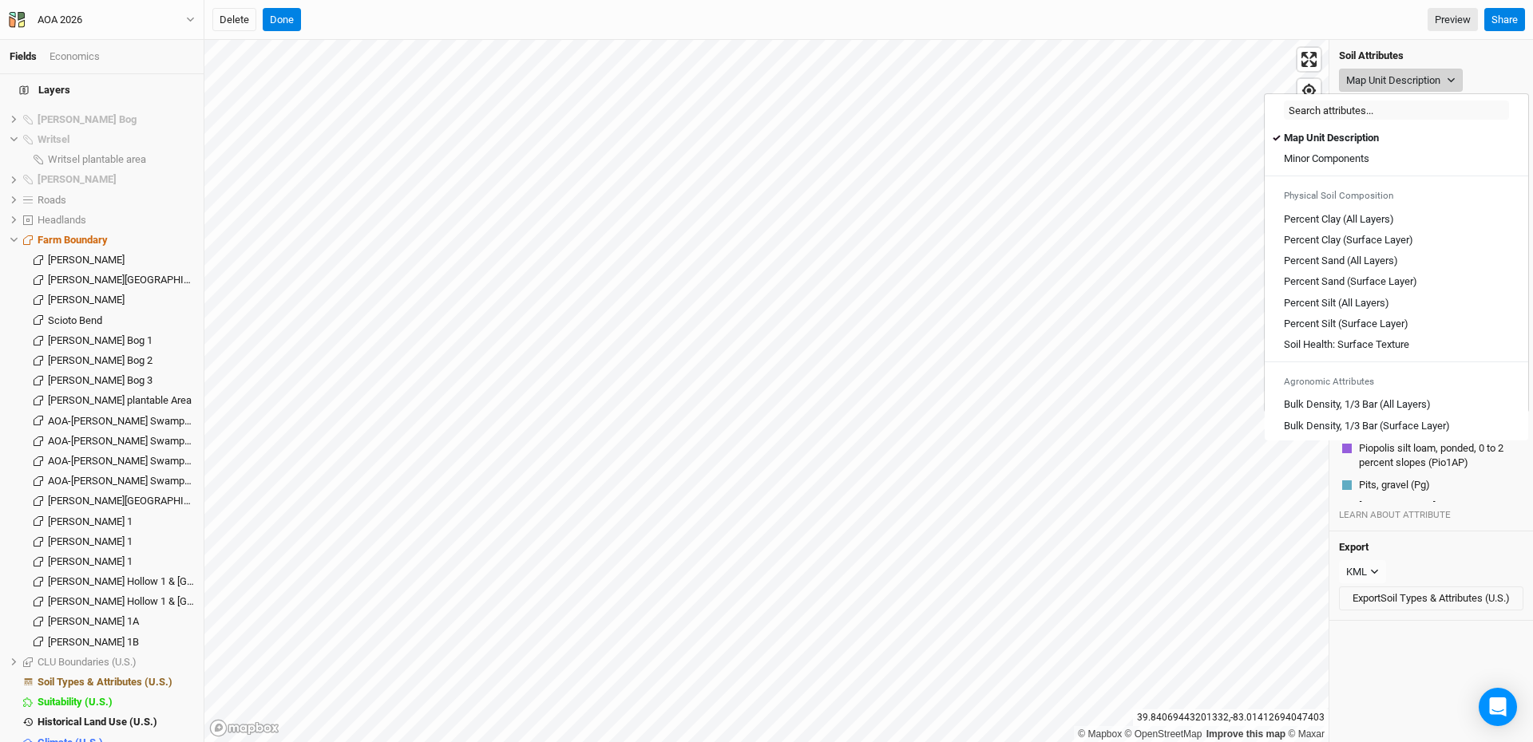
click at [1379, 69] on button "Map Unit Description" at bounding box center [1401, 81] width 124 height 24
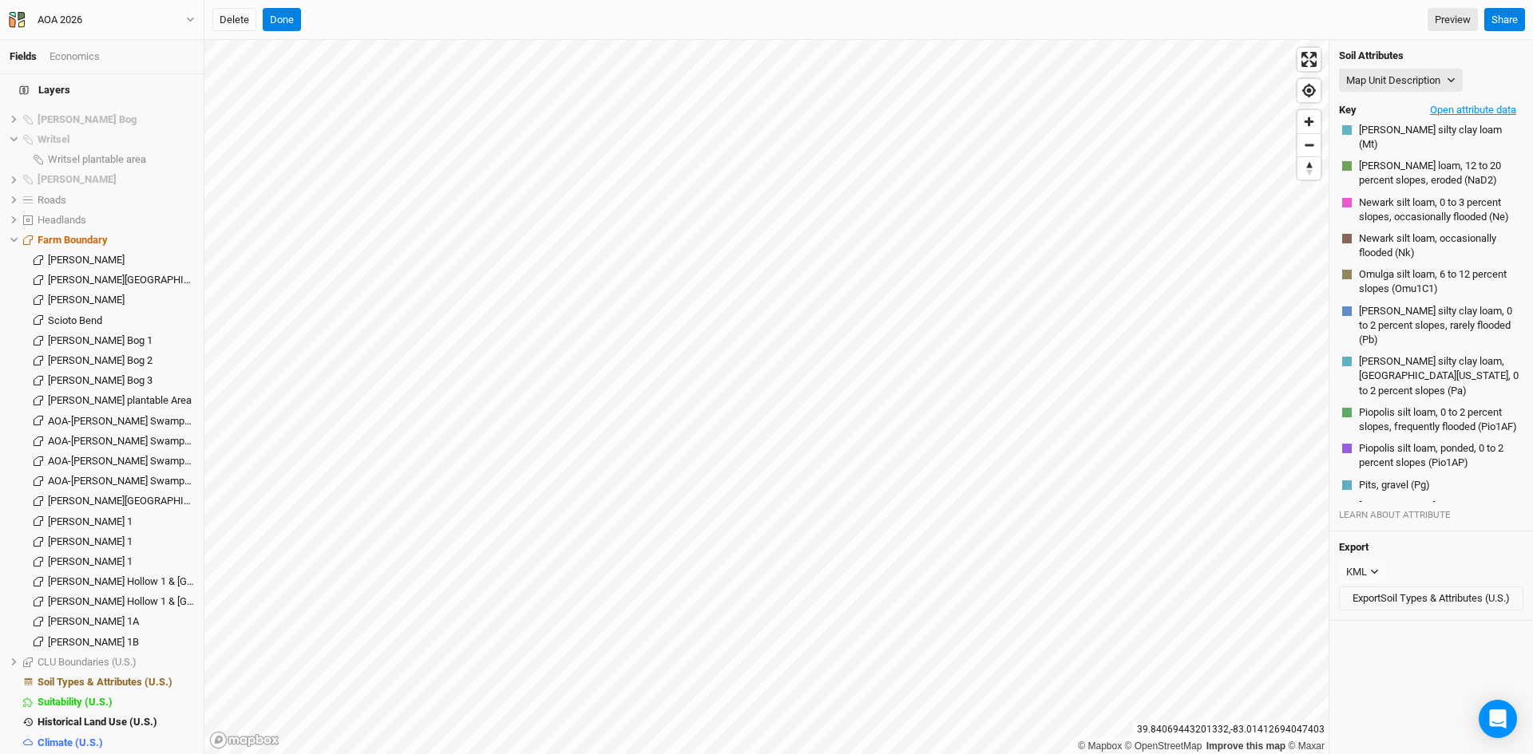
click at [1452, 109] on button "Open attribute data" at bounding box center [1473, 110] width 101 height 24
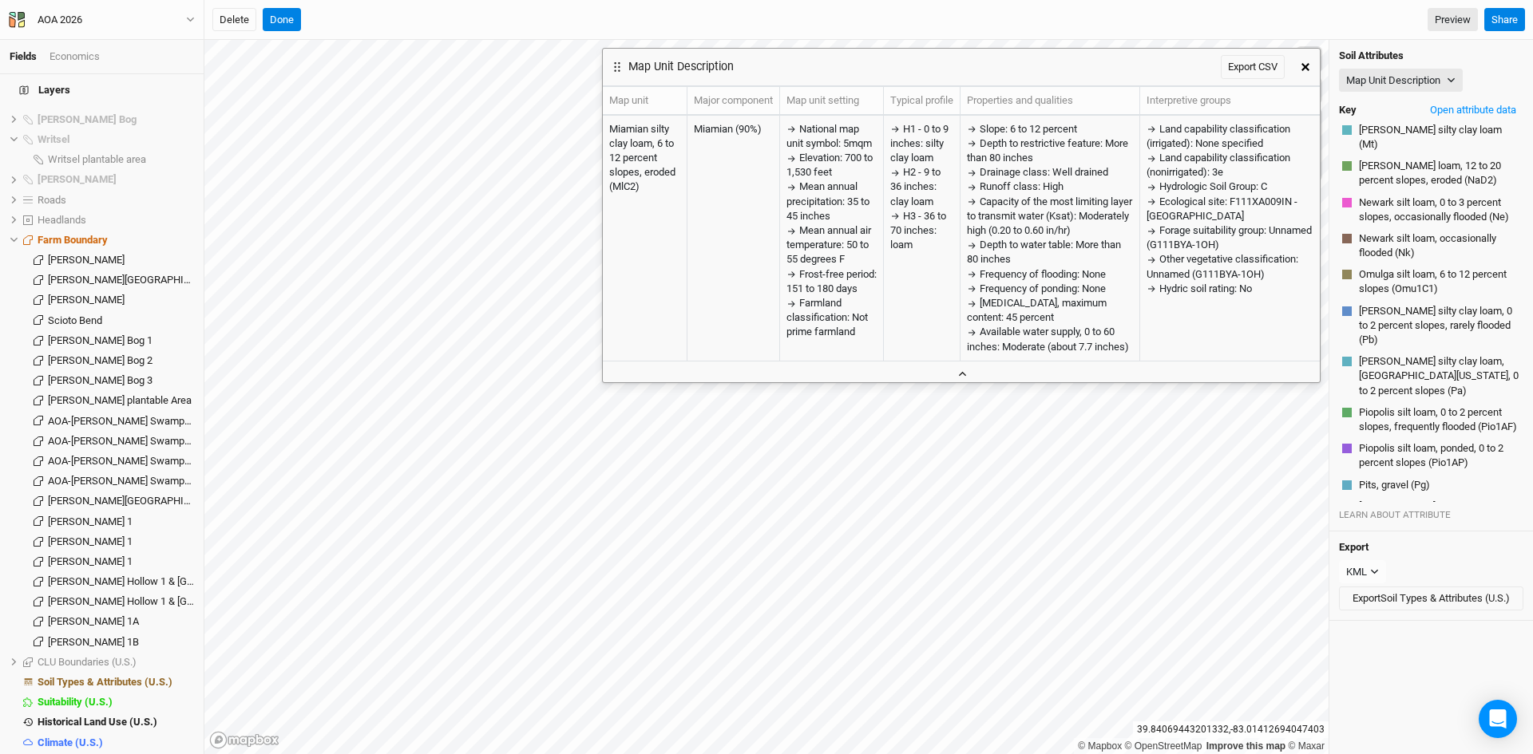
click at [966, 374] on icon "button" at bounding box center [962, 374] width 9 height 9
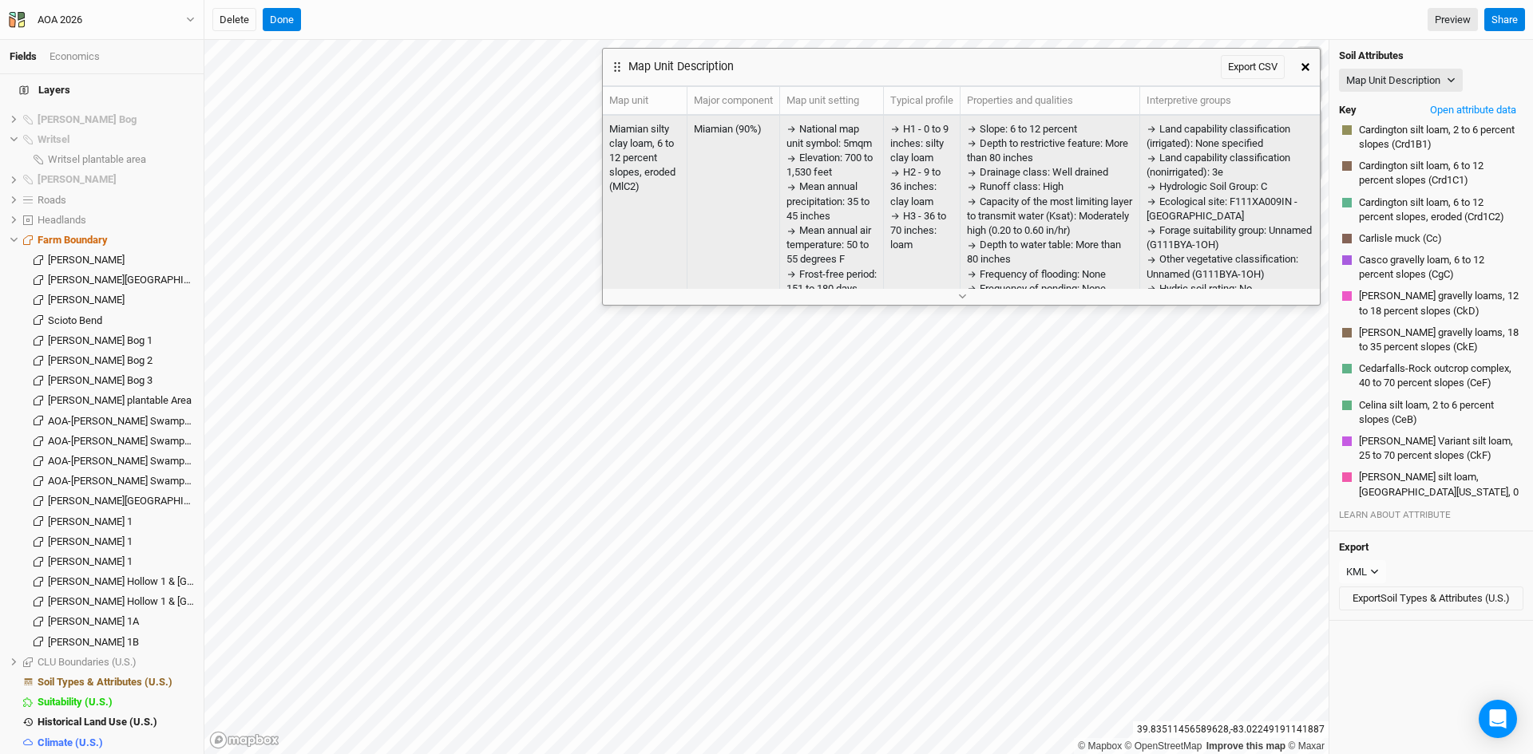
scroll to position [307, 0]
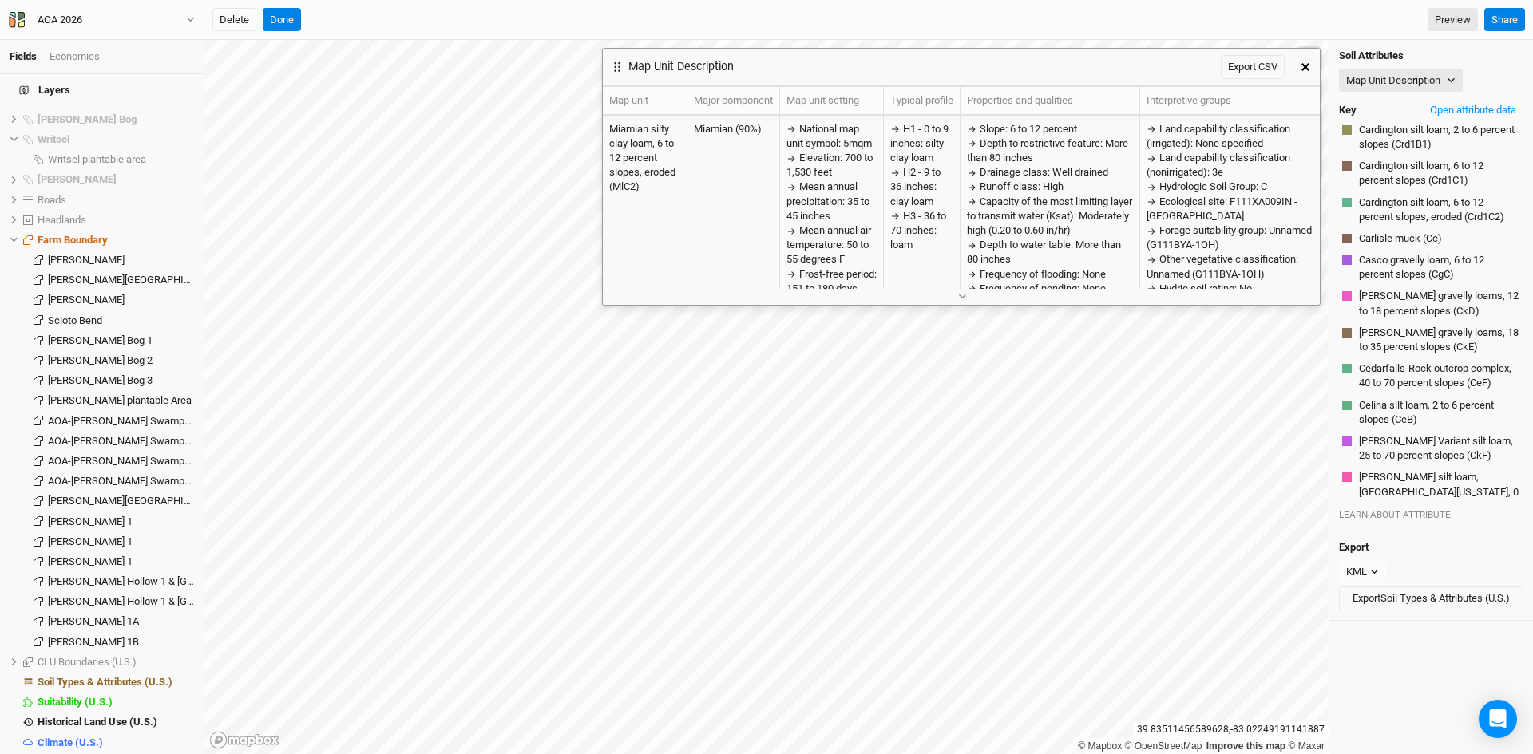
click at [1307, 67] on icon "button" at bounding box center [1305, 67] width 8 height 8
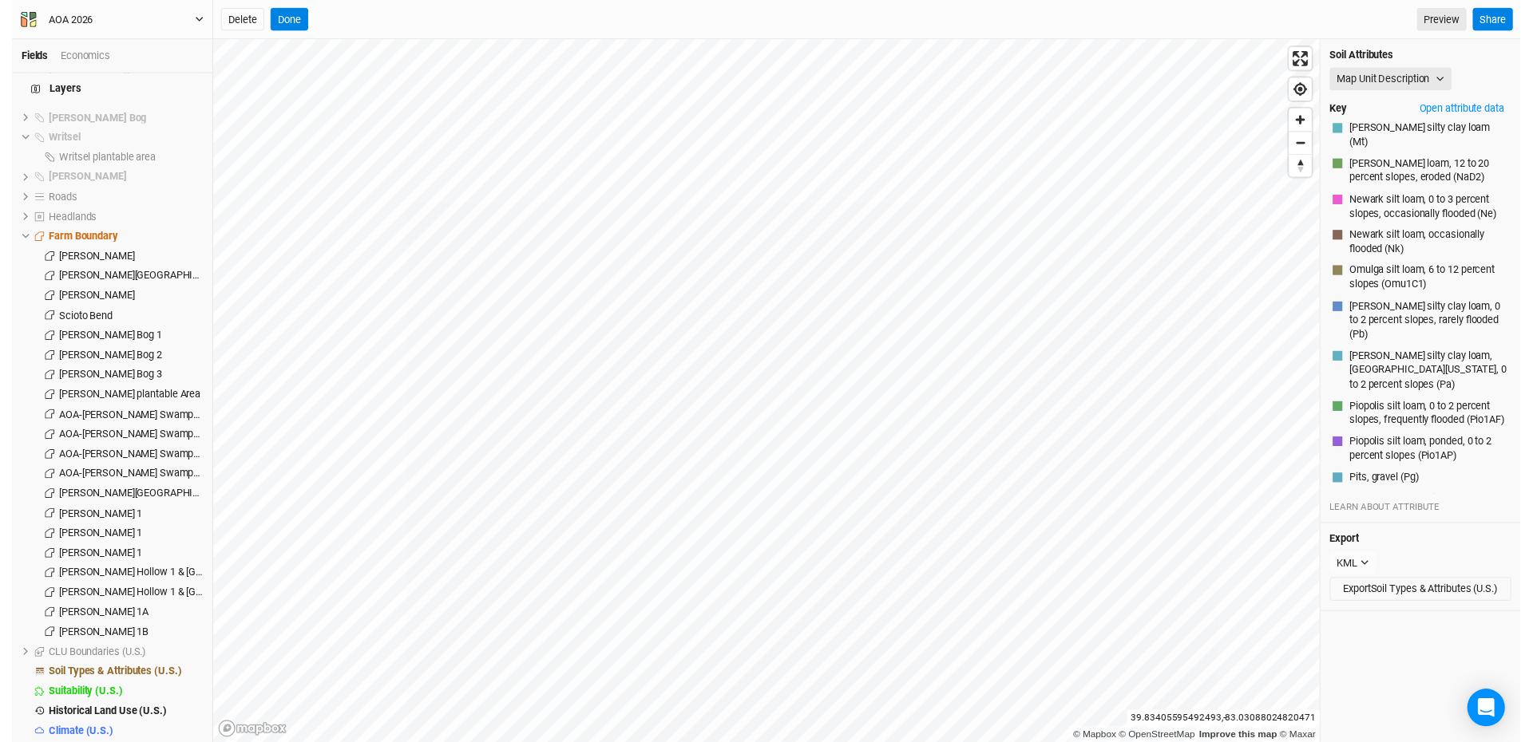
scroll to position [3401, 0]
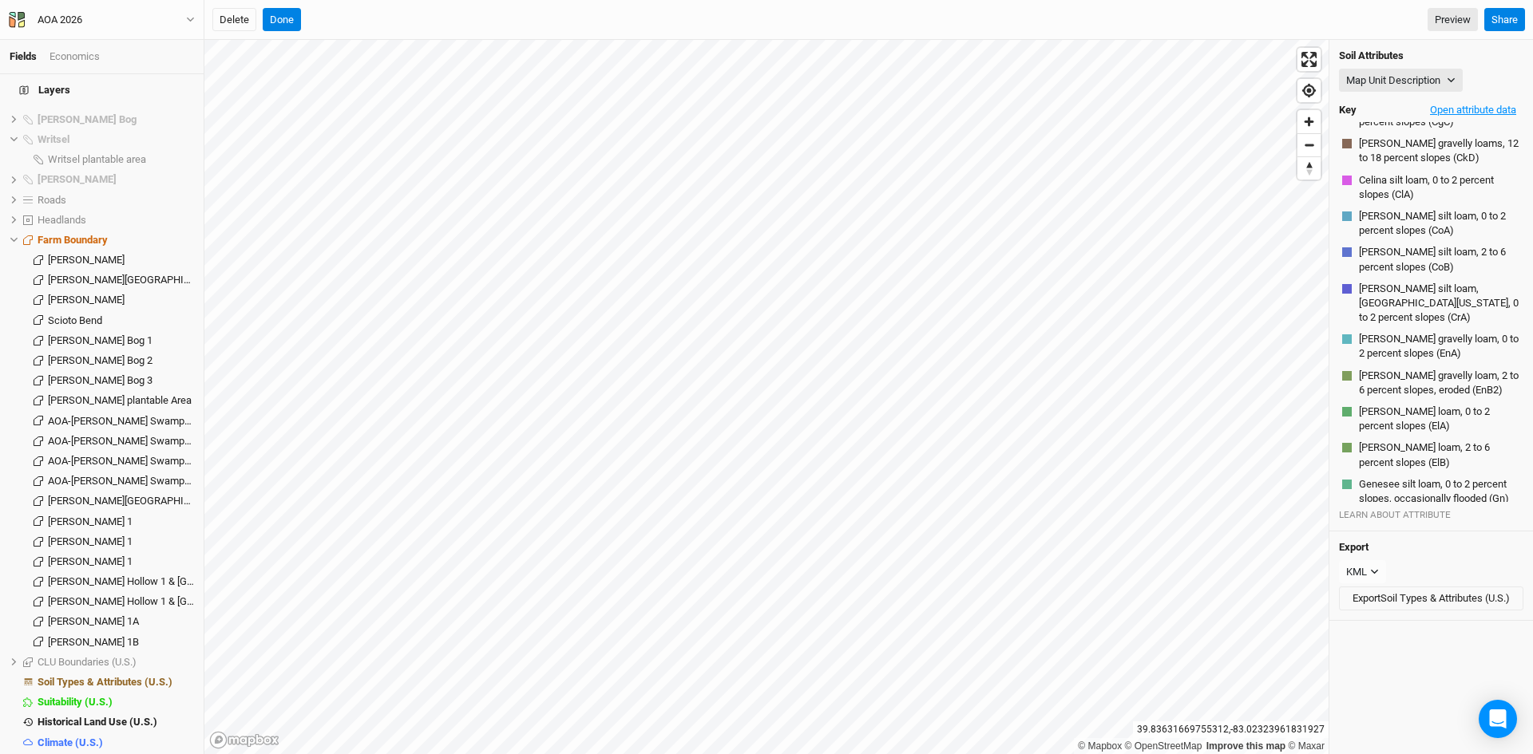
click at [1460, 107] on button "Open attribute data" at bounding box center [1473, 110] width 101 height 24
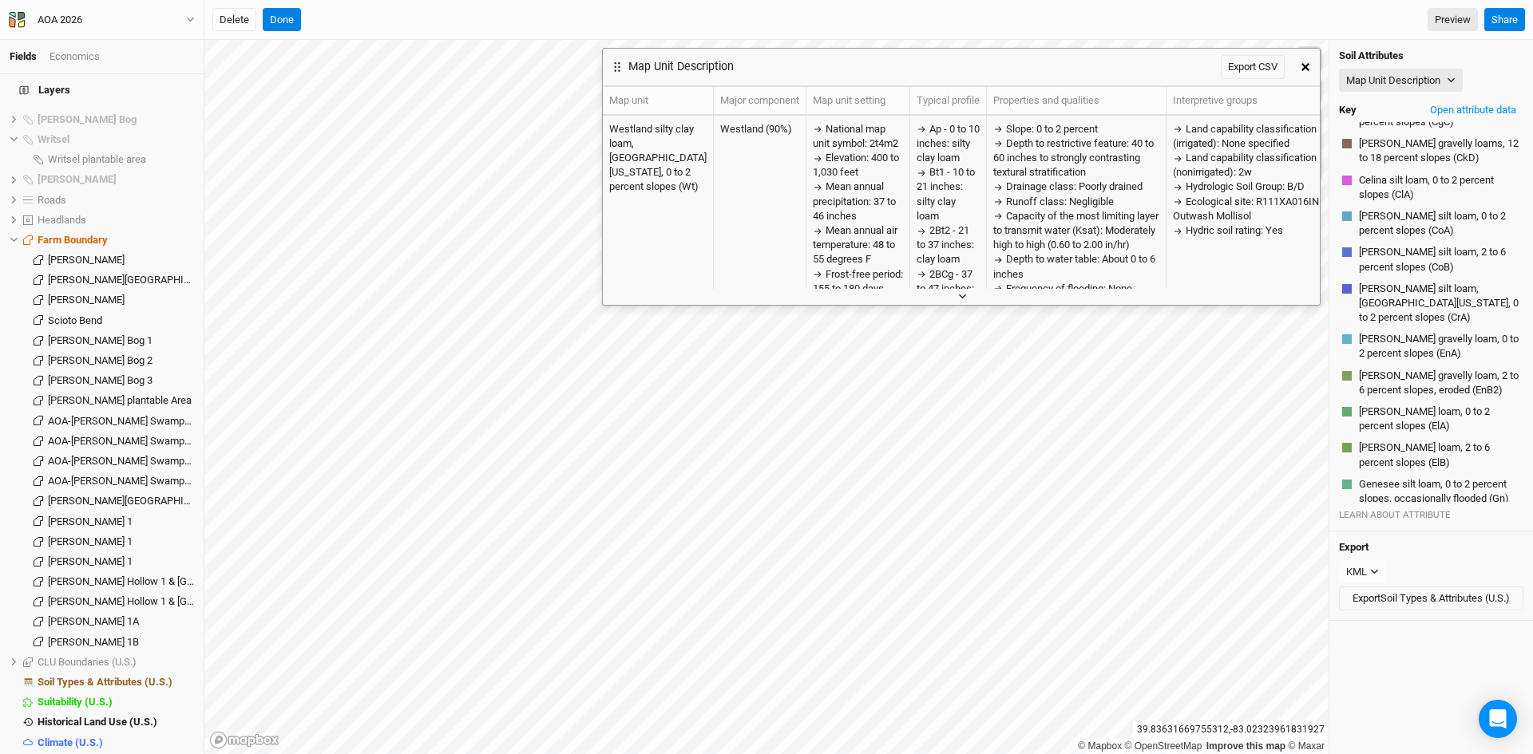
click at [964, 299] on icon "button" at bounding box center [962, 296] width 9 height 9
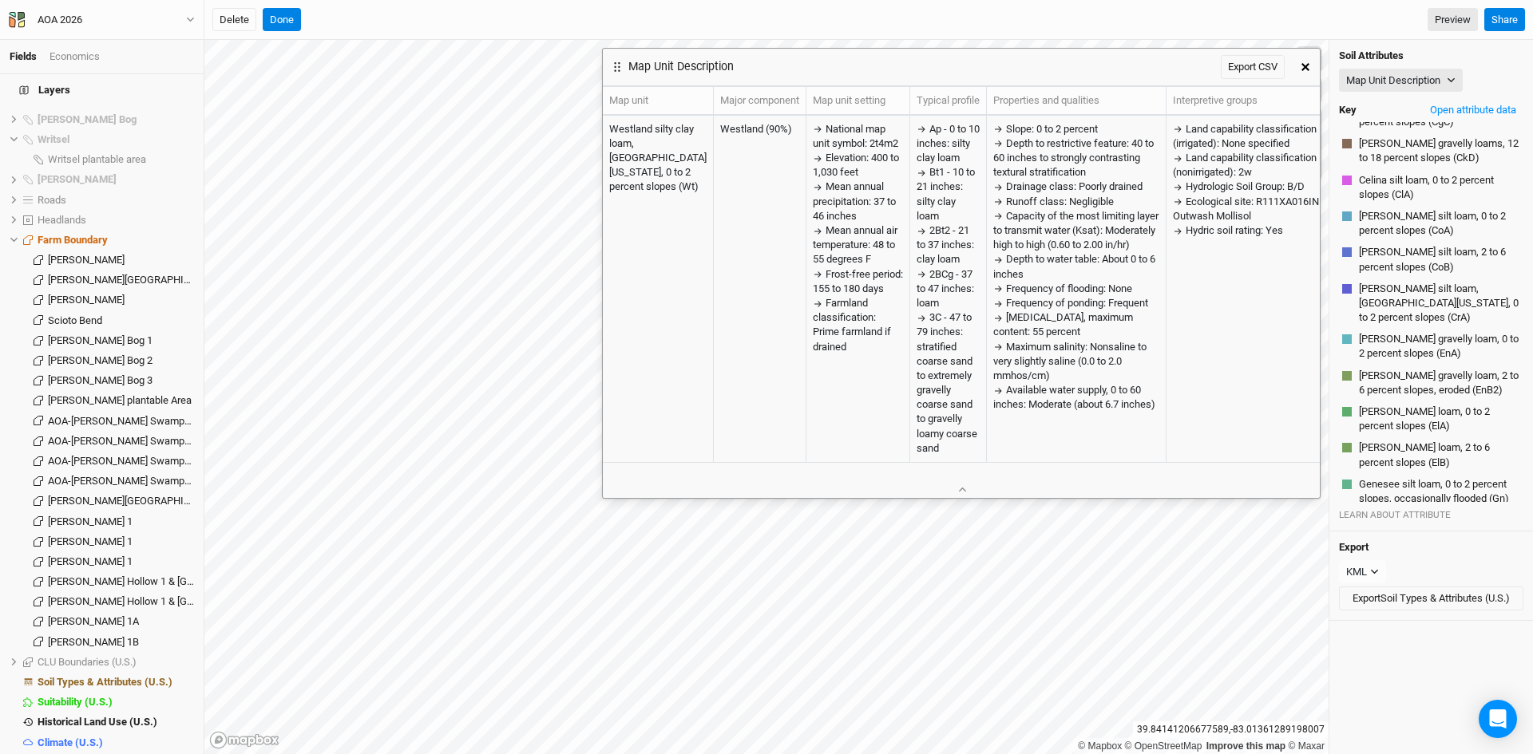
click at [1304, 69] on icon "button" at bounding box center [1305, 67] width 8 height 8
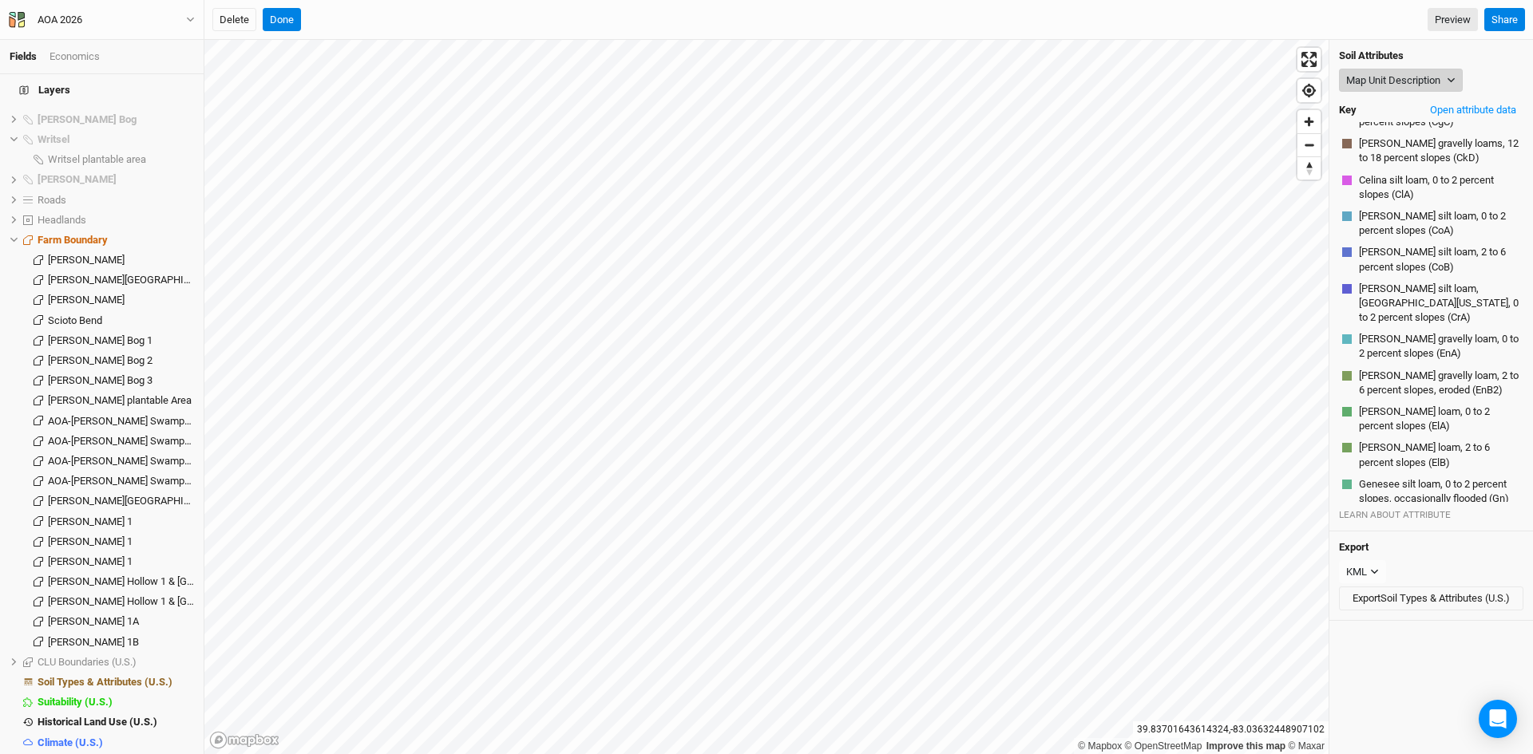
click at [1384, 85] on button "Map Unit Description" at bounding box center [1401, 81] width 124 height 24
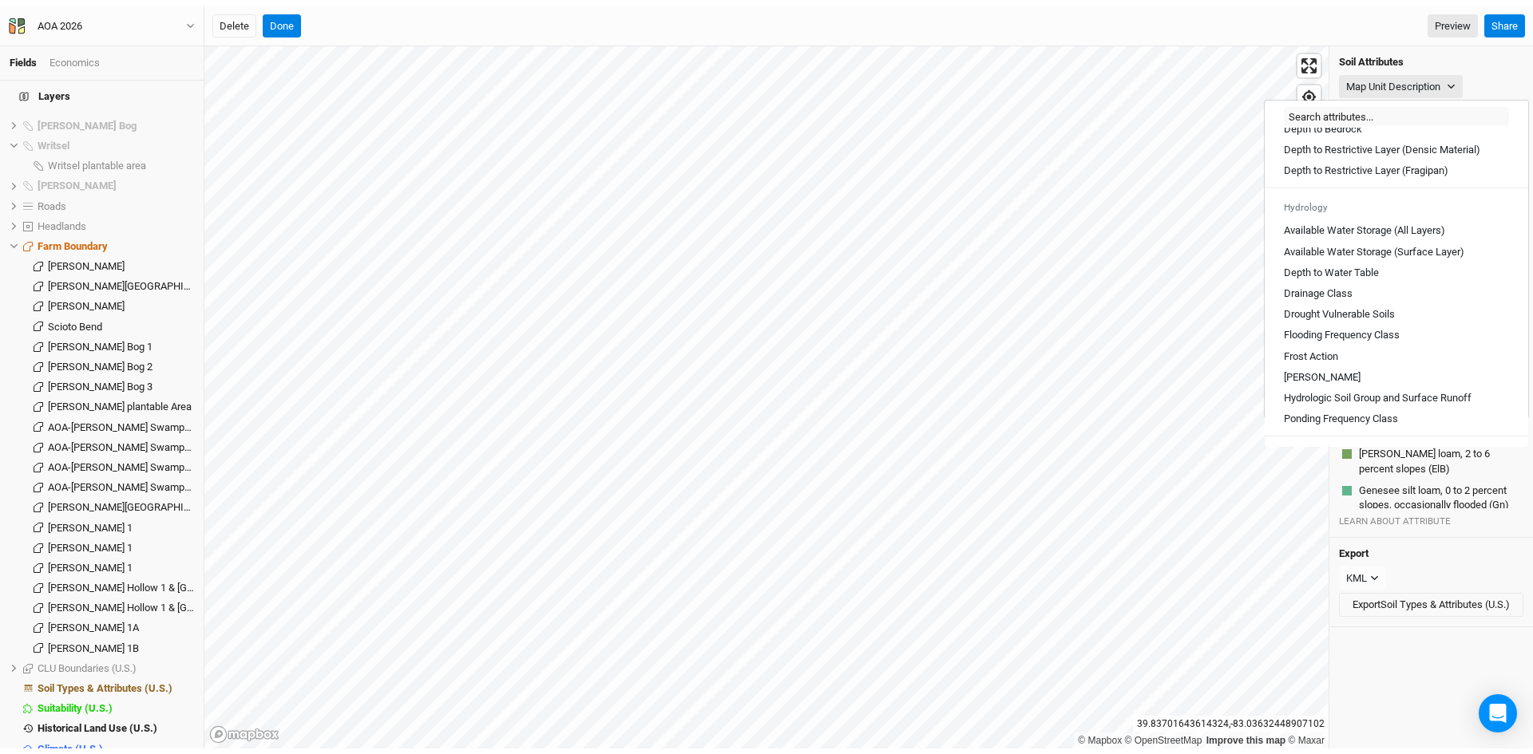
scroll to position [718, 0]
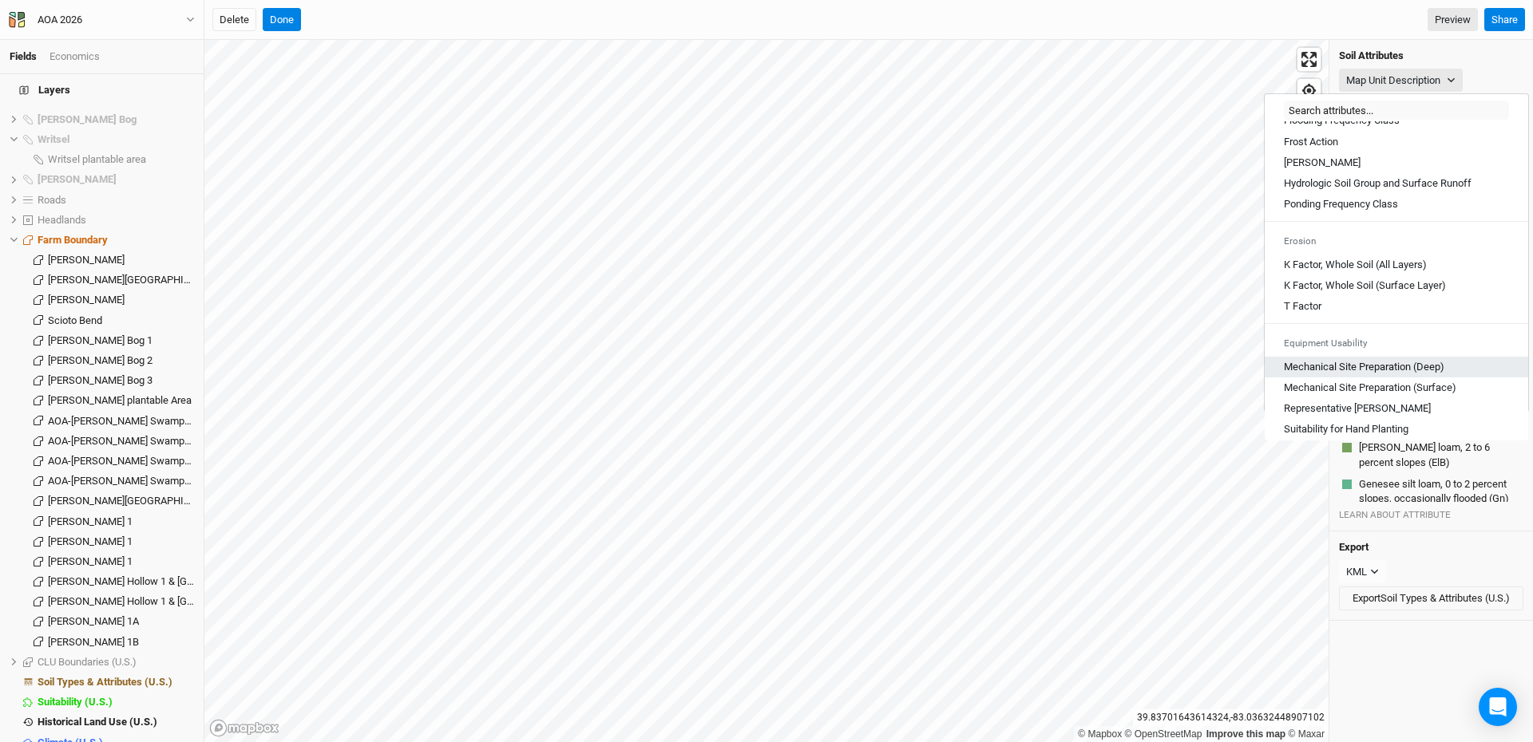
click at [1316, 374] on \(Deep\) "Mechanical Site Preparation (Deep)" at bounding box center [1364, 367] width 160 height 14
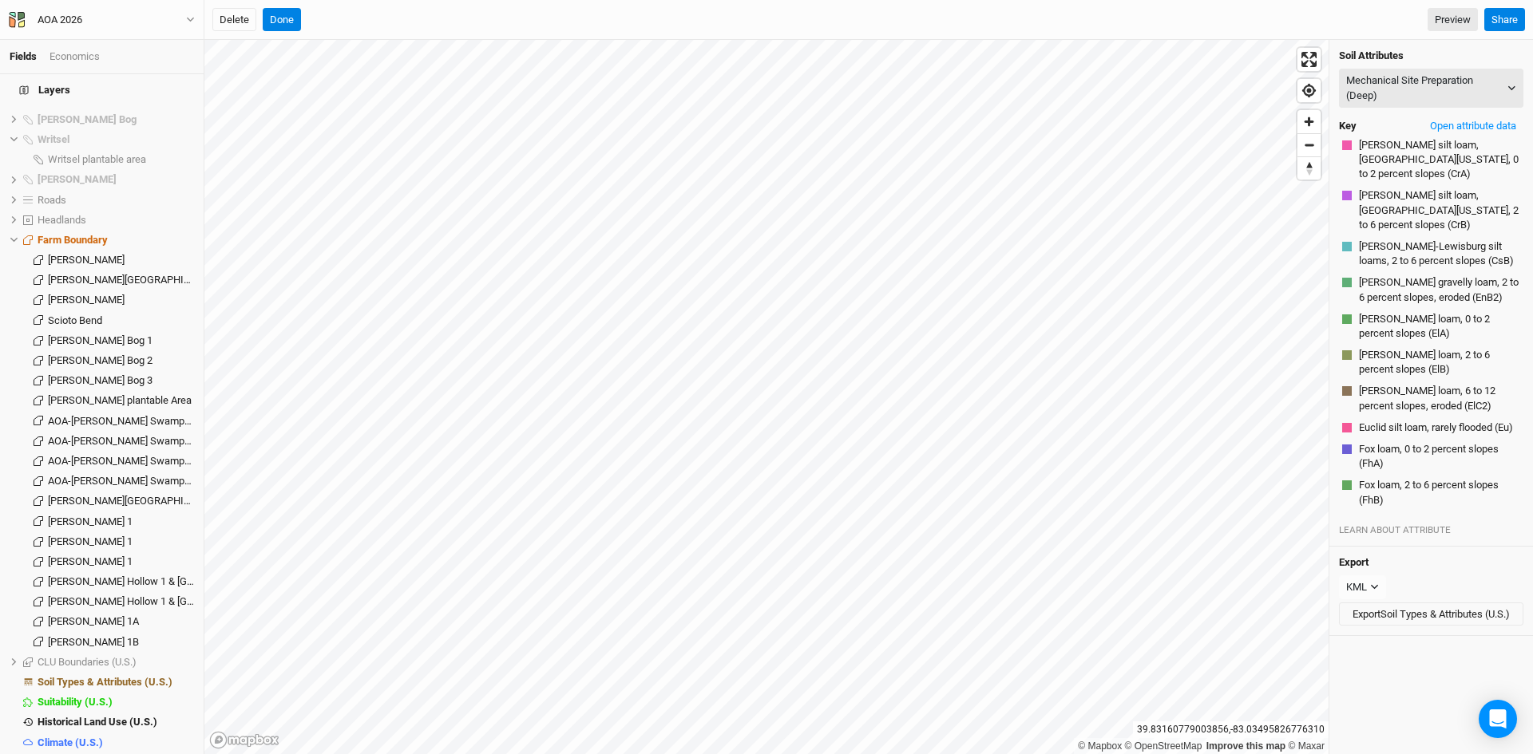
scroll to position [604, 0]
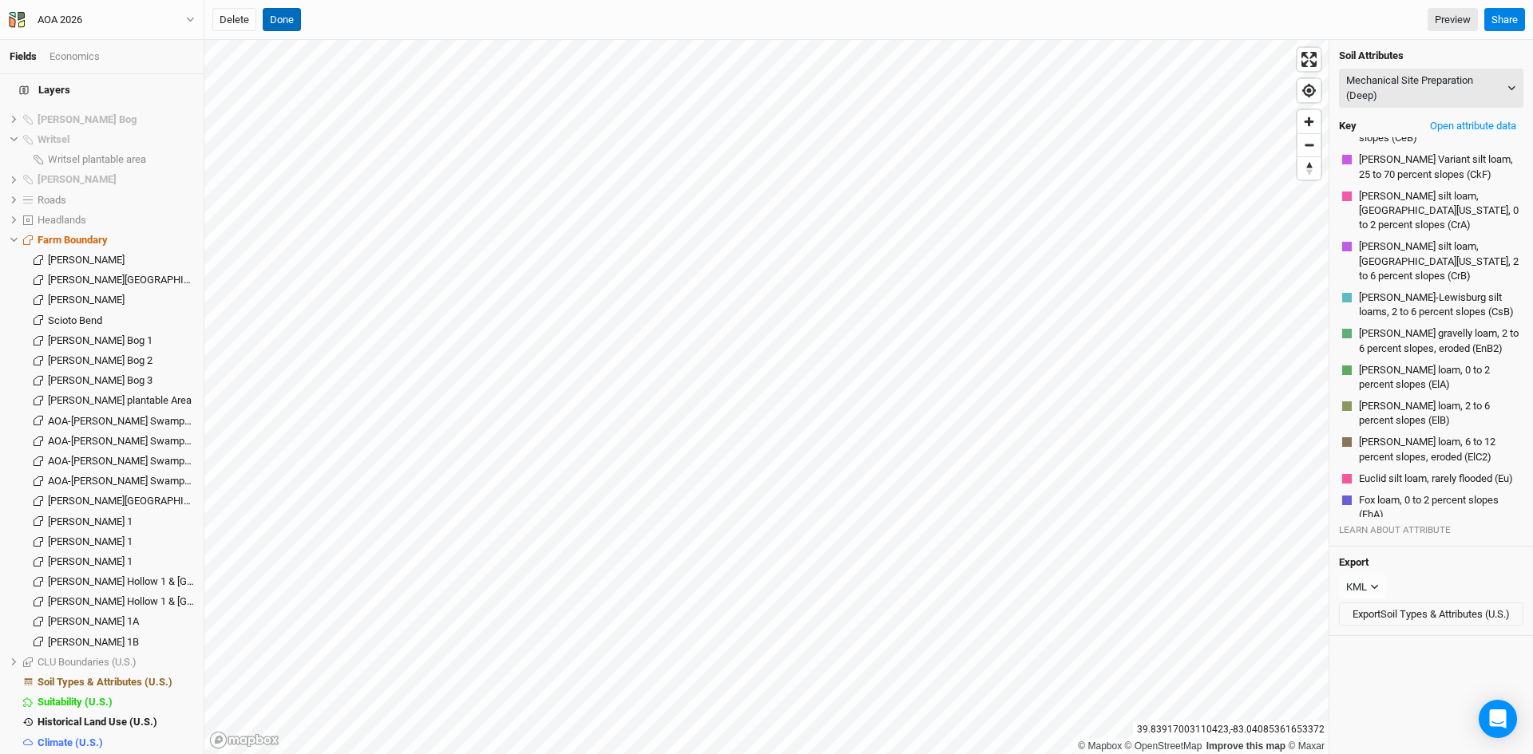
click at [282, 18] on button "Done" at bounding box center [282, 20] width 38 height 24
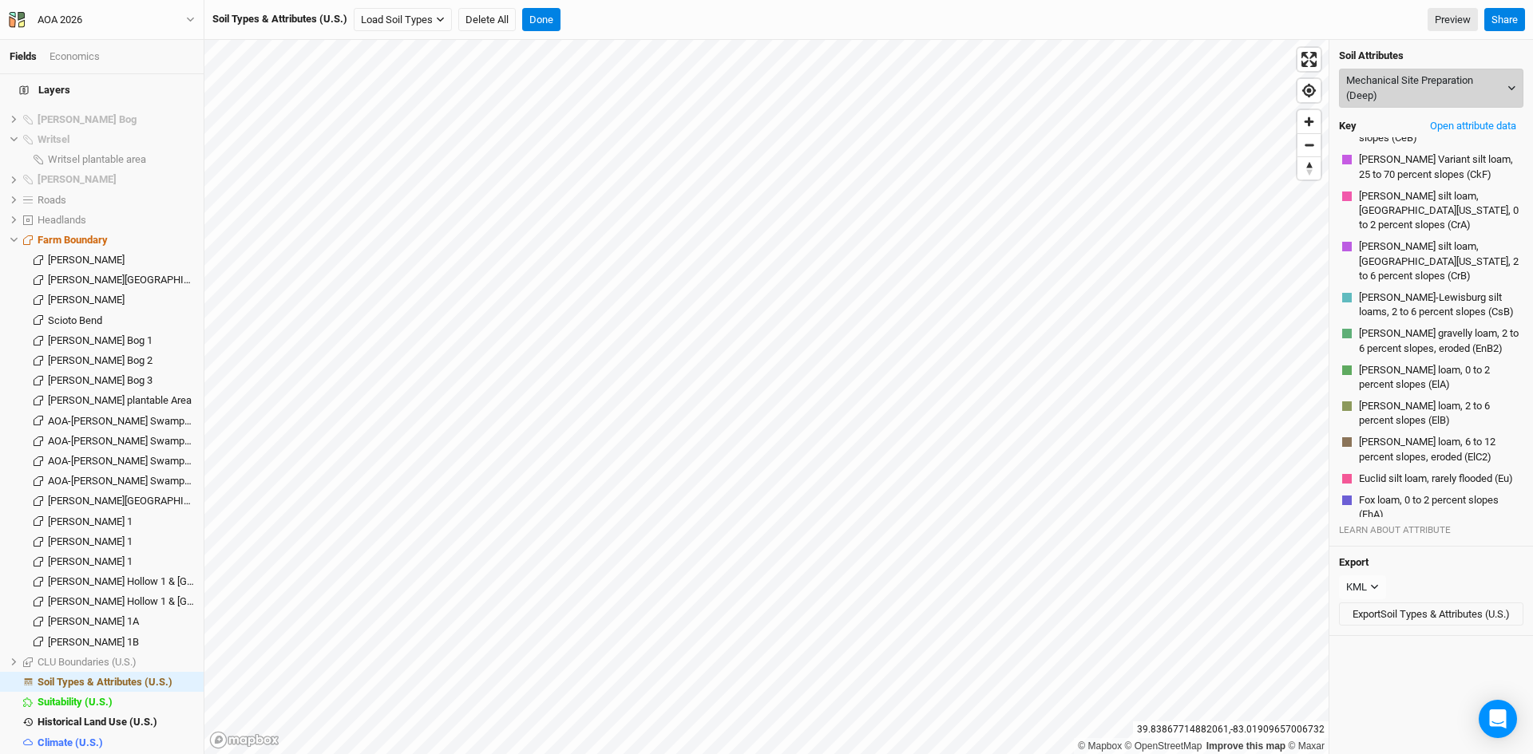
click at [1432, 75] on button "Mechanical Site Preparation (Deep)" at bounding box center [1431, 88] width 184 height 39
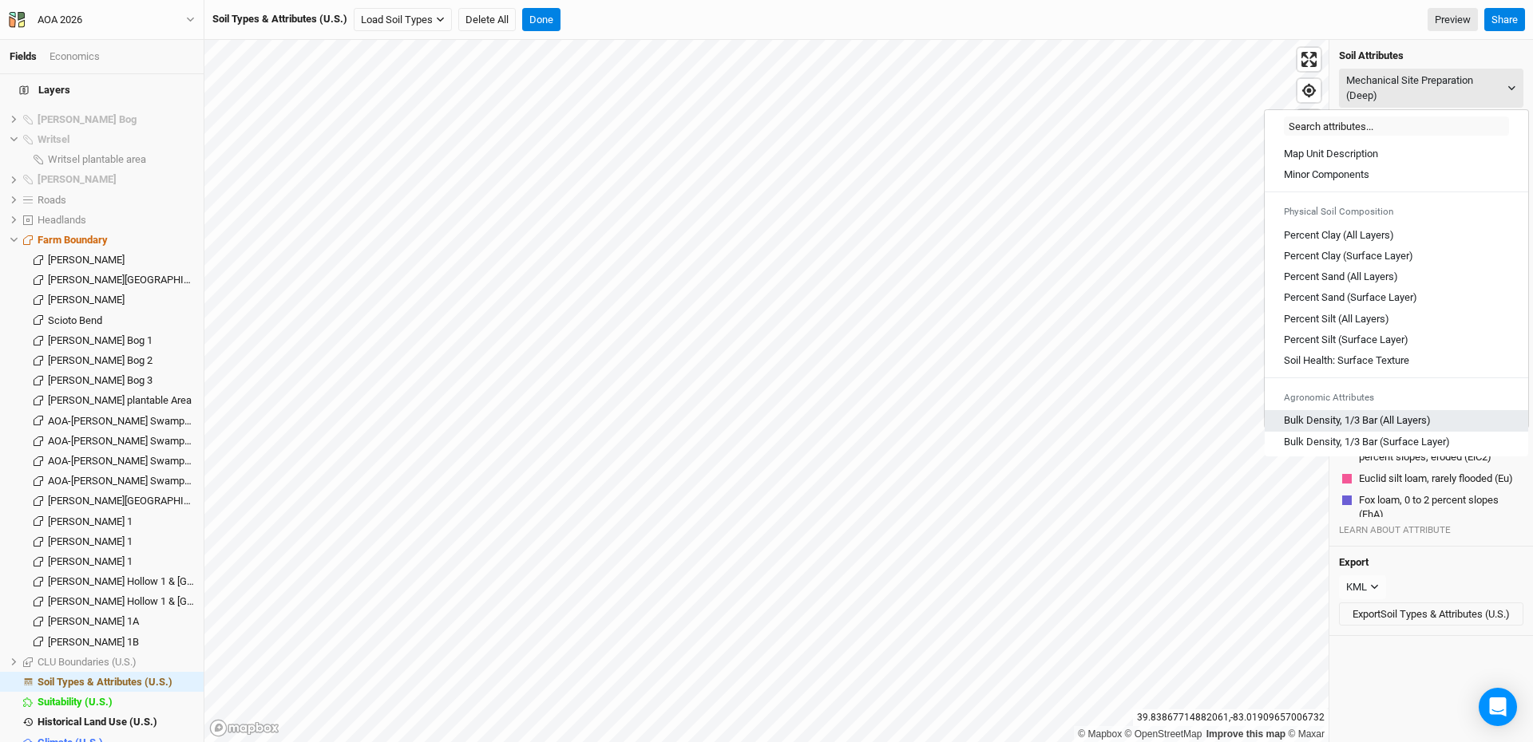
click at [1319, 418] on Layers\) "Bulk Density, 1/3 Bar (All Layers)" at bounding box center [1357, 421] width 147 height 14
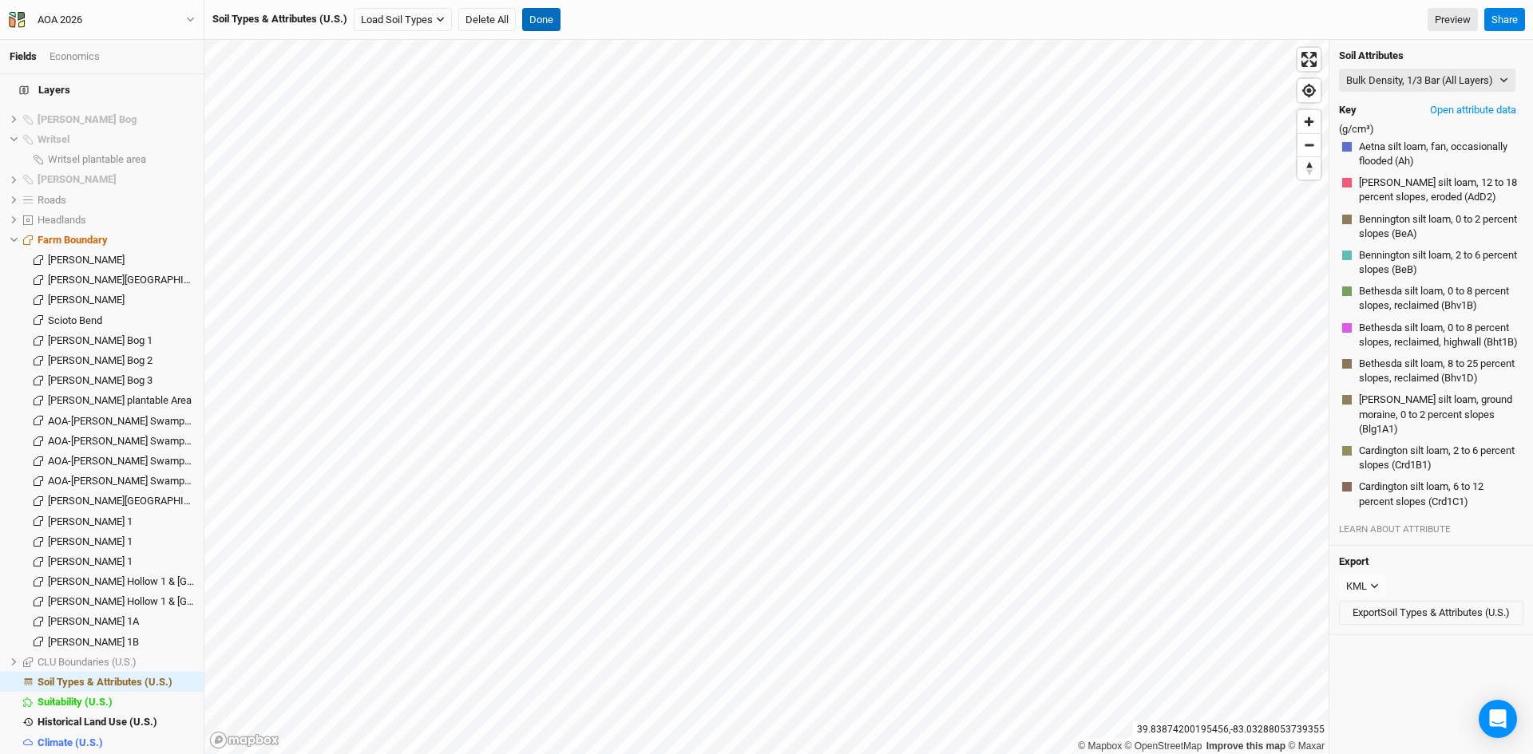
scroll to position [3401, 0]
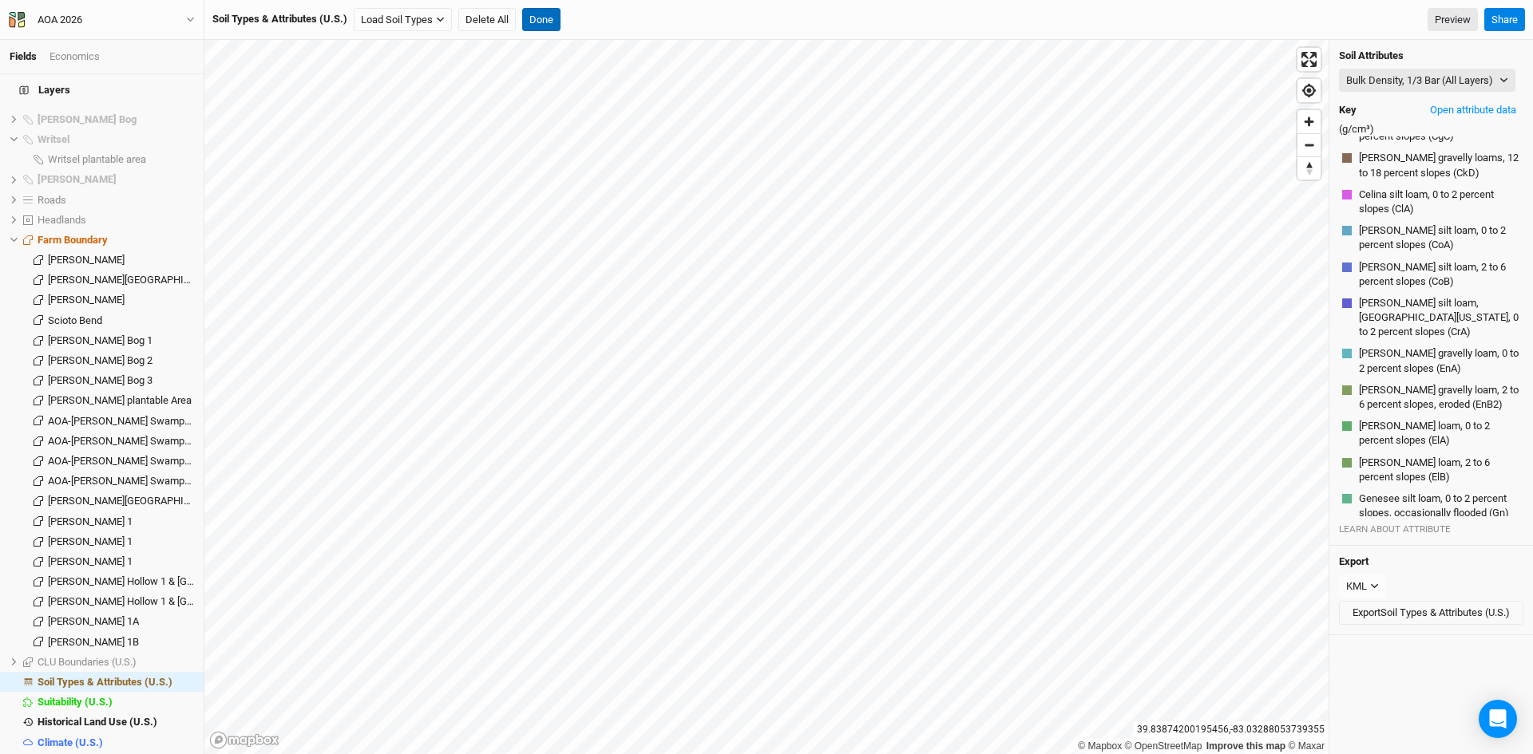
click at [540, 17] on button "Done" at bounding box center [541, 20] width 38 height 24
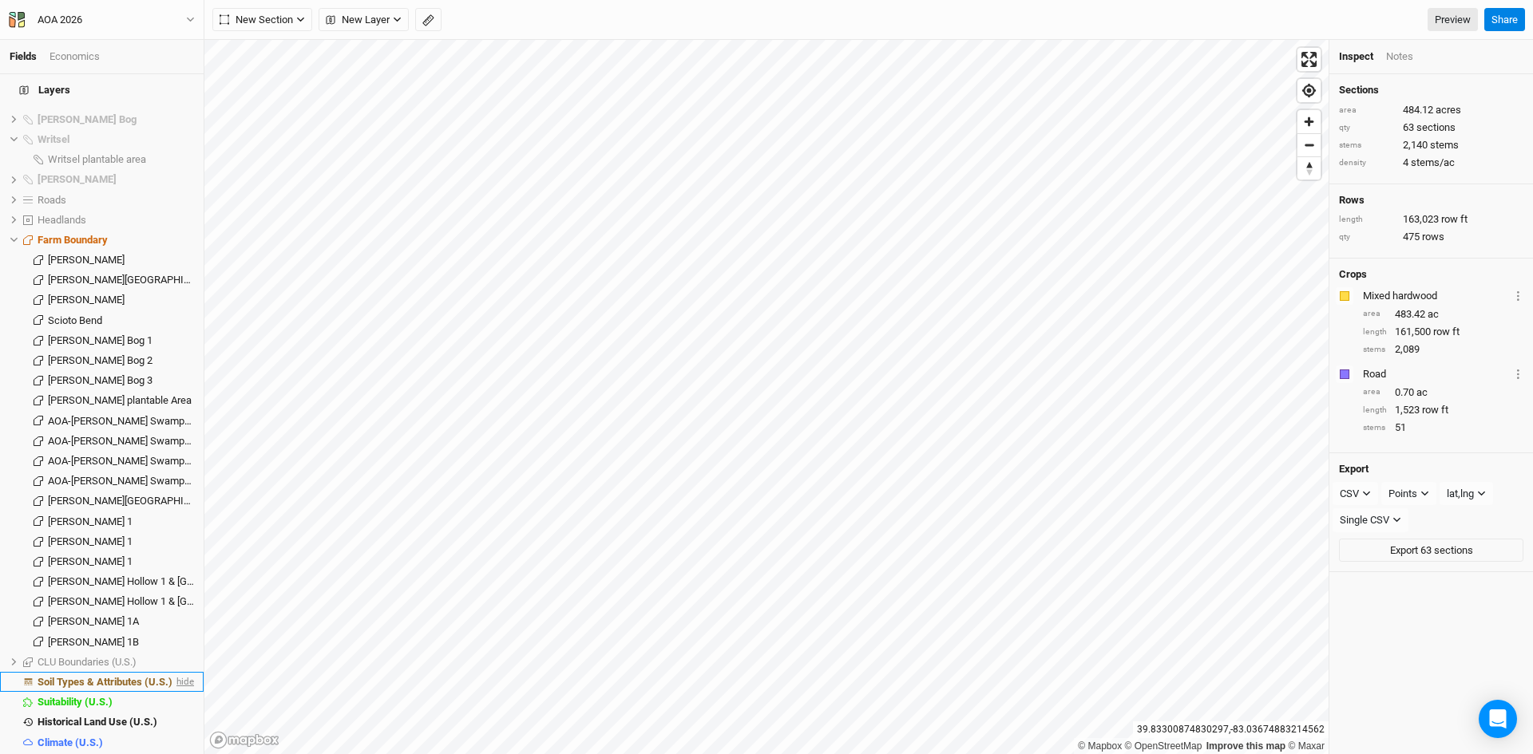
click at [173, 672] on span "hide" at bounding box center [183, 682] width 21 height 20
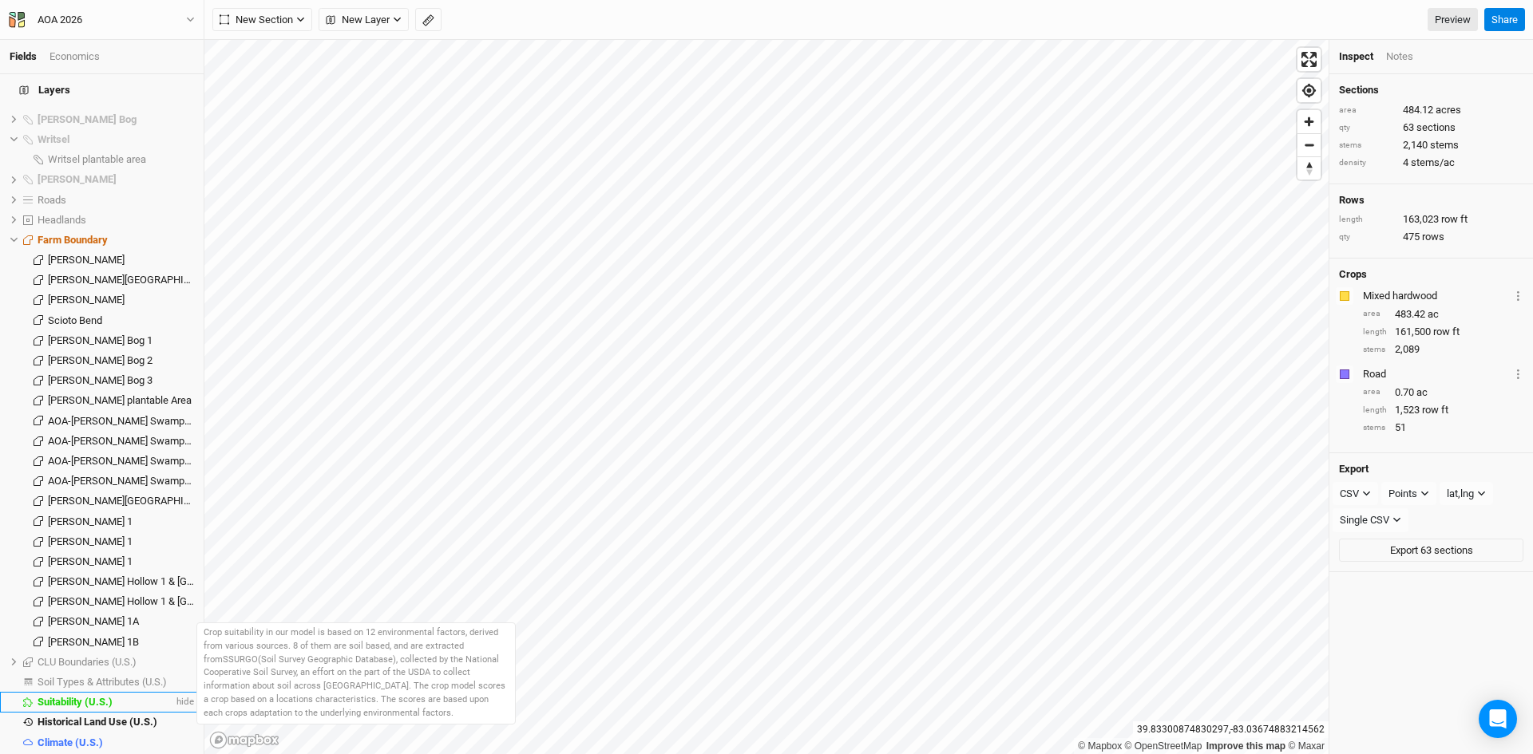
click at [107, 696] on span "Suitability (U.S.)" at bounding box center [75, 702] width 75 height 12
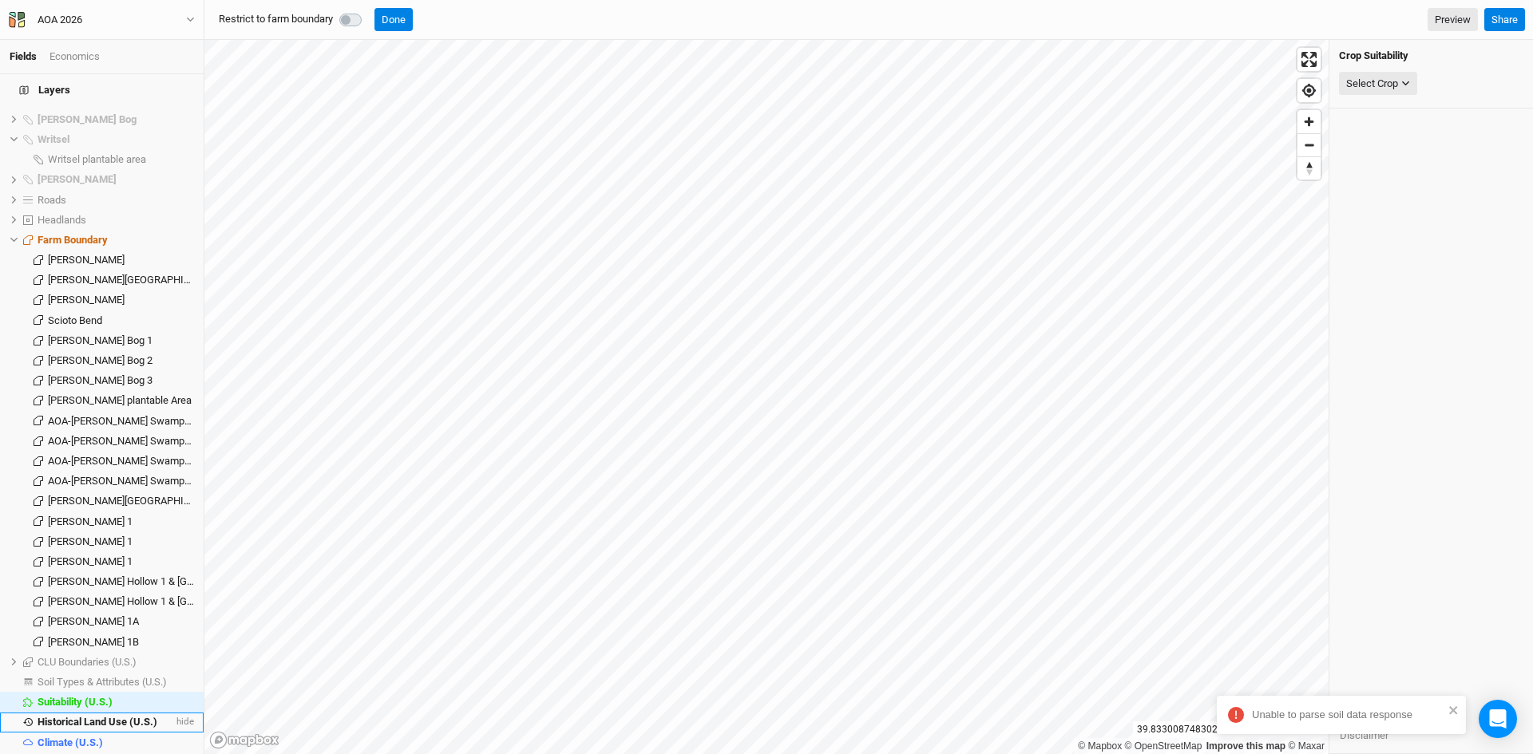
click at [126, 713] on li "Historical Land Use (U.S.) hide" at bounding box center [102, 723] width 204 height 20
click at [125, 716] on span "Historical Land Use (U.S.)" at bounding box center [98, 722] width 120 height 12
click at [173, 713] on span "hide" at bounding box center [183, 723] width 21 height 20
click at [1386, 84] on div "Select Attribute" at bounding box center [1380, 84] width 69 height 16
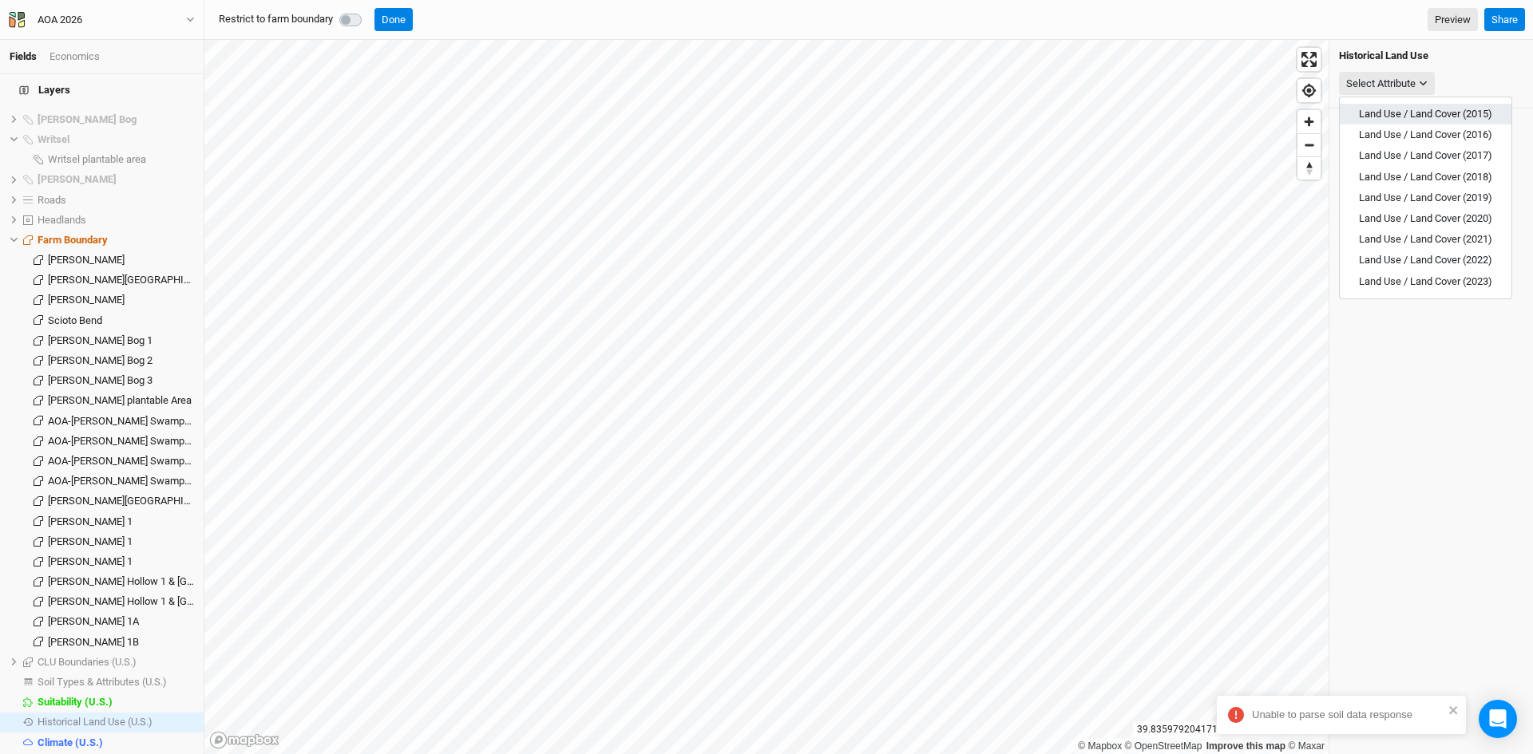
click at [1387, 120] on button "Land Use / Land Cover (2015)" at bounding box center [1426, 114] width 172 height 21
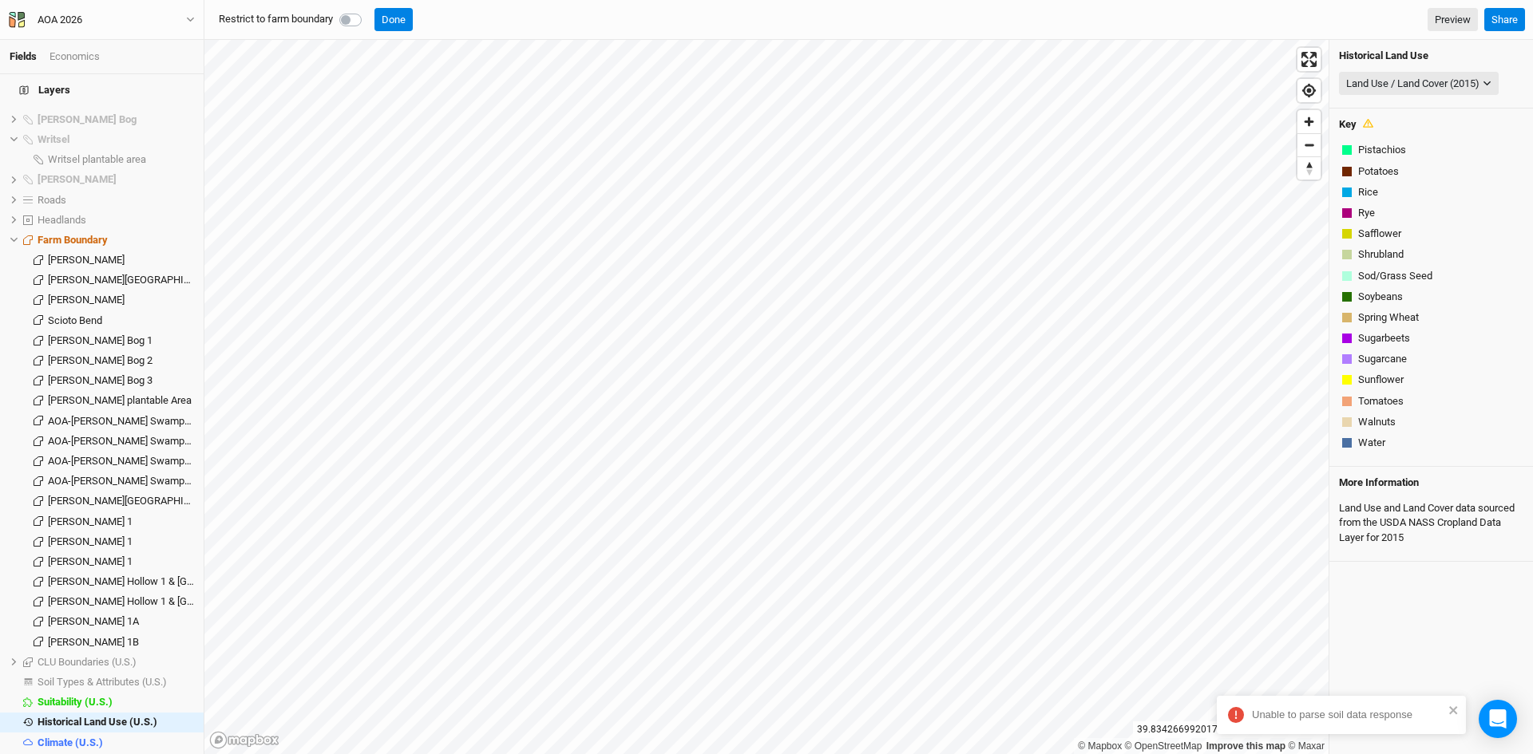
scroll to position [353, 0]
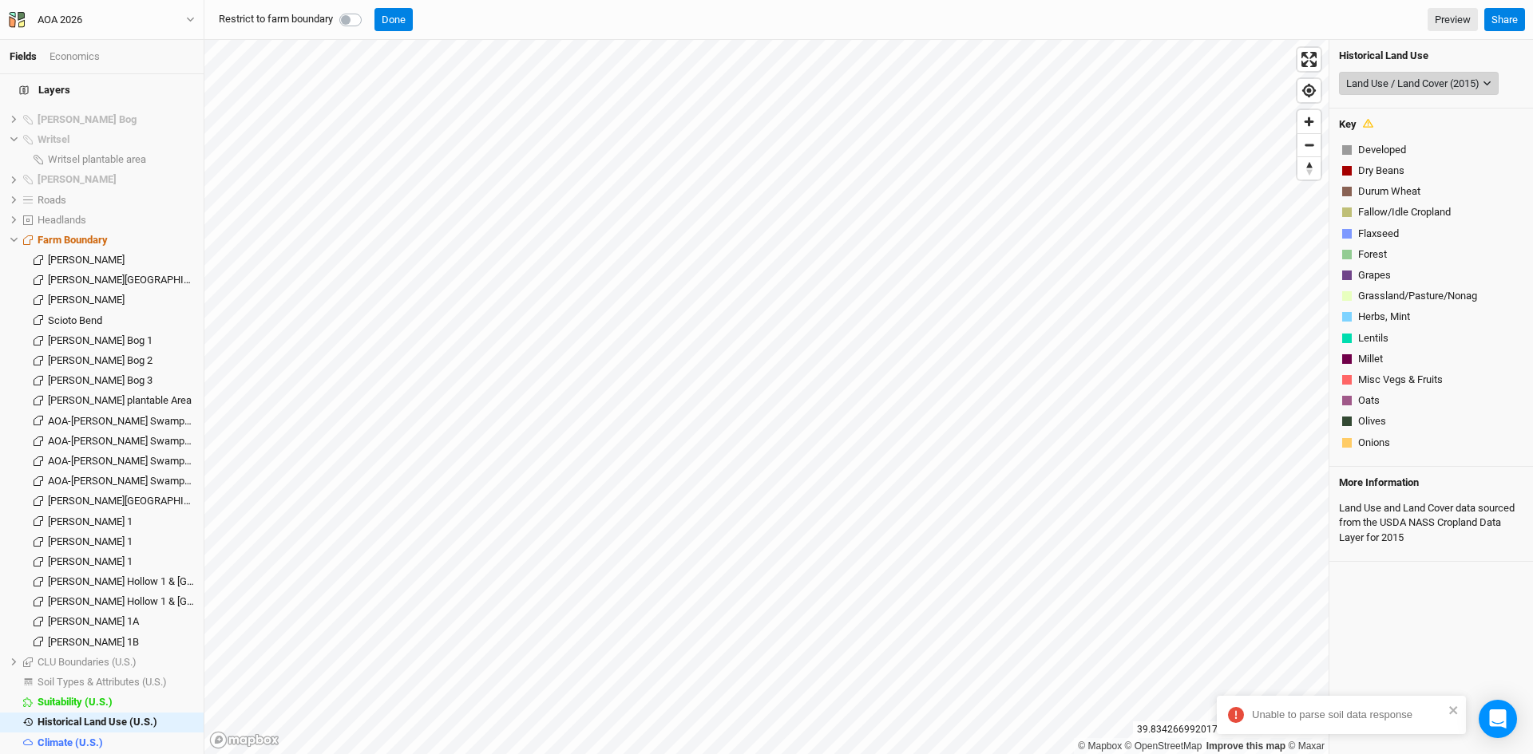
click at [1439, 81] on div "Land Use / Land Cover (2015)" at bounding box center [1412, 84] width 133 height 16
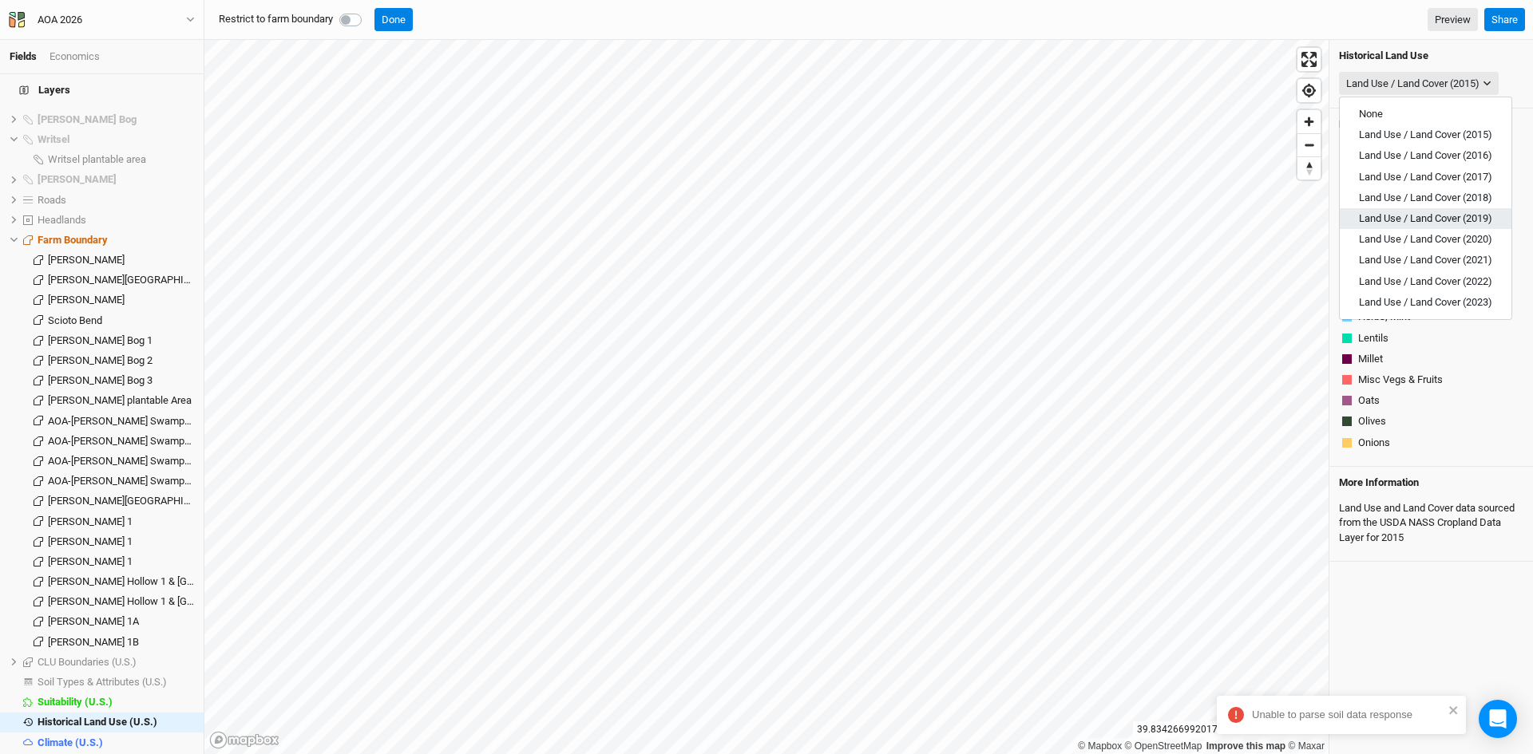
click at [1442, 220] on span "Land Use / Land Cover (2019)" at bounding box center [1425, 218] width 133 height 12
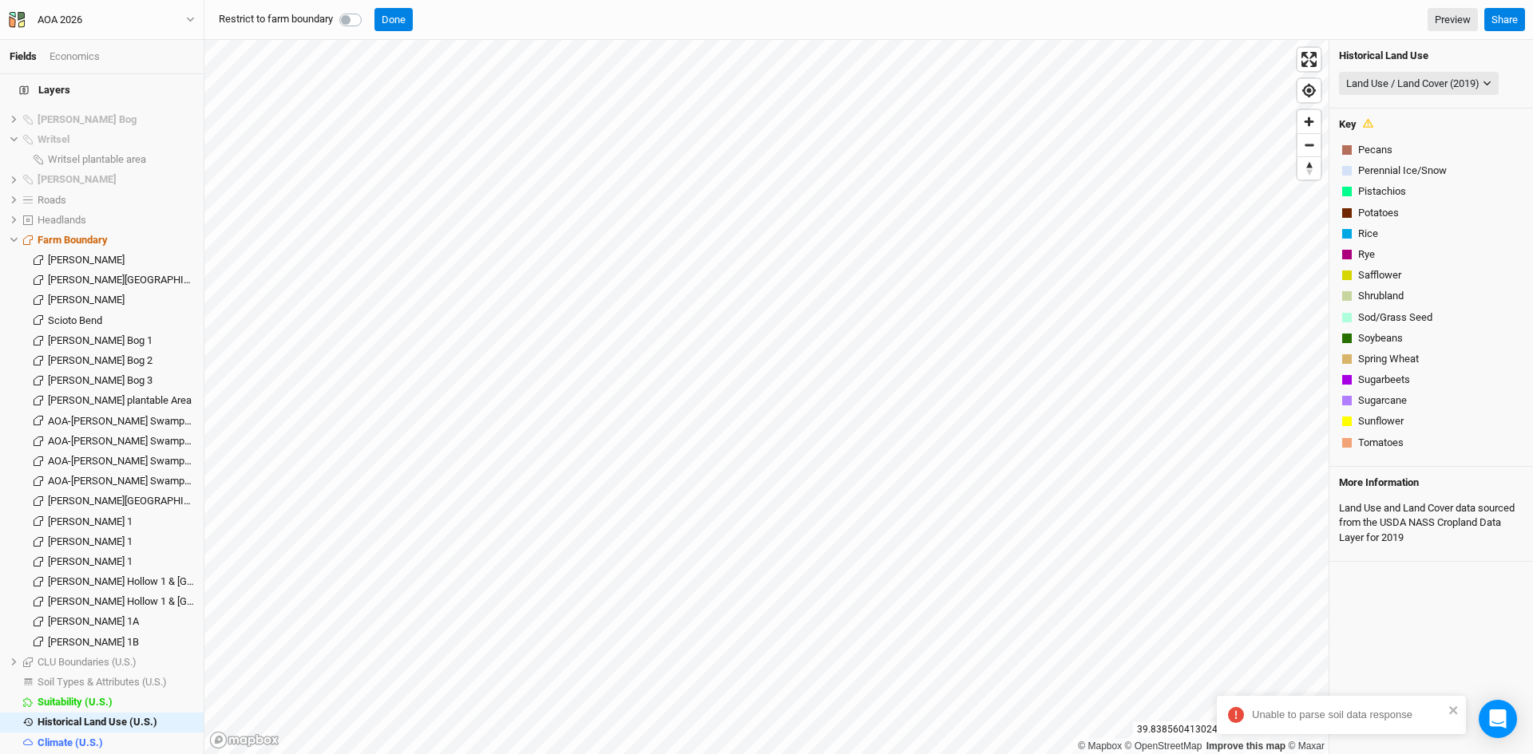
scroll to position [144, 0]
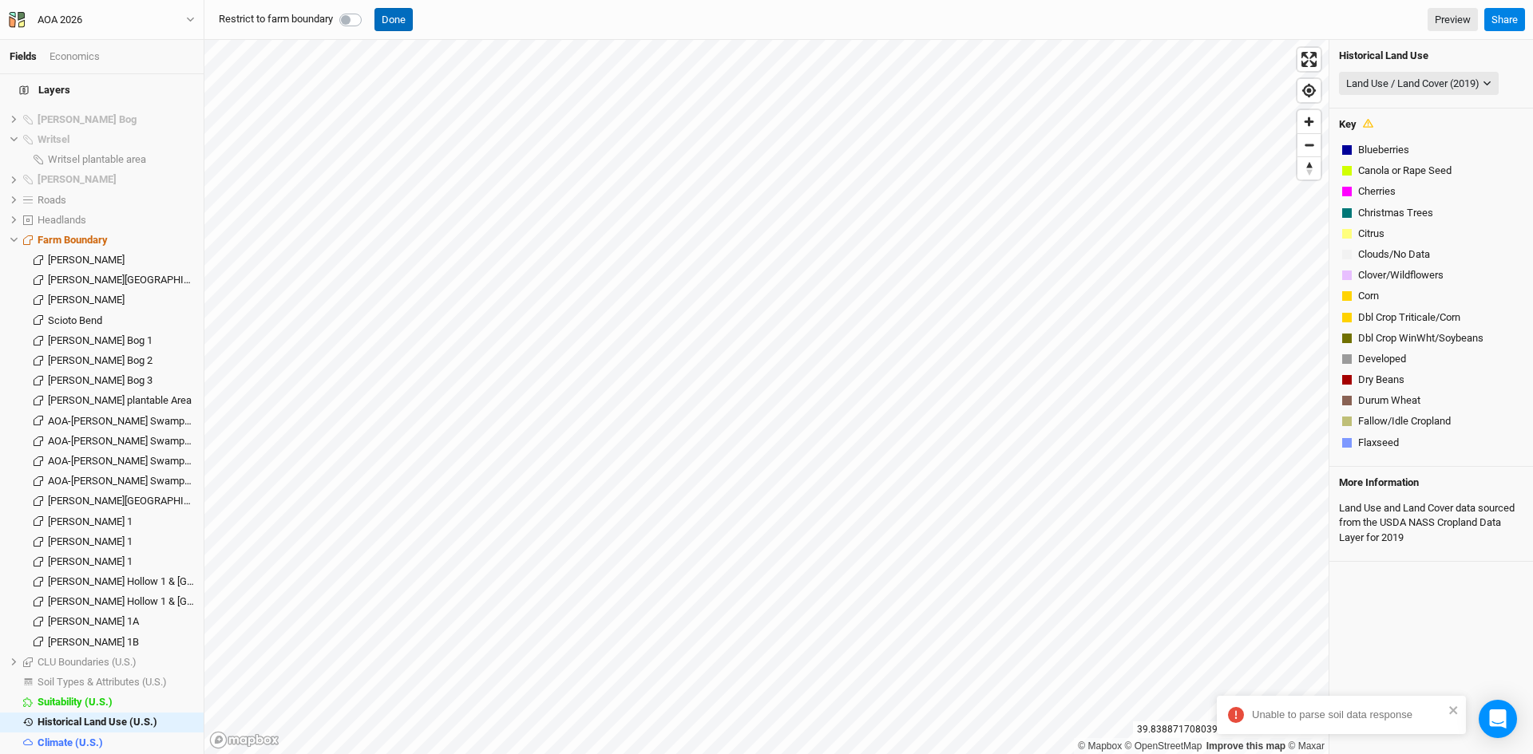
click at [396, 15] on button "Done" at bounding box center [393, 20] width 38 height 24
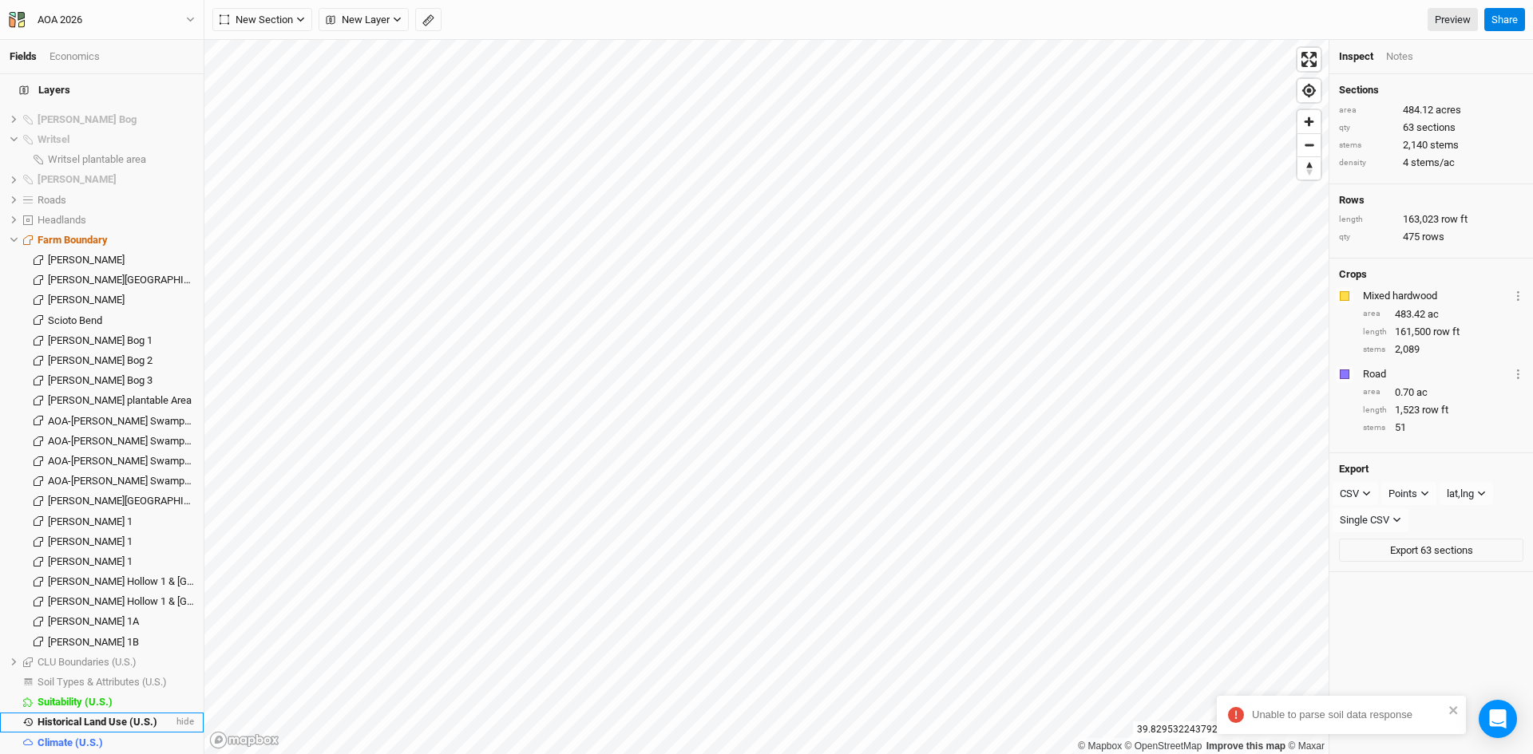
click at [103, 716] on span "Historical Land Use (U.S.)" at bounding box center [98, 722] width 120 height 12
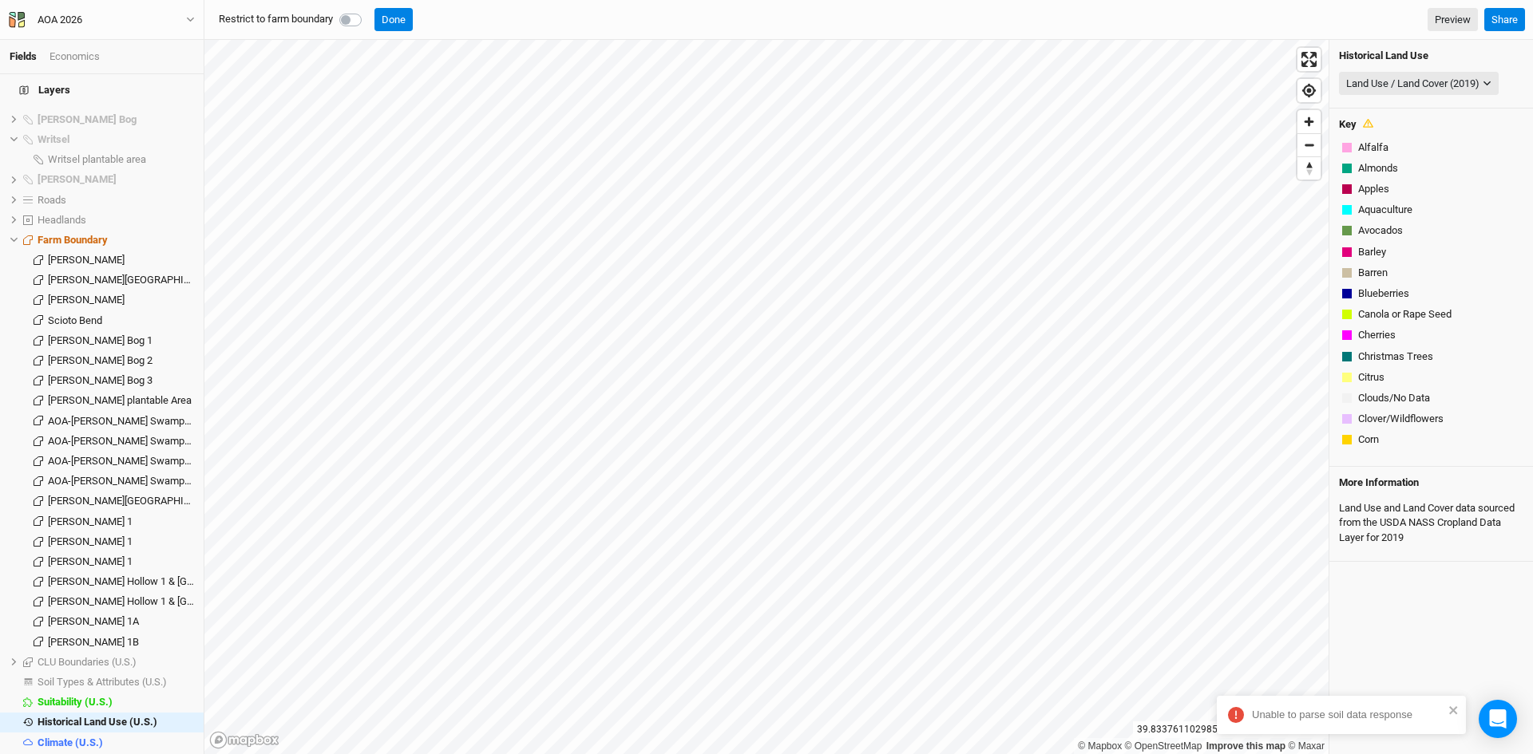
scroll to position [813, 0]
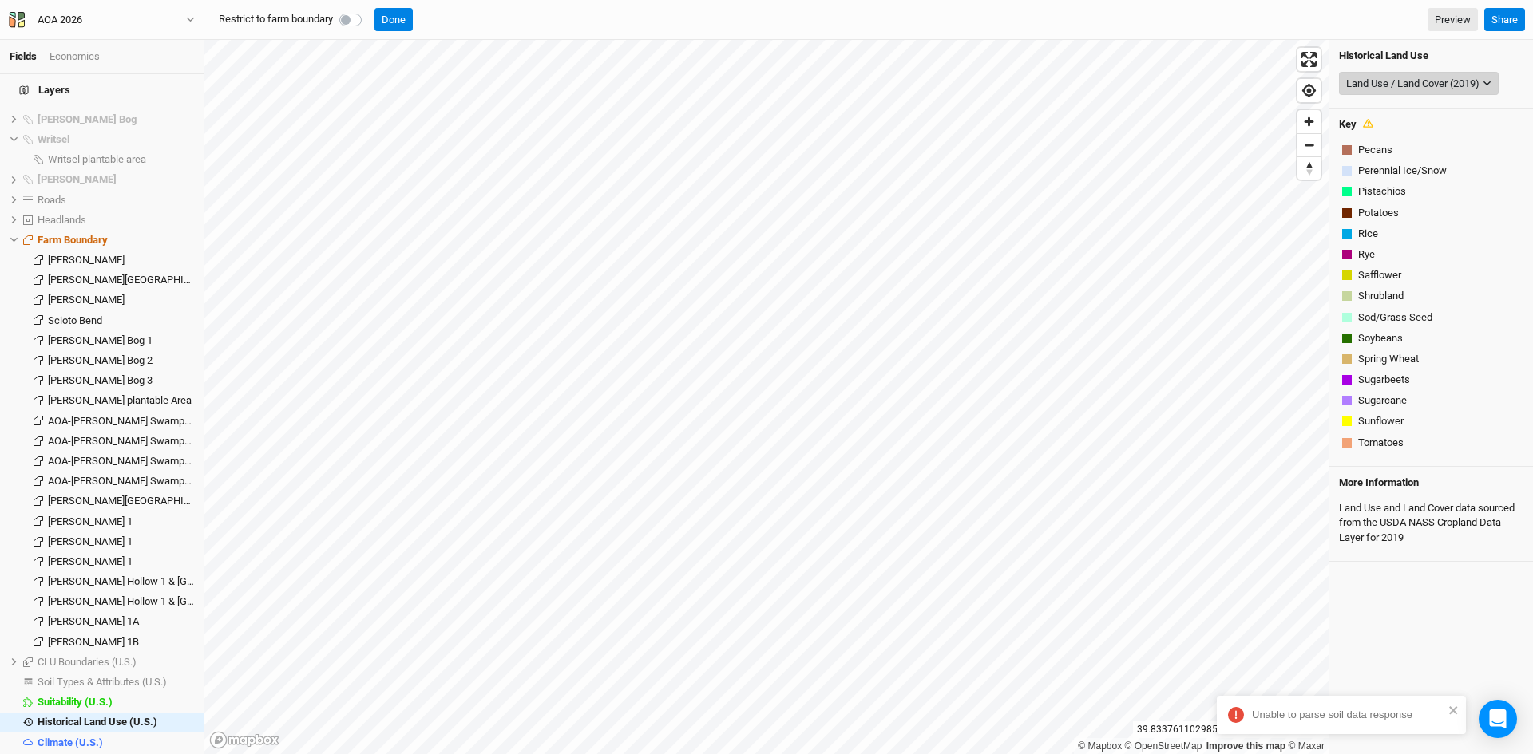
click at [1396, 84] on div "Land Use / Land Cover (2019)" at bounding box center [1412, 84] width 133 height 16
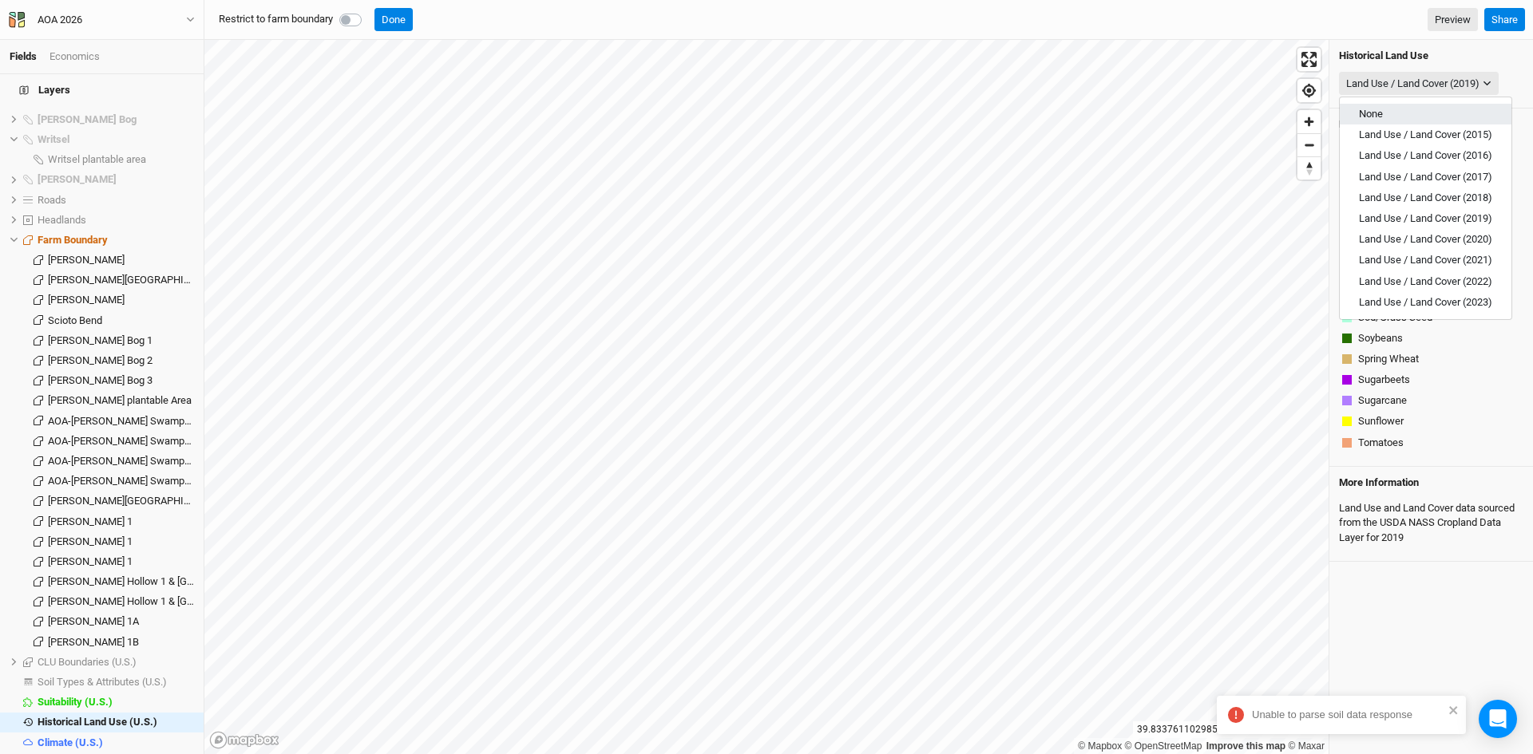
click at [1368, 109] on span "None" at bounding box center [1371, 114] width 24 height 12
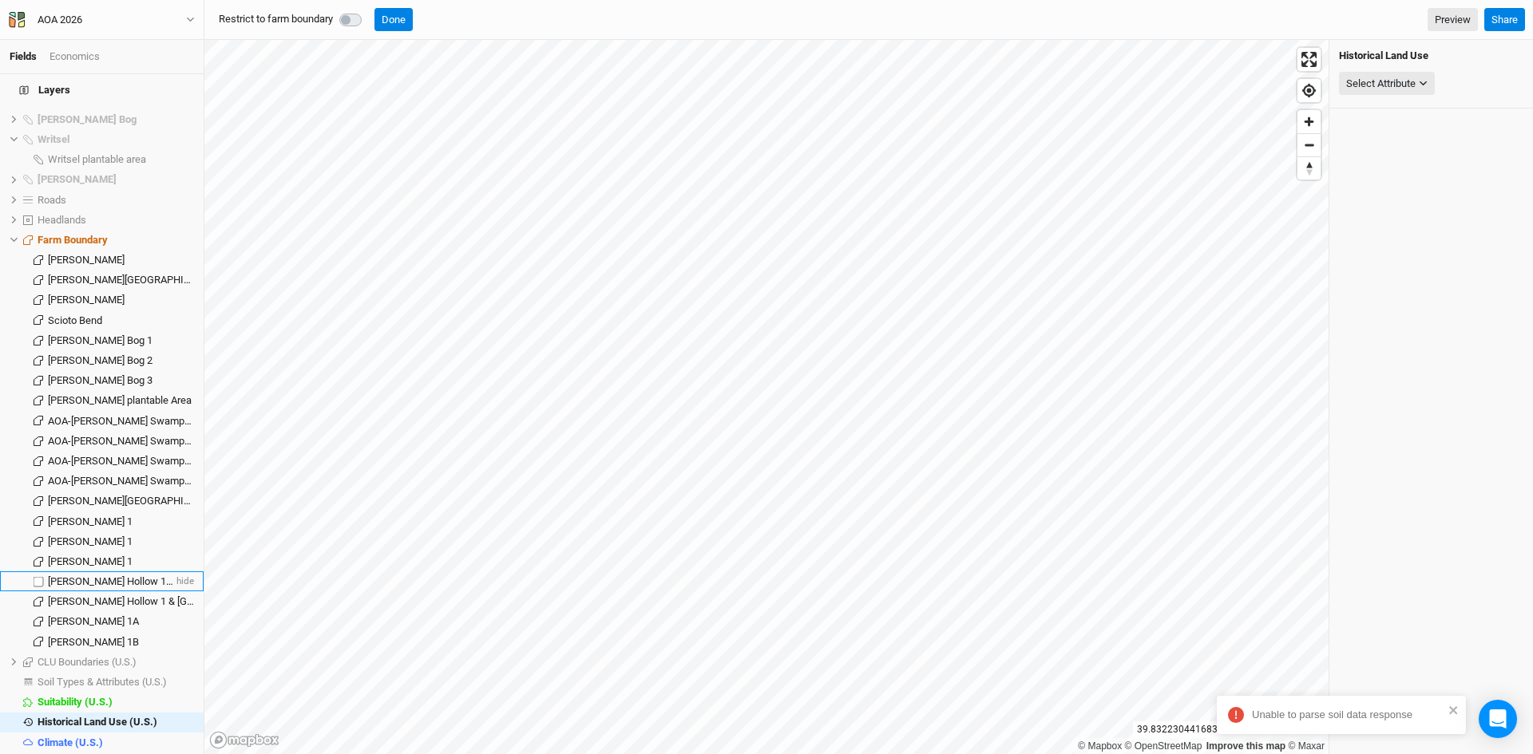
click at [117, 576] on span "[PERSON_NAME] Hollow 1 & [GEOGRAPHIC_DATA]" at bounding box center [161, 582] width 227 height 12
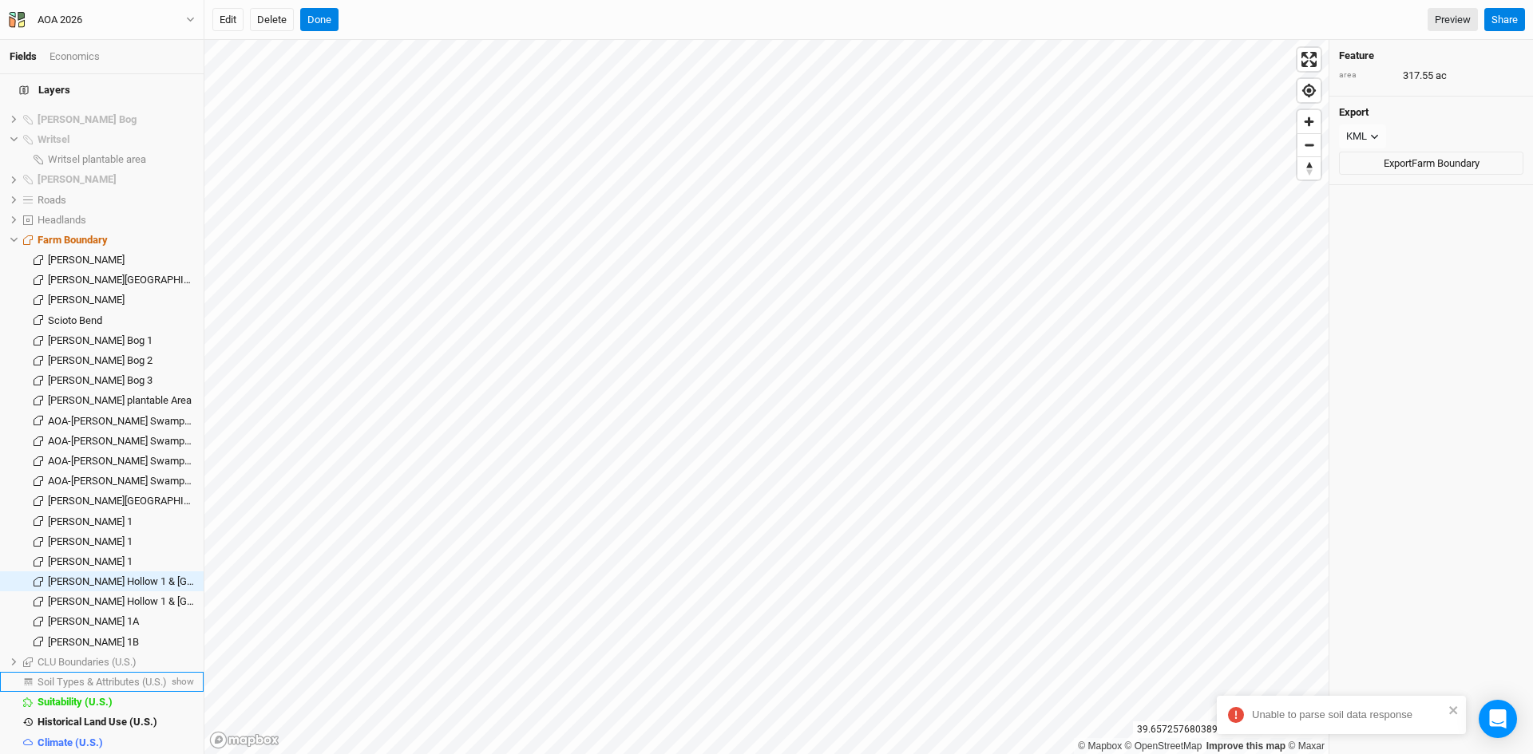
click at [98, 676] on span "Soil Types & Attributes (U.S.)" at bounding box center [102, 682] width 129 height 12
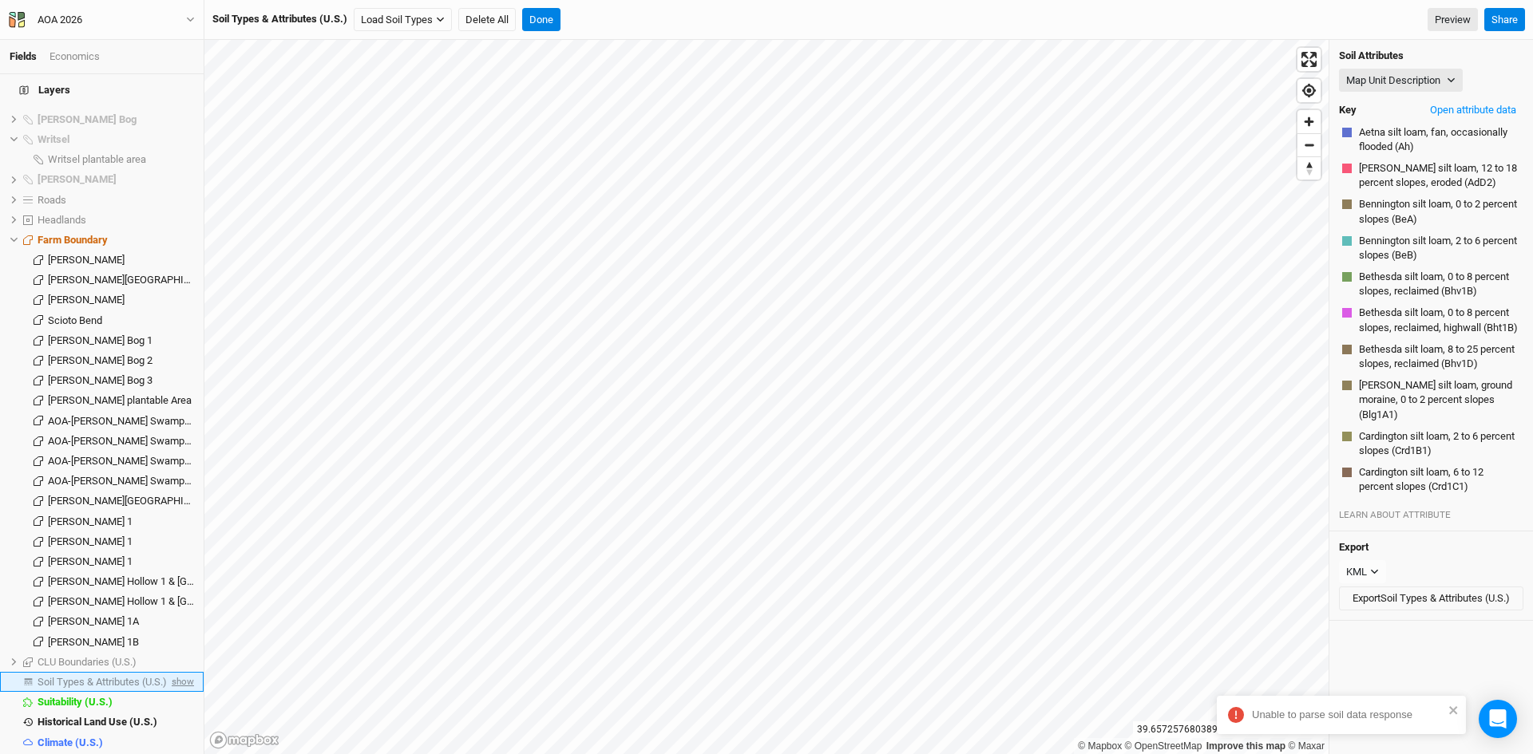
click at [176, 672] on span "show" at bounding box center [181, 682] width 26 height 20
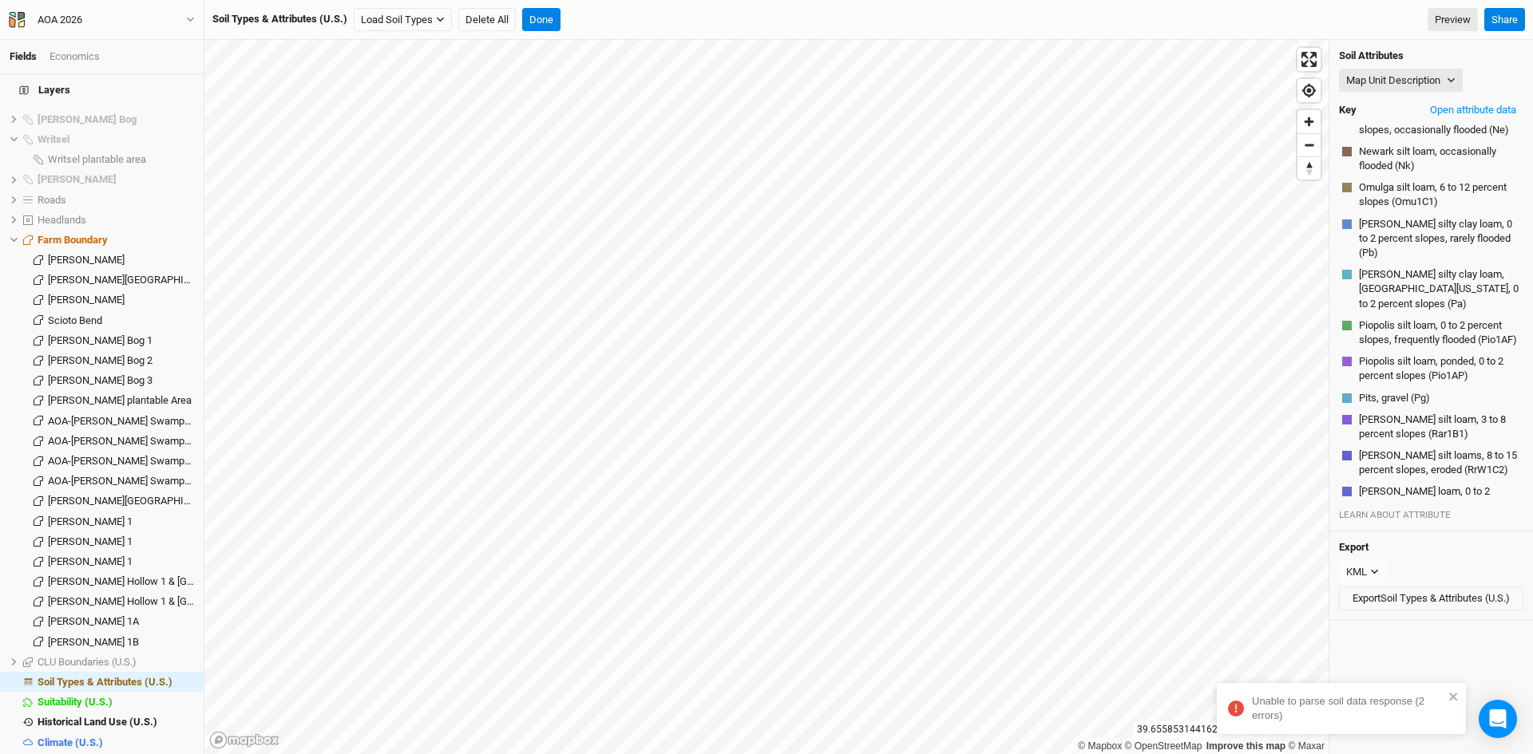
scroll to position [893, 0]
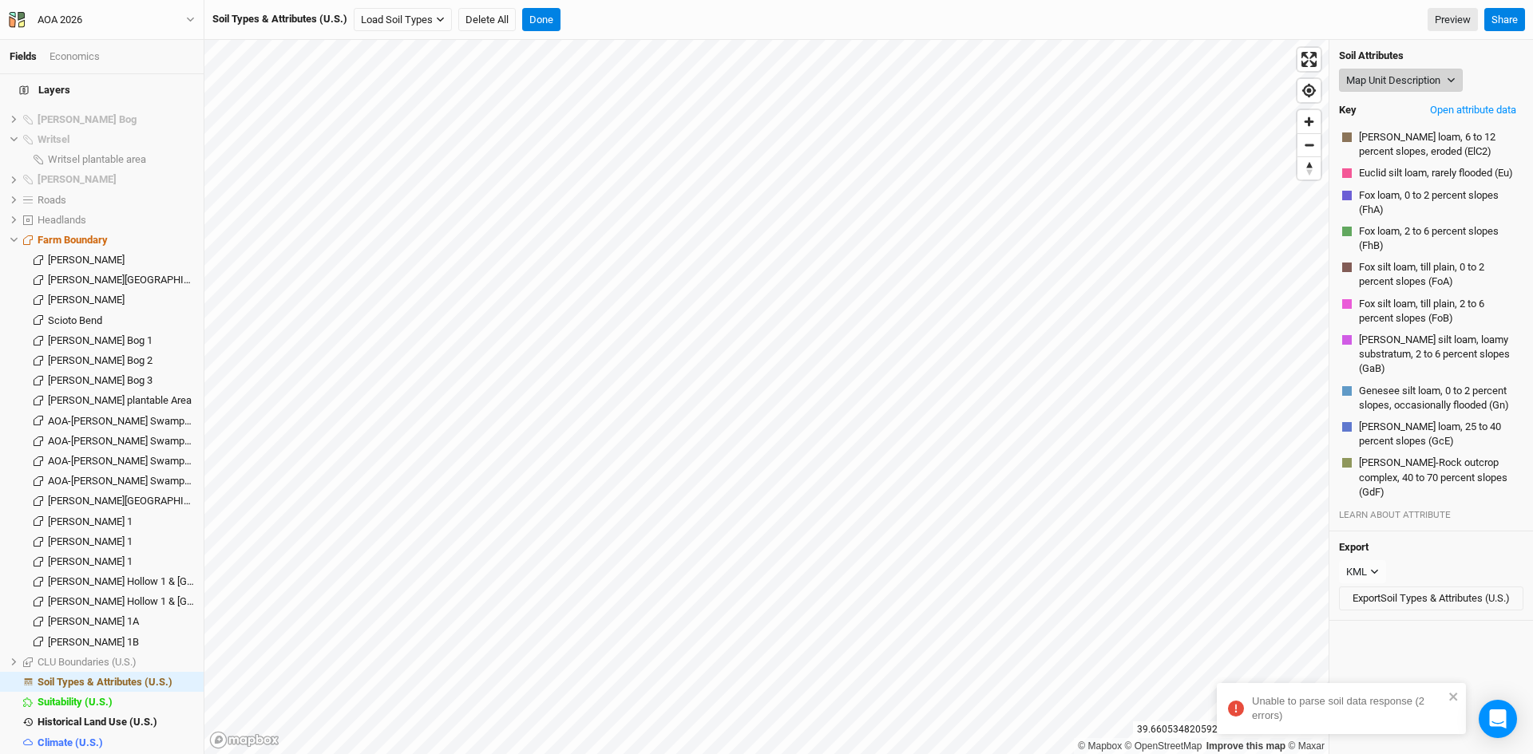
click at [1382, 80] on button "Map Unit Description" at bounding box center [1401, 81] width 124 height 24
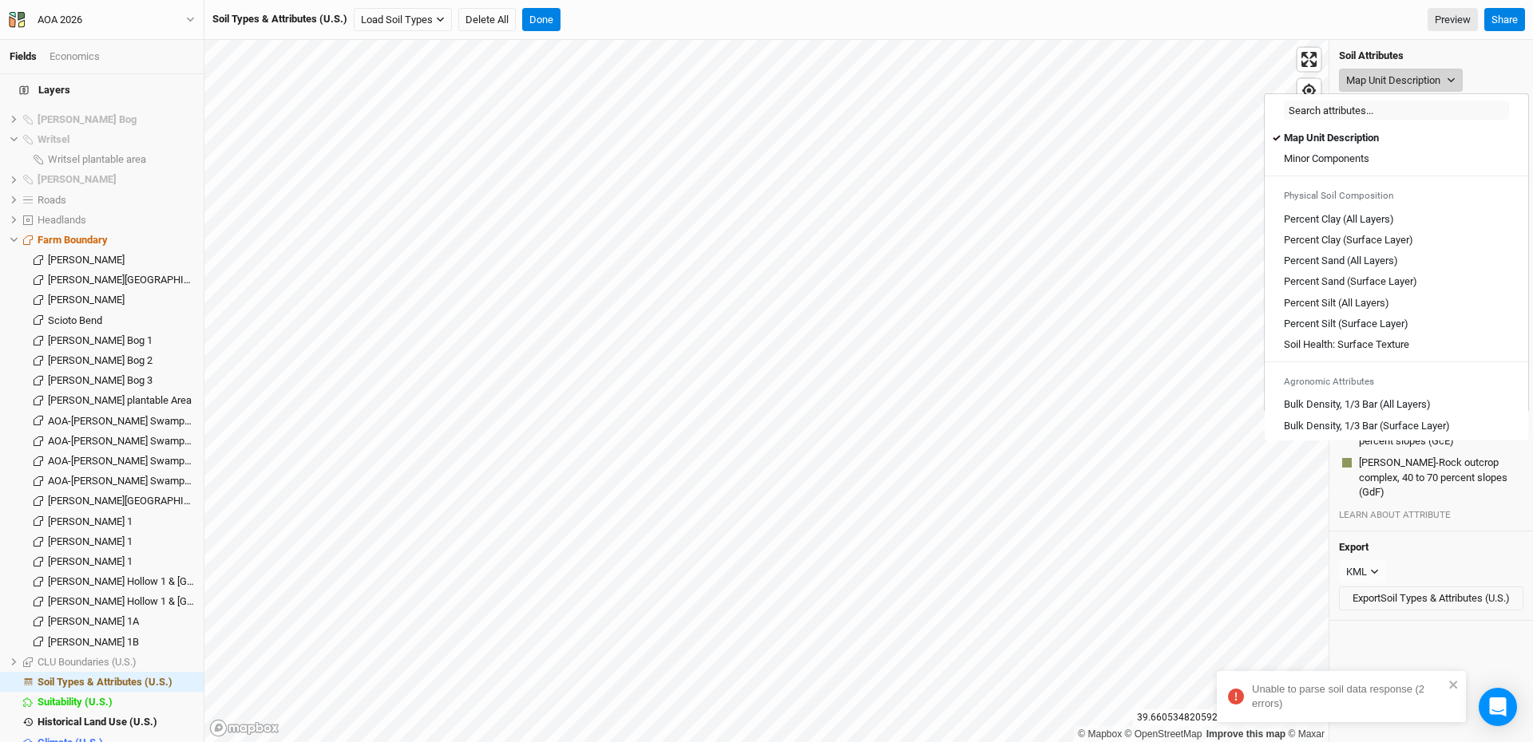
click at [1379, 77] on button "Map Unit Description" at bounding box center [1401, 81] width 124 height 24
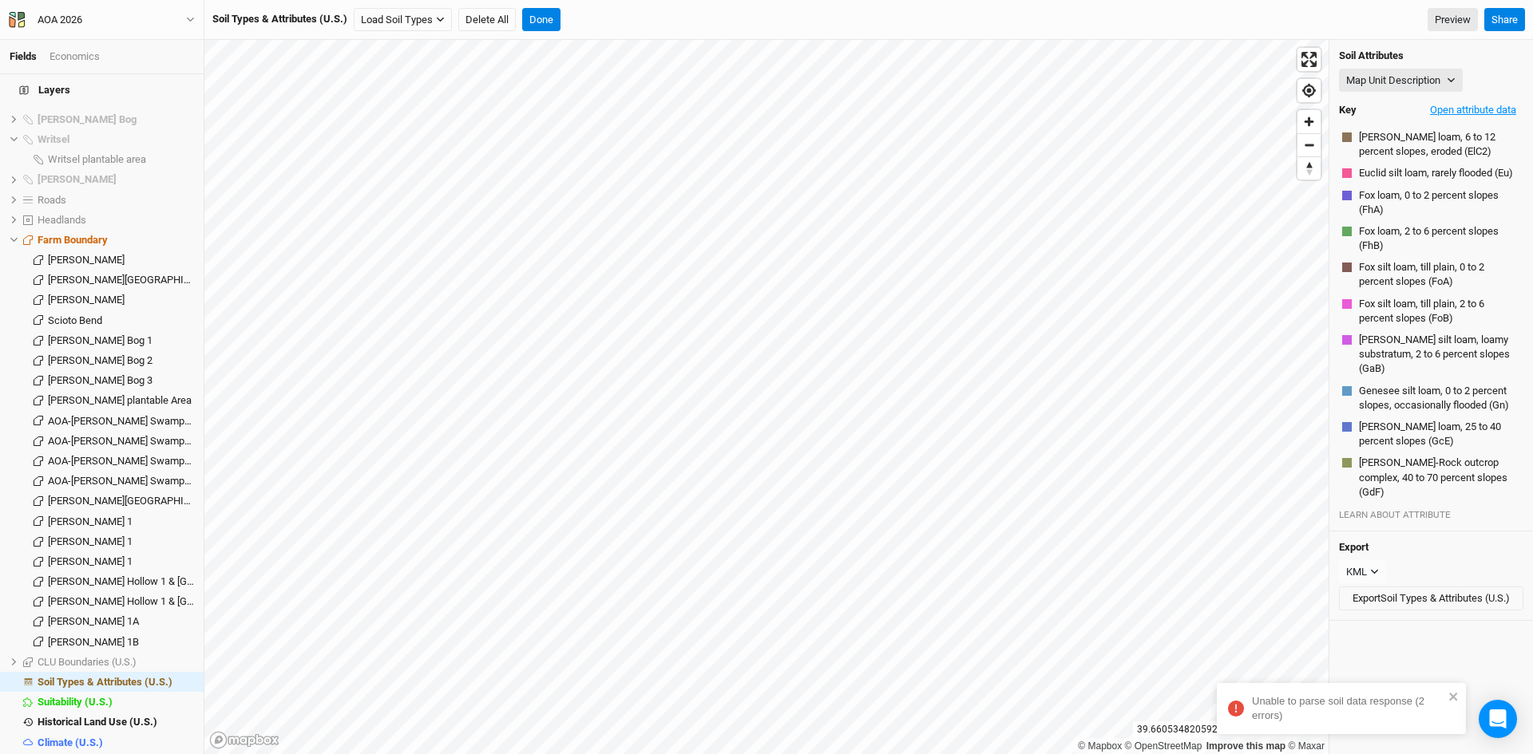
click at [1453, 106] on button "Open attribute data" at bounding box center [1473, 110] width 101 height 24
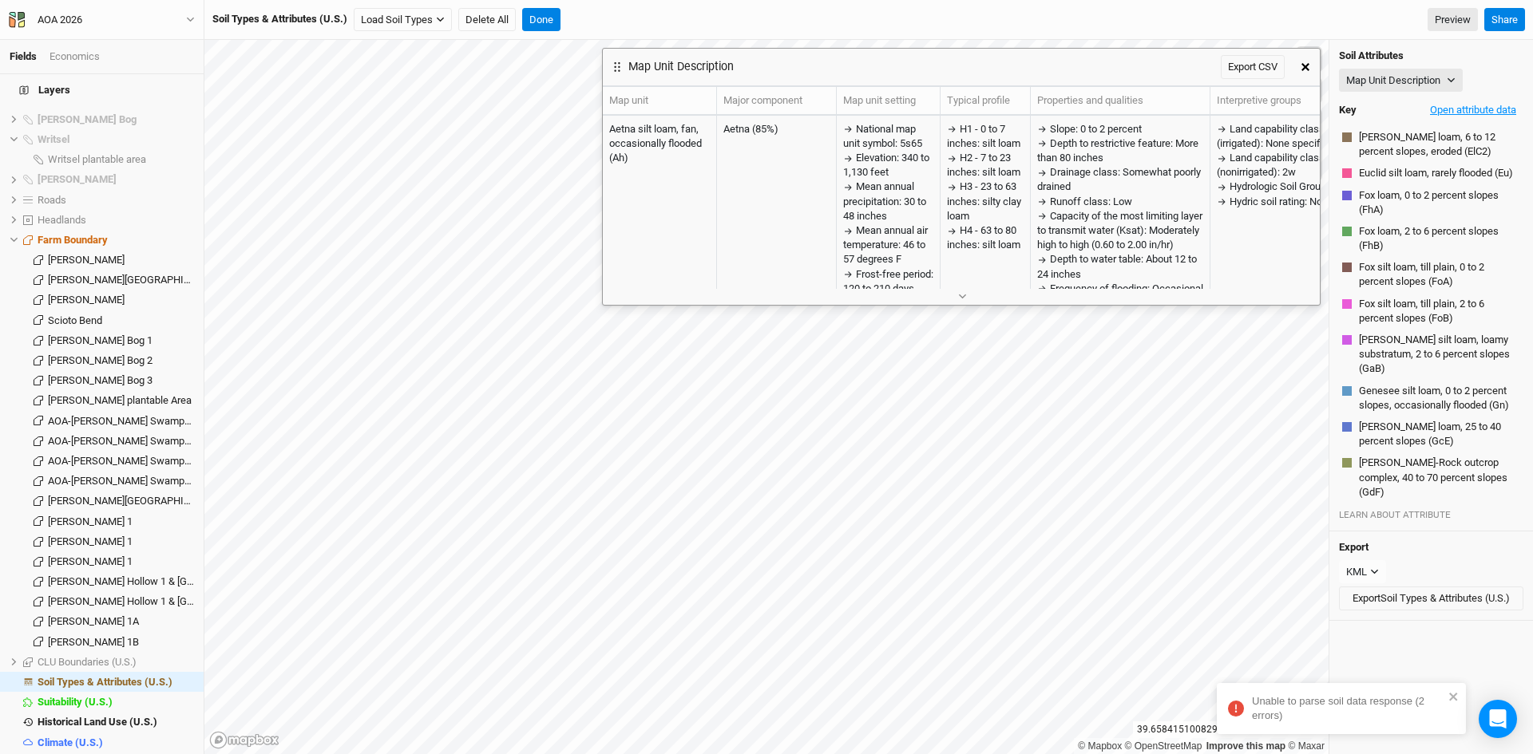
scroll to position [930, 0]
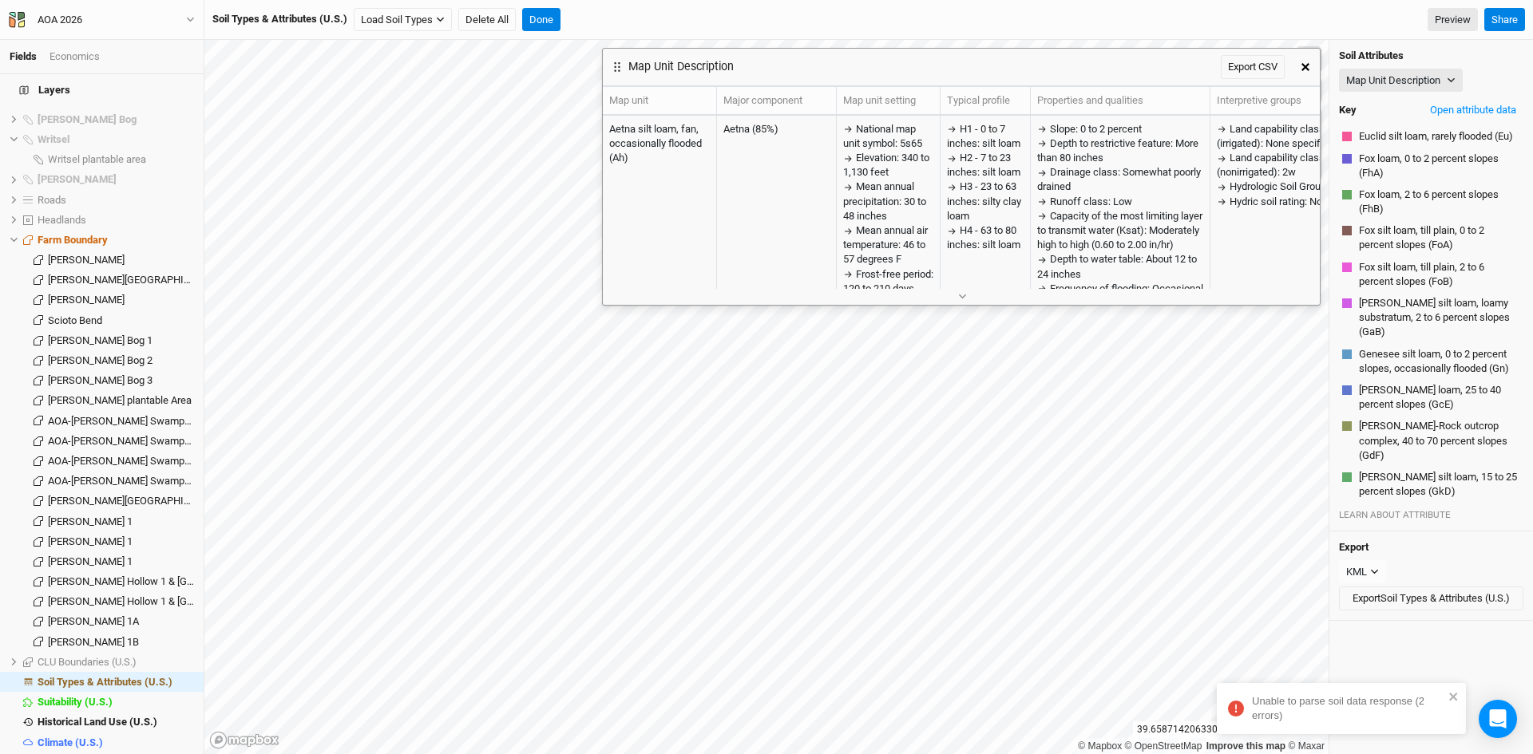
click at [957, 291] on button "button" at bounding box center [961, 296] width 26 height 17
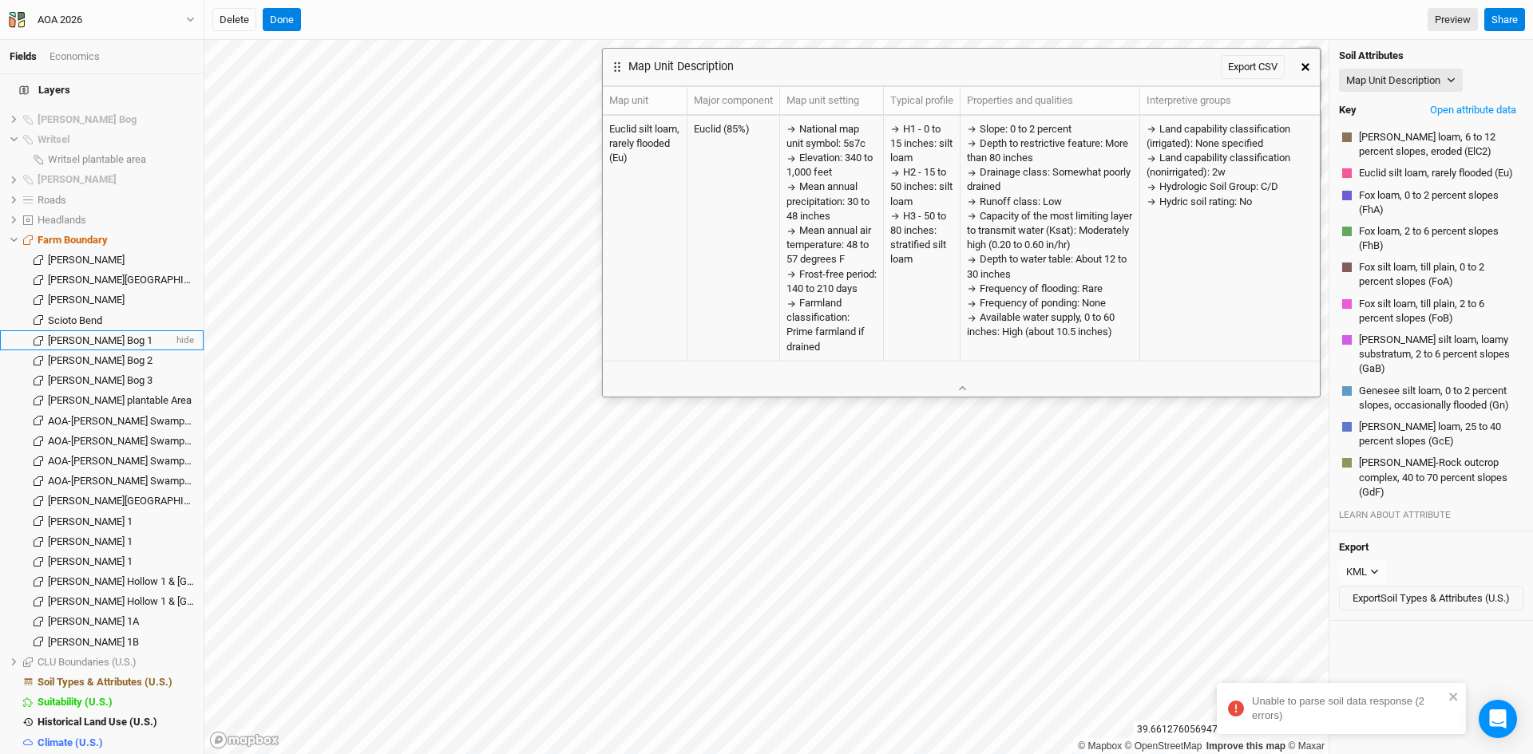
scroll to position [2292, 0]
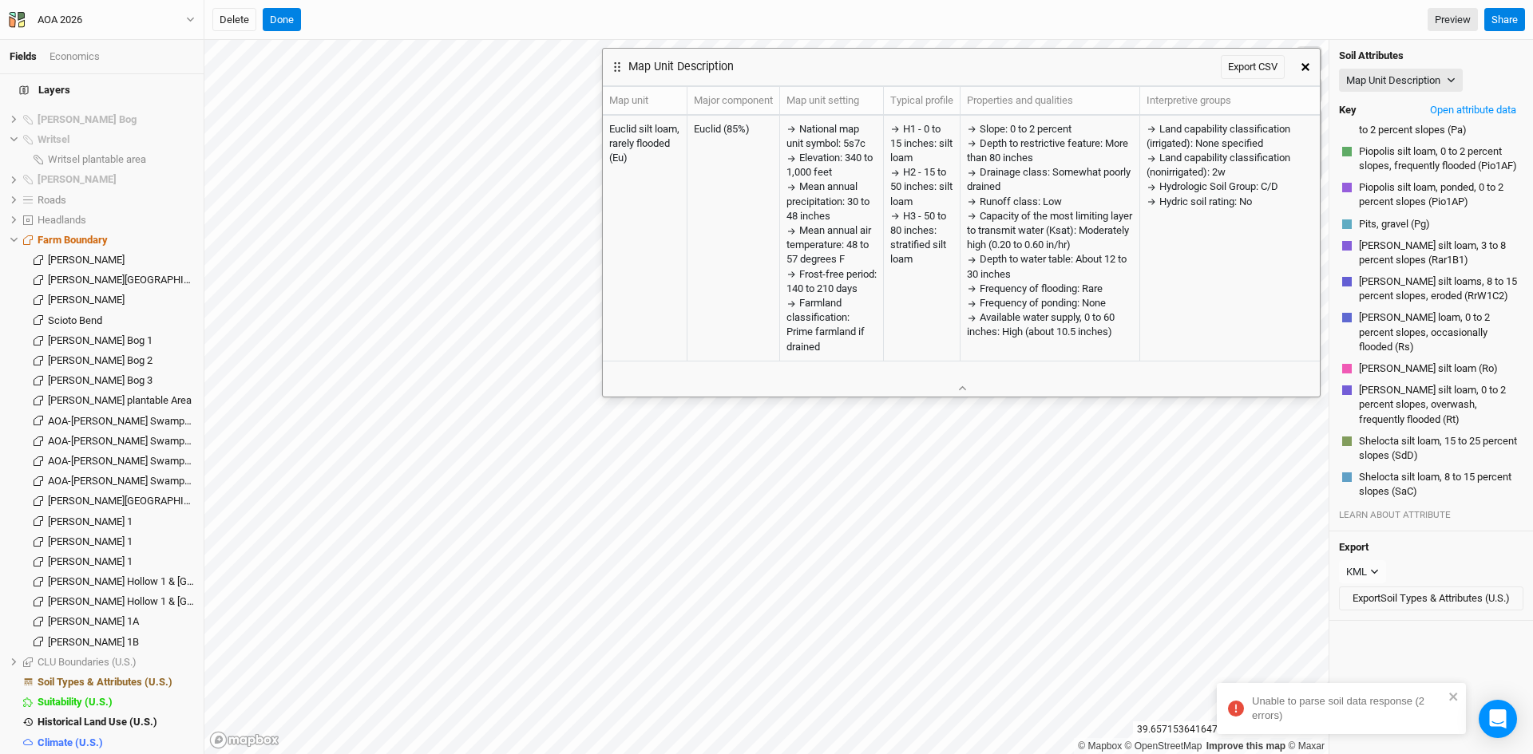
click at [1305, 65] on icon "button" at bounding box center [1305, 67] width 8 height 8
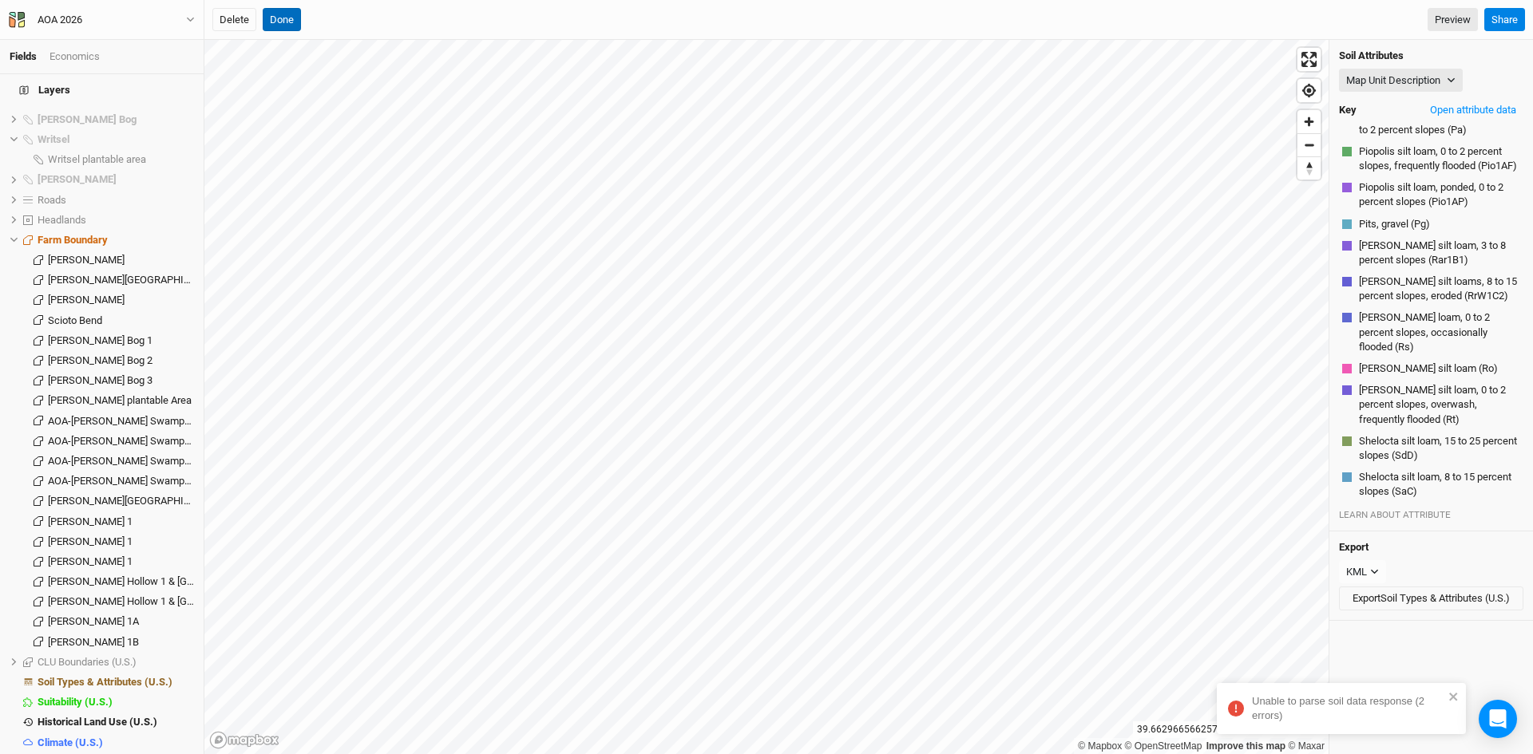
click at [267, 10] on button "Done" at bounding box center [282, 20] width 38 height 24
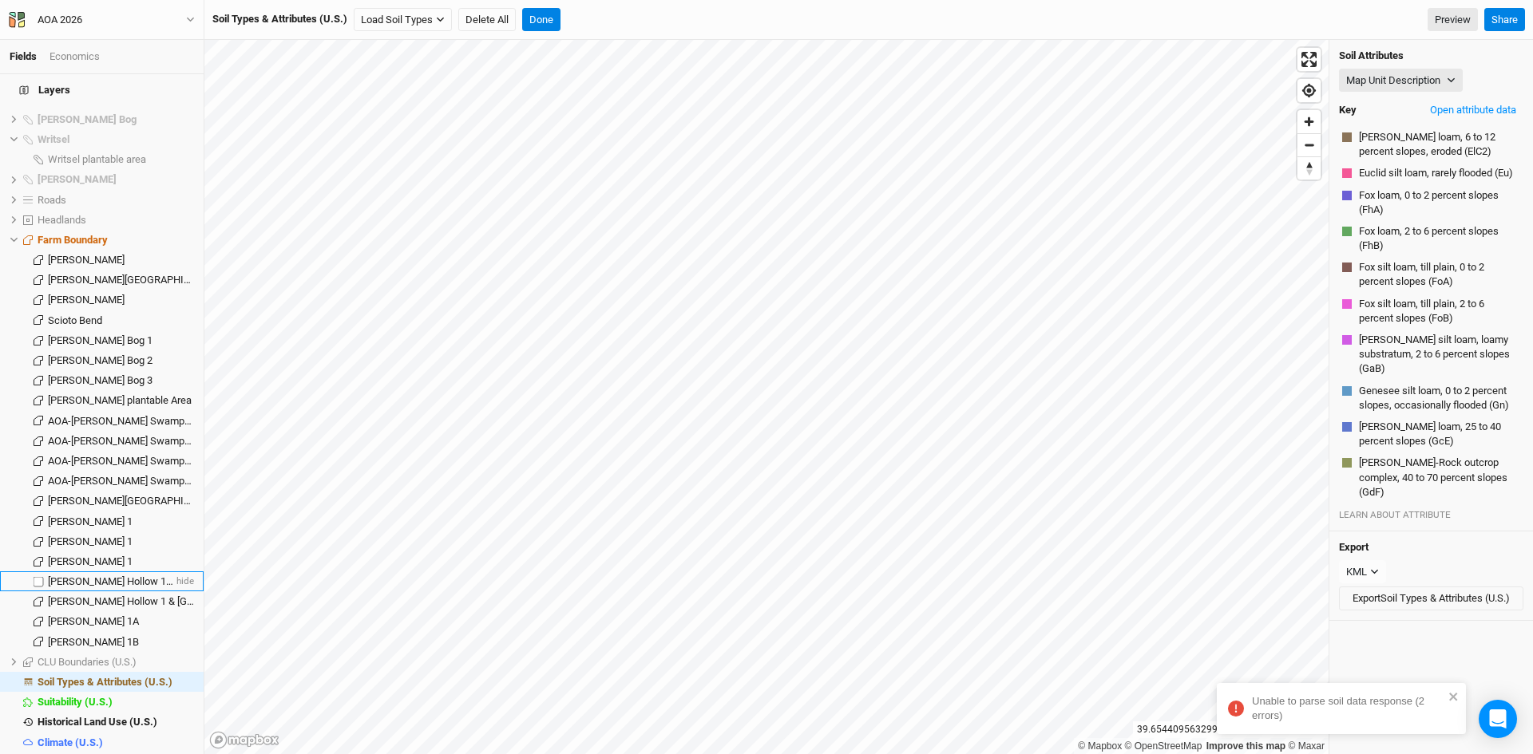
scroll to position [1319, 0]
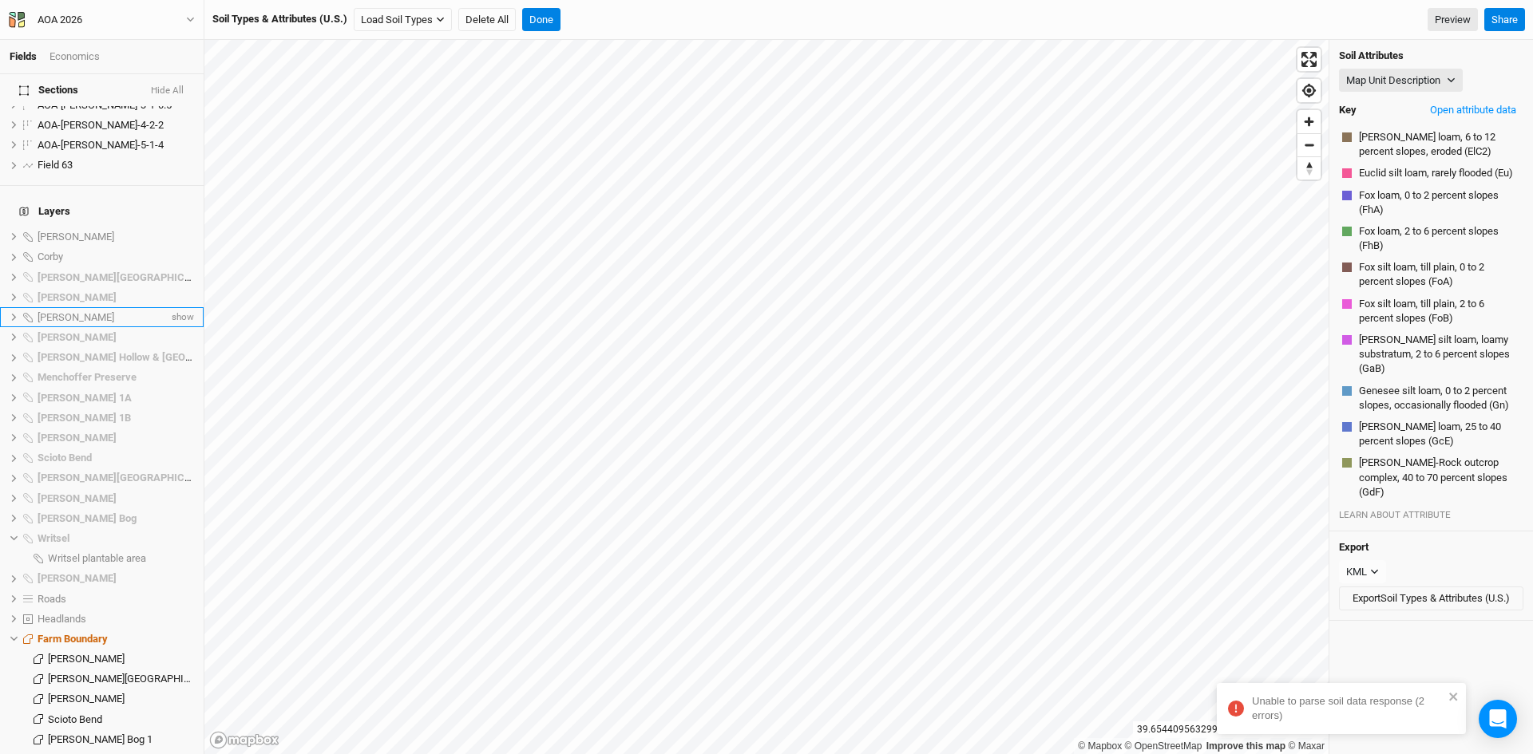
click at [49, 311] on span "[PERSON_NAME]" at bounding box center [76, 317] width 77 height 12
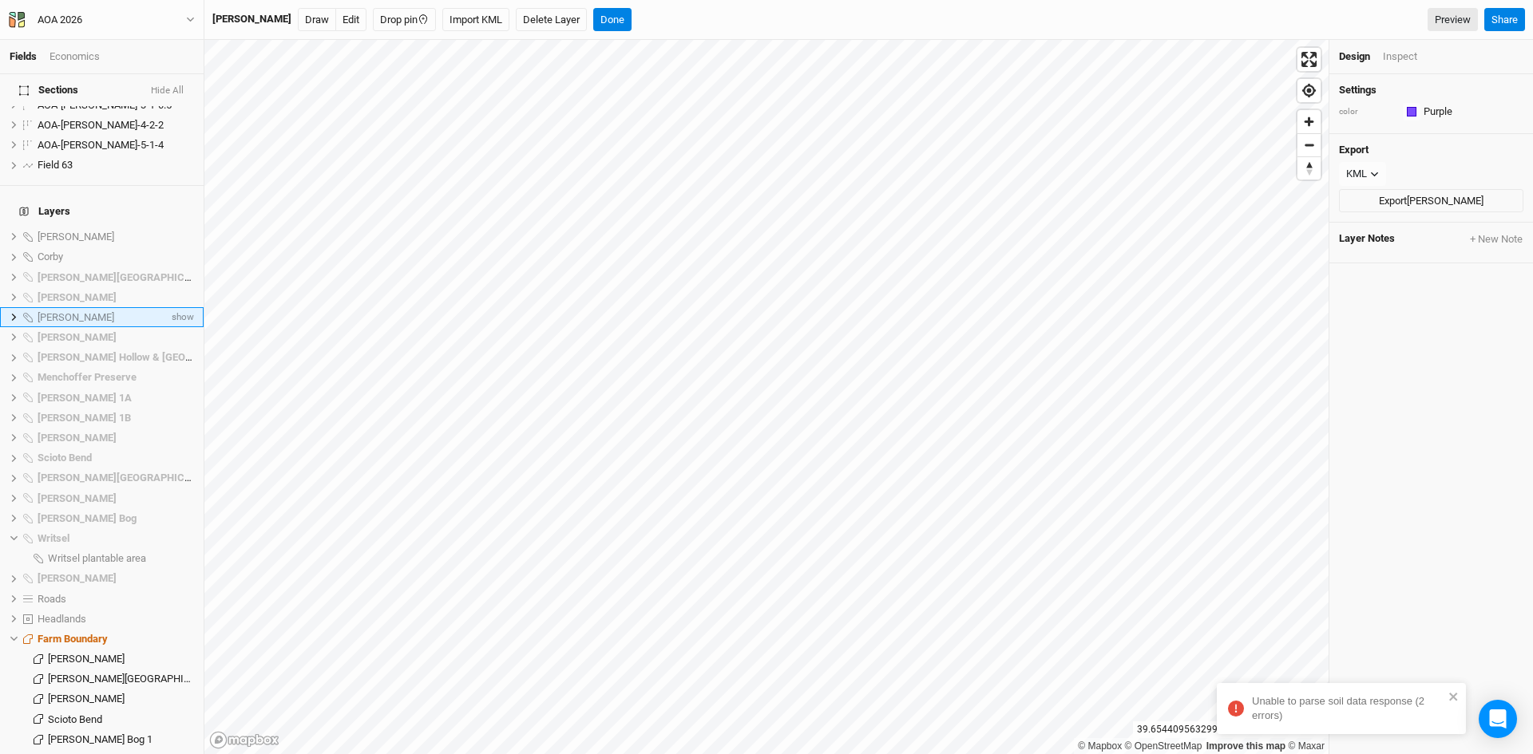
click at [10, 313] on icon at bounding box center [14, 317] width 9 height 9
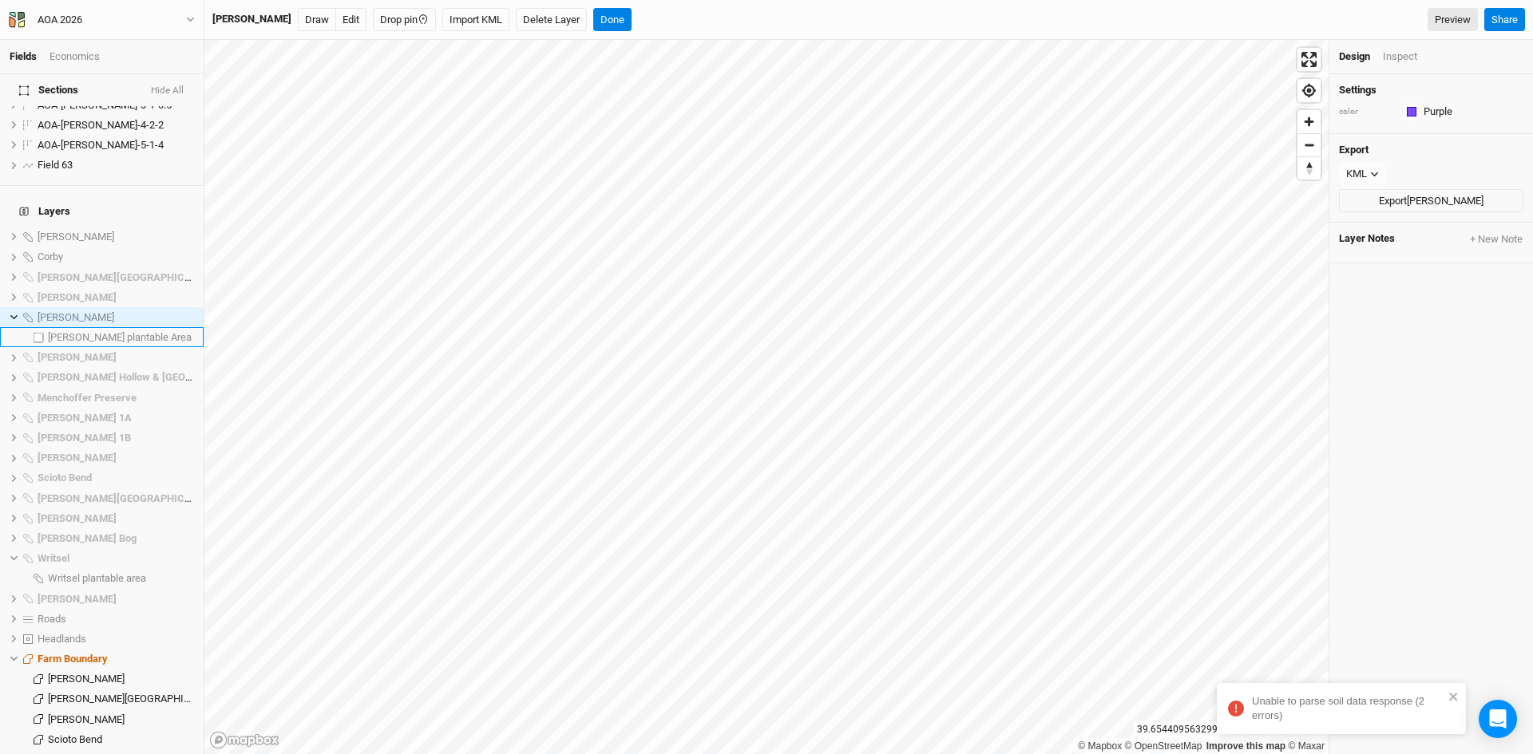
click at [78, 331] on span "[PERSON_NAME] plantable Area" at bounding box center [120, 337] width 144 height 12
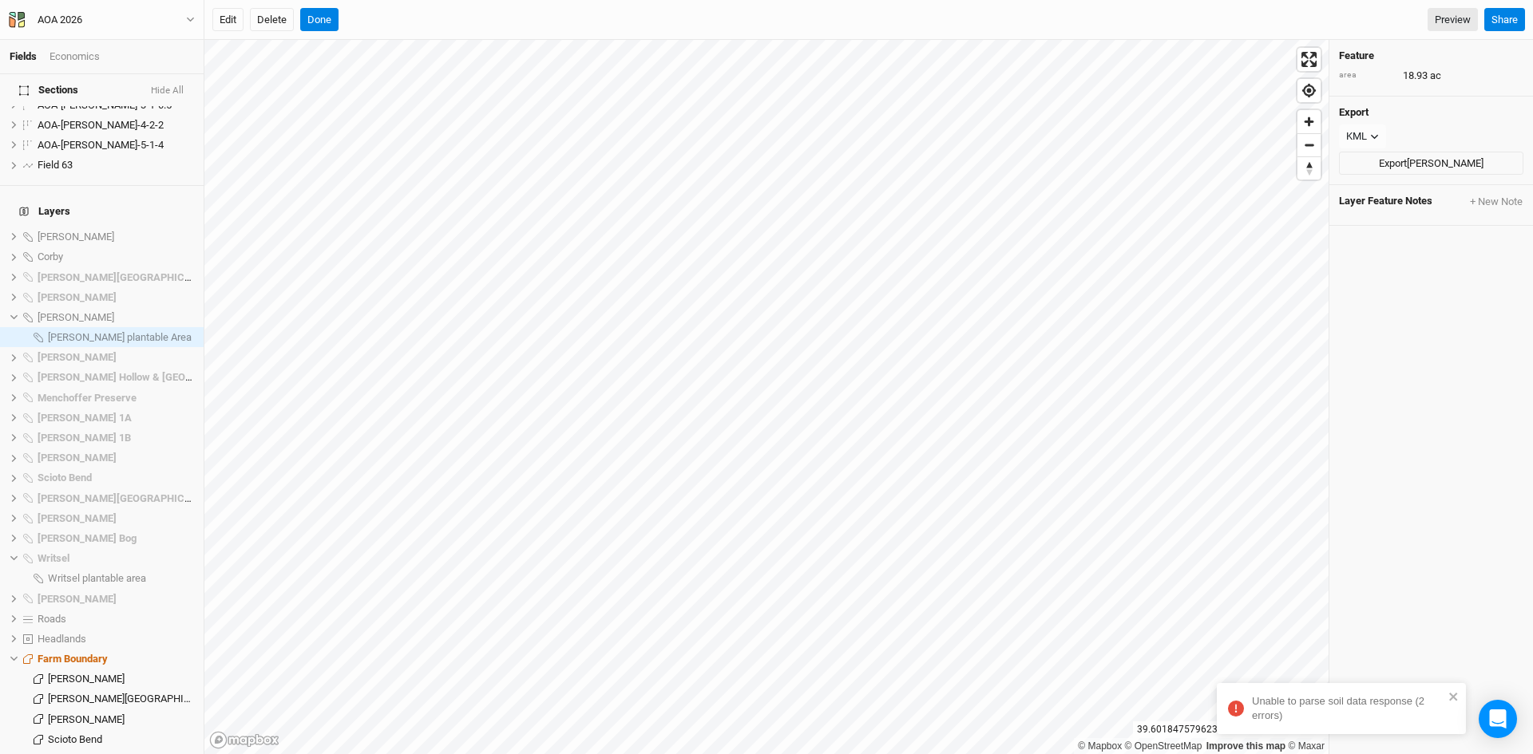
scroll to position [1738, 0]
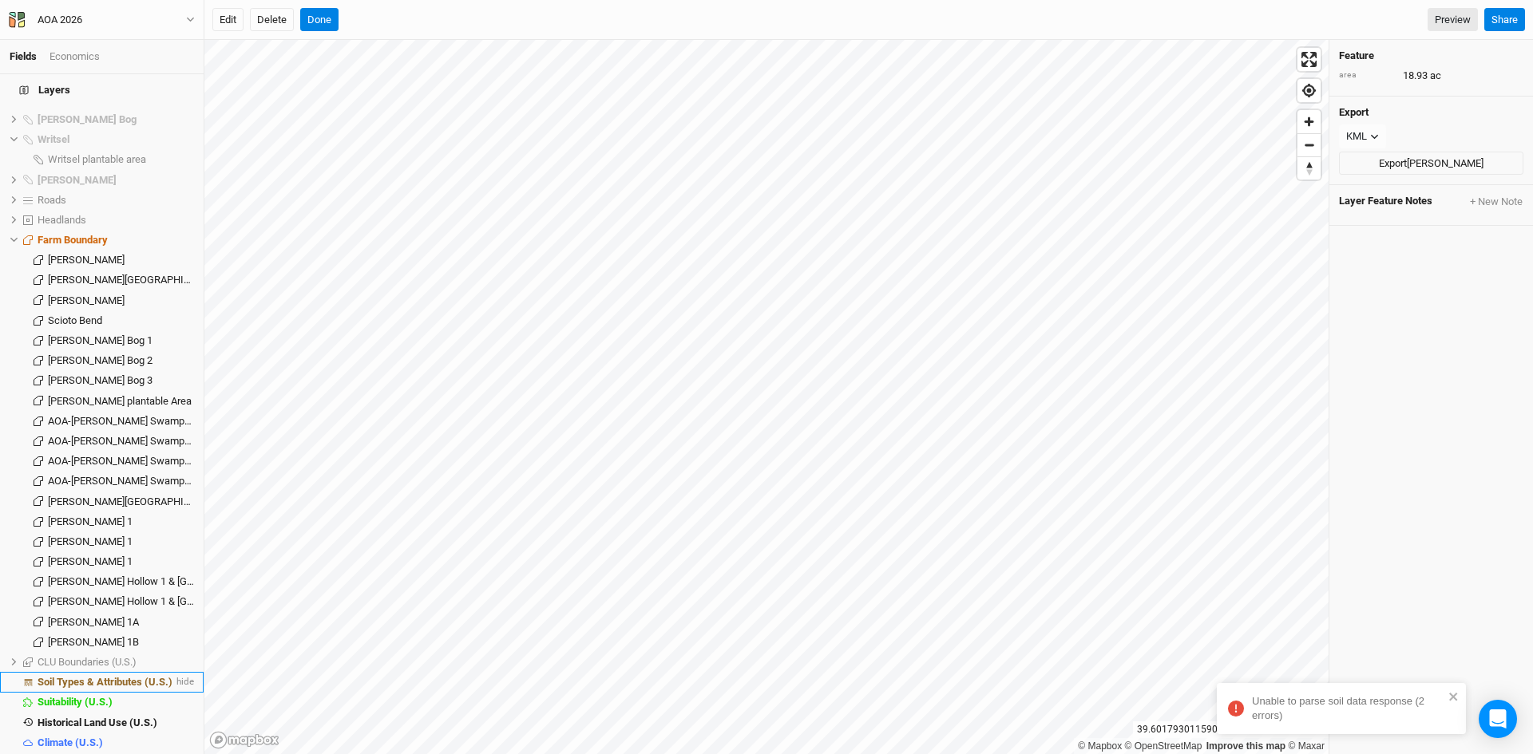
click at [108, 676] on span "Soil Types & Attributes (U.S.)" at bounding box center [105, 682] width 135 height 12
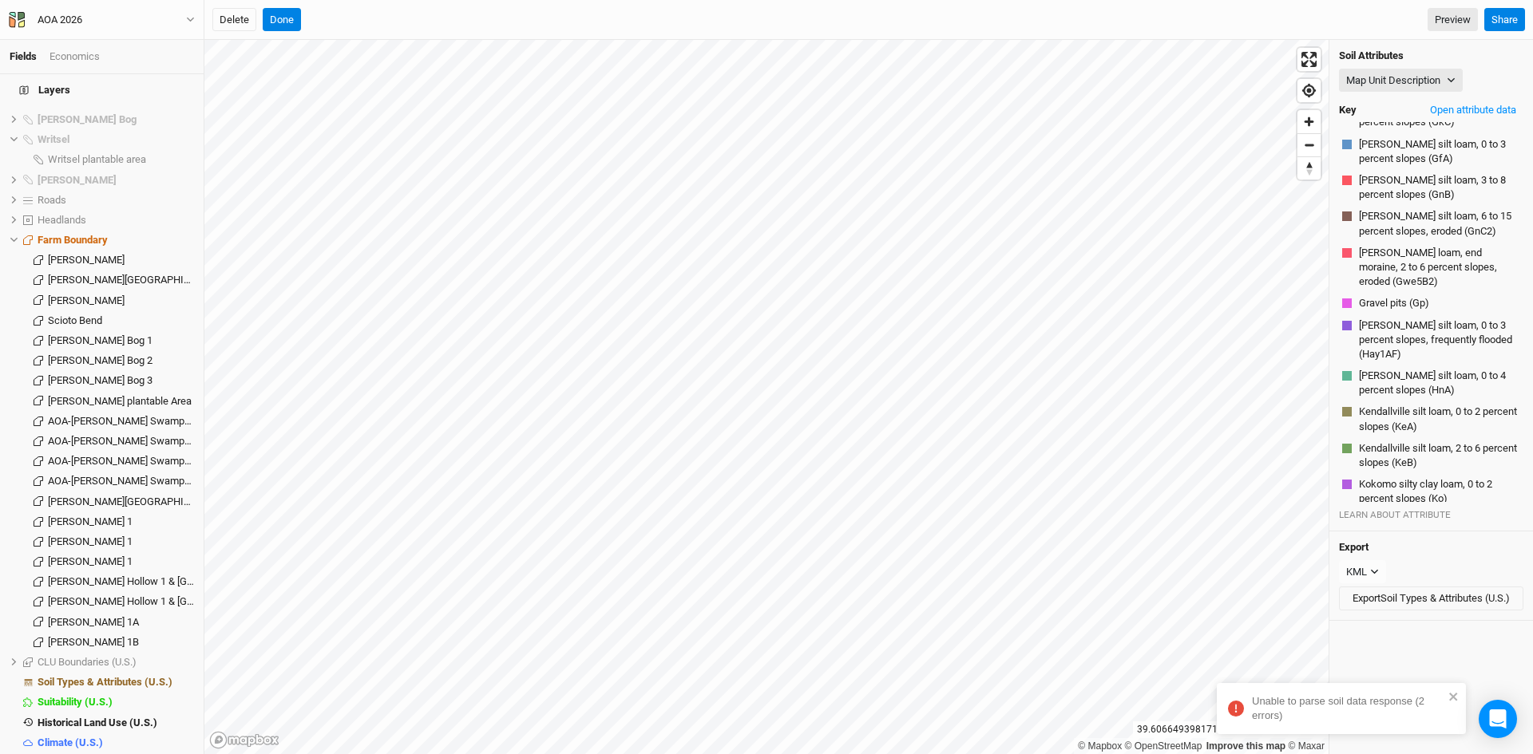
scroll to position [2212, 0]
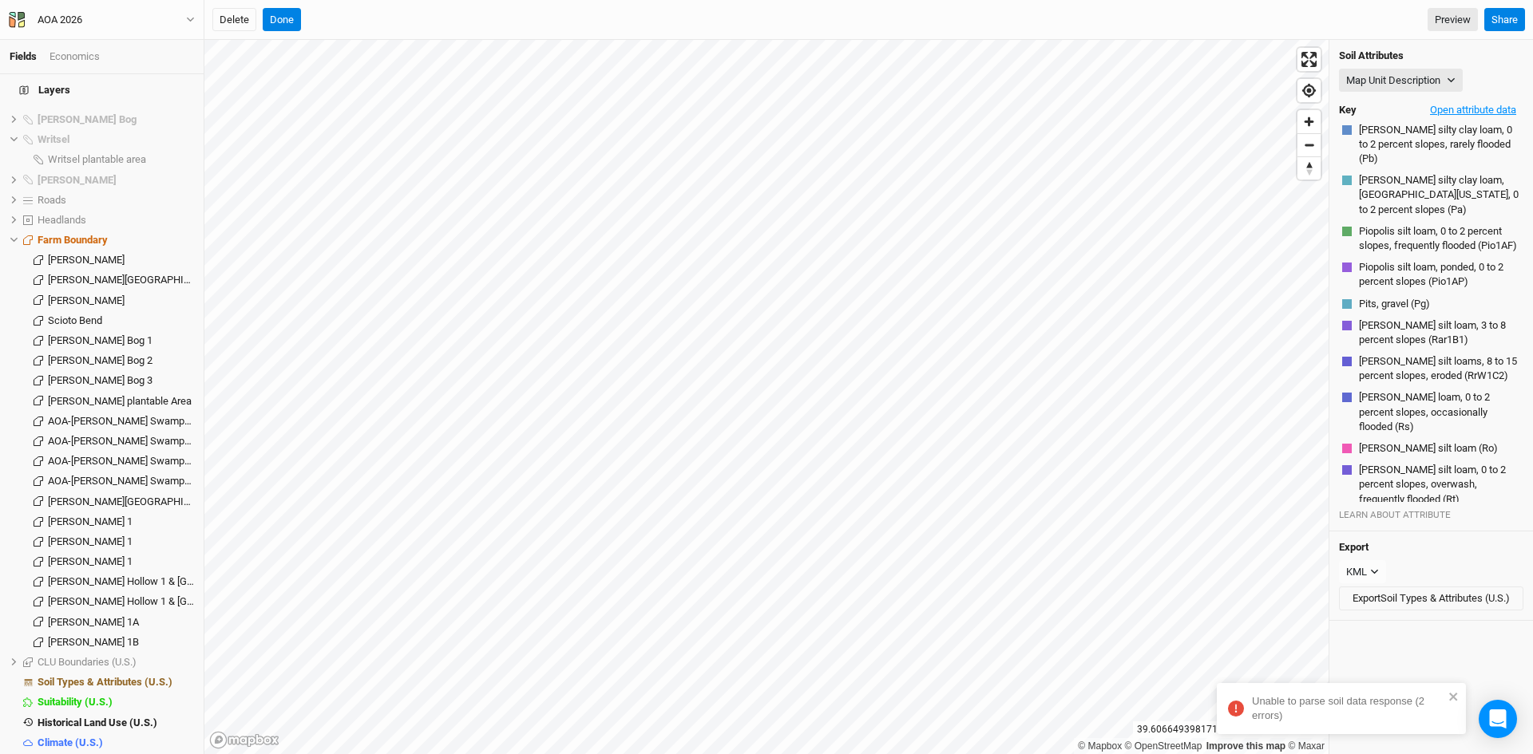
click at [1450, 108] on button "Open attribute data" at bounding box center [1473, 110] width 101 height 24
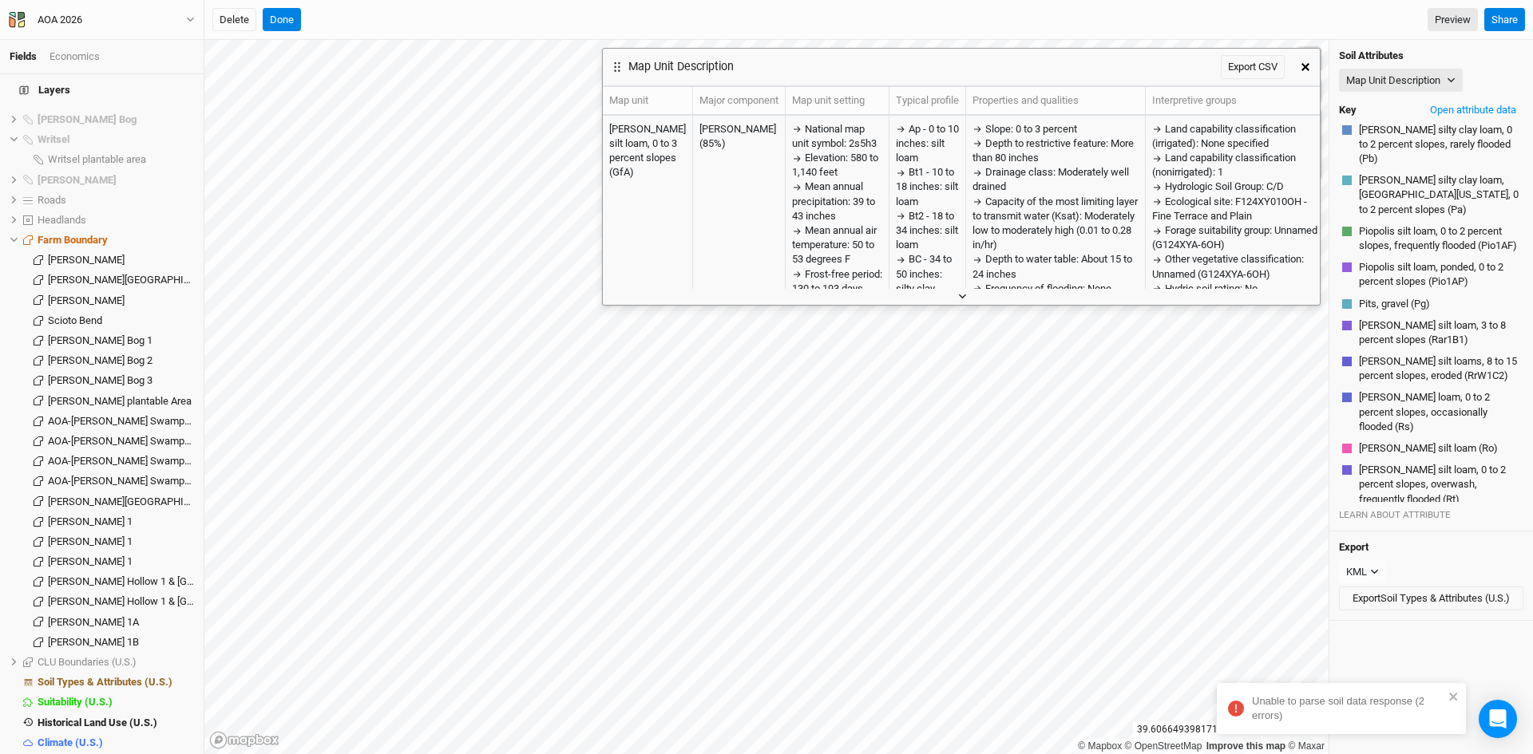
click at [970, 291] on button "button" at bounding box center [961, 296] width 26 height 17
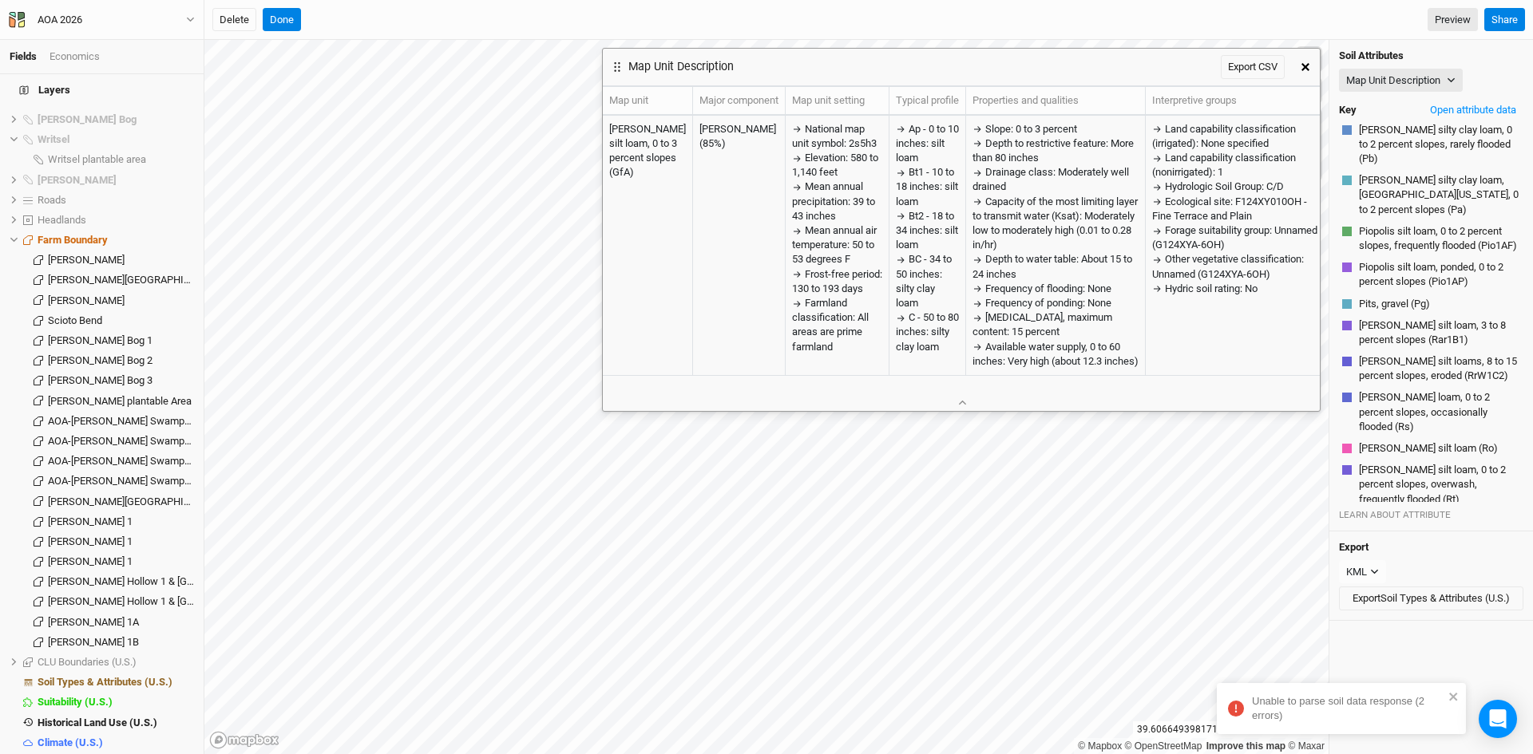
click at [1306, 59] on button "button" at bounding box center [1305, 67] width 29 height 29
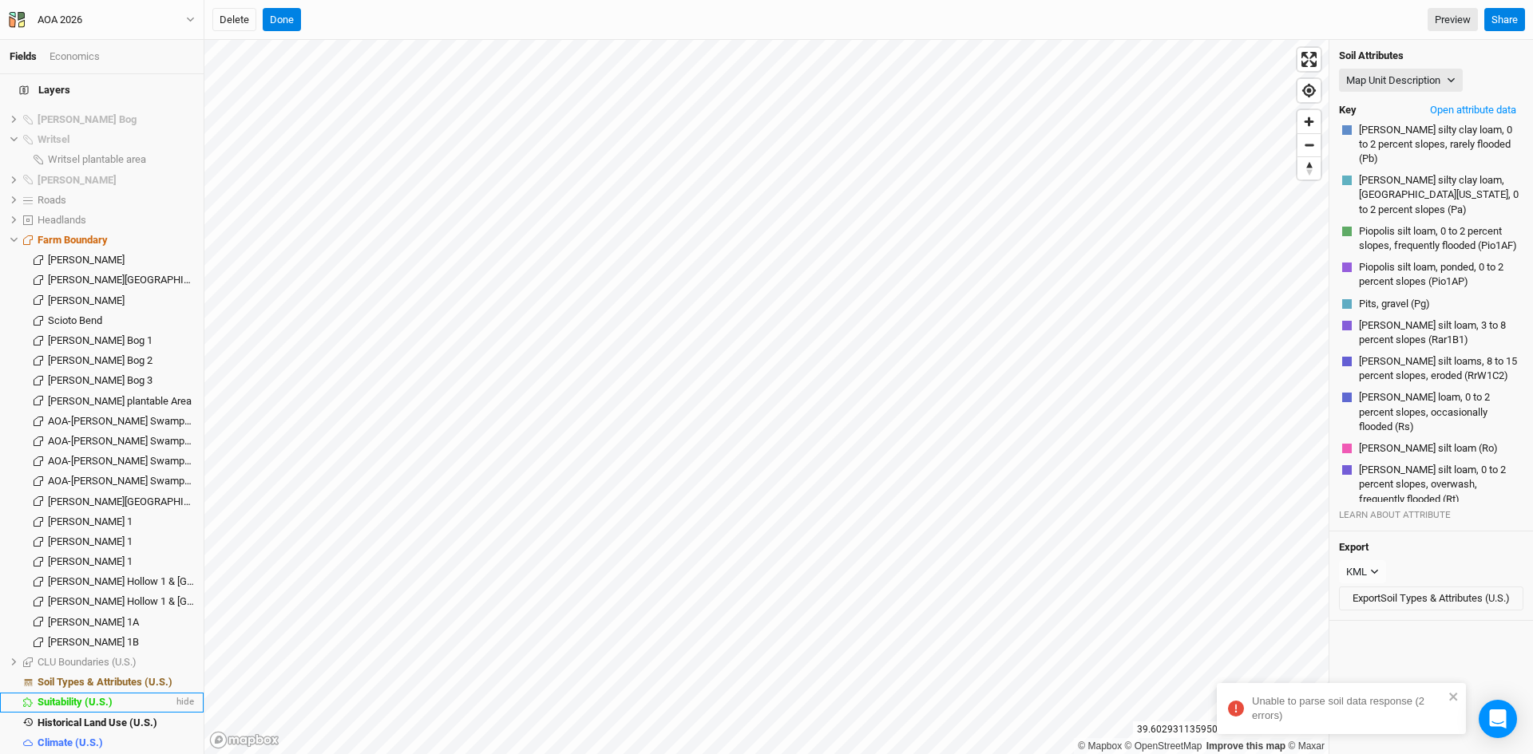
scroll to position [1371, 0]
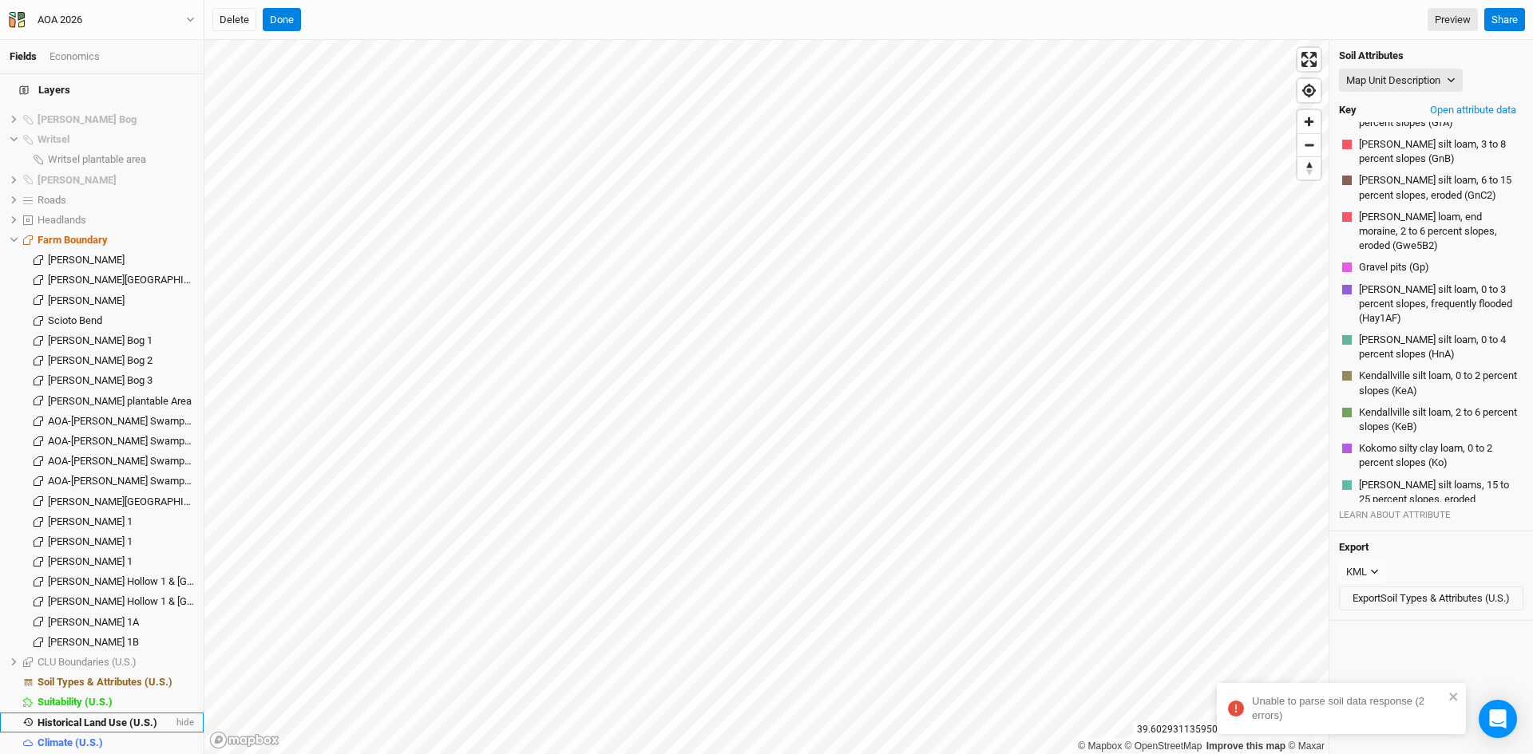
click at [105, 717] on span "Historical Land Use (U.S.)" at bounding box center [98, 723] width 120 height 12
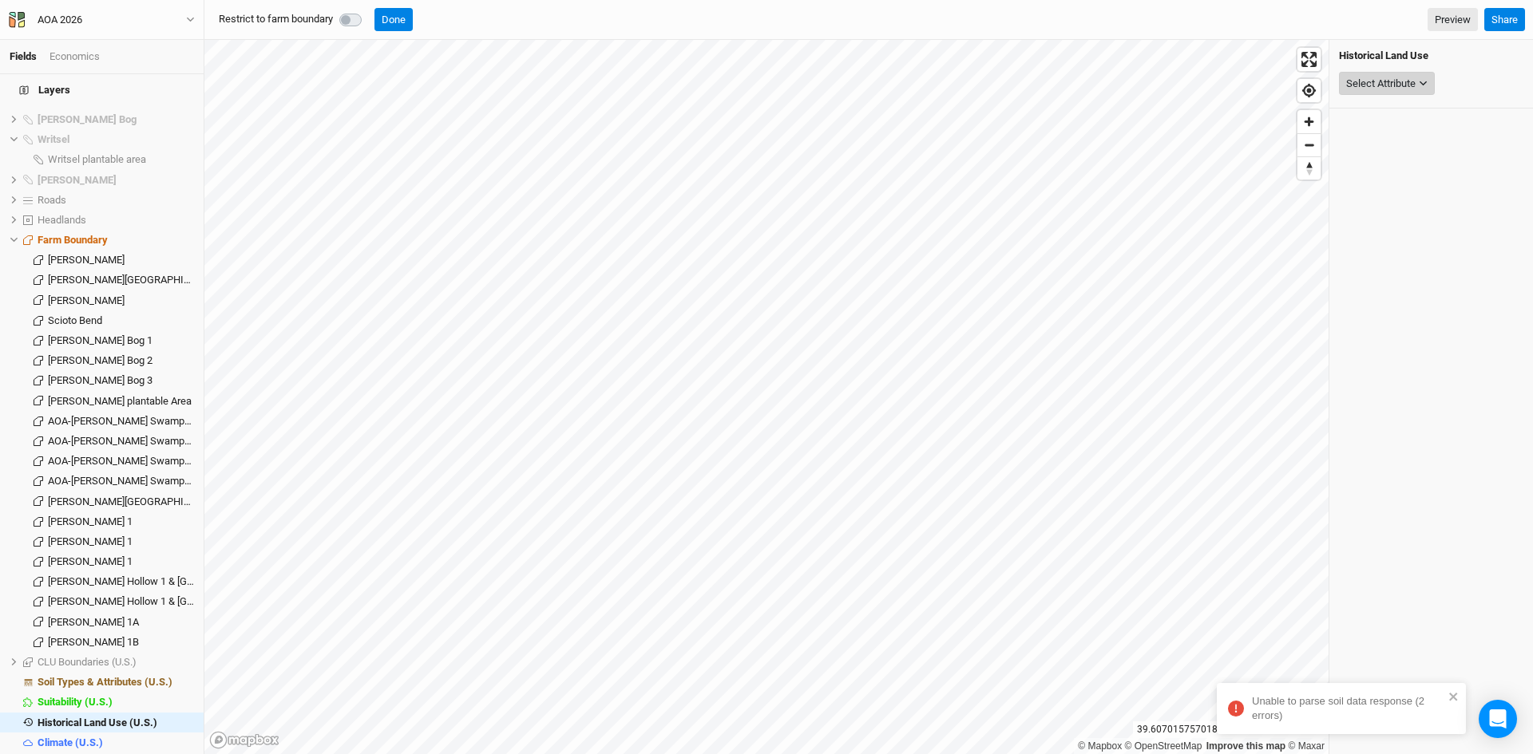
click at [1395, 83] on div "Select Attribute" at bounding box center [1380, 84] width 69 height 16
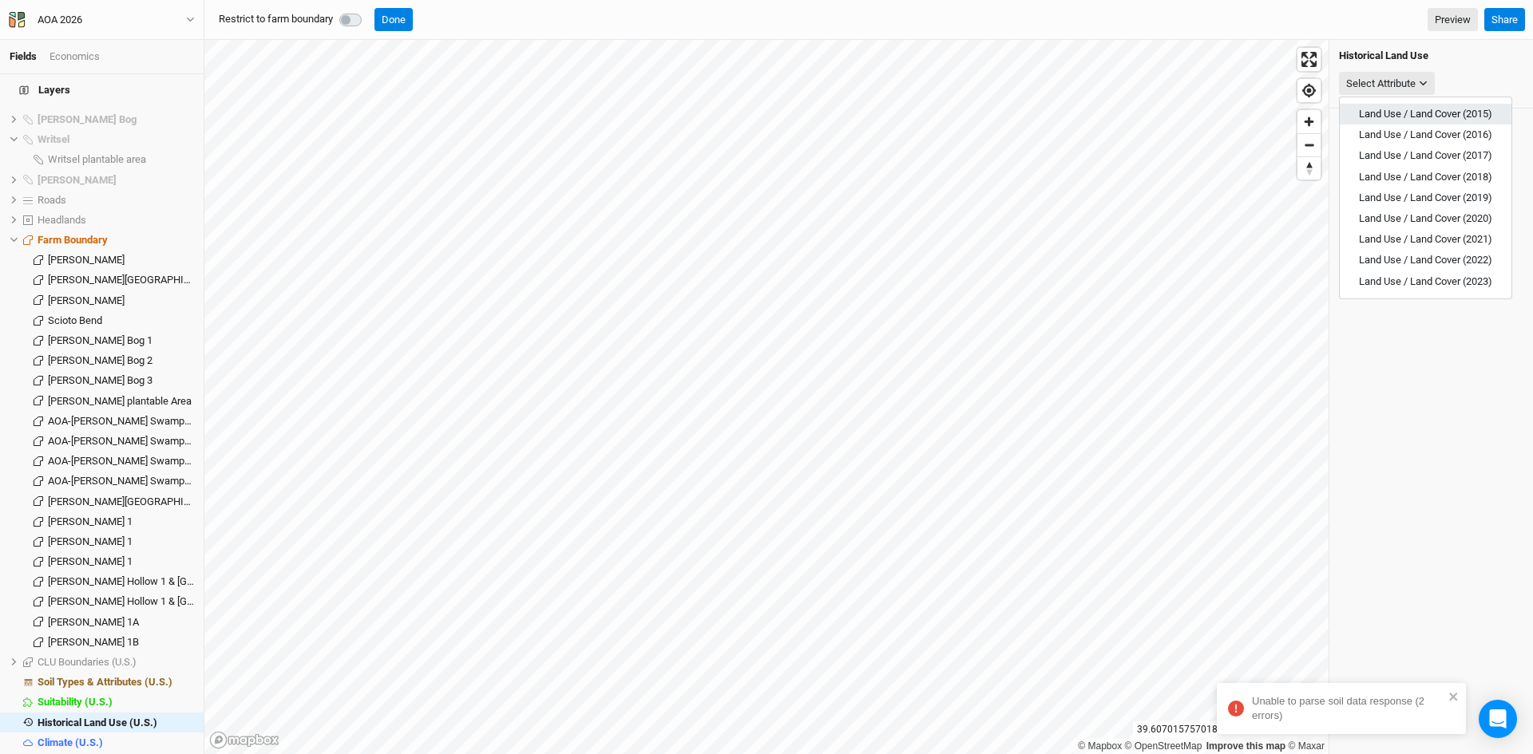
click at [1386, 115] on span "Land Use / Land Cover (2015)" at bounding box center [1425, 114] width 133 height 12
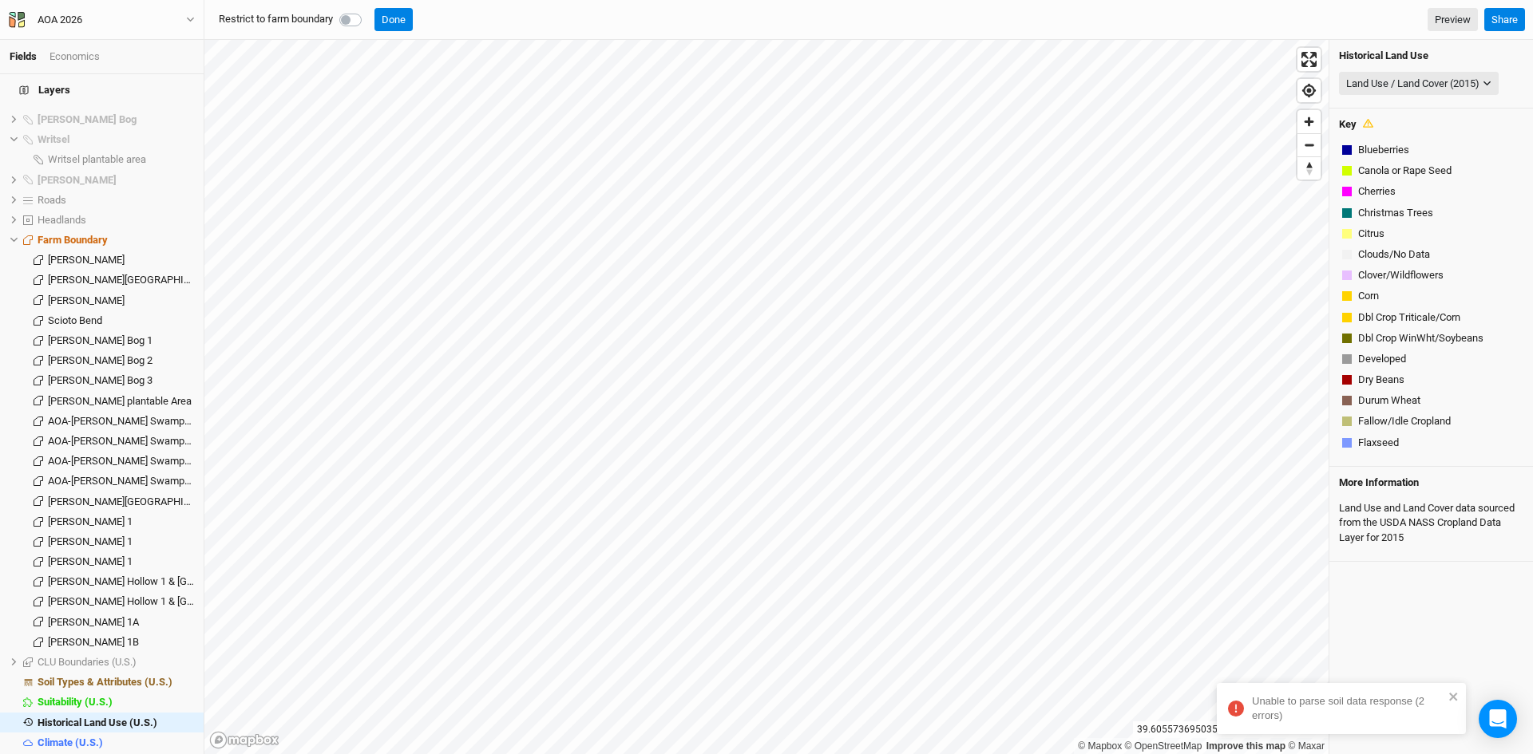
scroll to position [311, 0]
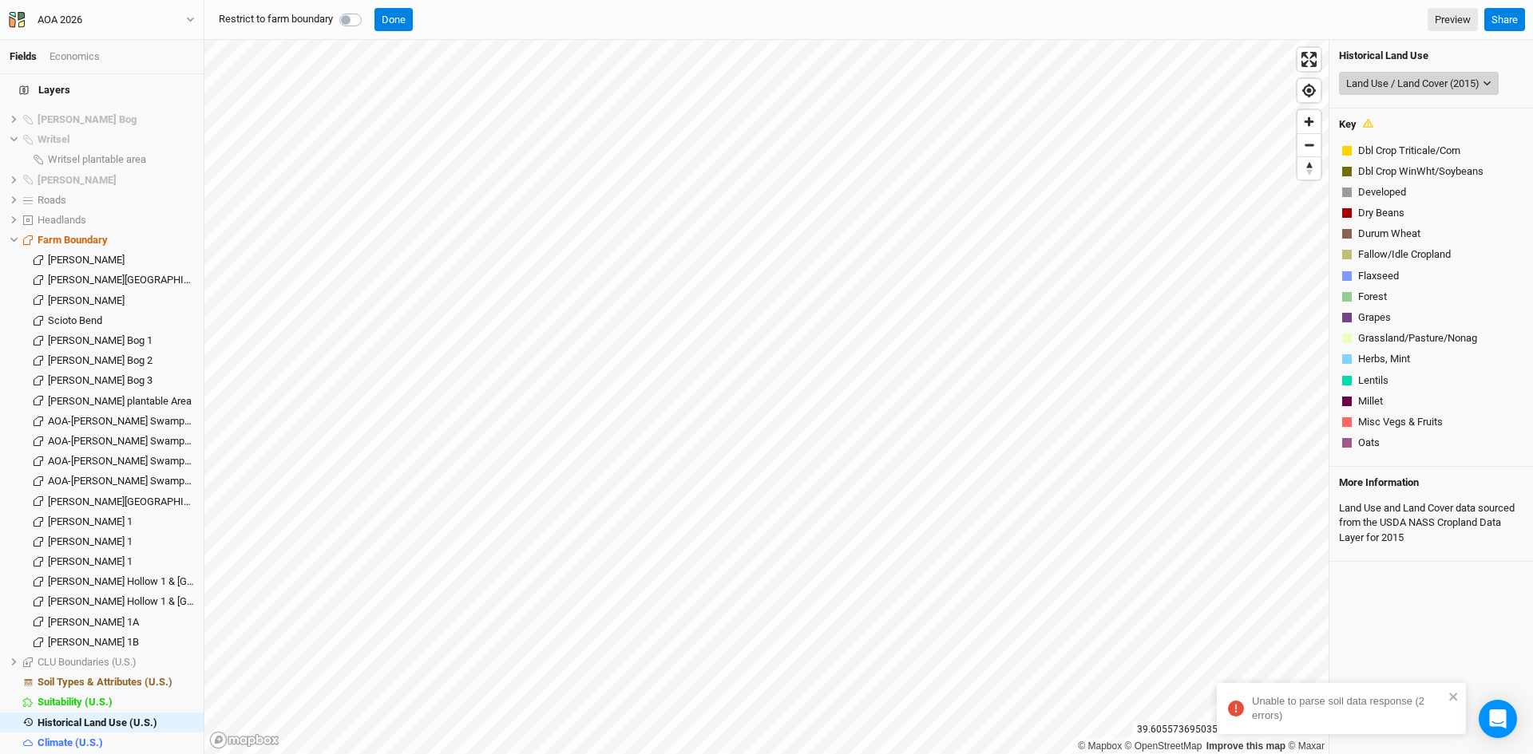
click at [1409, 84] on div "Land Use / Land Cover (2015)" at bounding box center [1412, 84] width 133 height 16
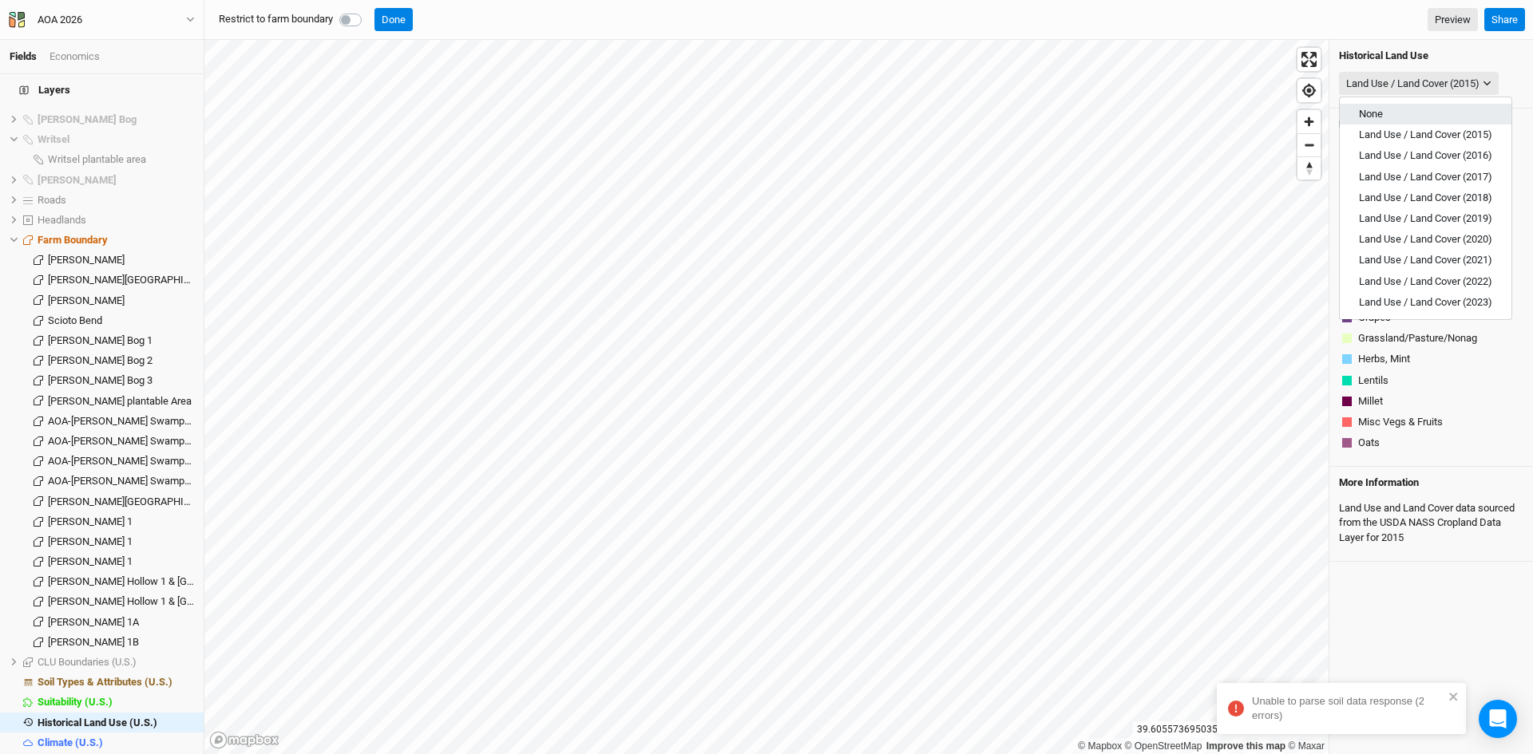
click at [1375, 114] on span "None" at bounding box center [1371, 114] width 24 height 12
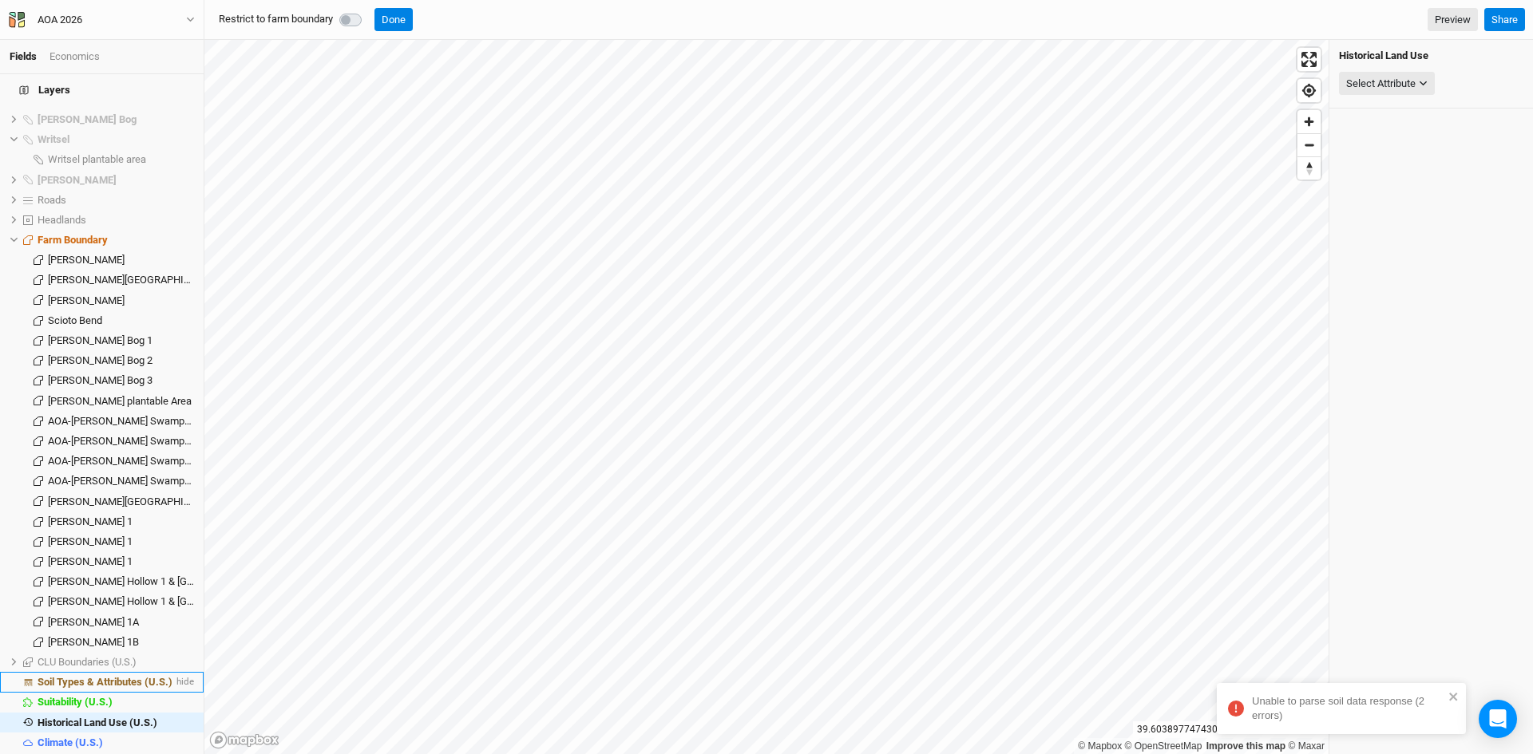
click at [108, 676] on span "Soil Types & Attributes (U.S.)" at bounding box center [105, 682] width 135 height 12
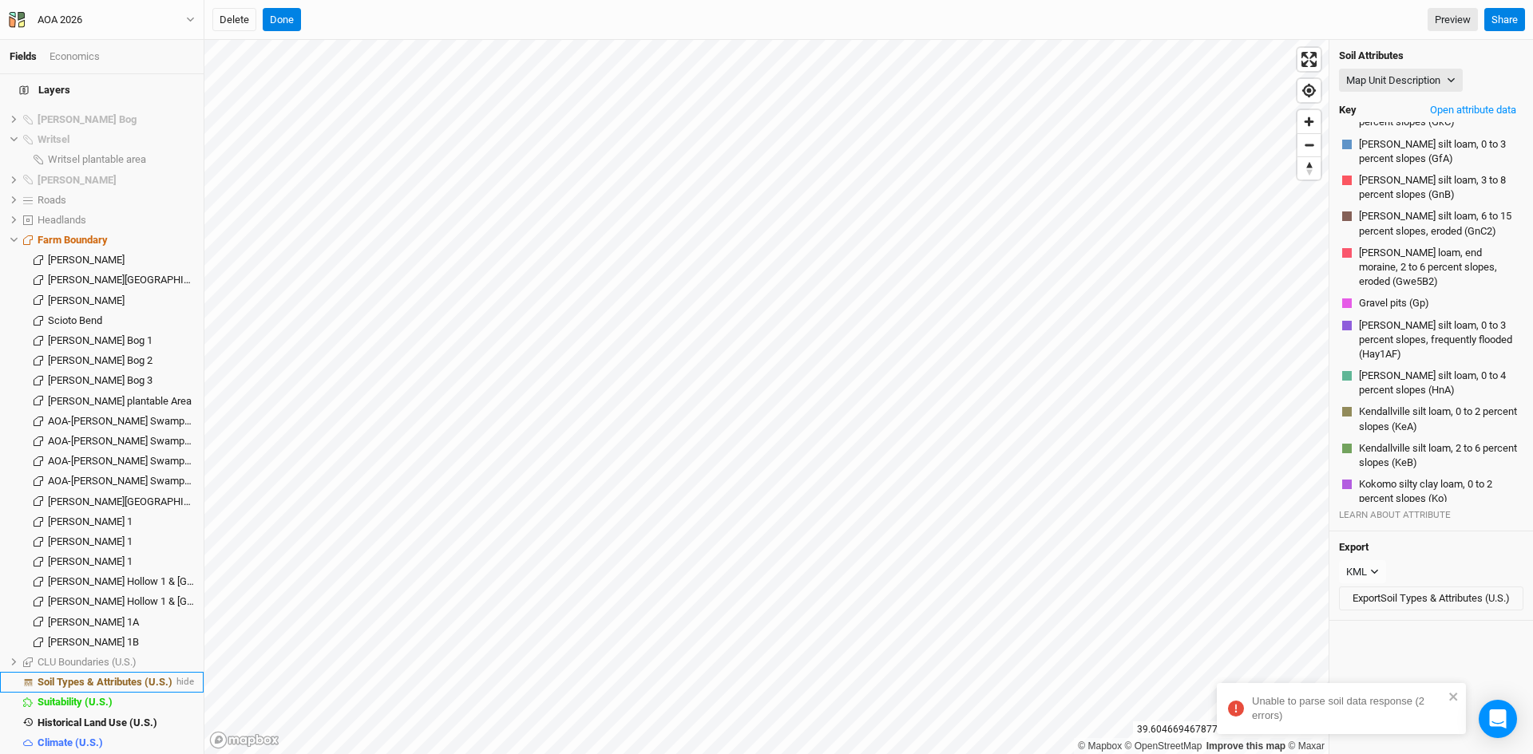
scroll to position [2212, 0]
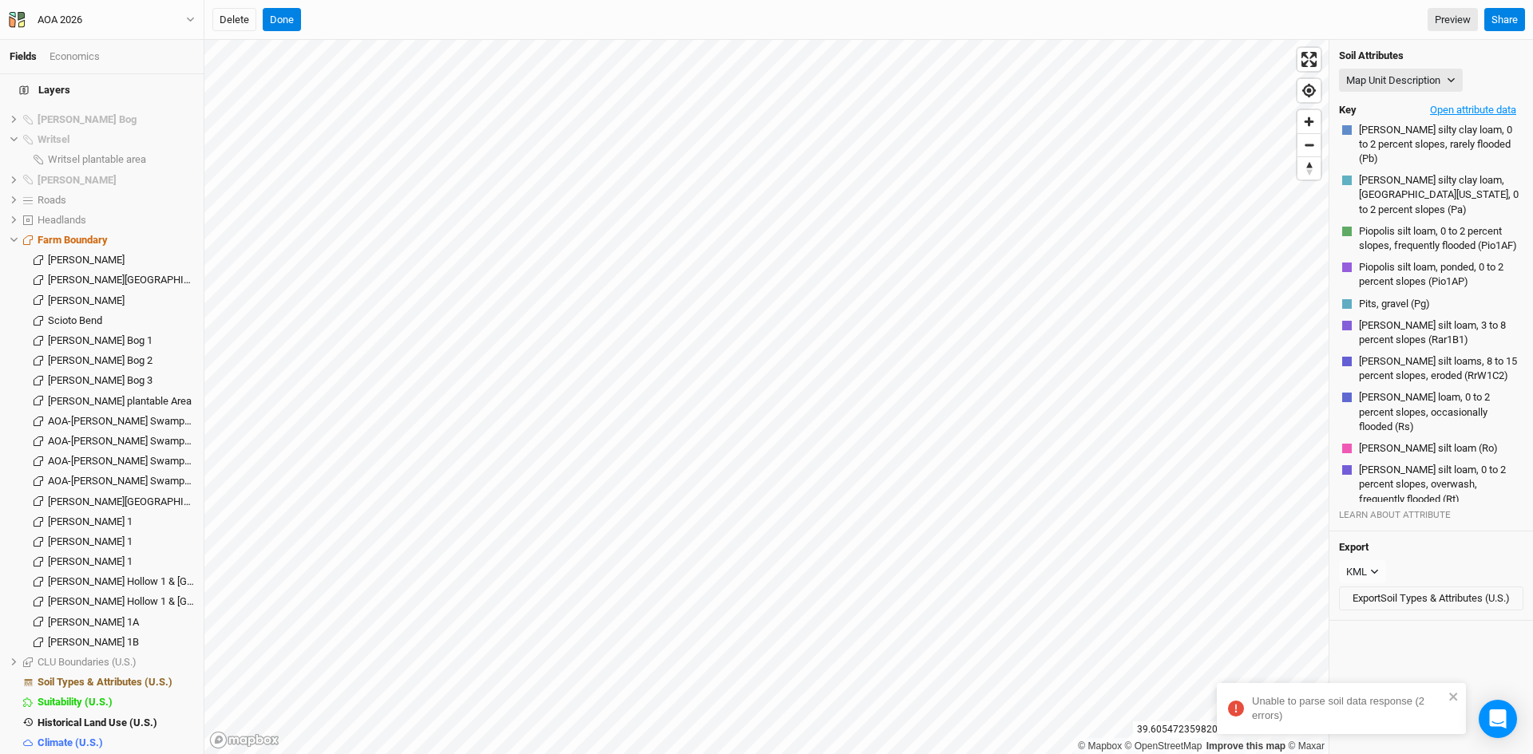
click at [1474, 114] on button "Open attribute data" at bounding box center [1473, 110] width 101 height 24
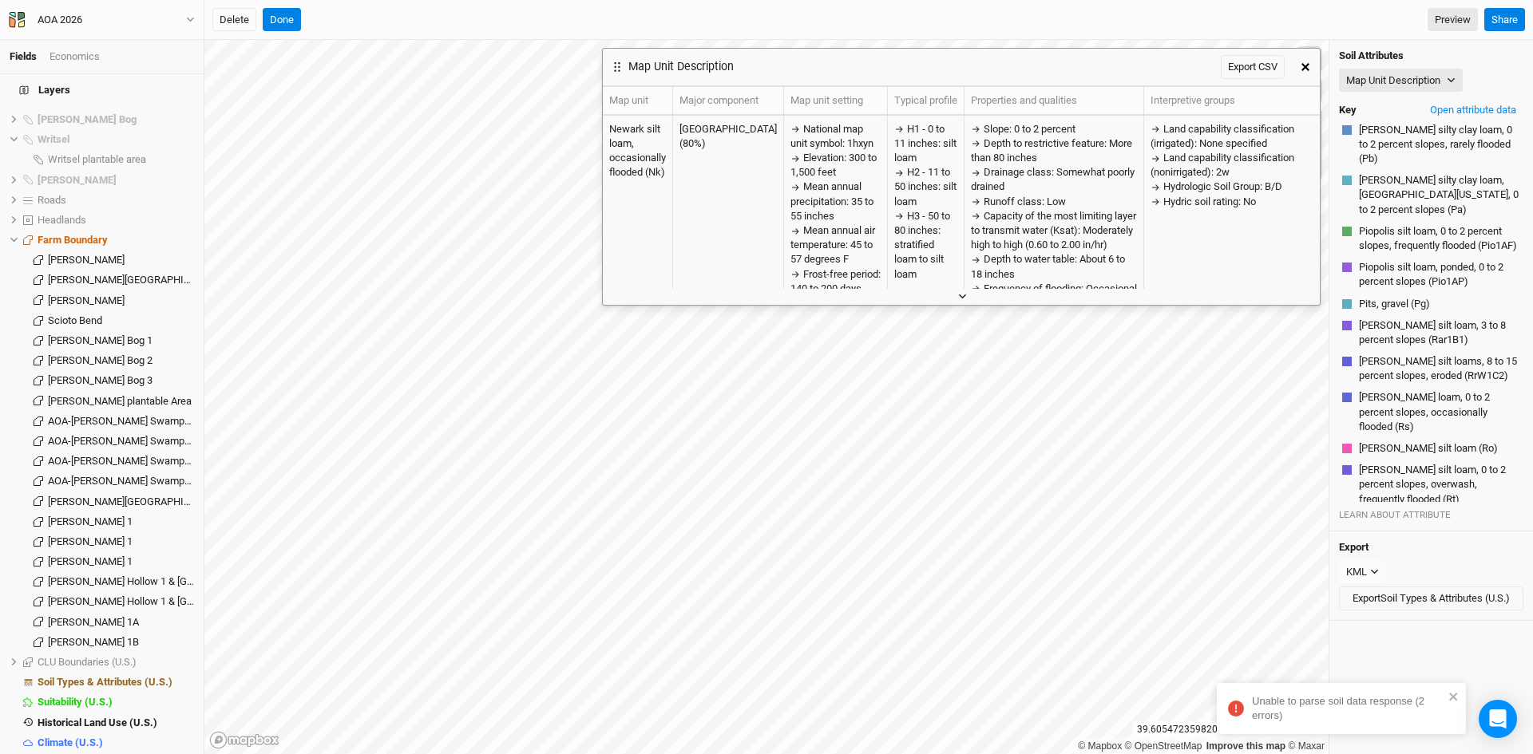
click at [965, 291] on button "button" at bounding box center [961, 296] width 26 height 17
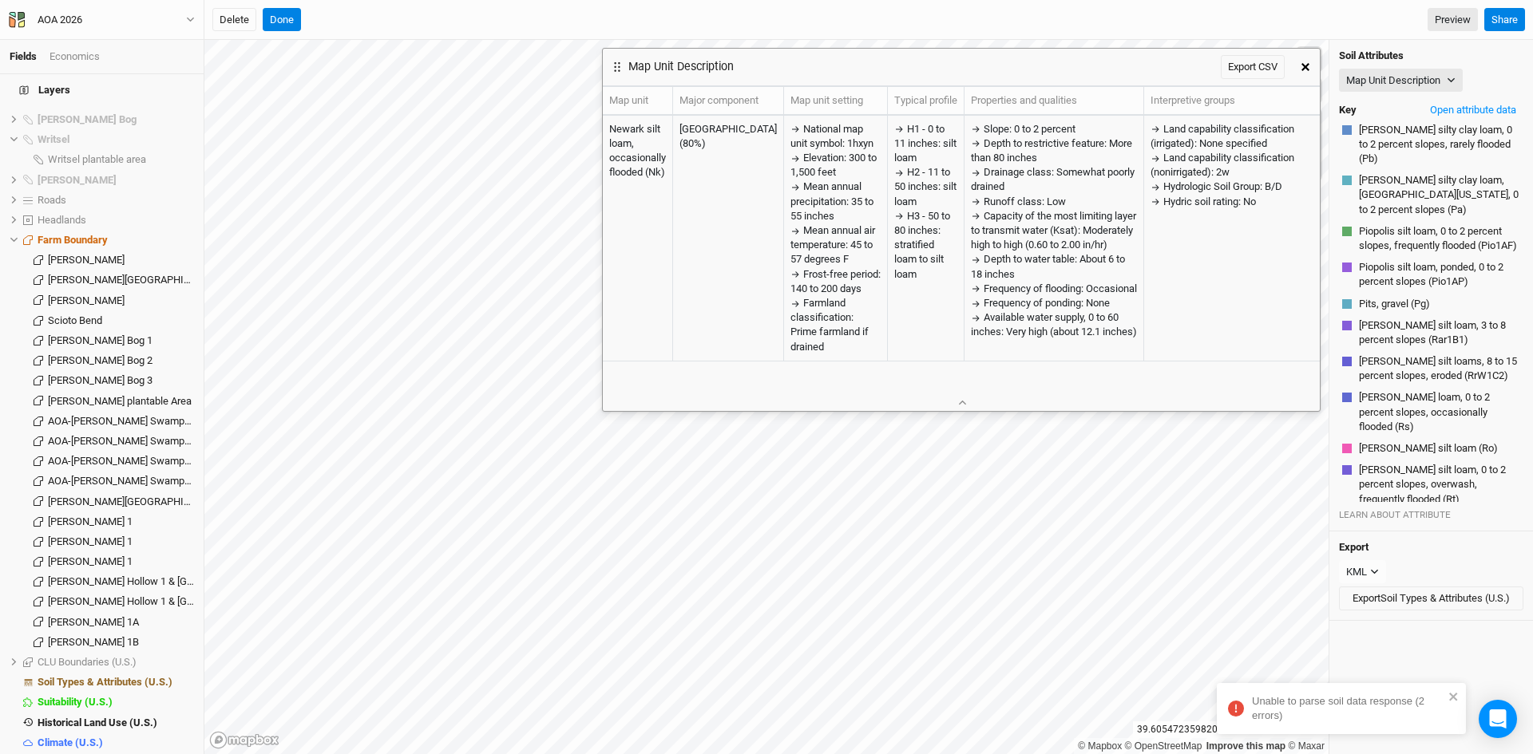
click at [1305, 63] on icon "button" at bounding box center [1305, 67] width 8 height 8
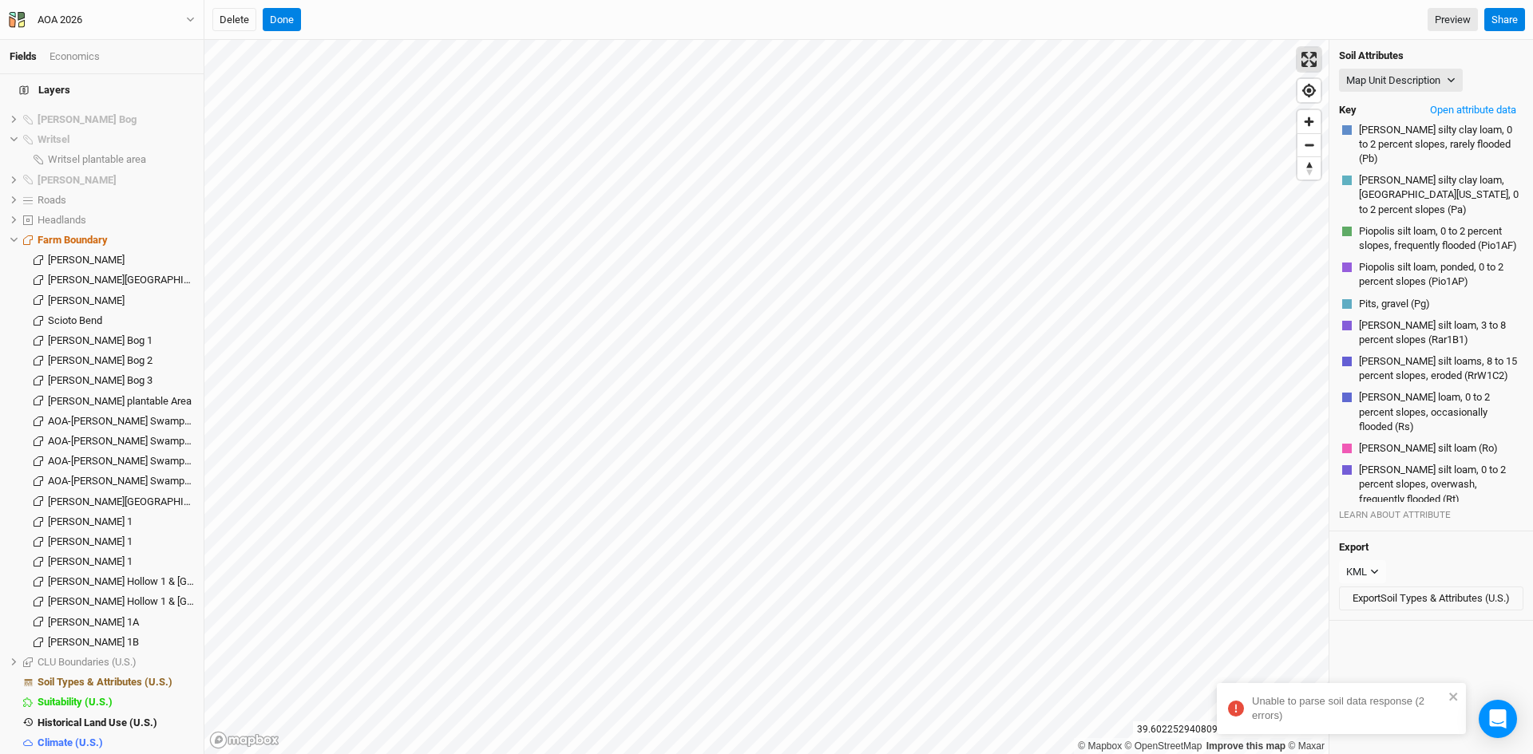
scroll to position [1336, 0]
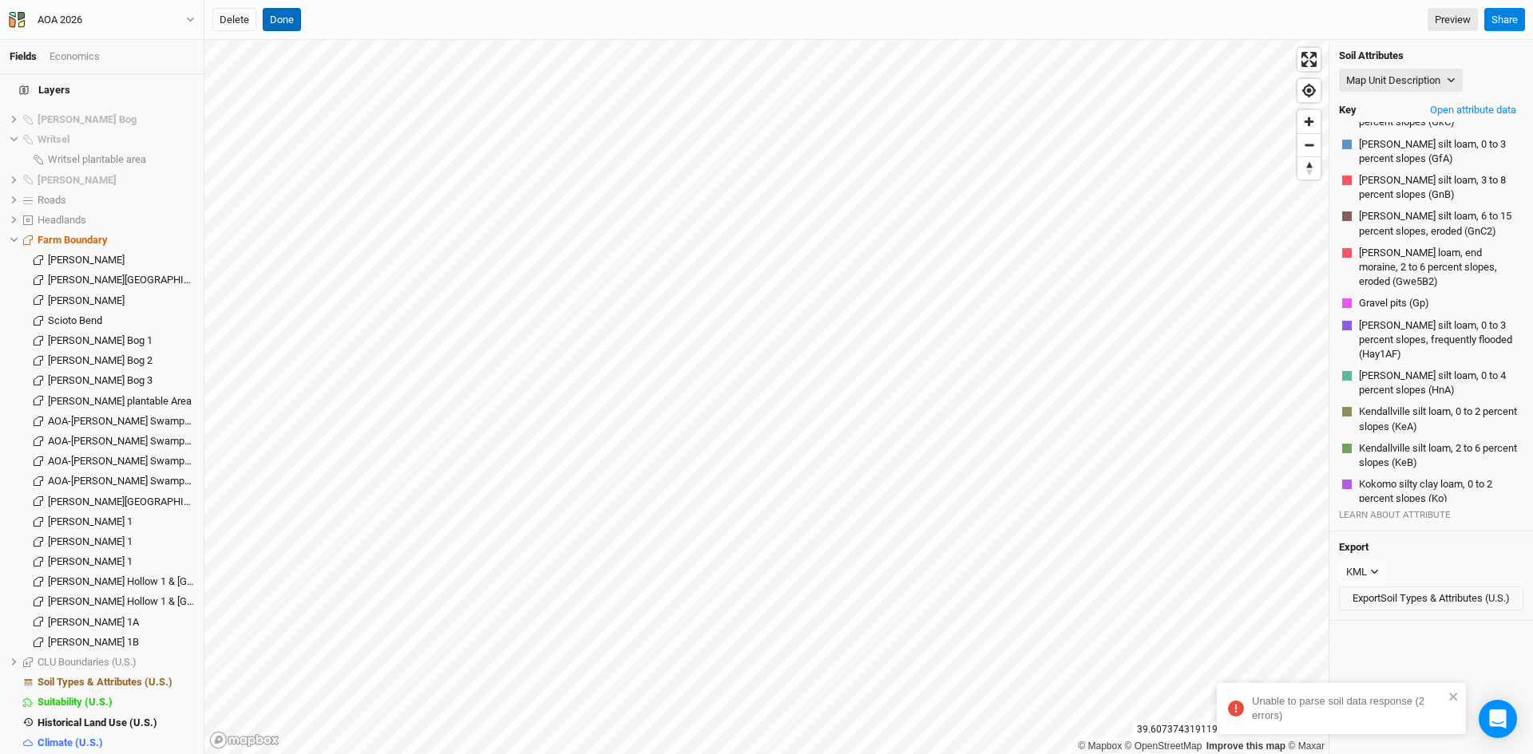
click at [276, 14] on button "Done" at bounding box center [282, 20] width 38 height 24
click at [541, 18] on button "Done" at bounding box center [541, 20] width 38 height 24
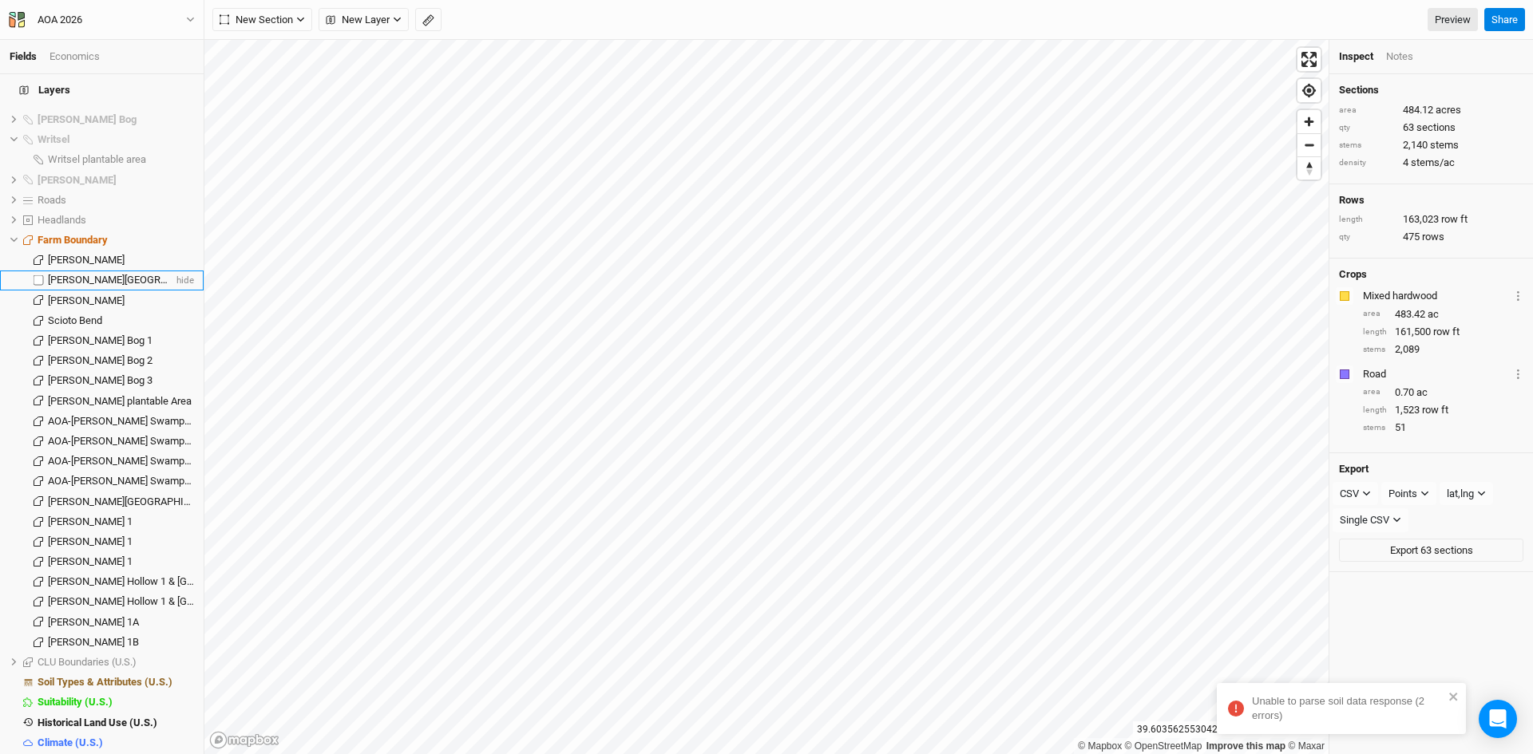
click at [112, 274] on span "[PERSON_NAME][GEOGRAPHIC_DATA]" at bounding box center [135, 280] width 174 height 12
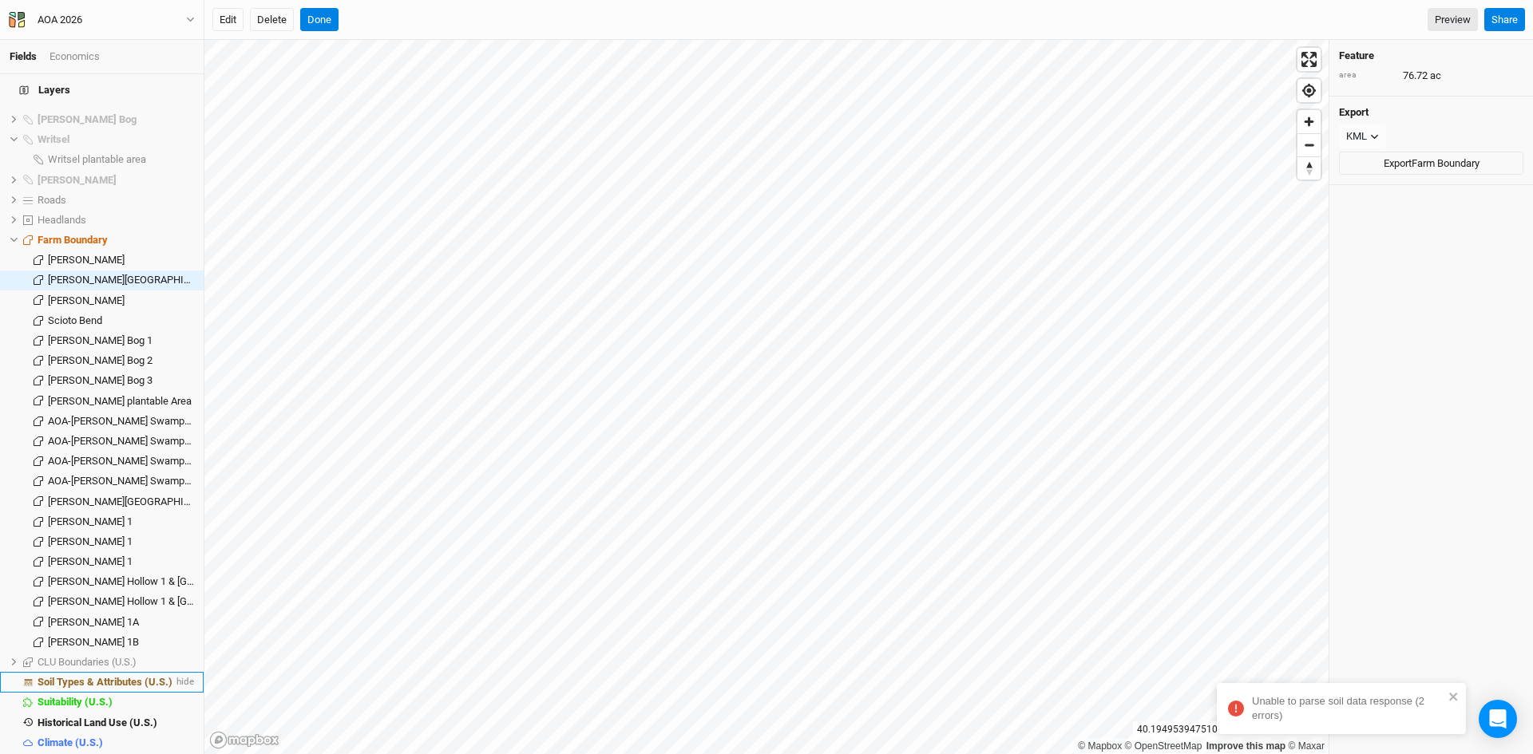
click at [126, 676] on span "Soil Types & Attributes (U.S.)" at bounding box center [105, 682] width 135 height 12
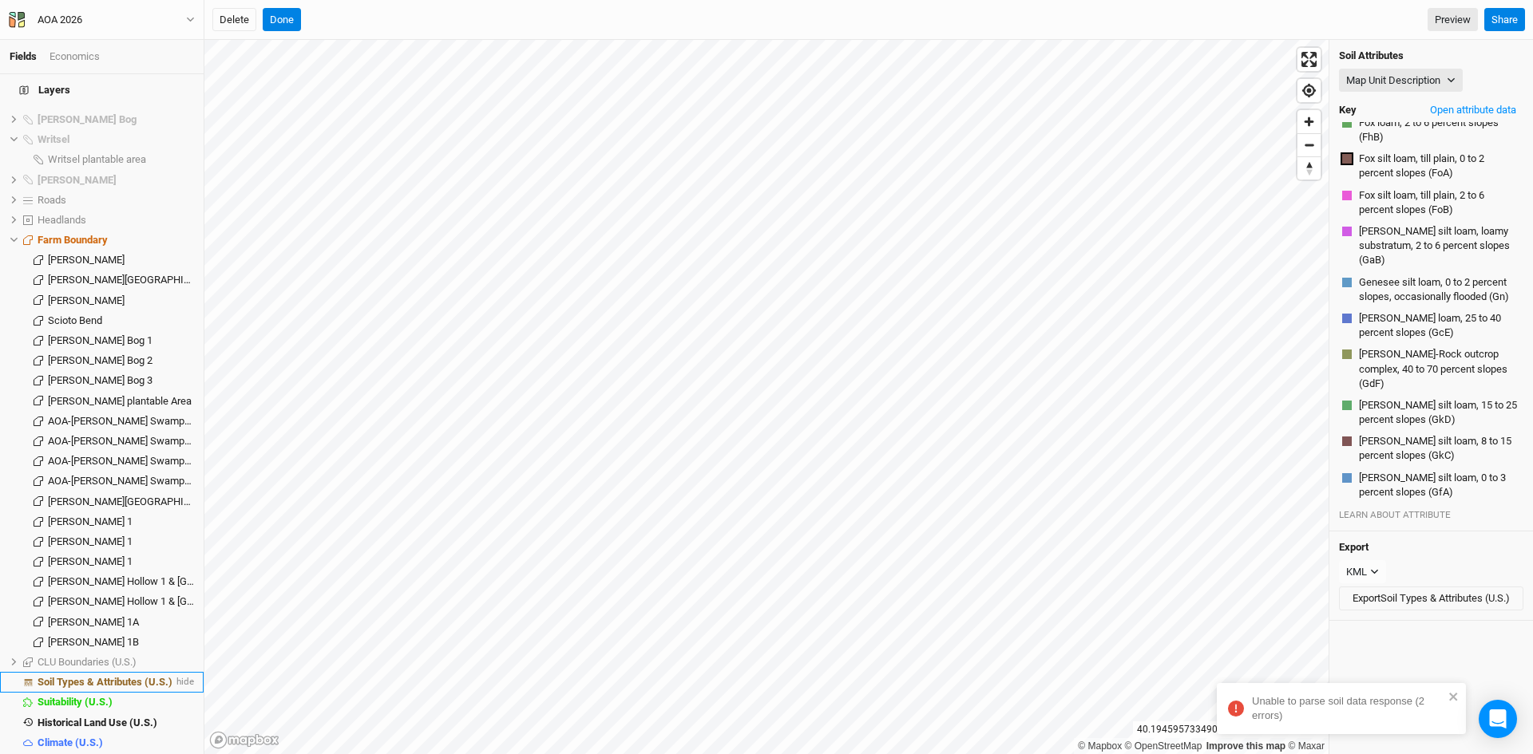
scroll to position [1002, 0]
click at [1447, 109] on button "Open attribute data" at bounding box center [1473, 110] width 101 height 24
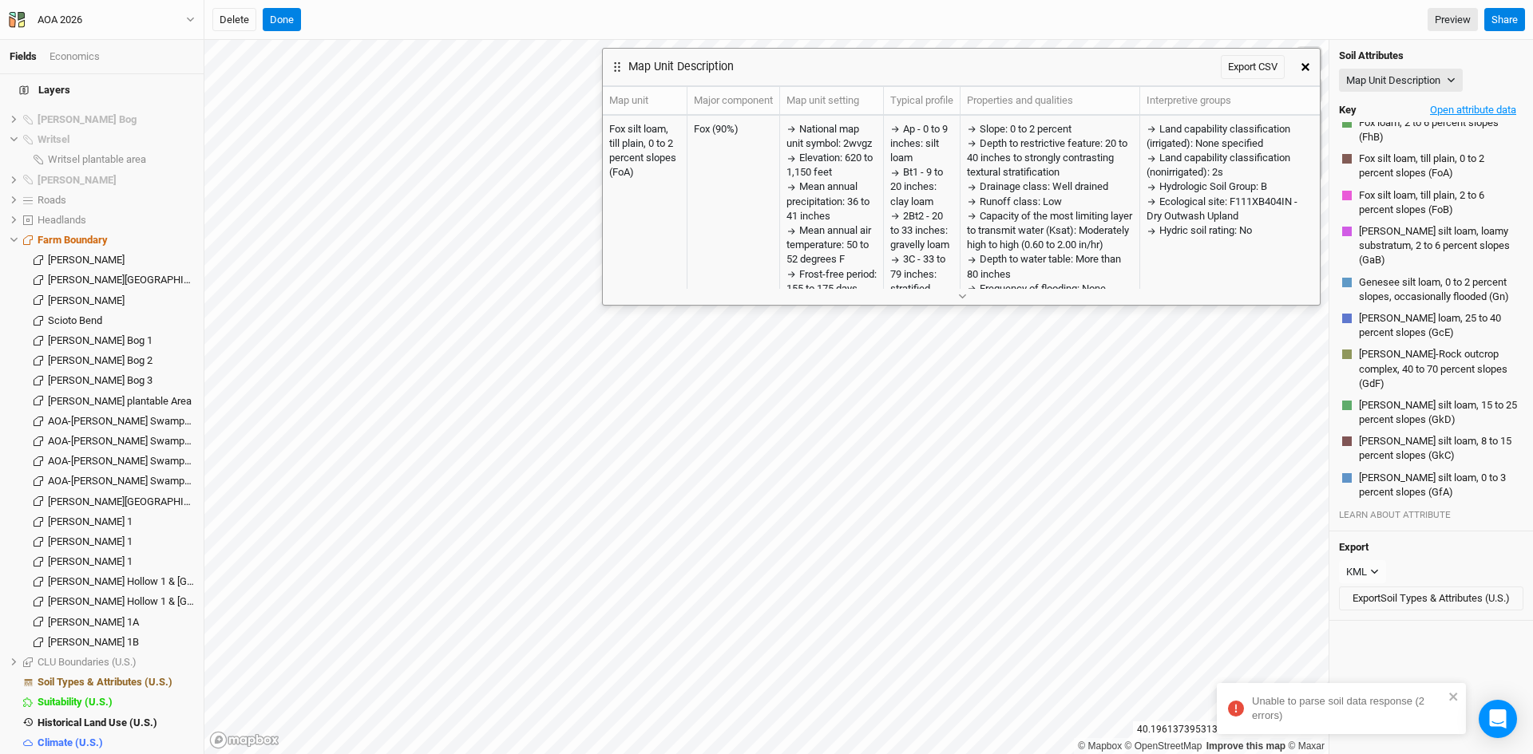
scroll to position [3220, 0]
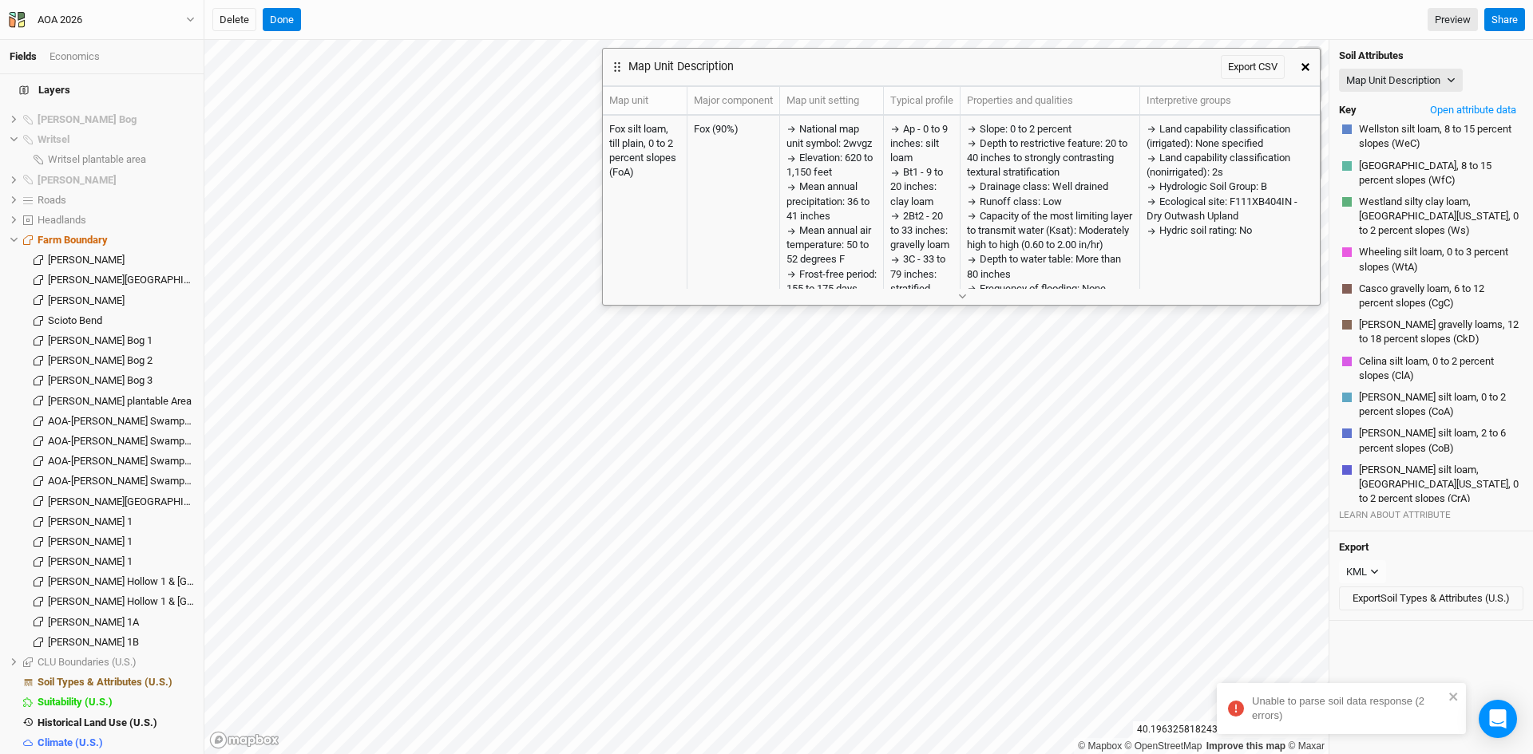
click at [960, 305] on div "© Mapbox © OpenStreetMap Improve this map © Maxar [GEOGRAPHIC_DATA] Map Unit De…" at bounding box center [868, 397] width 1328 height 714
click at [964, 295] on icon "button" at bounding box center [962, 296] width 9 height 9
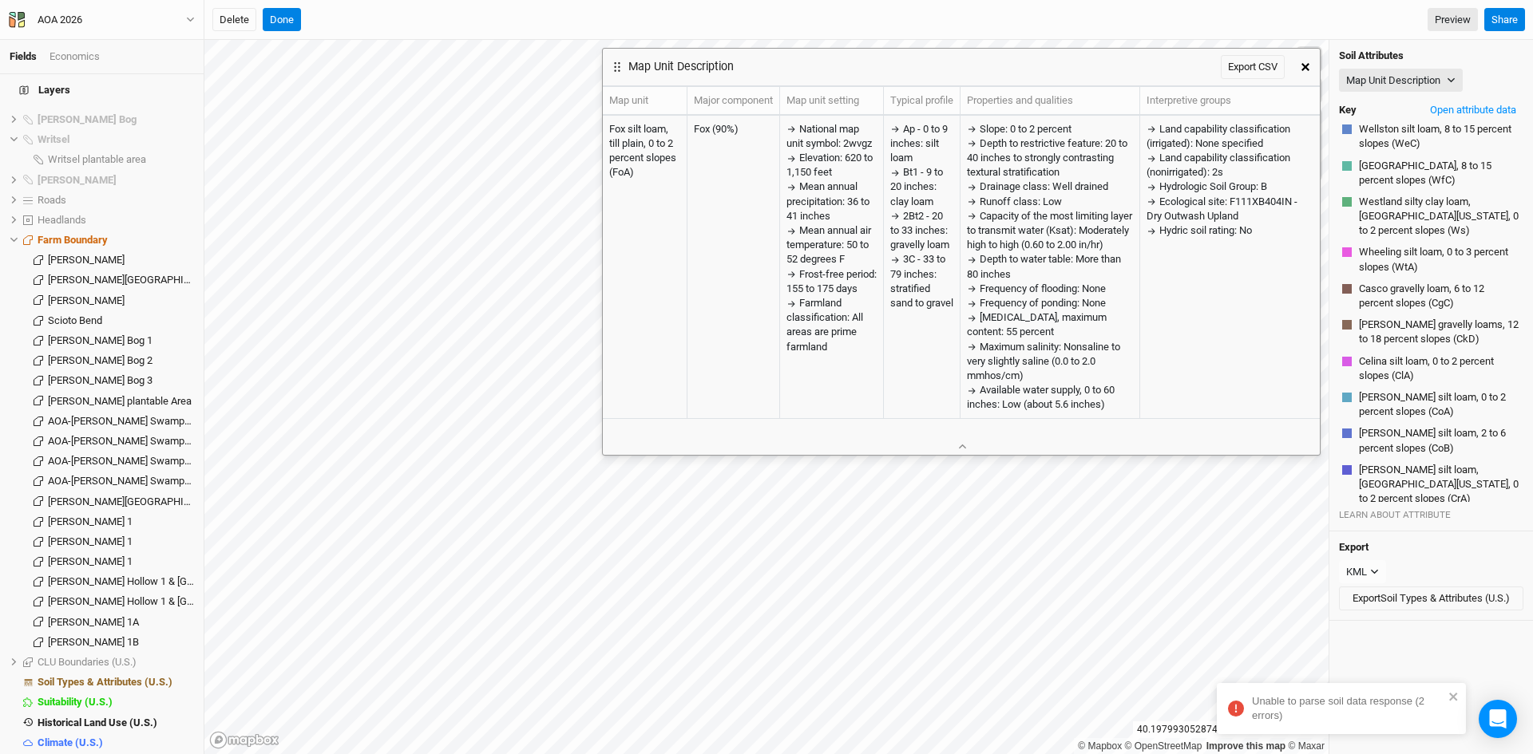
click at [1301, 65] on icon "button" at bounding box center [1305, 67] width 8 height 8
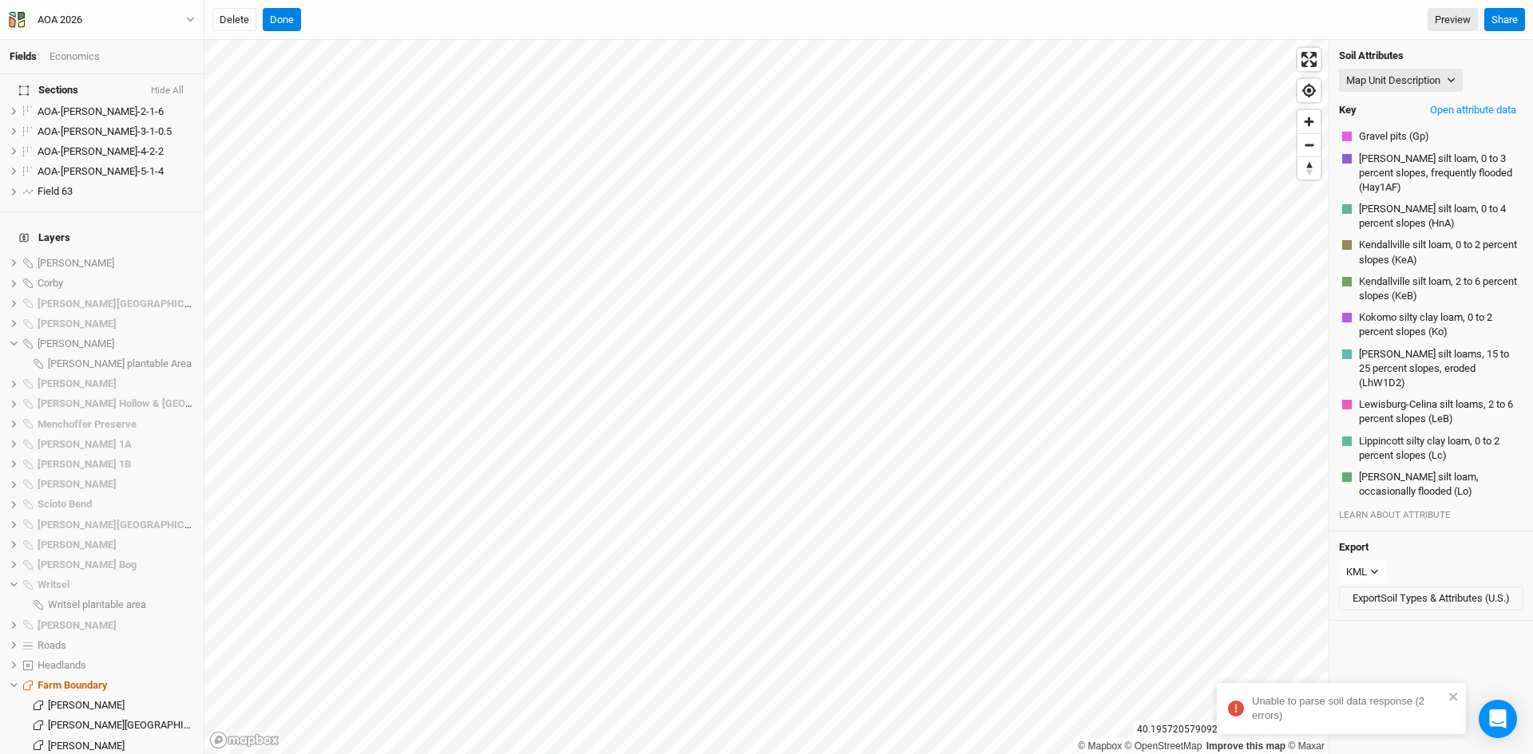
scroll to position [1259, 0]
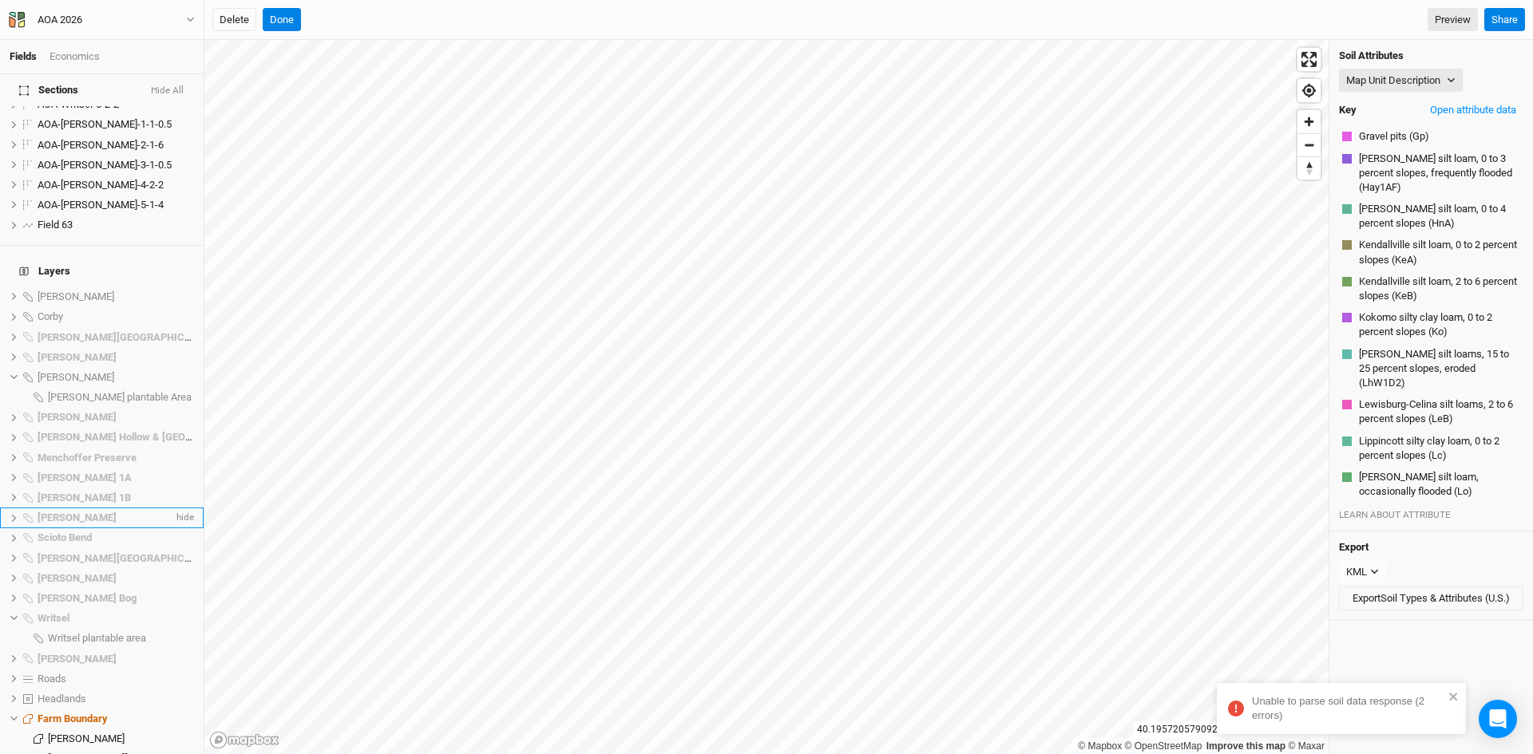
click at [49, 512] on span "[PERSON_NAME]" at bounding box center [77, 518] width 79 height 12
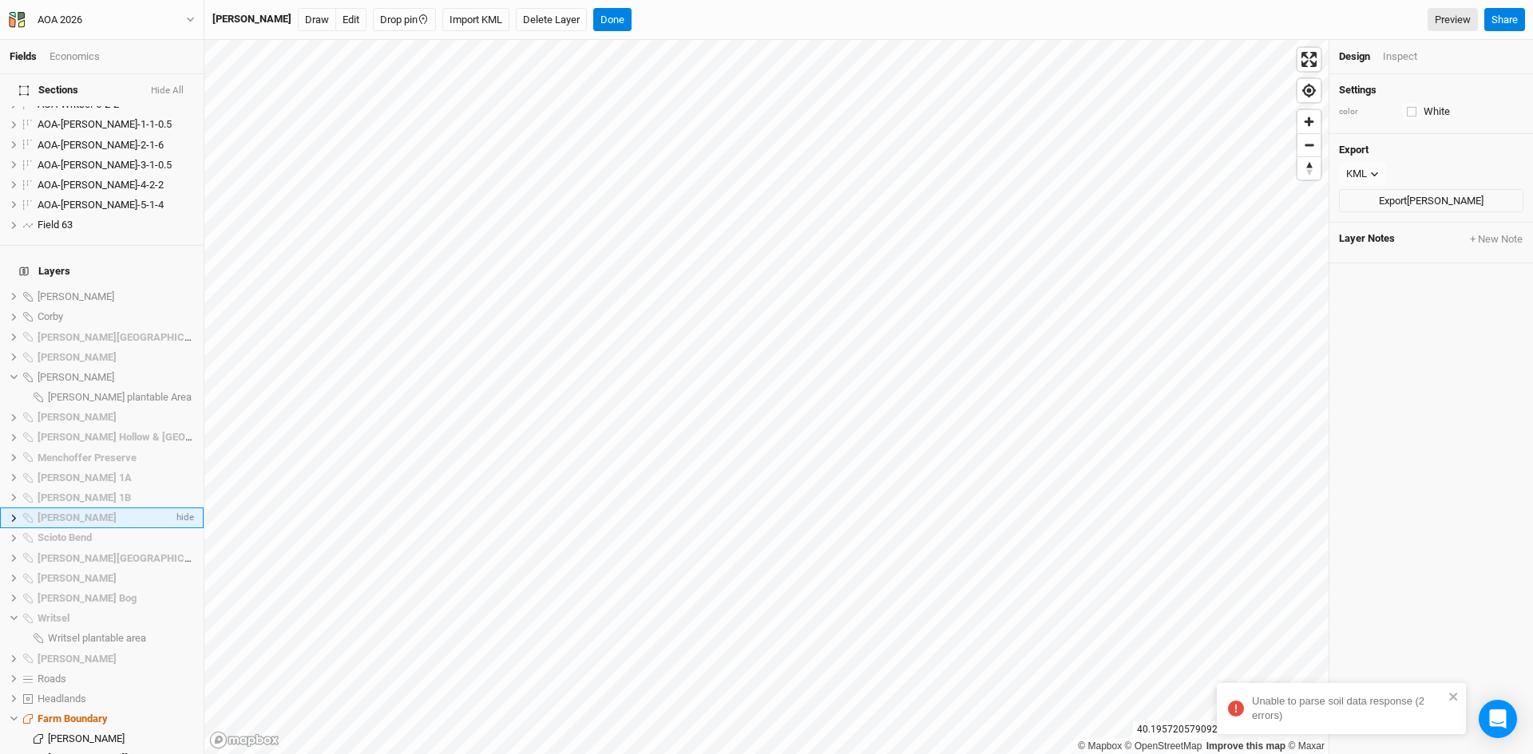
click at [14, 514] on icon at bounding box center [14, 517] width 5 height 7
click at [74, 532] on span "[PERSON_NAME] Preserve 1" at bounding box center [111, 538] width 127 height 12
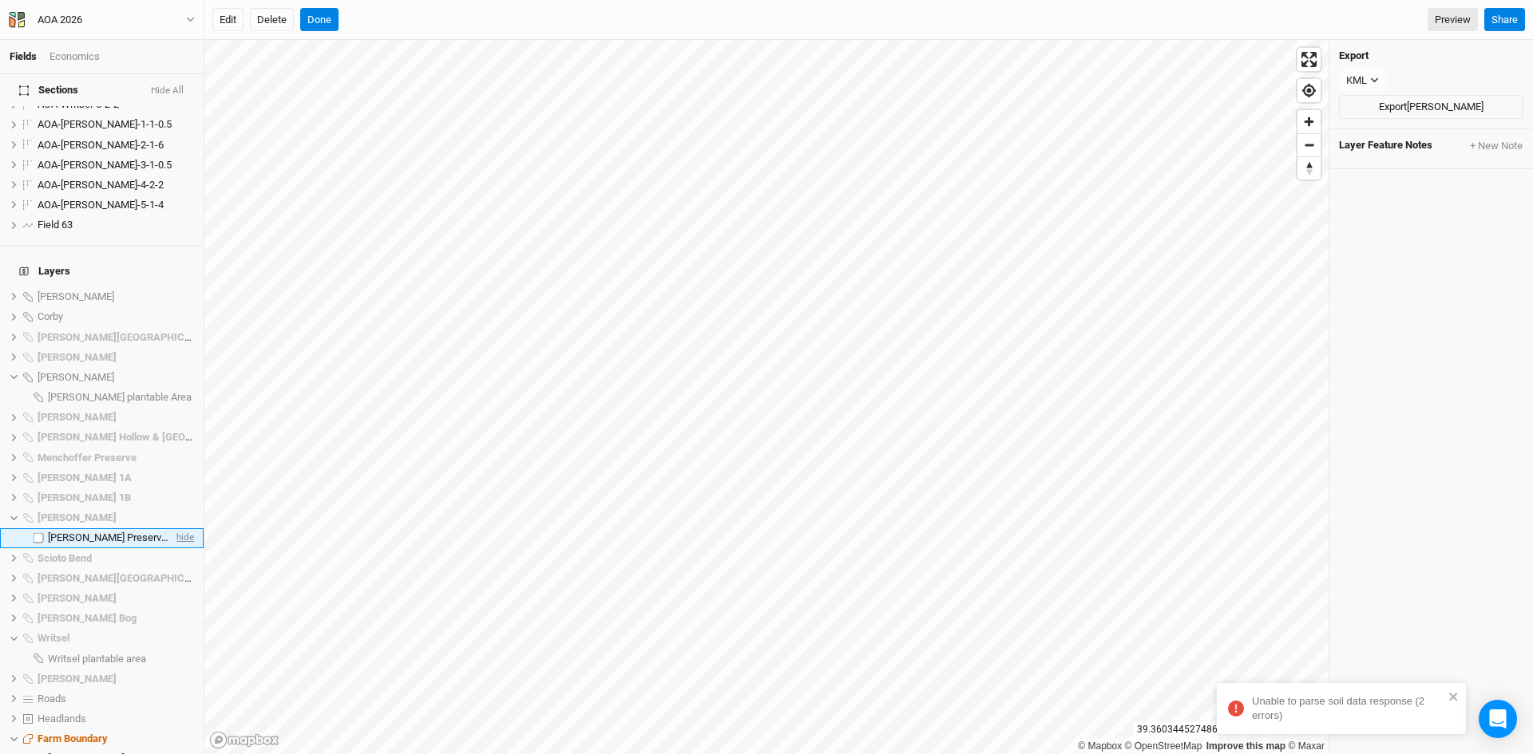
click at [177, 528] on span "hide" at bounding box center [183, 538] width 21 height 20
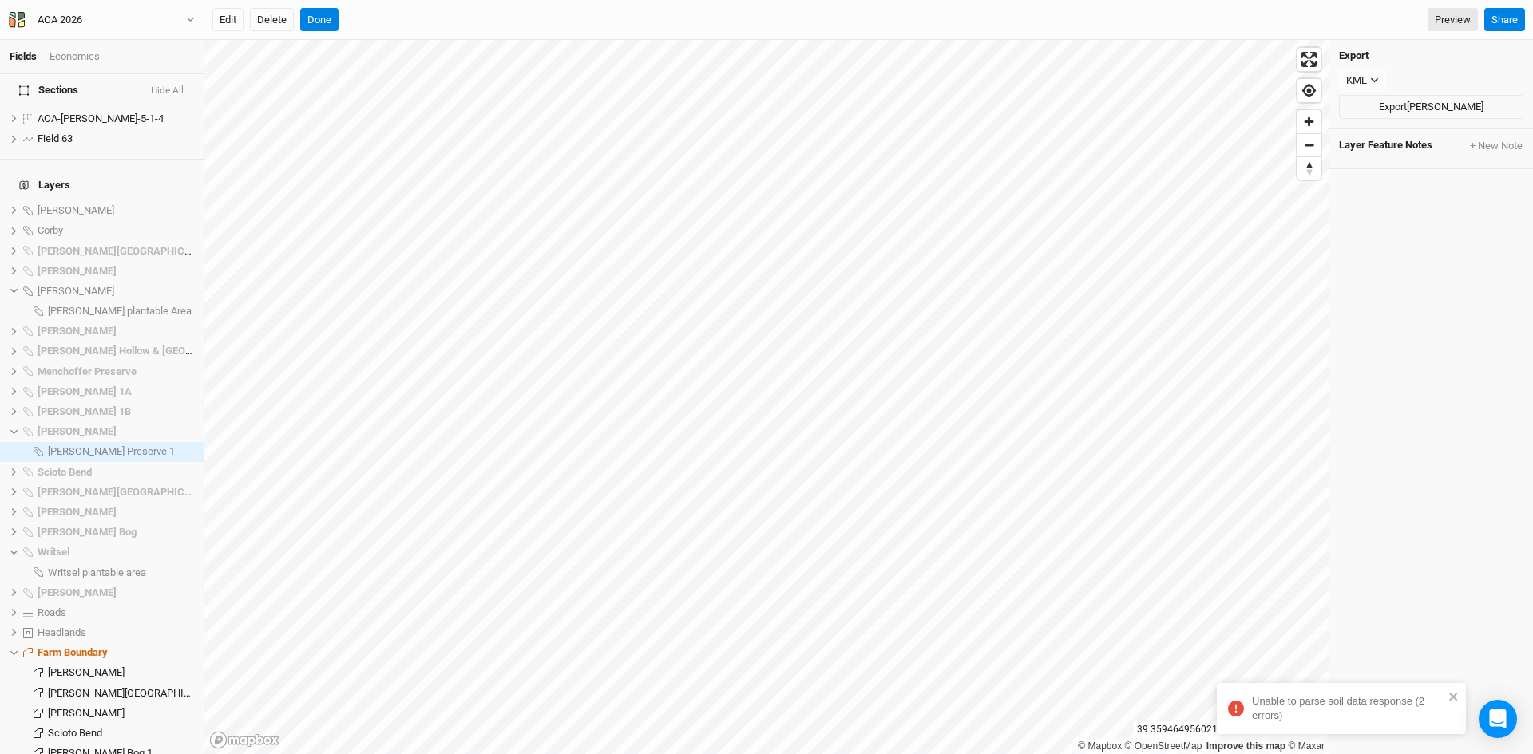
scroll to position [1738, 0]
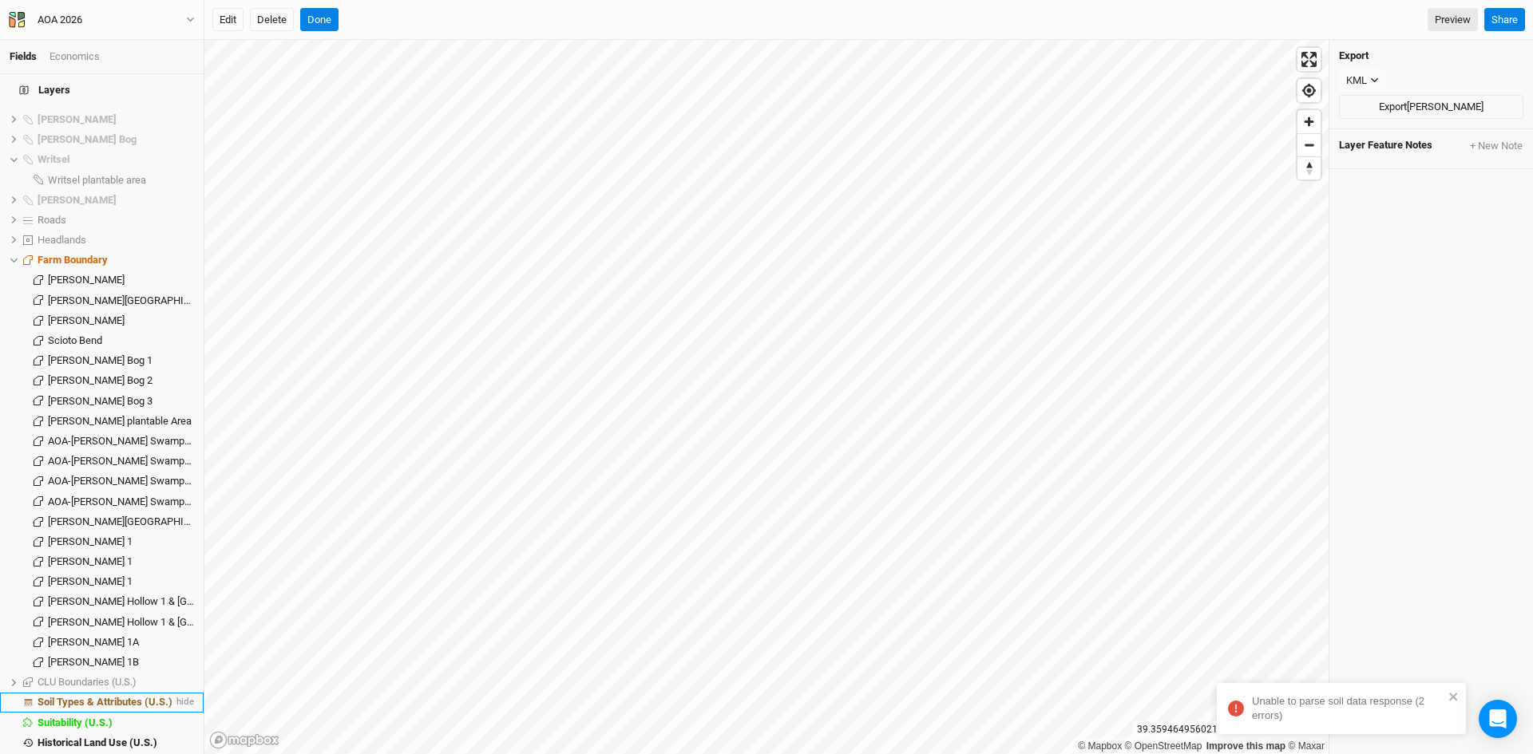
click at [113, 696] on span "Soil Types & Attributes (U.S.)" at bounding box center [105, 702] width 135 height 12
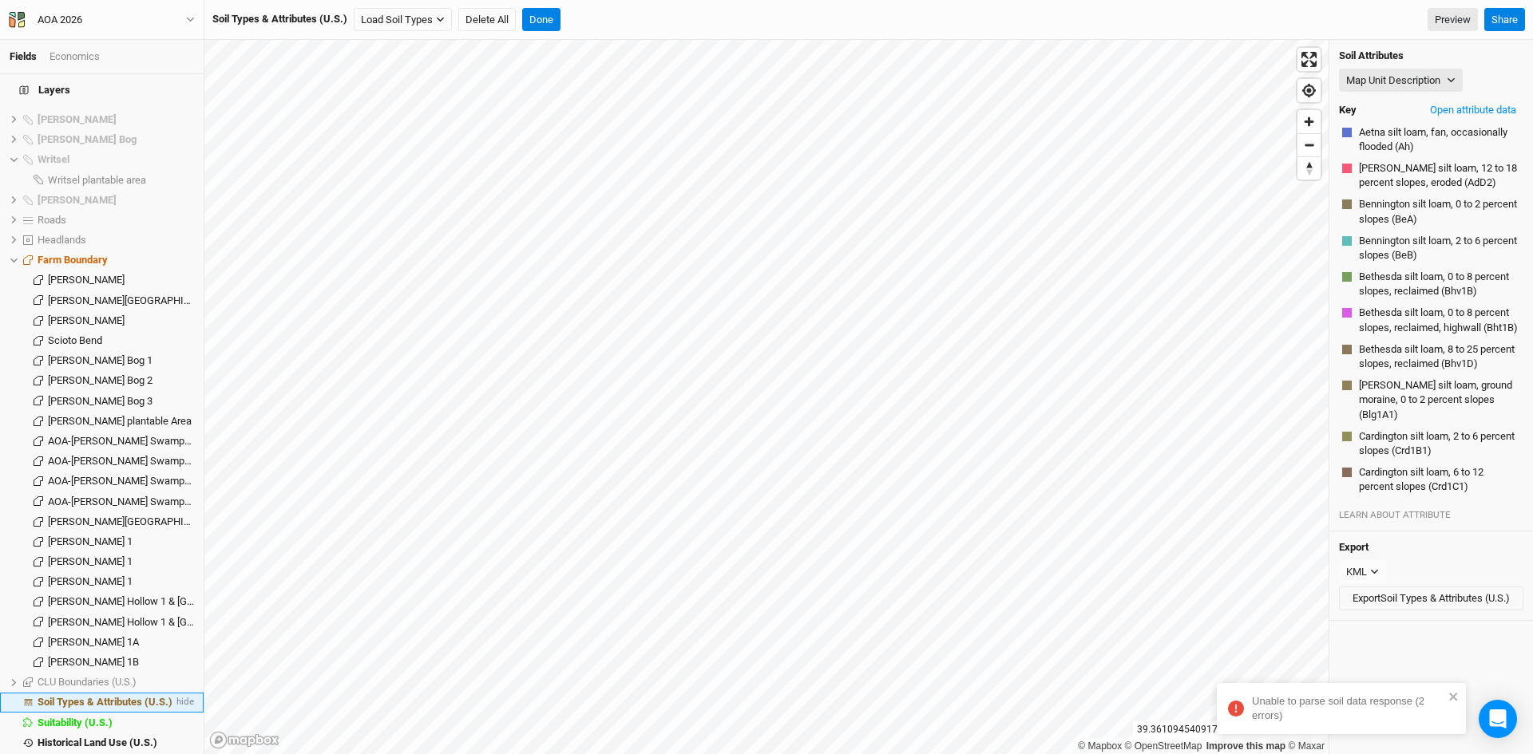
click at [123, 696] on span "Soil Types & Attributes (U.S.)" at bounding box center [105, 702] width 135 height 12
click at [442, 22] on icon "button" at bounding box center [440, 19] width 9 height 9
click at [433, 46] on button "Load for Farm Boundary" at bounding box center [421, 47] width 133 height 21
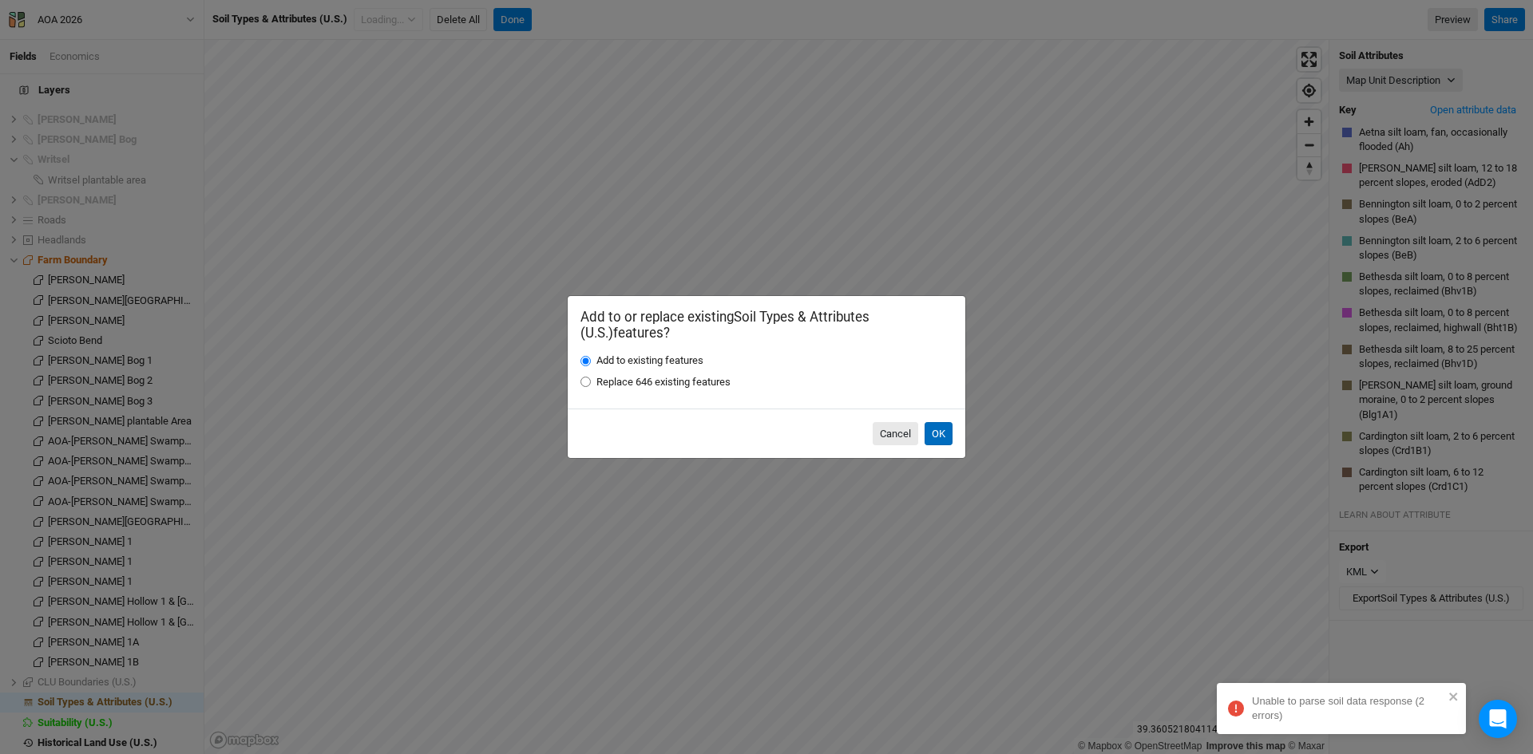
click at [944, 432] on button "OK" at bounding box center [938, 434] width 28 height 24
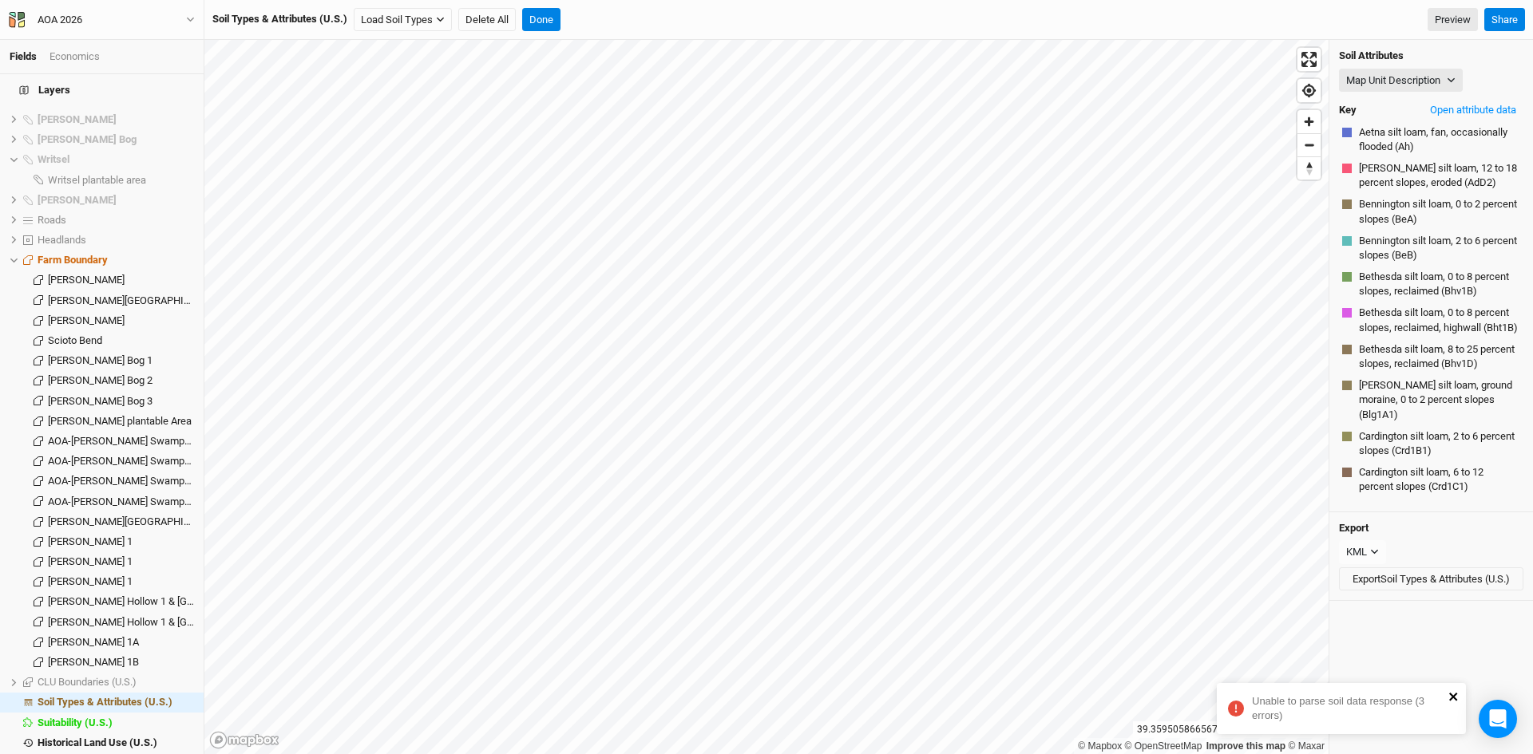
click at [1454, 690] on button "close" at bounding box center [1453, 697] width 11 height 14
click at [540, 23] on button "Done" at bounding box center [541, 20] width 38 height 24
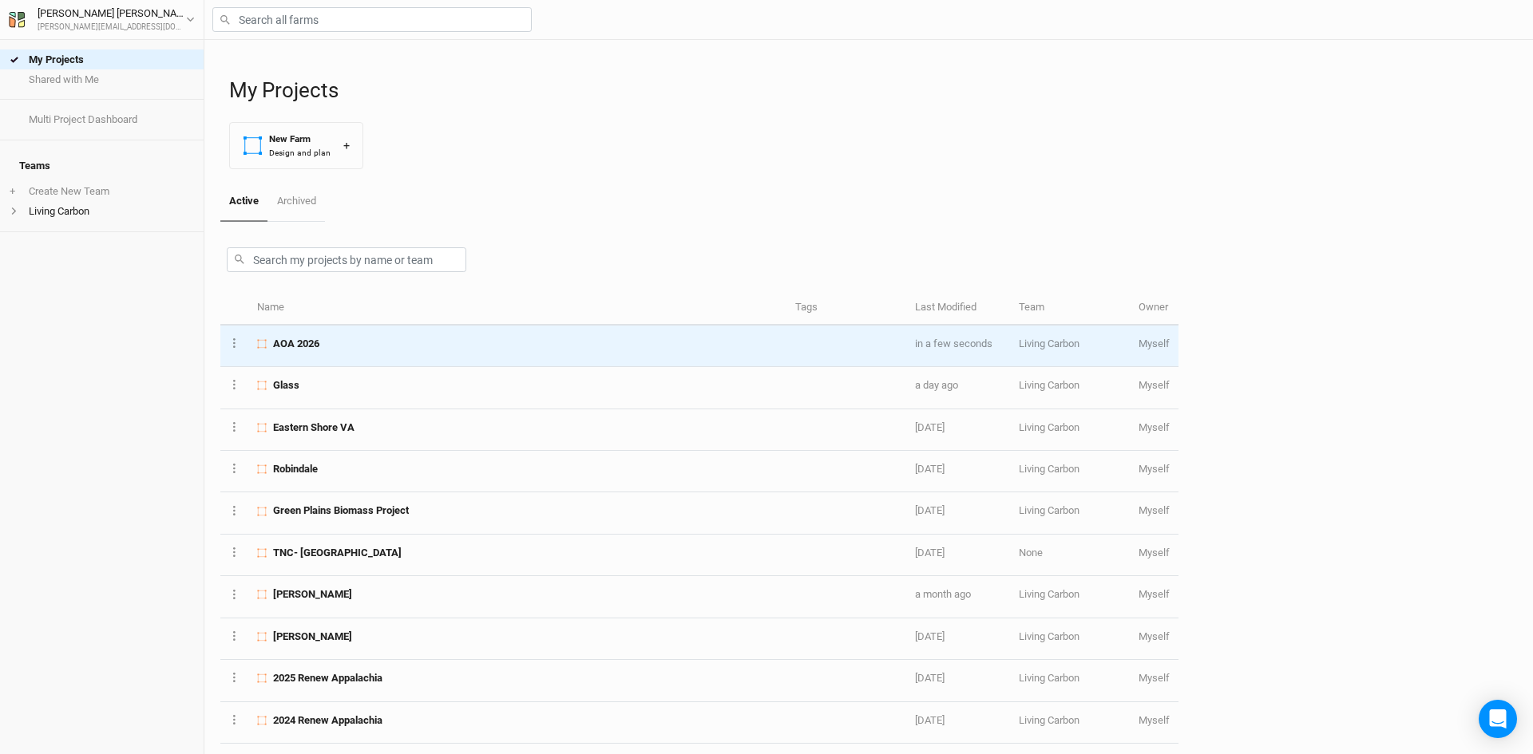
click at [303, 342] on span "AOA 2026" at bounding box center [296, 344] width 46 height 14
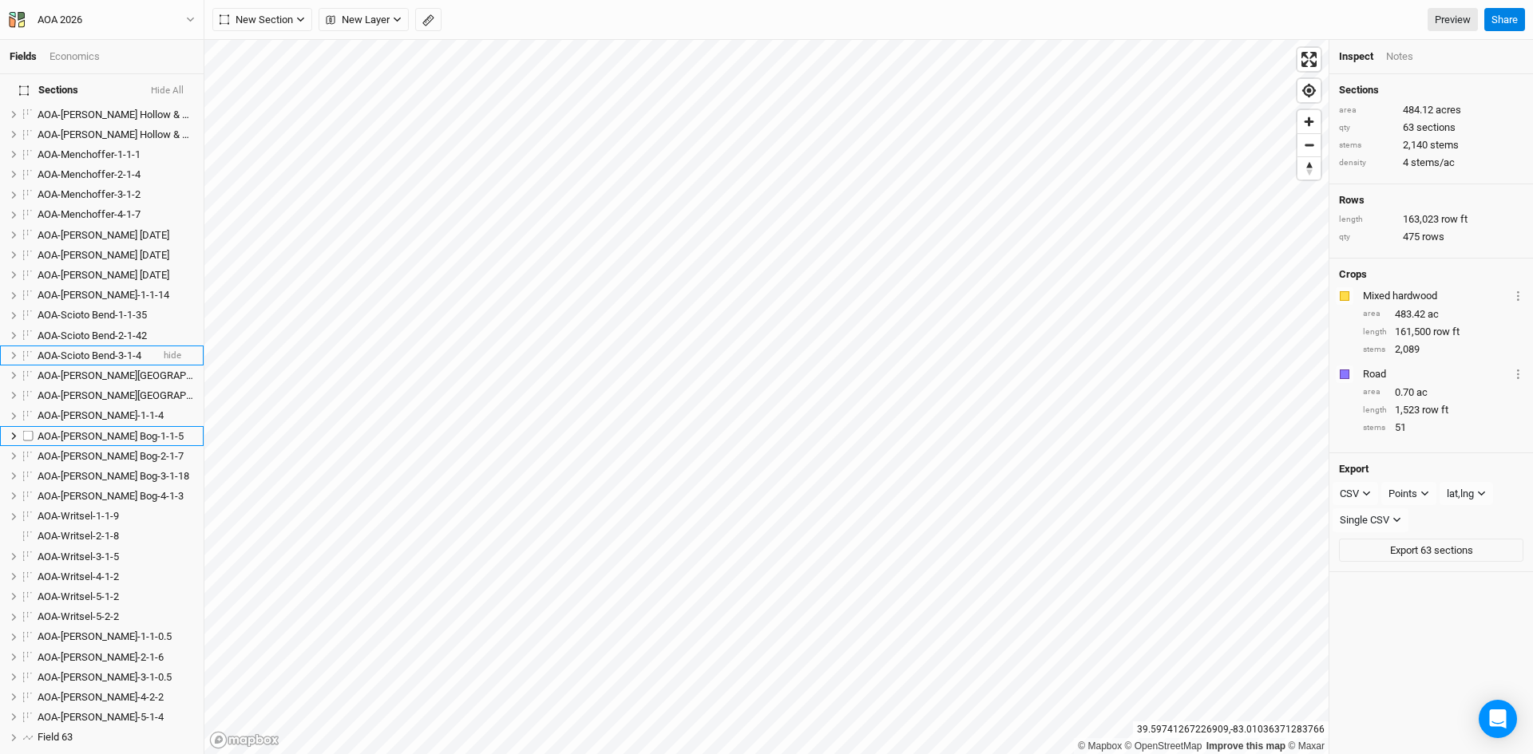
scroll to position [718, 0]
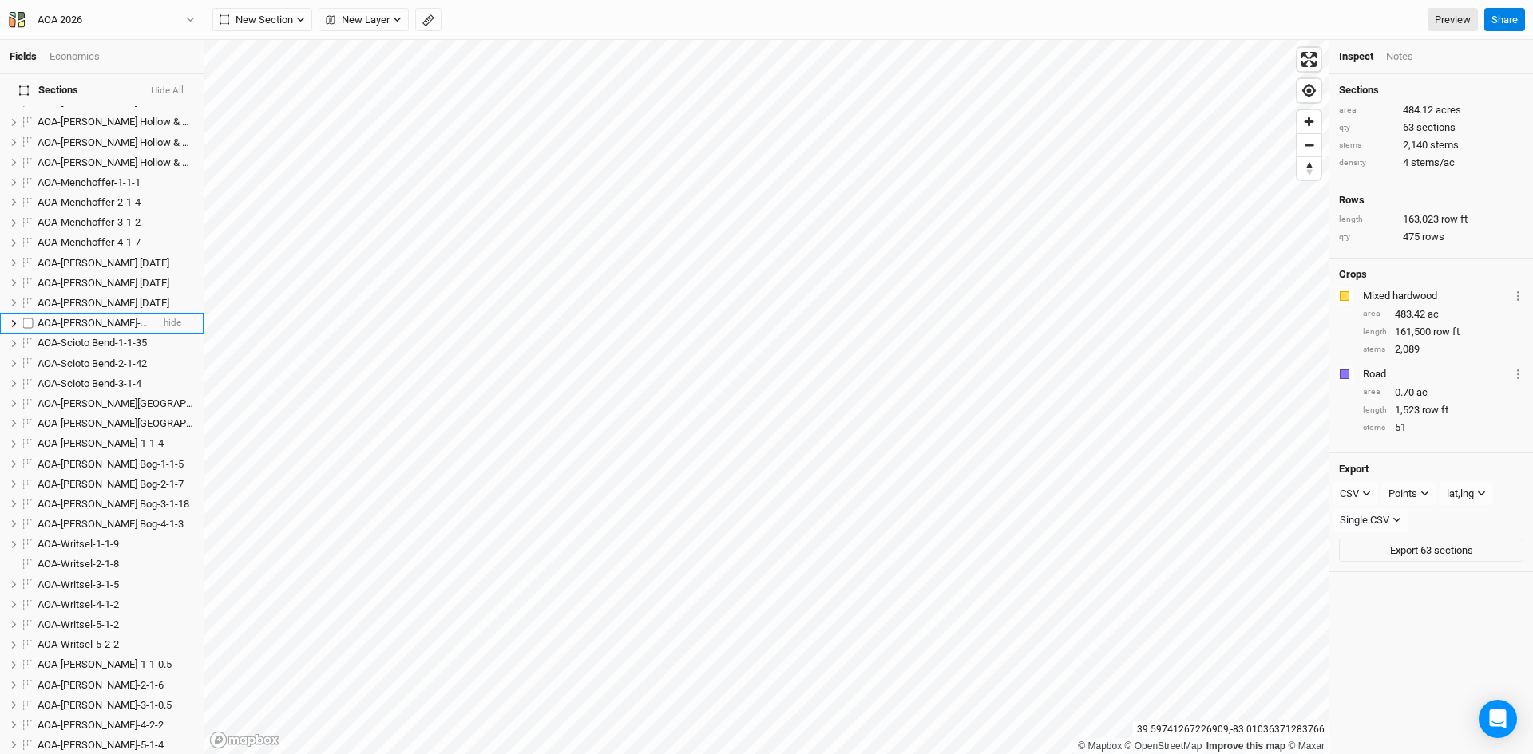
click at [77, 317] on span "AOA-[PERSON_NAME]-1-1-14" at bounding box center [104, 323] width 132 height 12
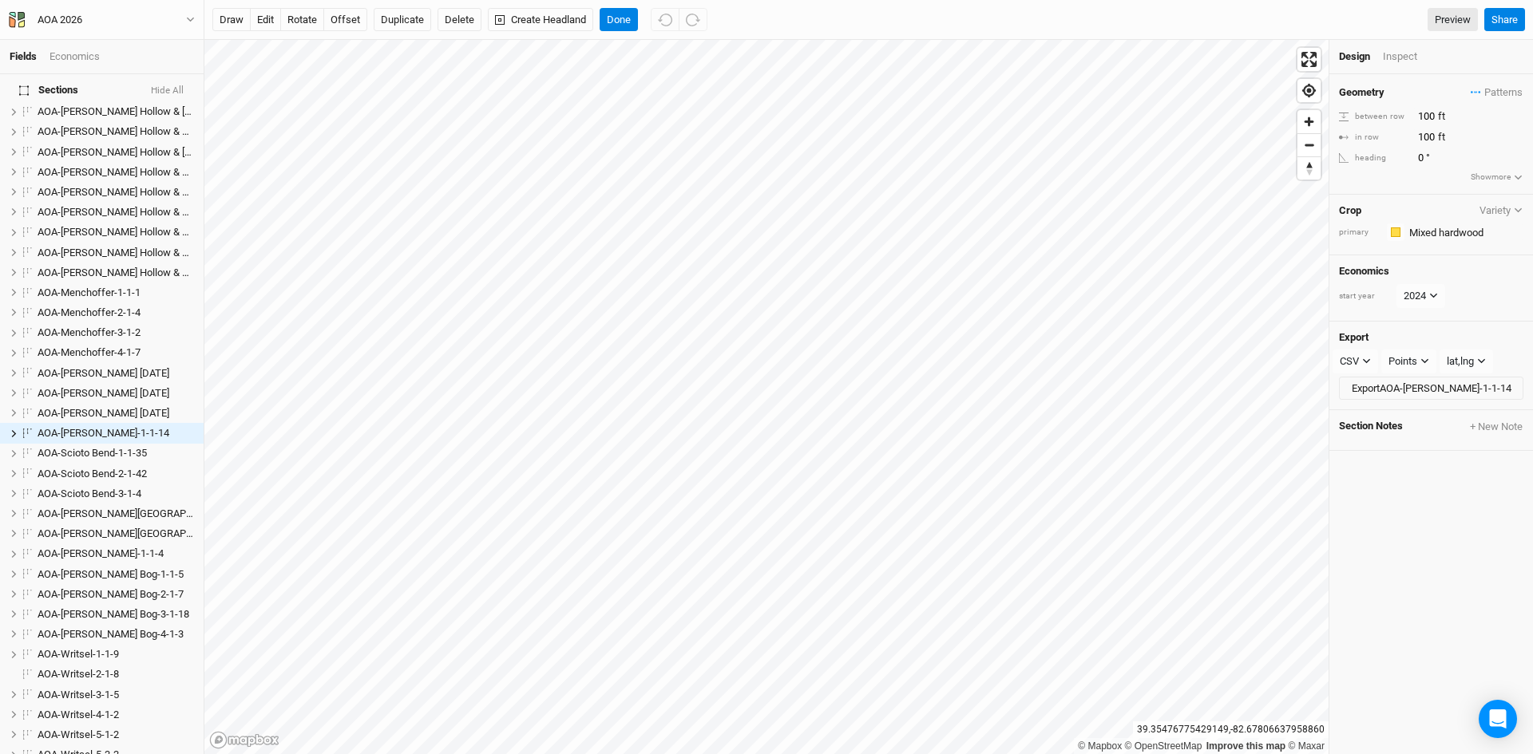
scroll to position [1296, 0]
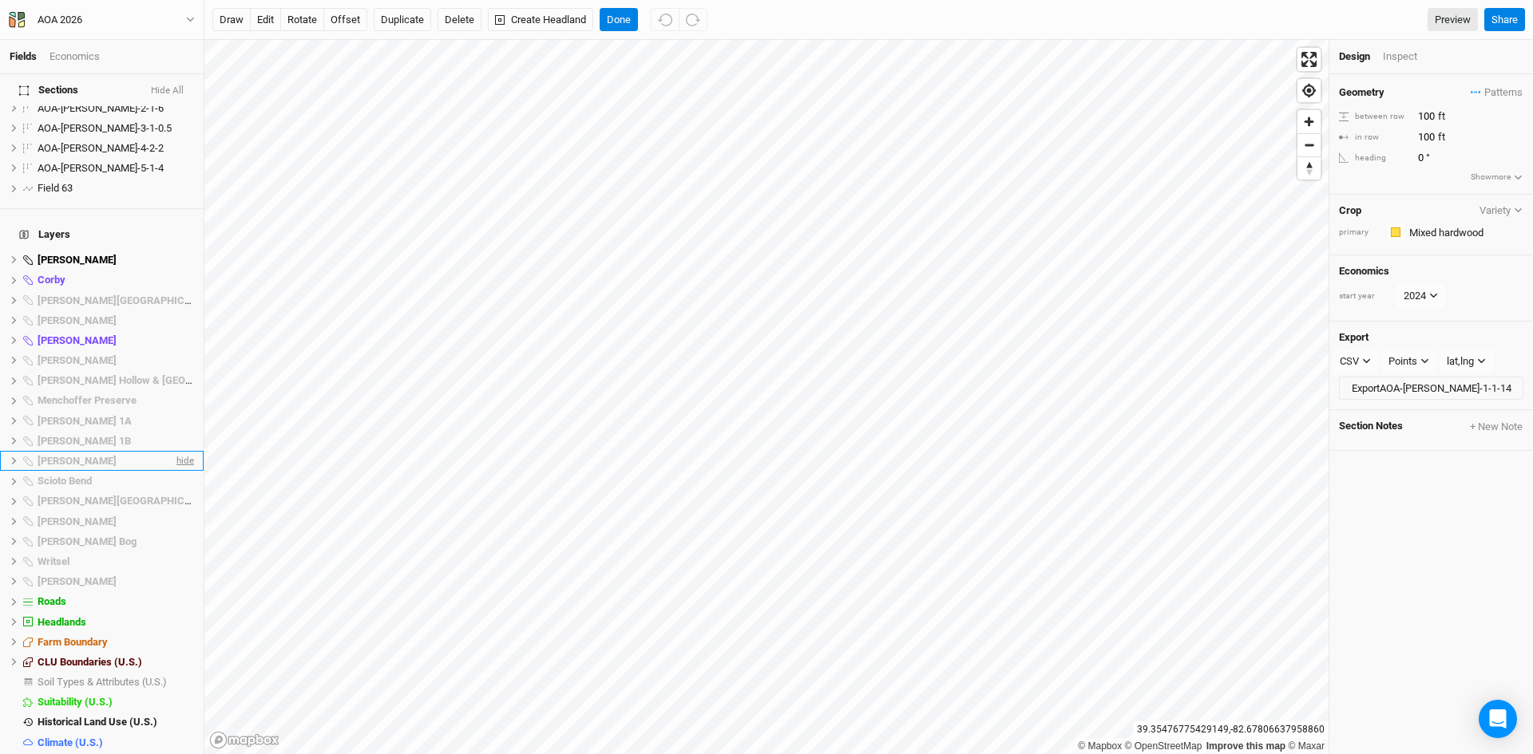
click at [173, 451] on span "hide" at bounding box center [183, 461] width 21 height 20
click at [98, 676] on span "Soil Types & Attributes (U.S.)" at bounding box center [102, 682] width 129 height 12
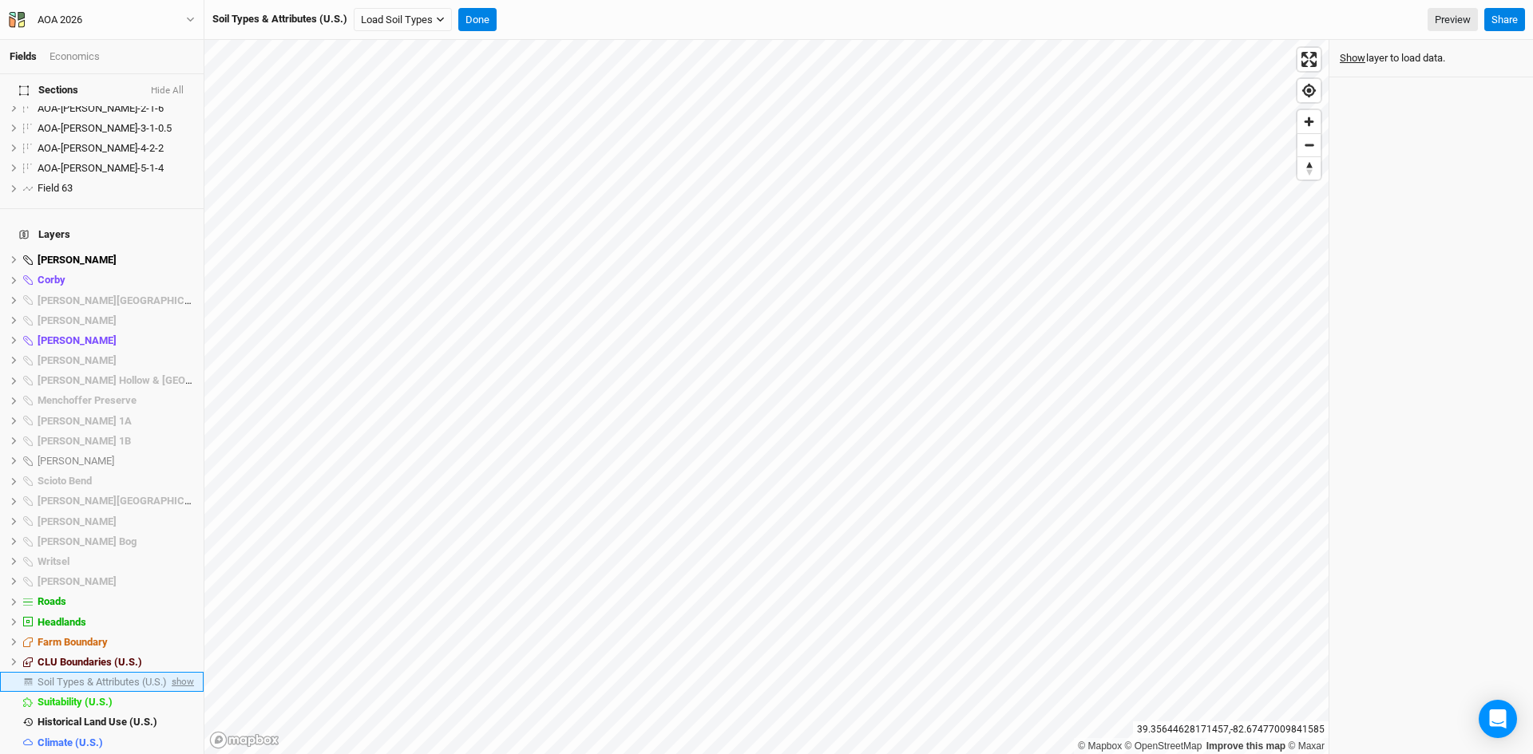
click at [175, 672] on span "show" at bounding box center [181, 682] width 26 height 20
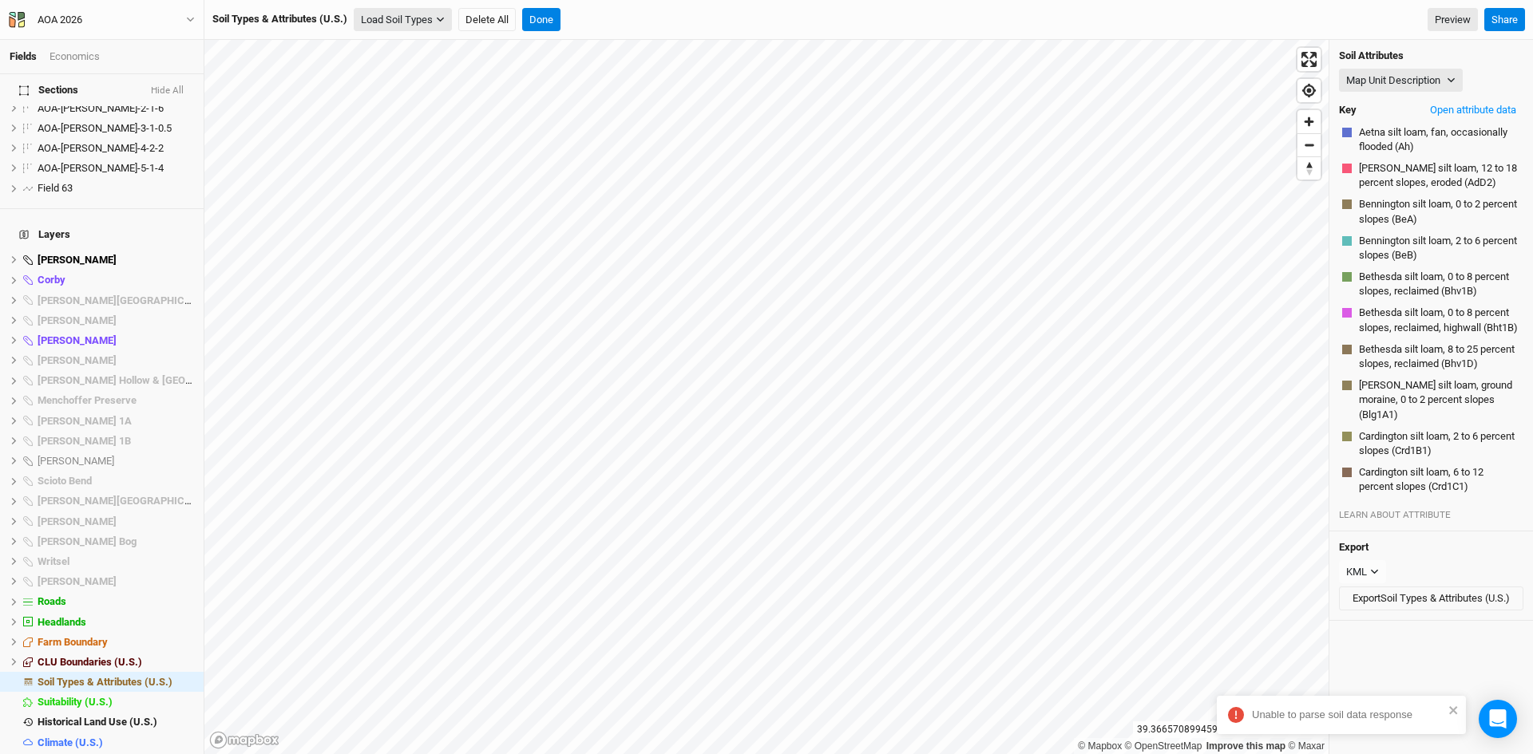
click at [395, 16] on button "Load Soil Types" at bounding box center [403, 20] width 98 height 24
click at [422, 46] on button "Load for Farm Boundary" at bounding box center [421, 47] width 133 height 21
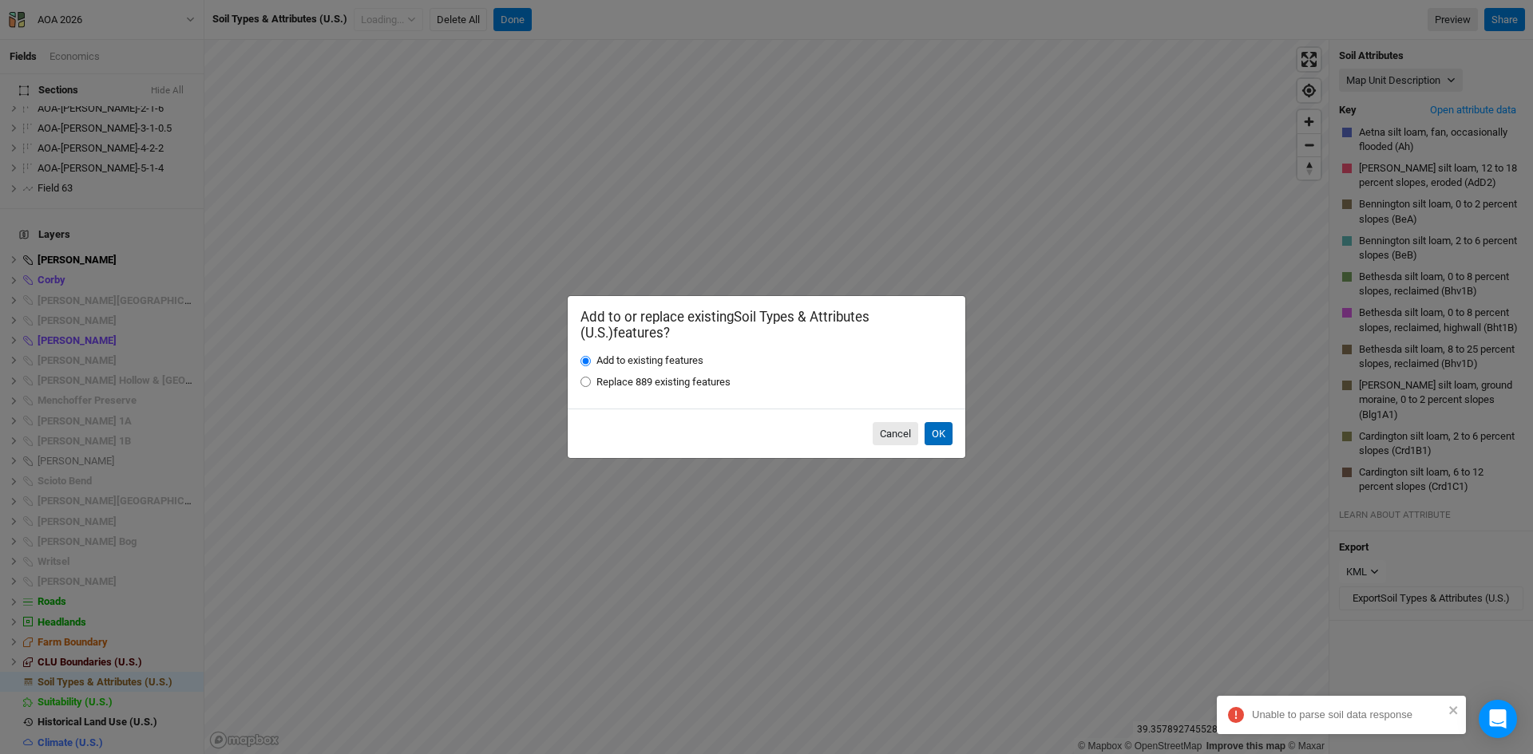
click at [934, 434] on button "OK" at bounding box center [938, 434] width 28 height 24
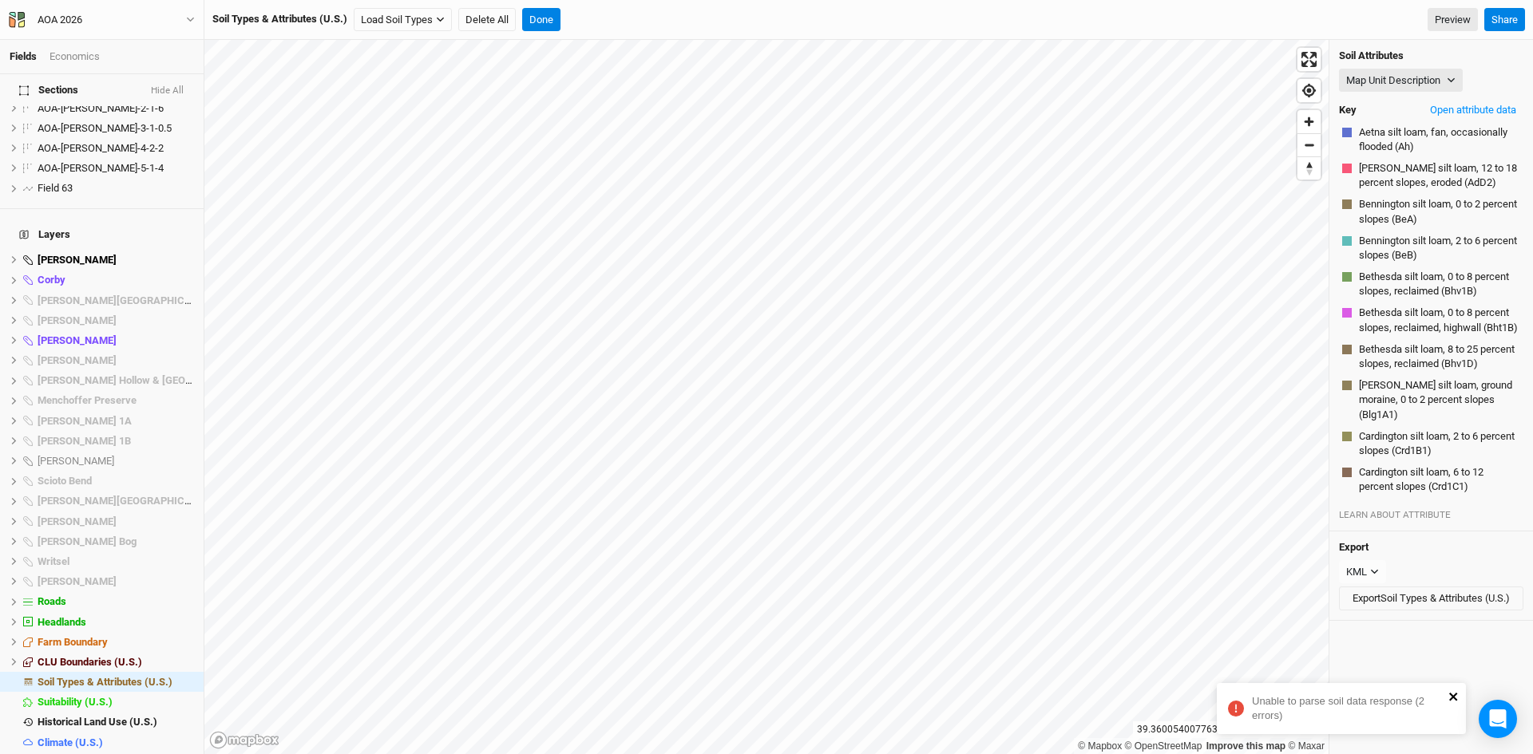
click at [1455, 714] on response "Unable to parse soil data response (2 errors)" at bounding box center [1341, 708] width 249 height 51
click at [399, 17] on button "Load Soil Types" at bounding box center [403, 20] width 98 height 24
click at [433, 66] on button "Load for Current View" at bounding box center [421, 67] width 133 height 21
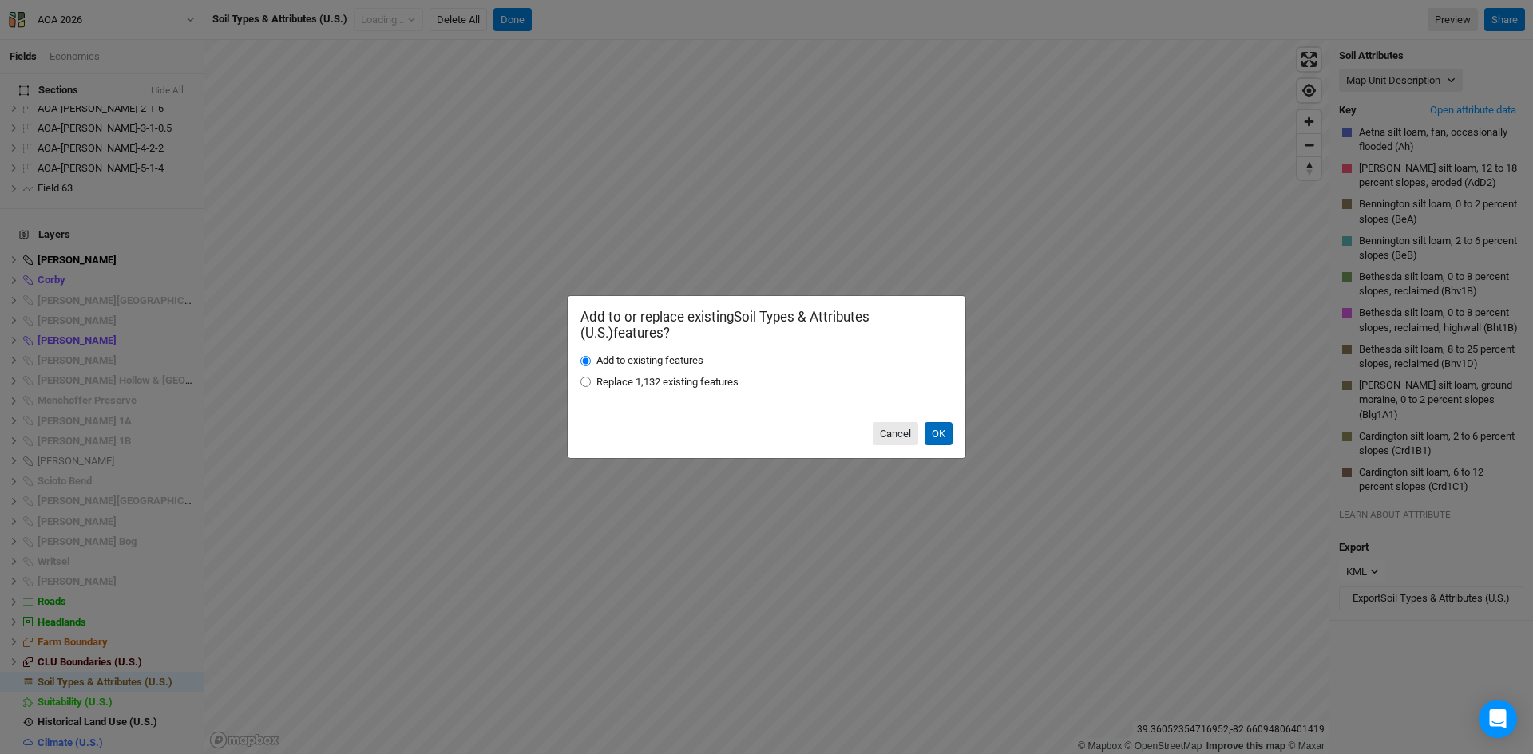
click at [940, 432] on button "OK" at bounding box center [938, 434] width 28 height 24
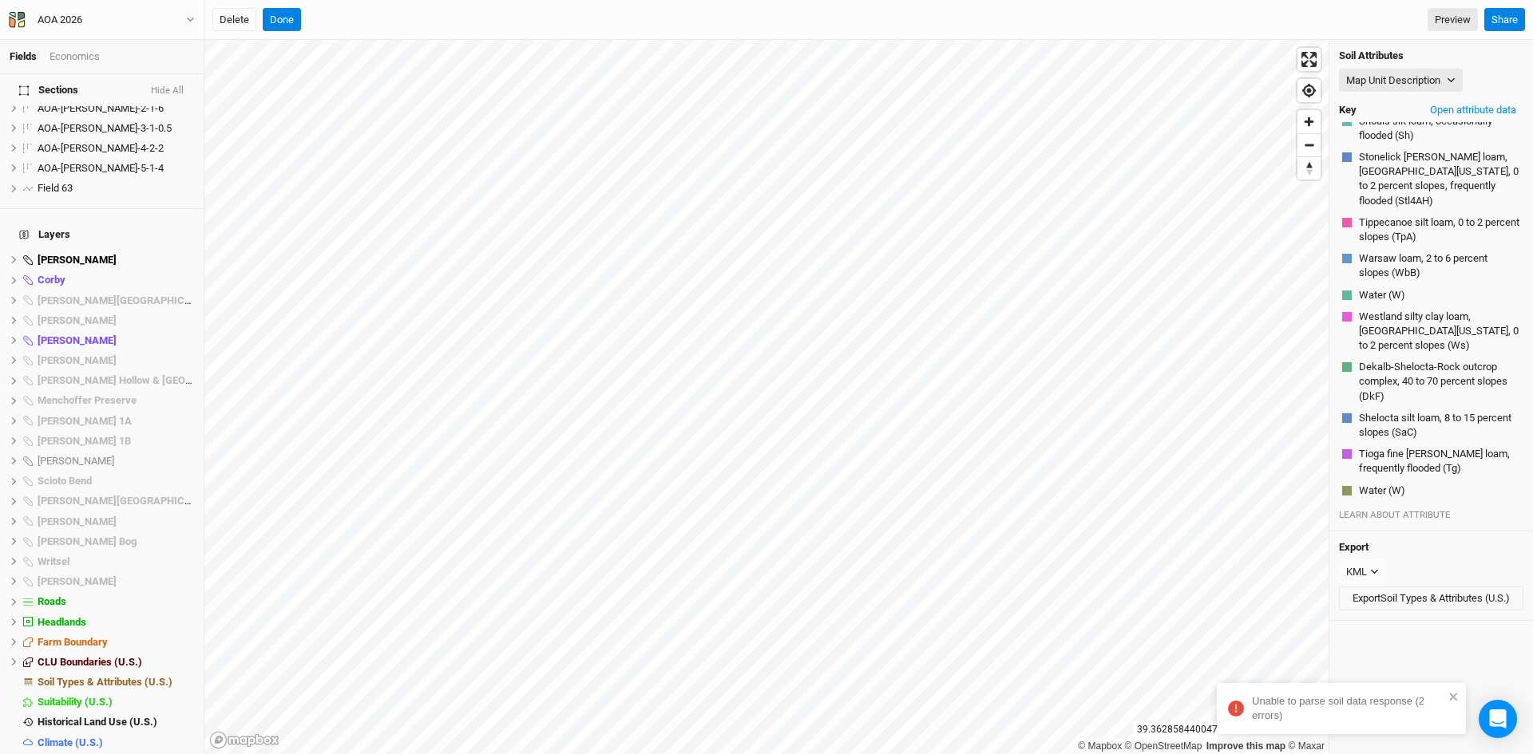
scroll to position [1299, 0]
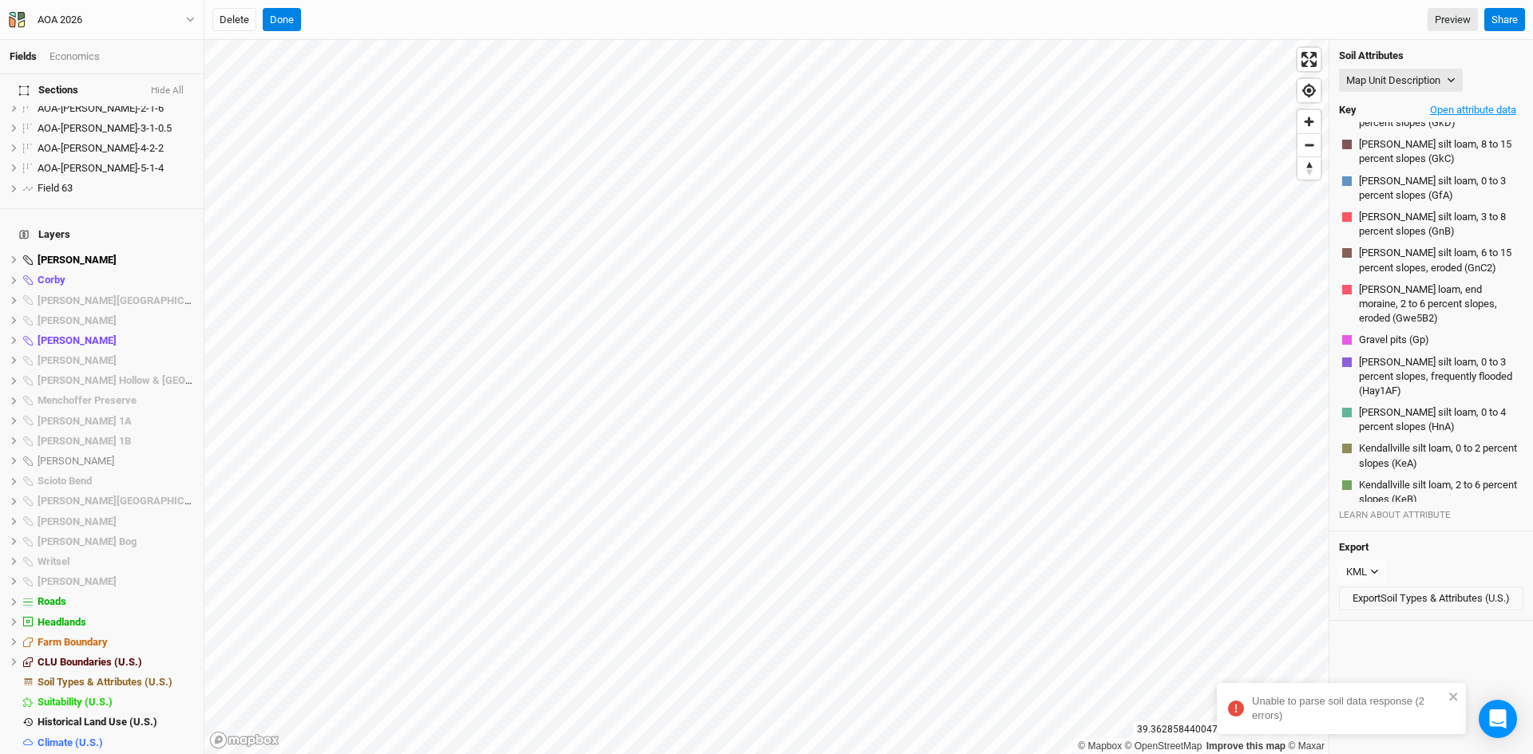
click at [1457, 105] on button "Open attribute data" at bounding box center [1473, 110] width 101 height 24
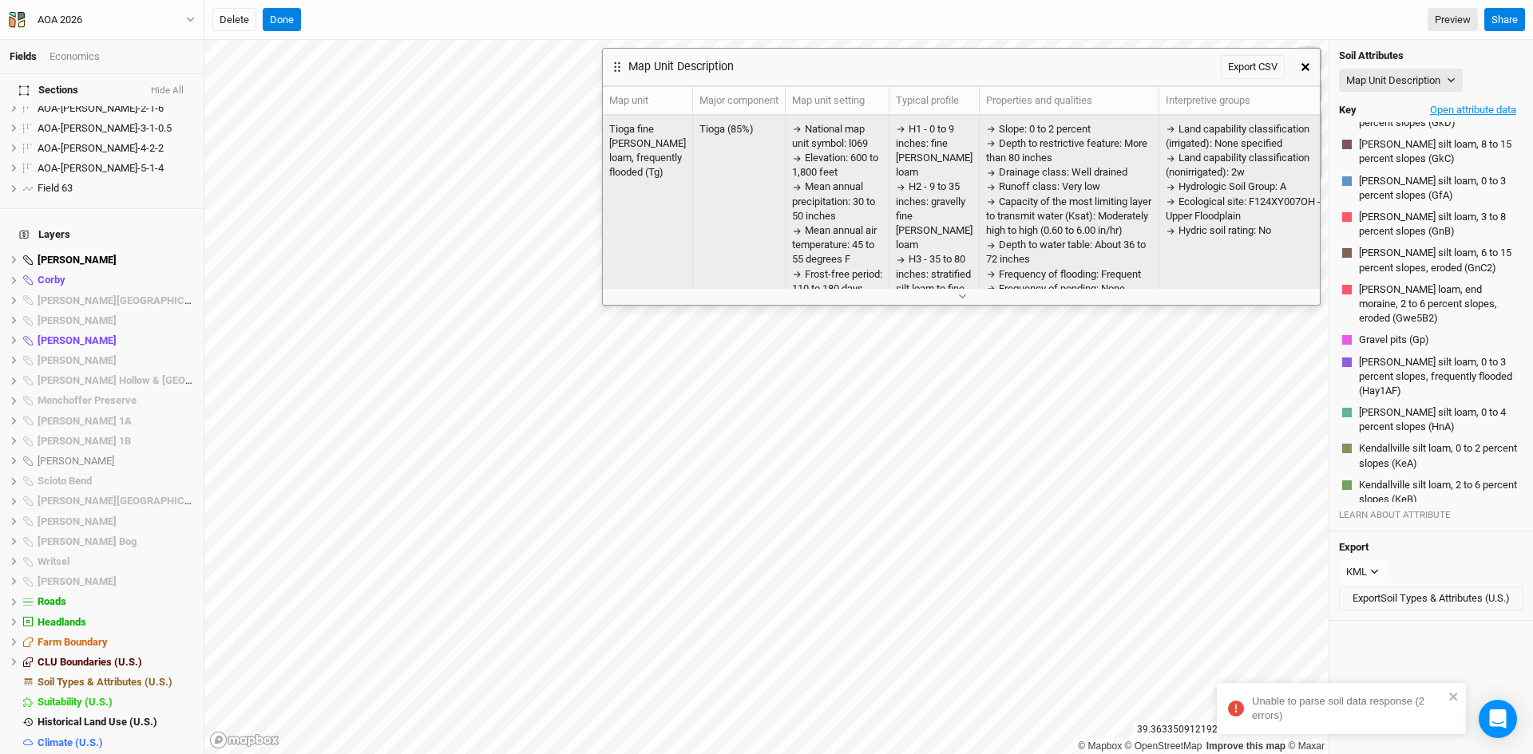
scroll to position [4577, 0]
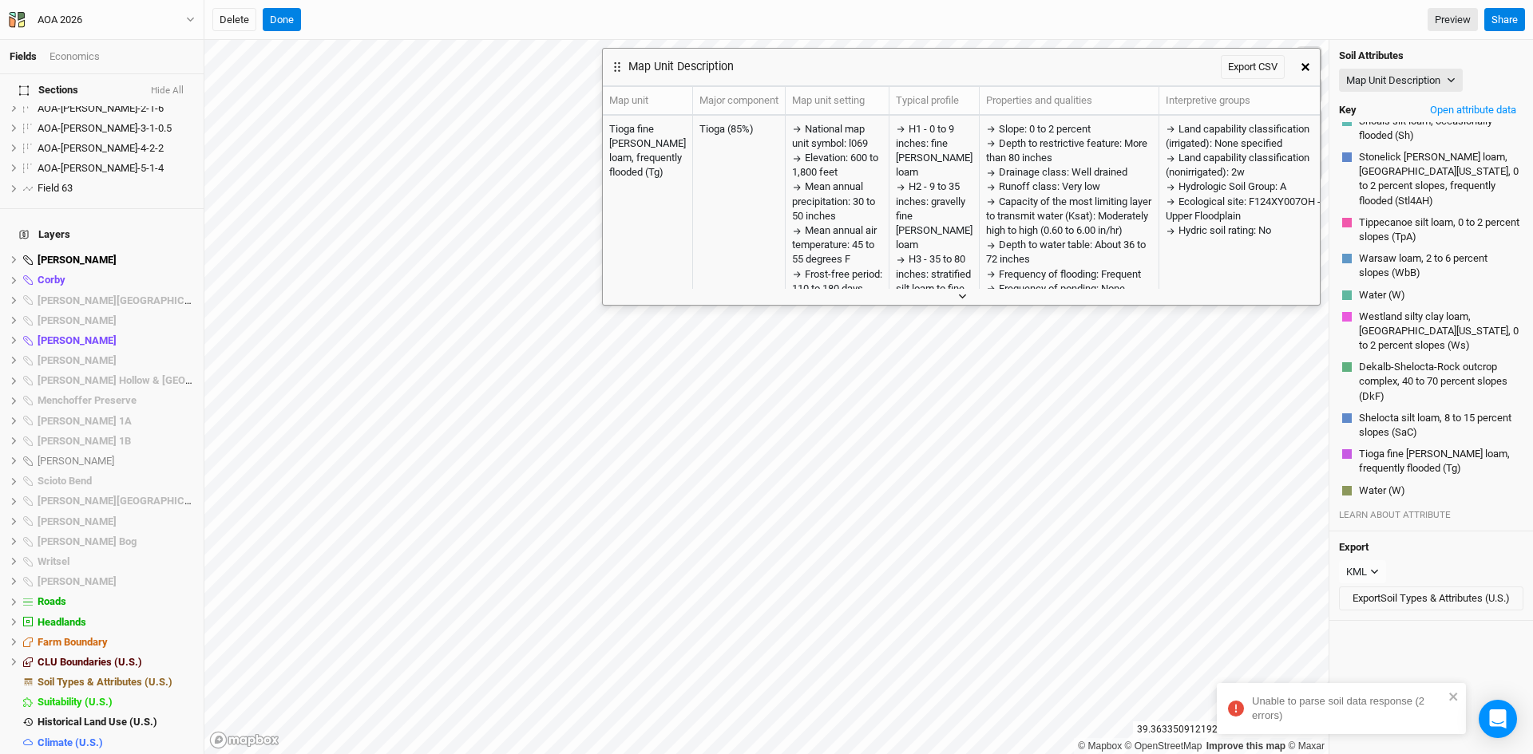
click at [960, 295] on icon "button" at bounding box center [962, 297] width 7 height 5
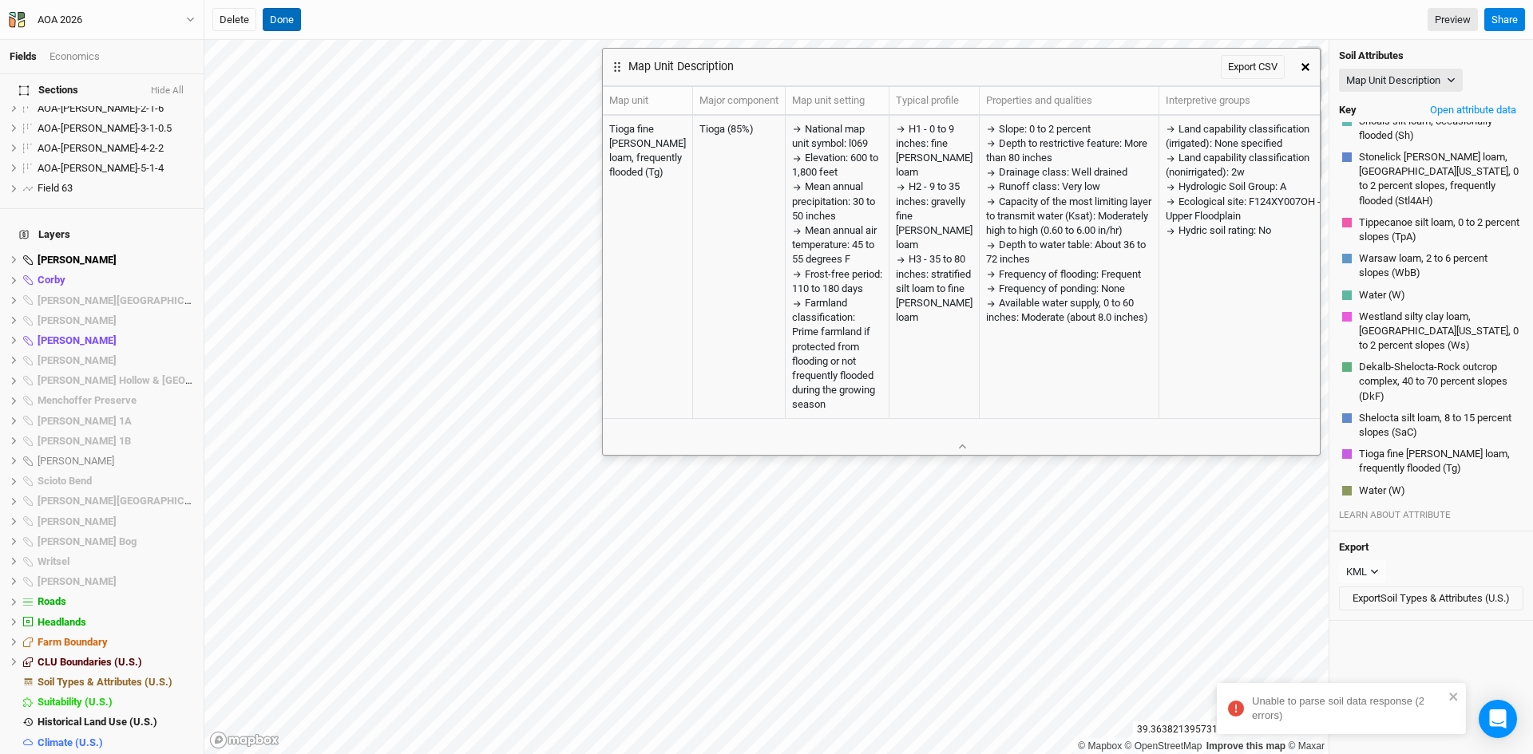
click at [278, 18] on button "Done" at bounding box center [282, 20] width 38 height 24
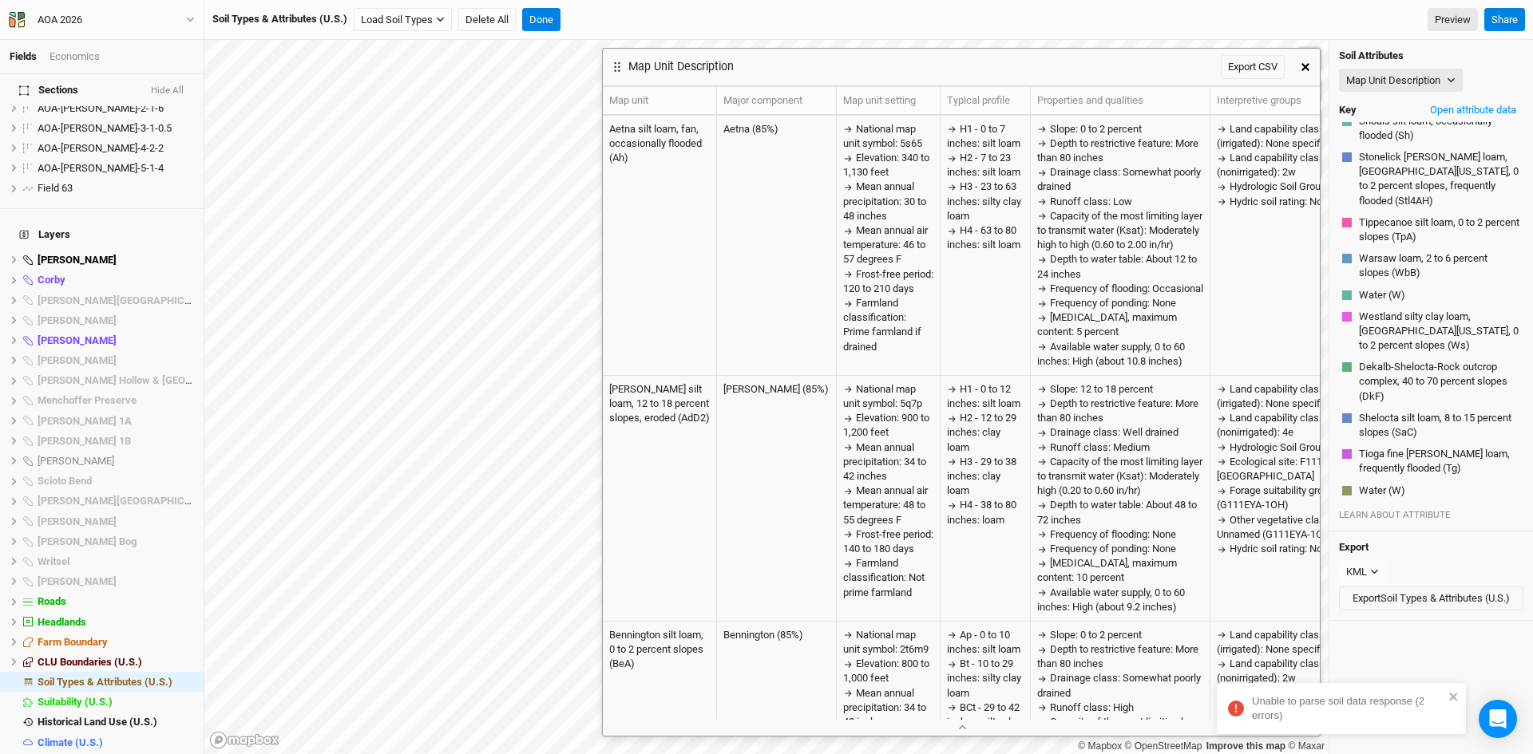
drag, startPoint x: 1304, startPoint y: 64, endPoint x: 682, endPoint y: 3, distance: 624.8
click at [1304, 63] on icon "button" at bounding box center [1305, 67] width 8 height 8
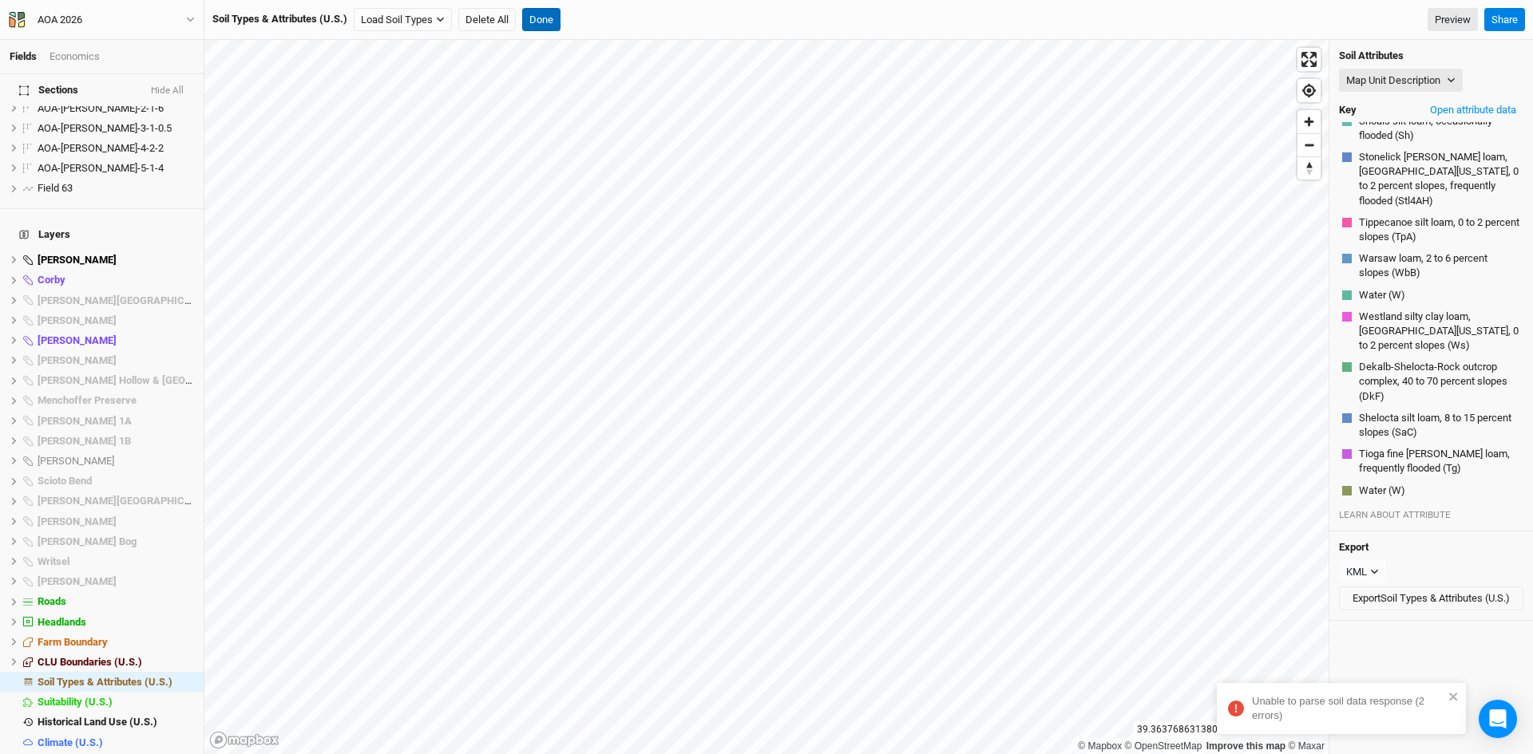
click at [539, 17] on button "Done" at bounding box center [541, 20] width 38 height 24
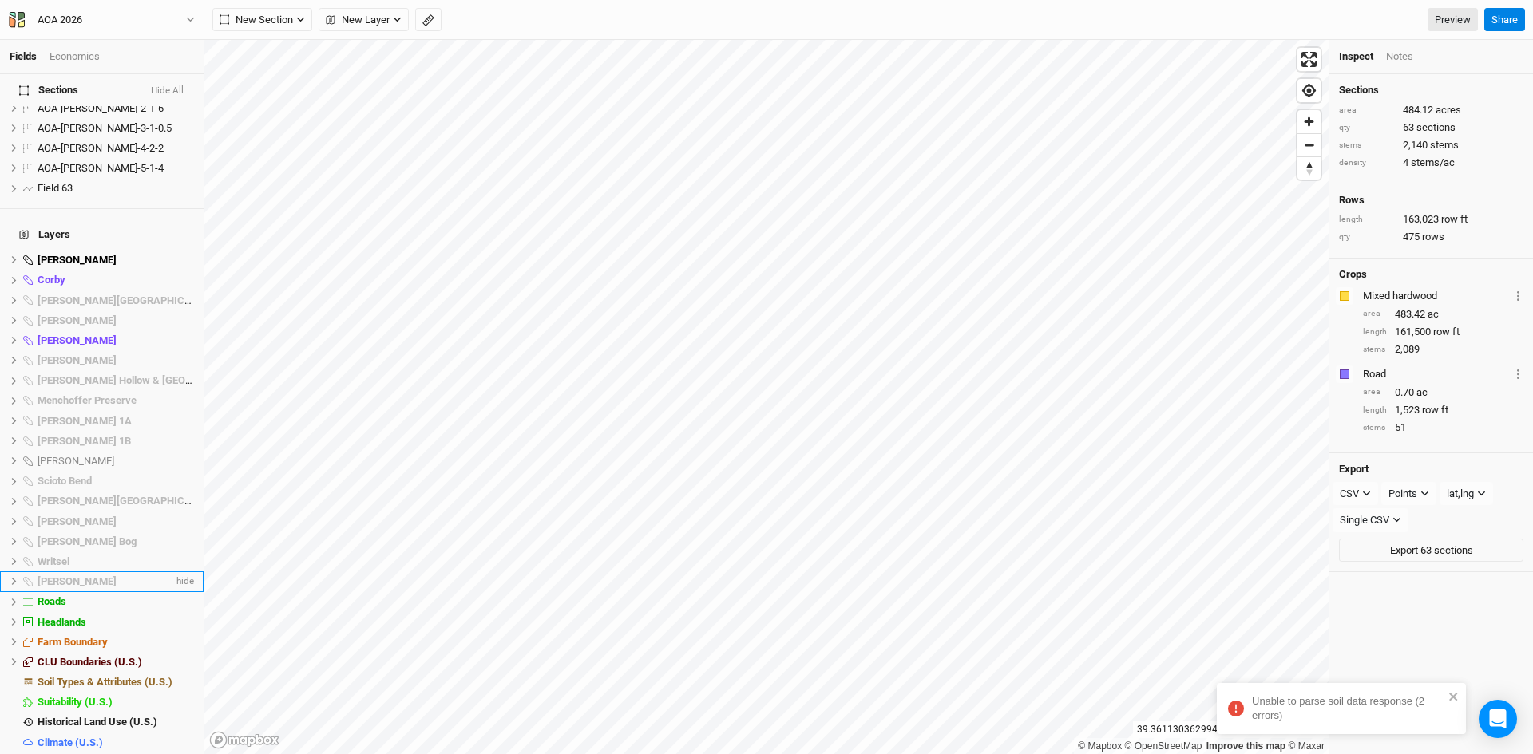
click at [14, 577] on icon at bounding box center [14, 581] width 9 height 9
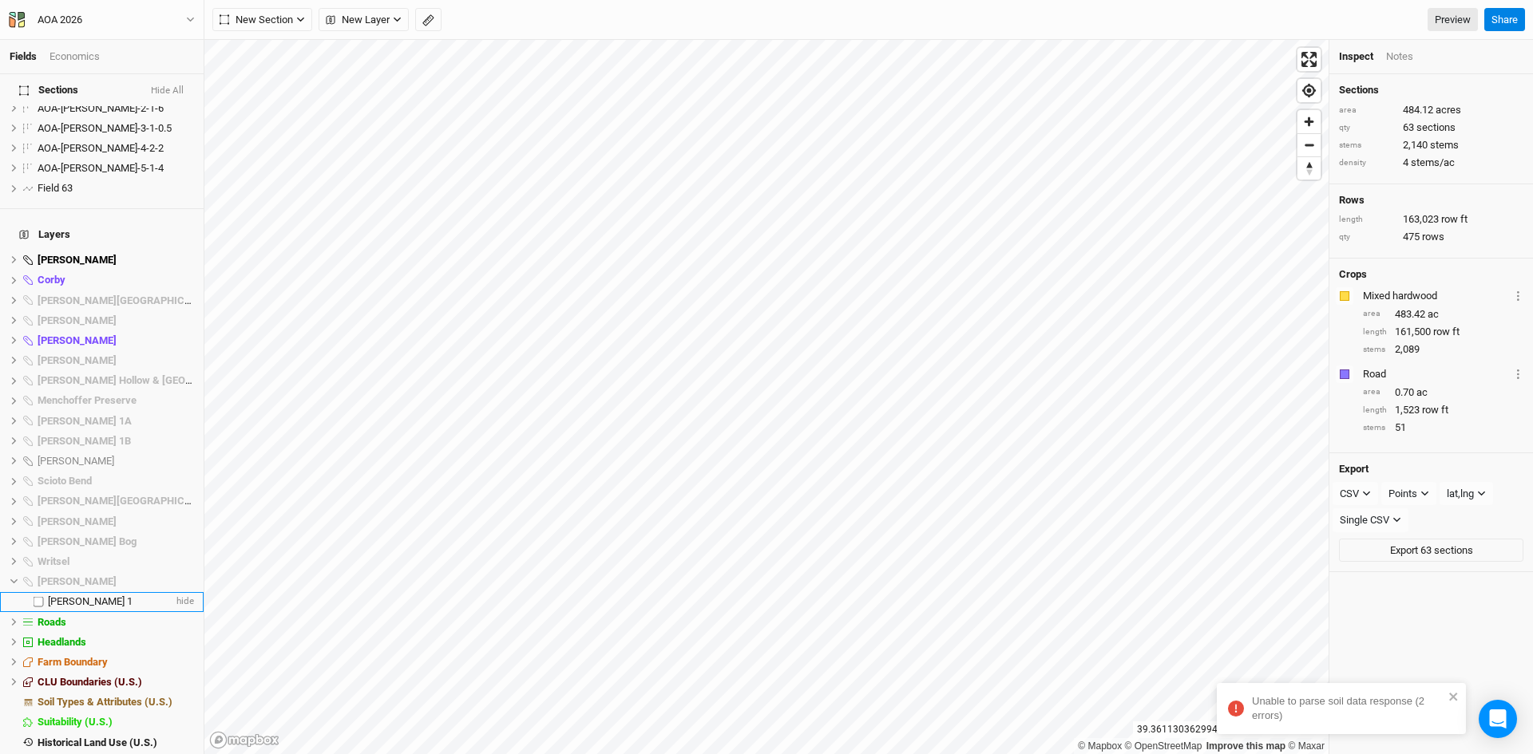
click at [77, 596] on span "[PERSON_NAME] 1" at bounding box center [90, 602] width 85 height 12
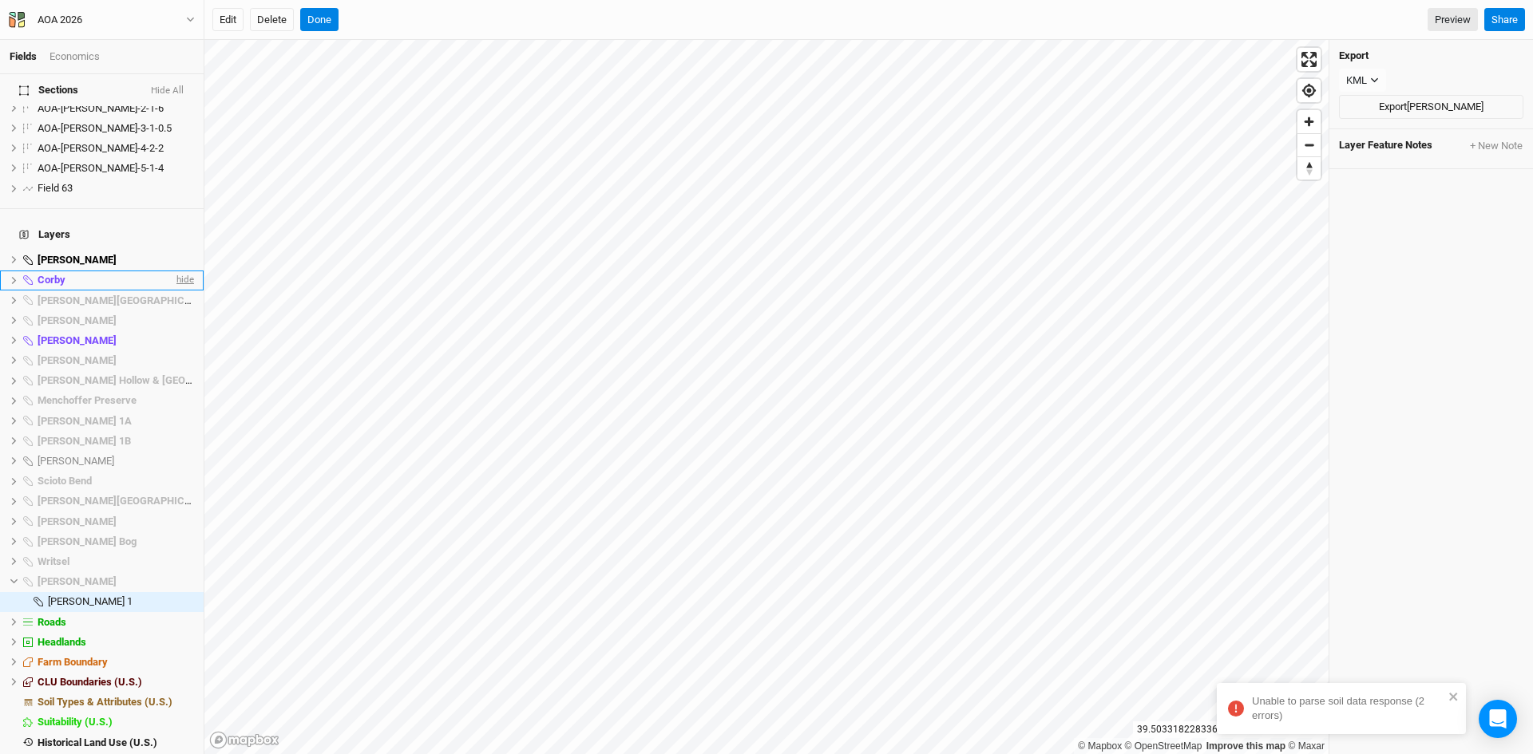
click at [175, 271] on span "hide" at bounding box center [183, 281] width 21 height 20
click at [175, 330] on span "hide" at bounding box center [183, 340] width 21 height 20
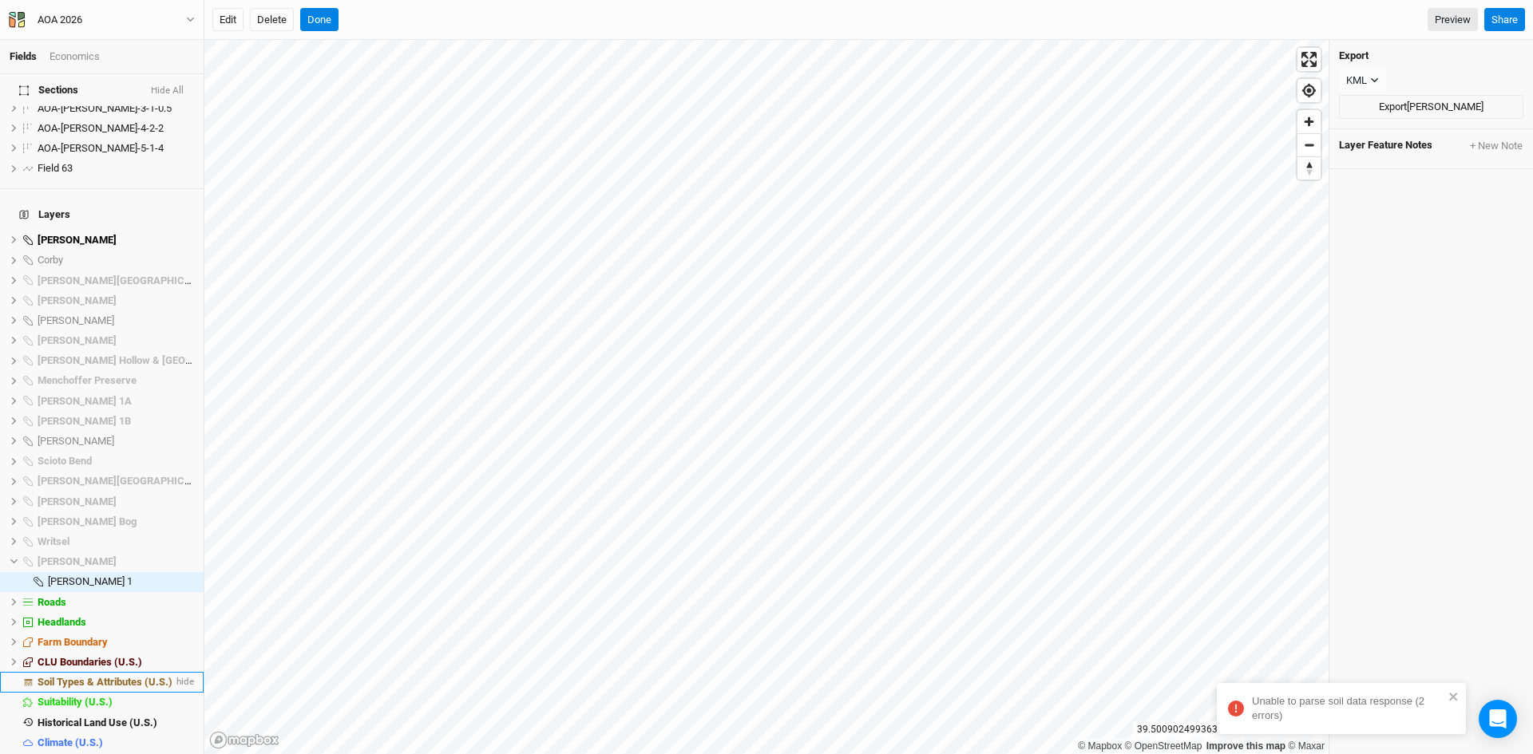
click at [109, 676] on span "Soil Types & Attributes (U.S.)" at bounding box center [105, 682] width 135 height 12
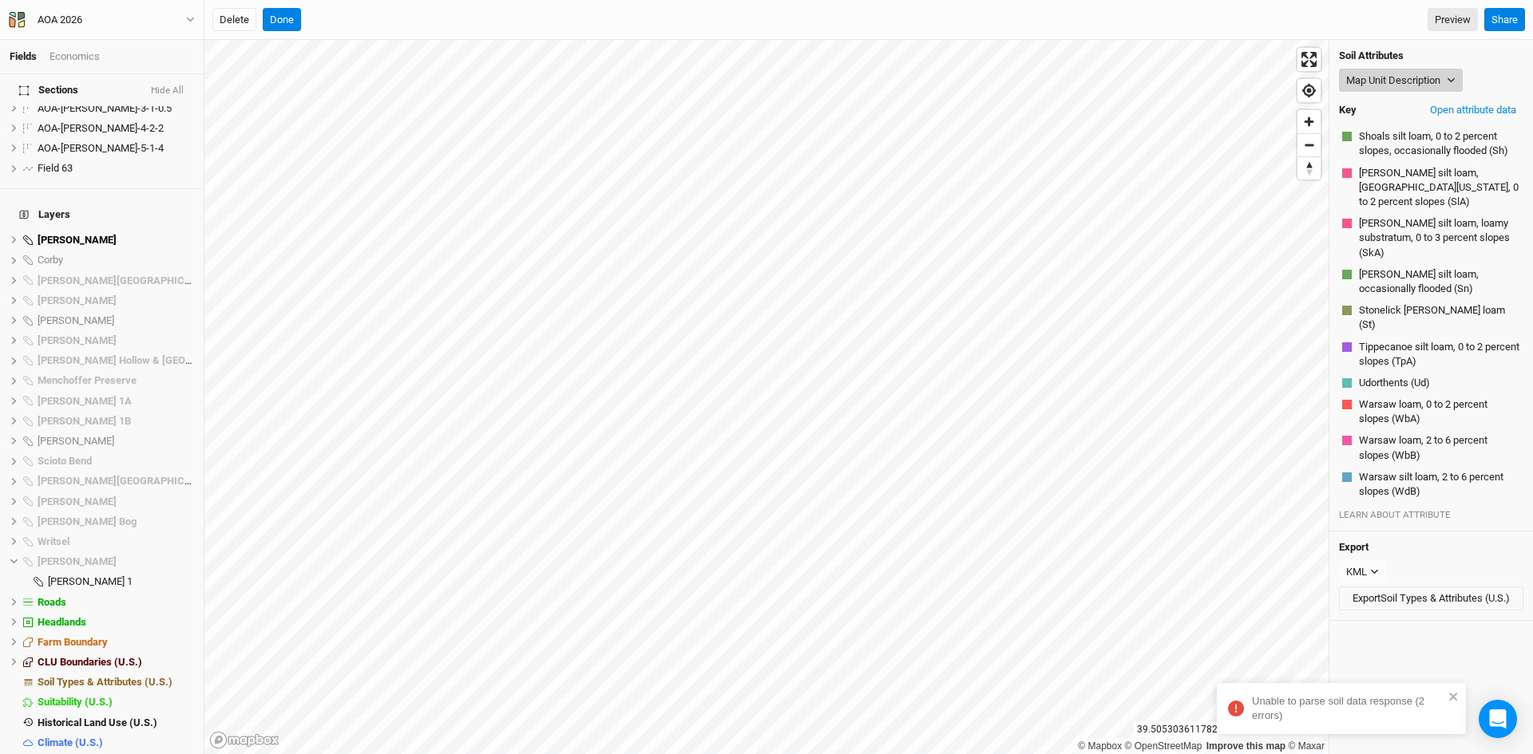
scroll to position [481, 0]
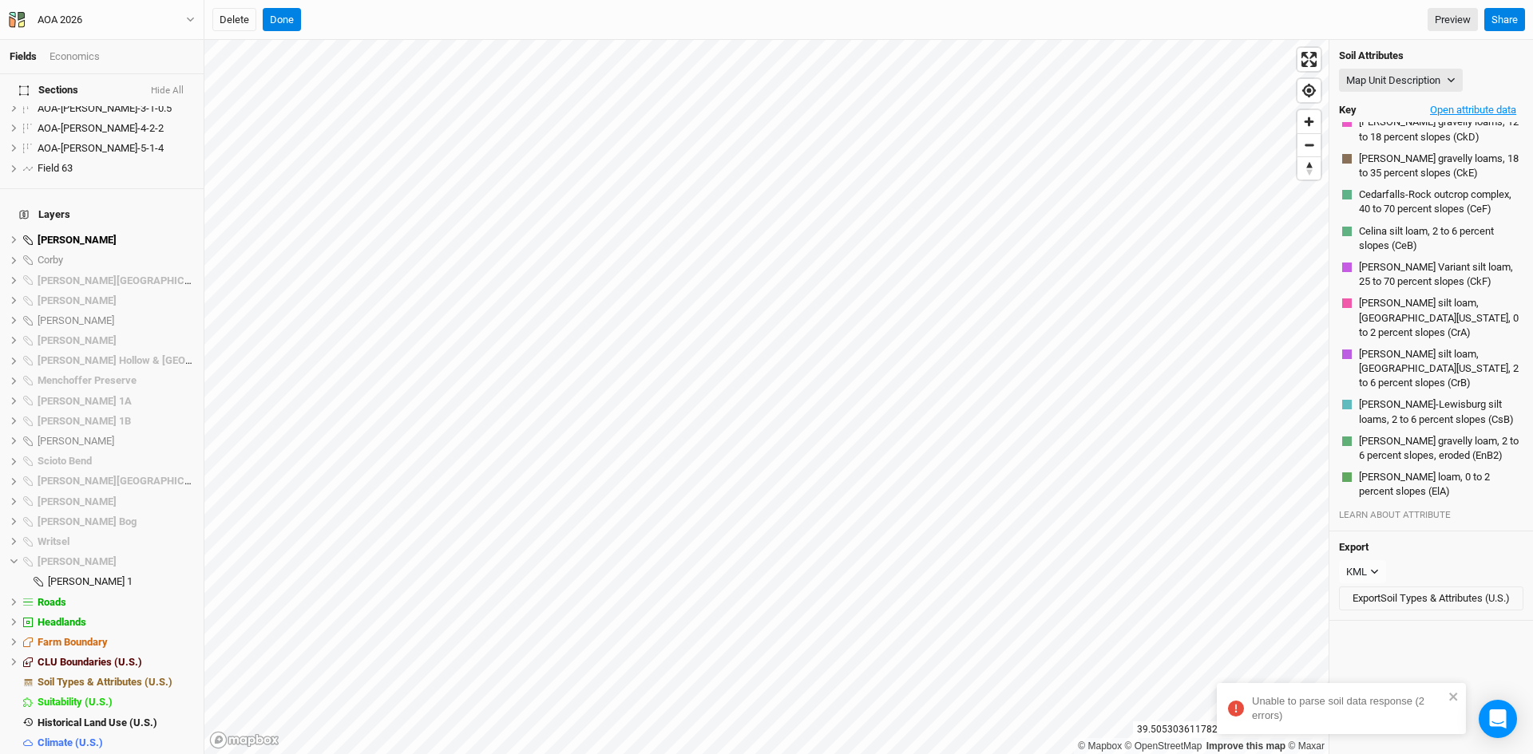
click at [1466, 111] on button "Open attribute data" at bounding box center [1473, 110] width 101 height 24
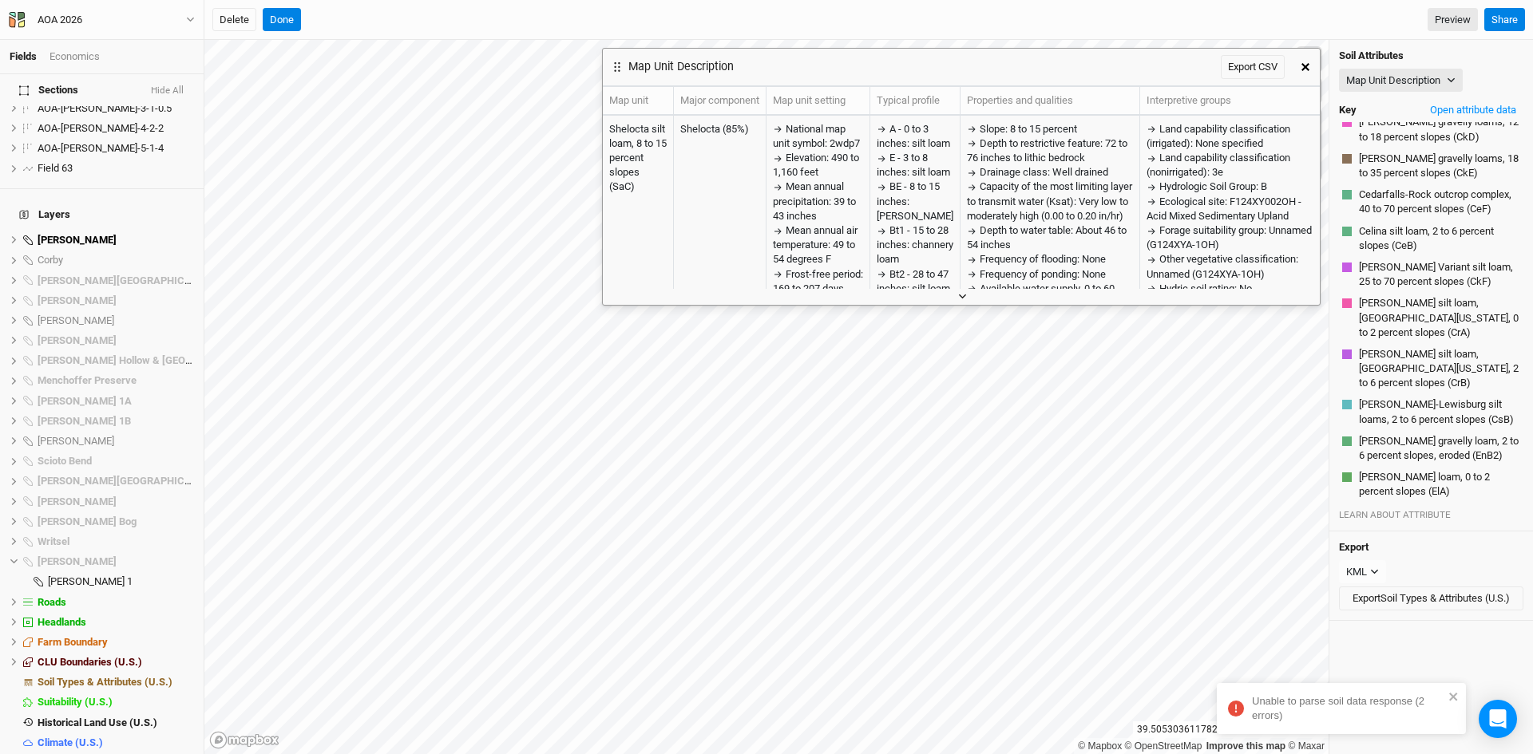
click at [959, 294] on icon "button" at bounding box center [962, 296] width 9 height 9
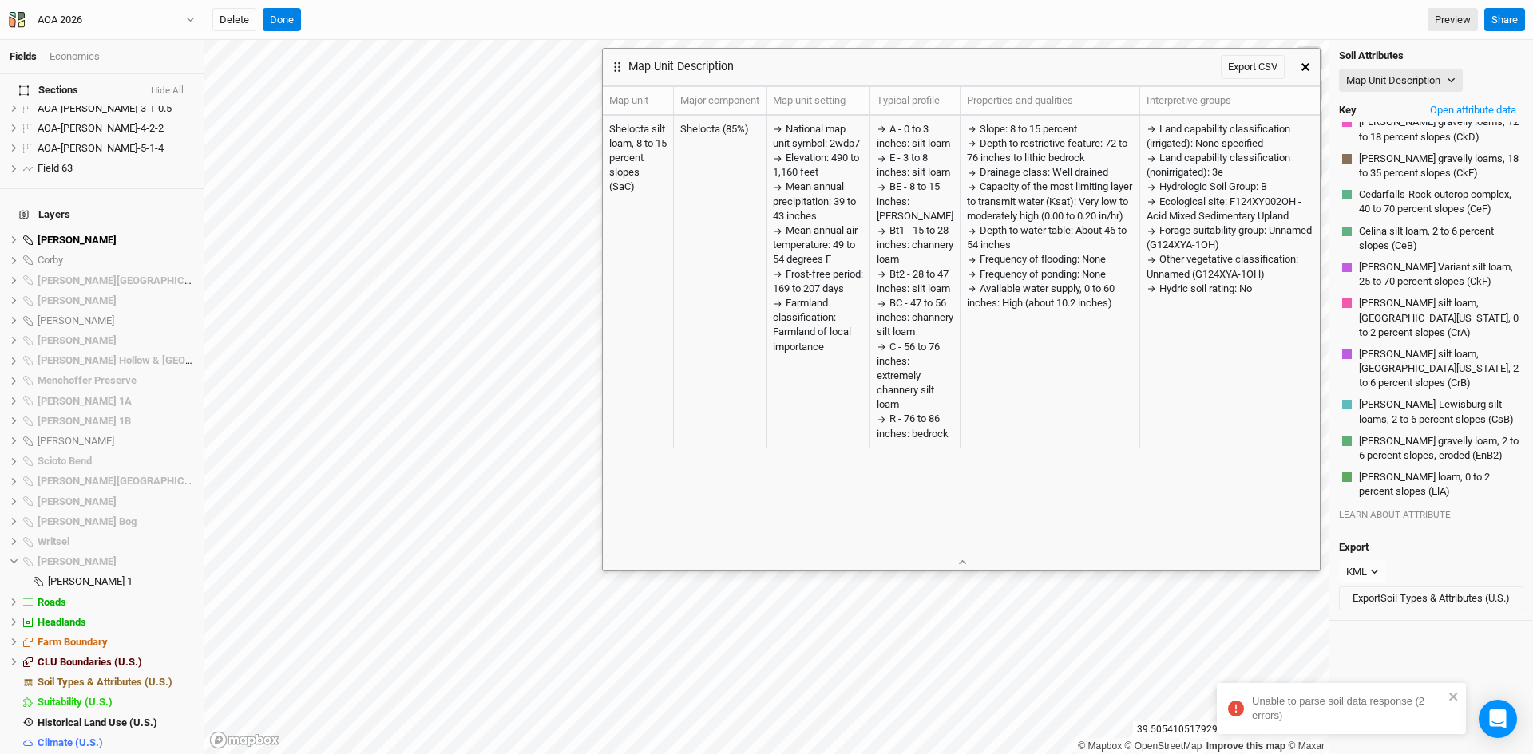
click at [1306, 65] on icon "button" at bounding box center [1305, 67] width 8 height 8
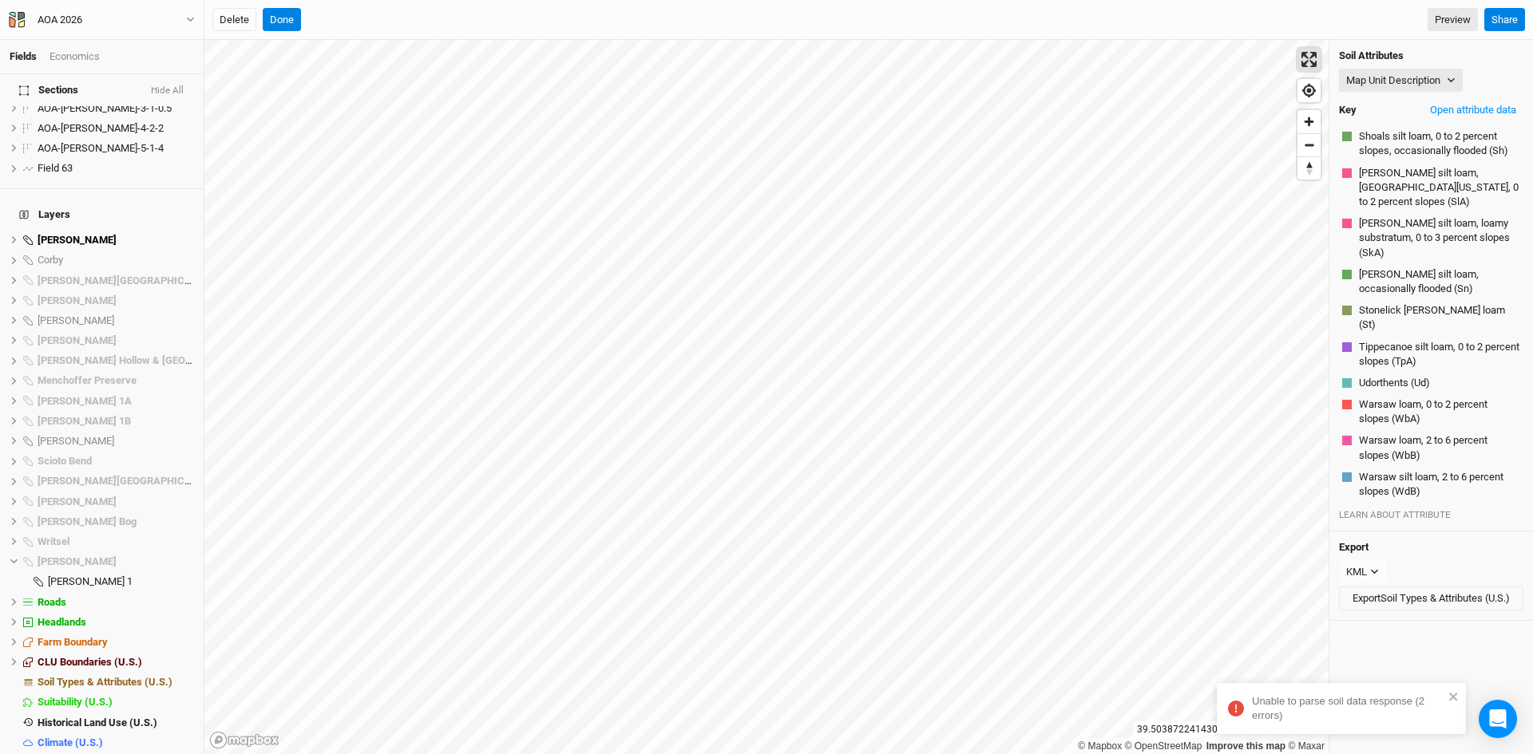
scroll to position [3284, 0]
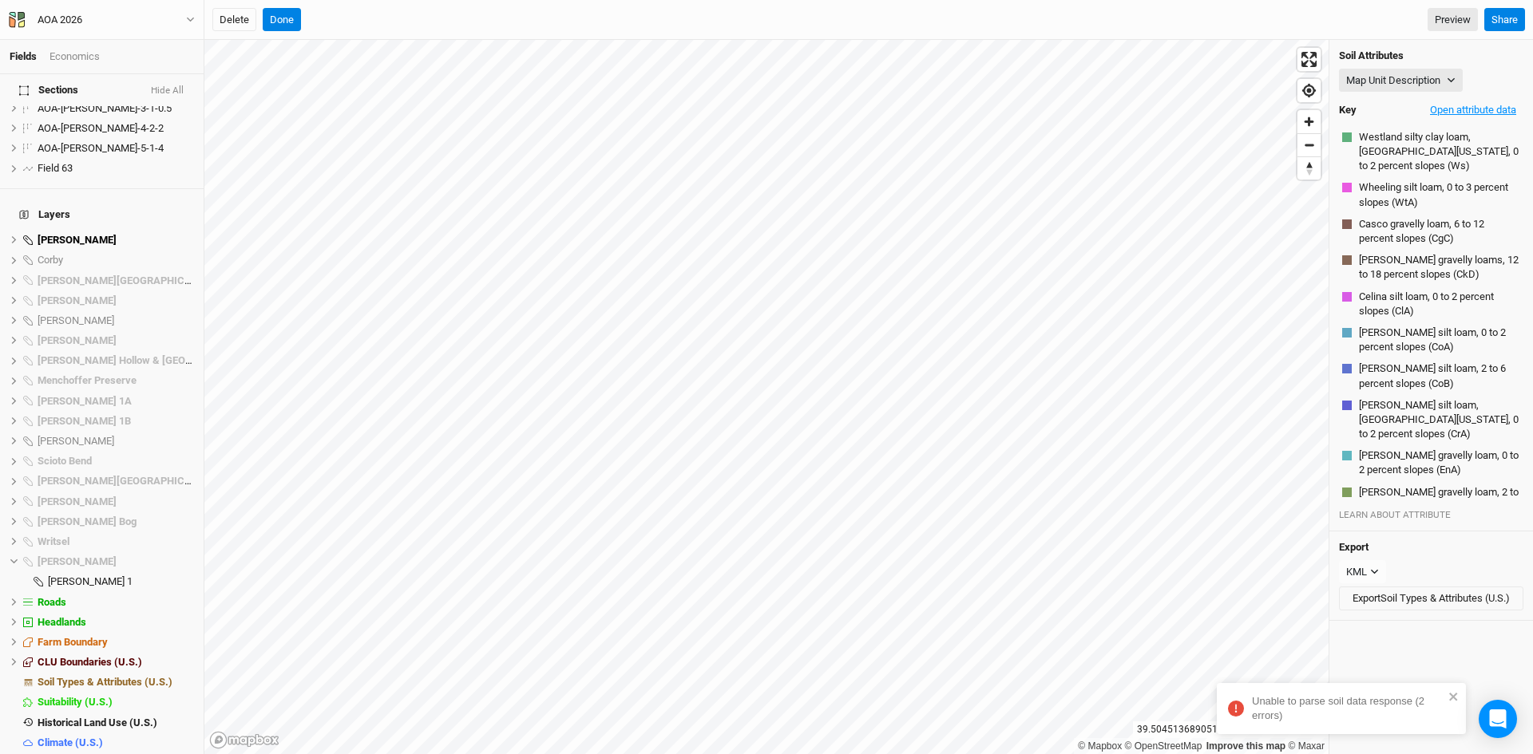
click at [1447, 112] on button "Open attribute data" at bounding box center [1473, 110] width 101 height 24
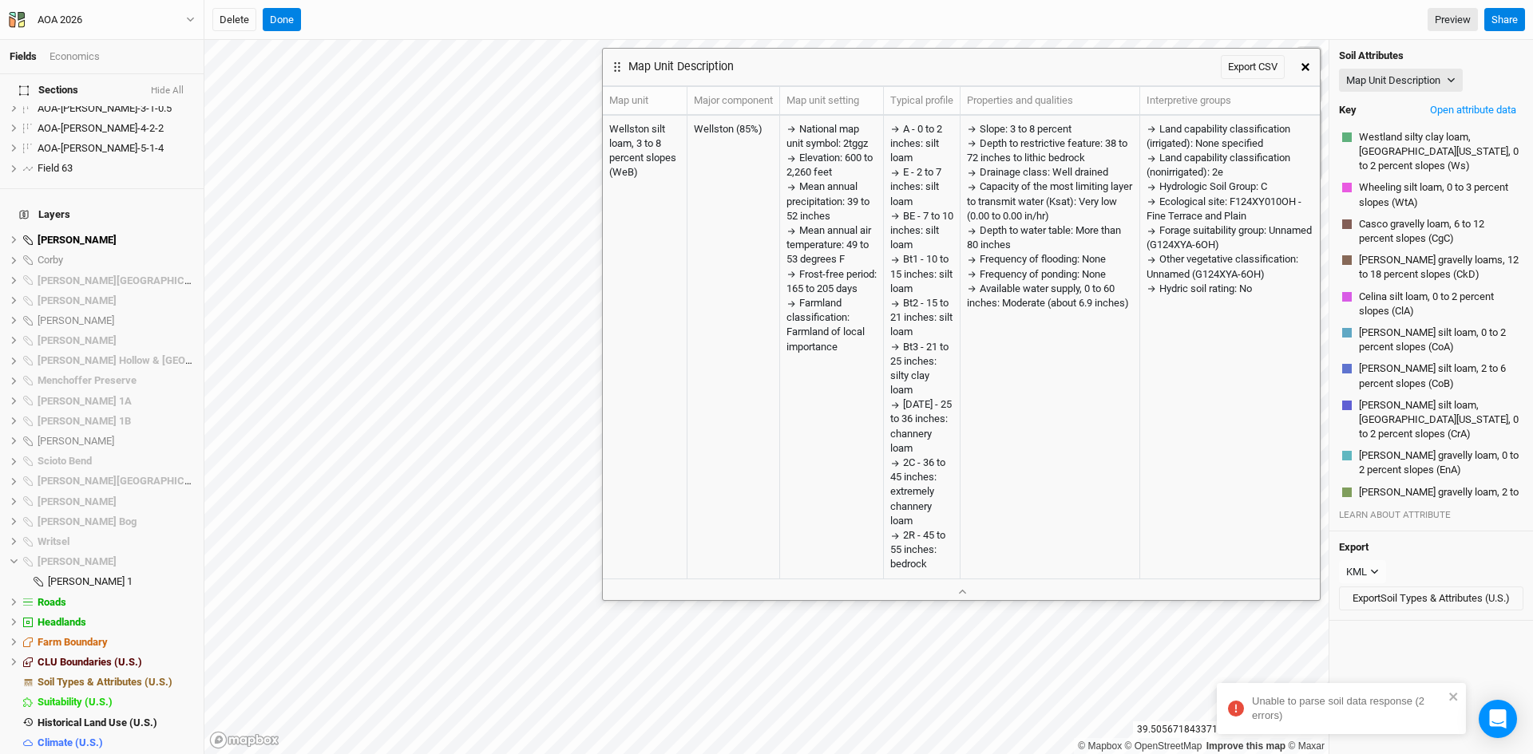
click at [1308, 63] on icon "button" at bounding box center [1305, 67] width 8 height 8
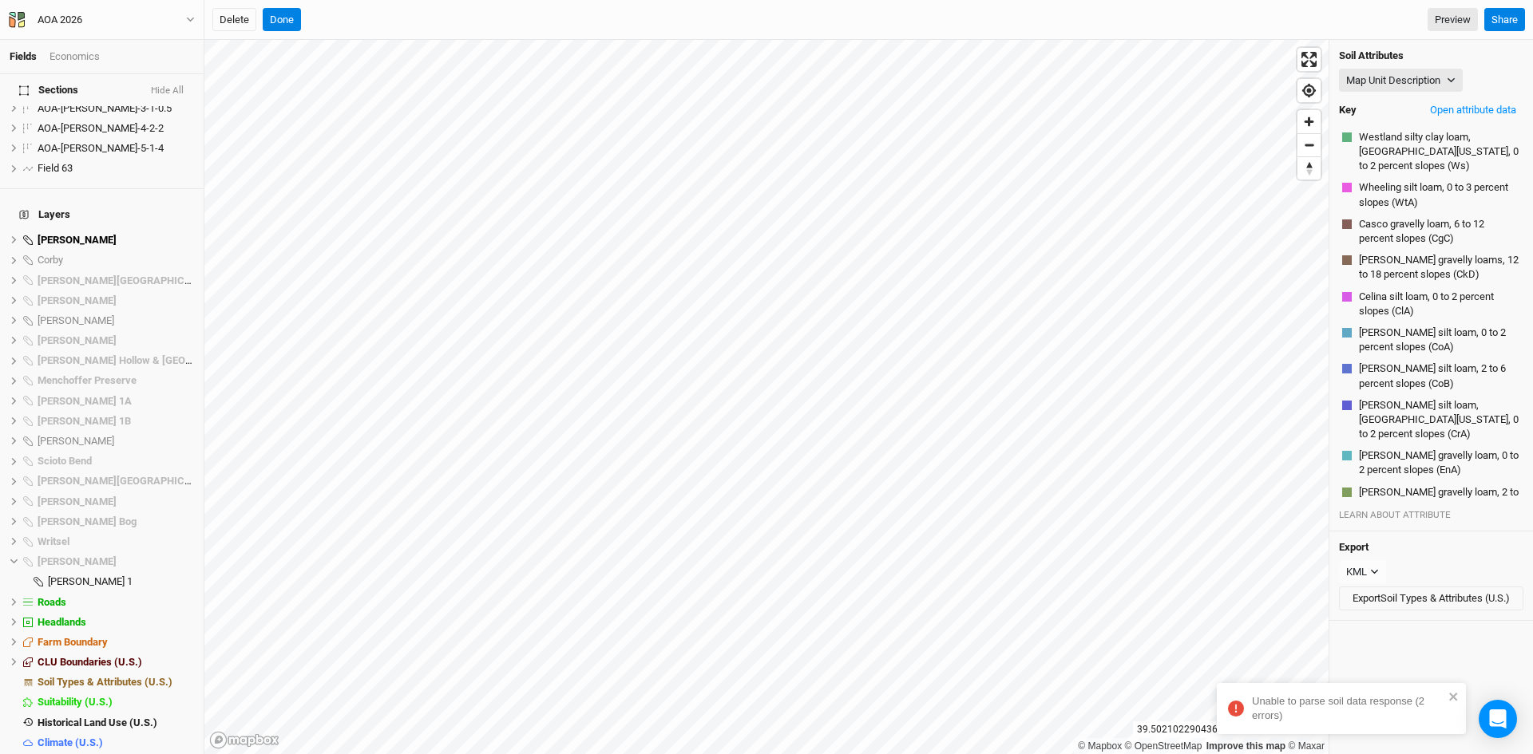
scroll to position [2741, 0]
